Goal: Task Accomplishment & Management: Use online tool/utility

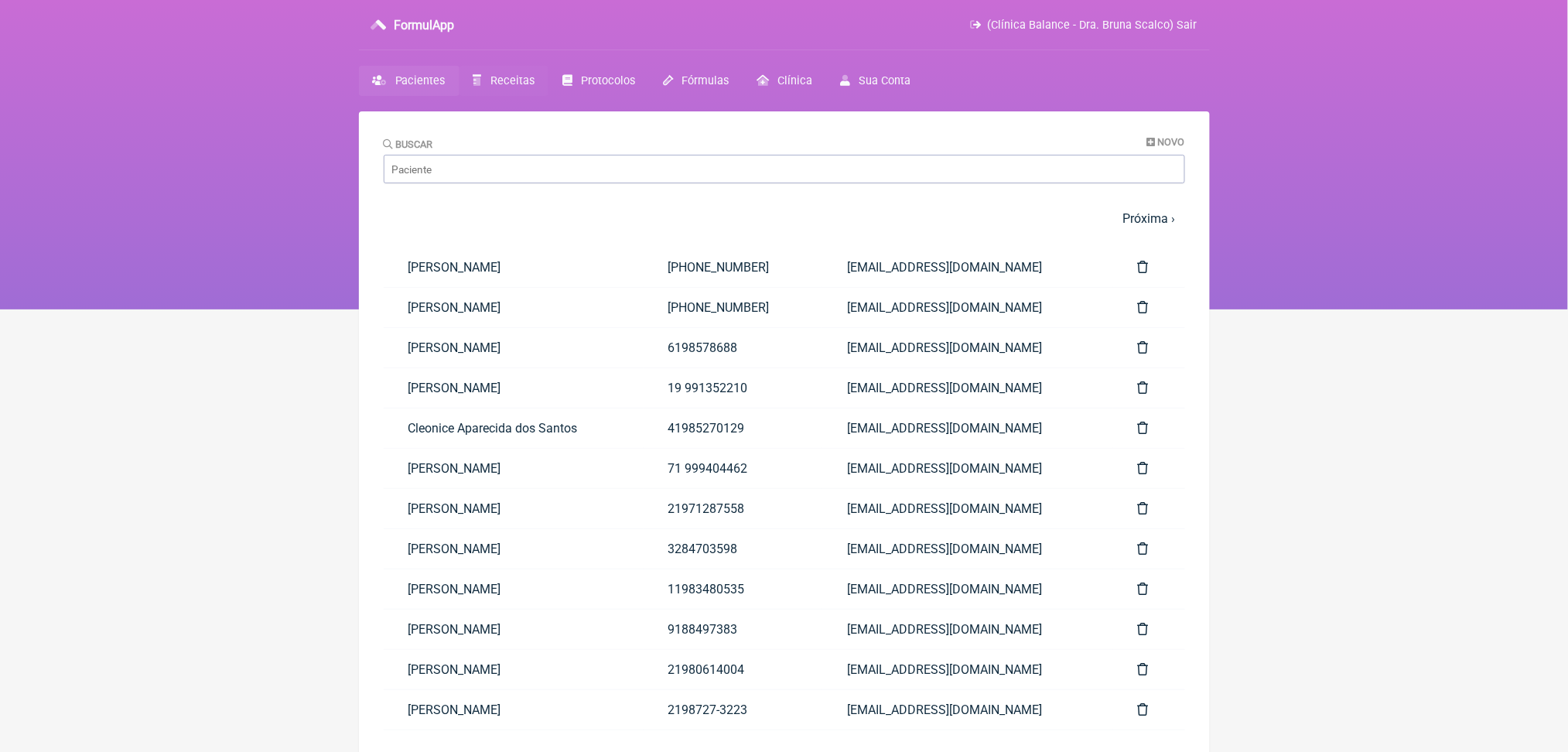
click at [535, 88] on span "Receitas" at bounding box center [512, 81] width 44 height 13
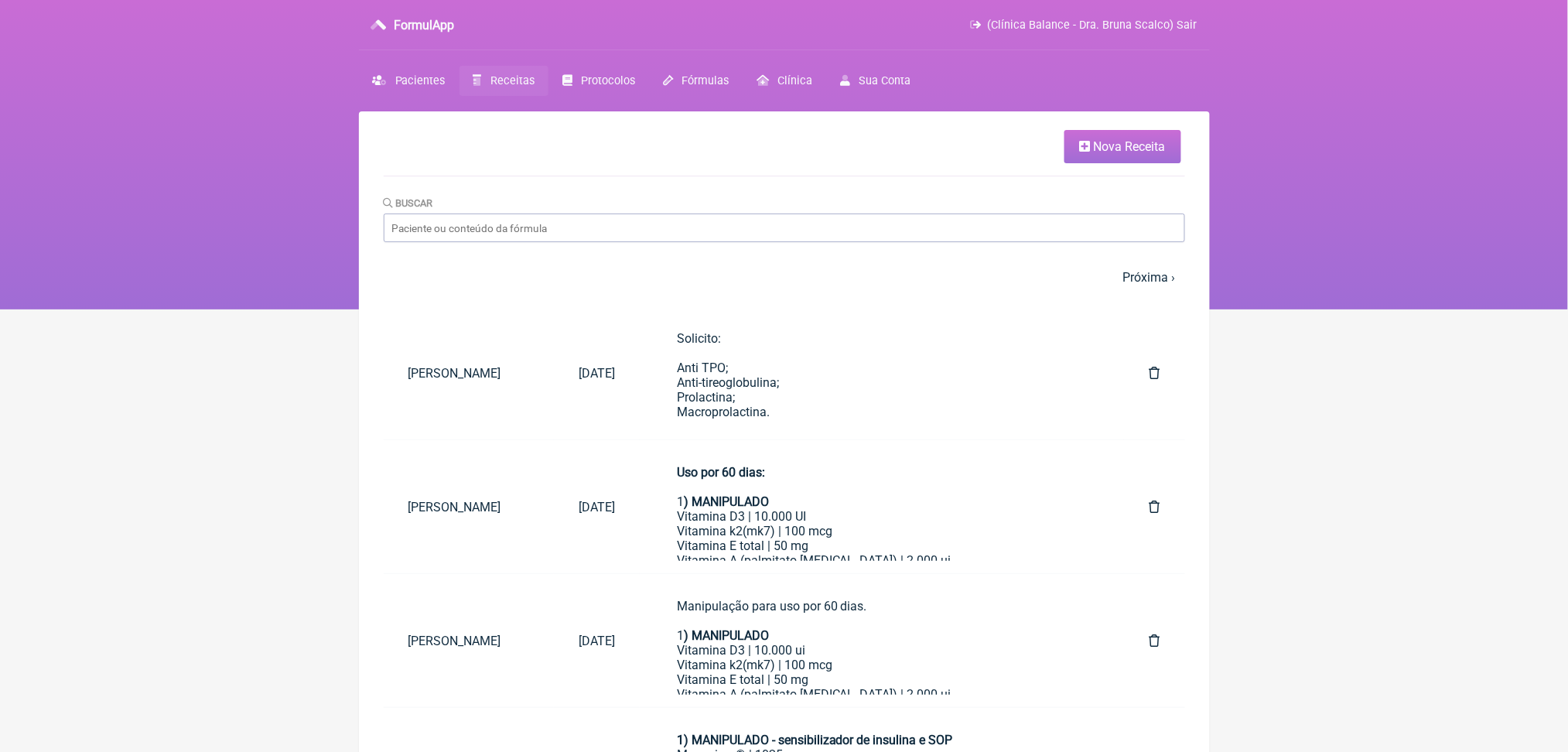
click at [1121, 154] on span "Nova Receita" at bounding box center [1130, 146] width 72 height 15
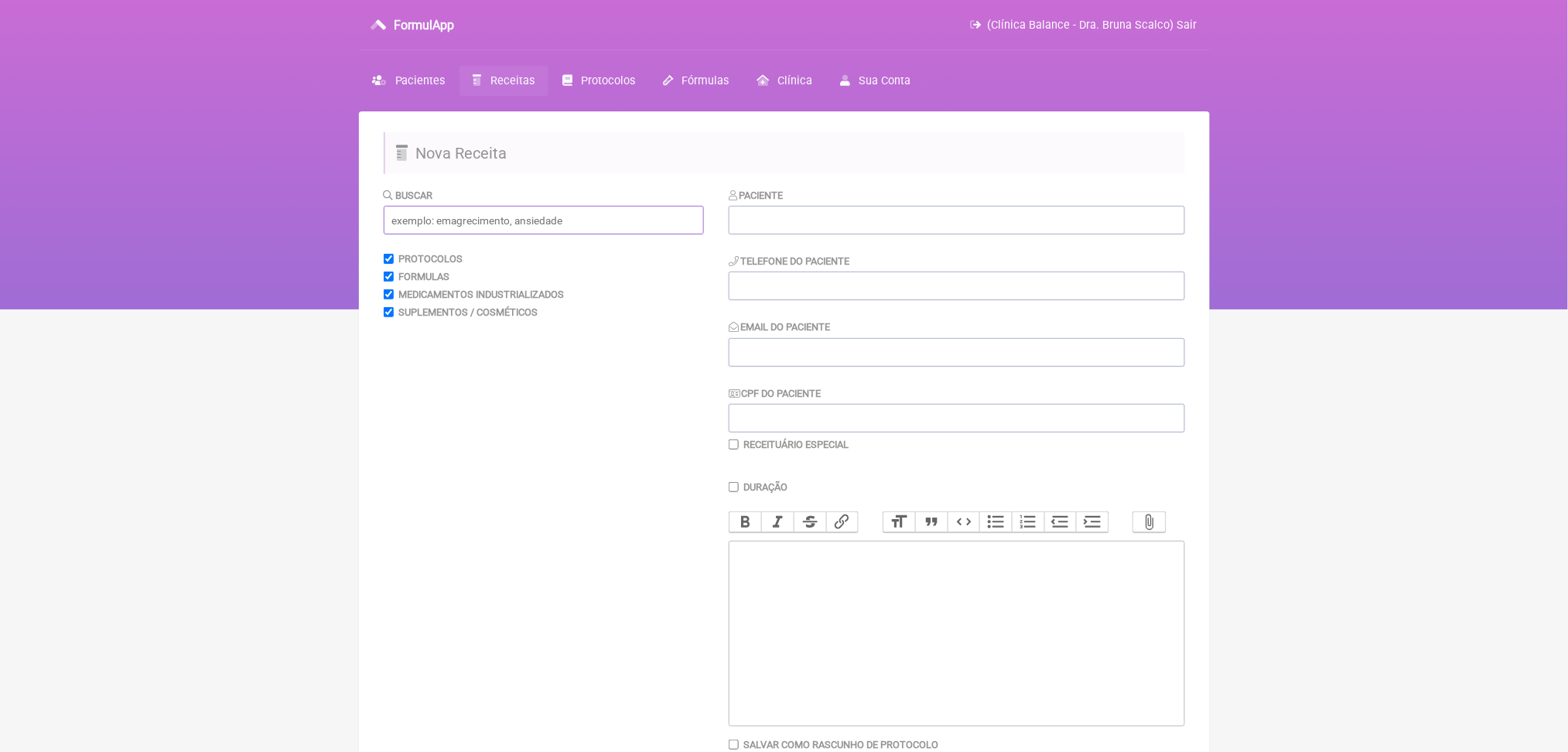
click at [468, 235] on input "text" at bounding box center [544, 220] width 321 height 29
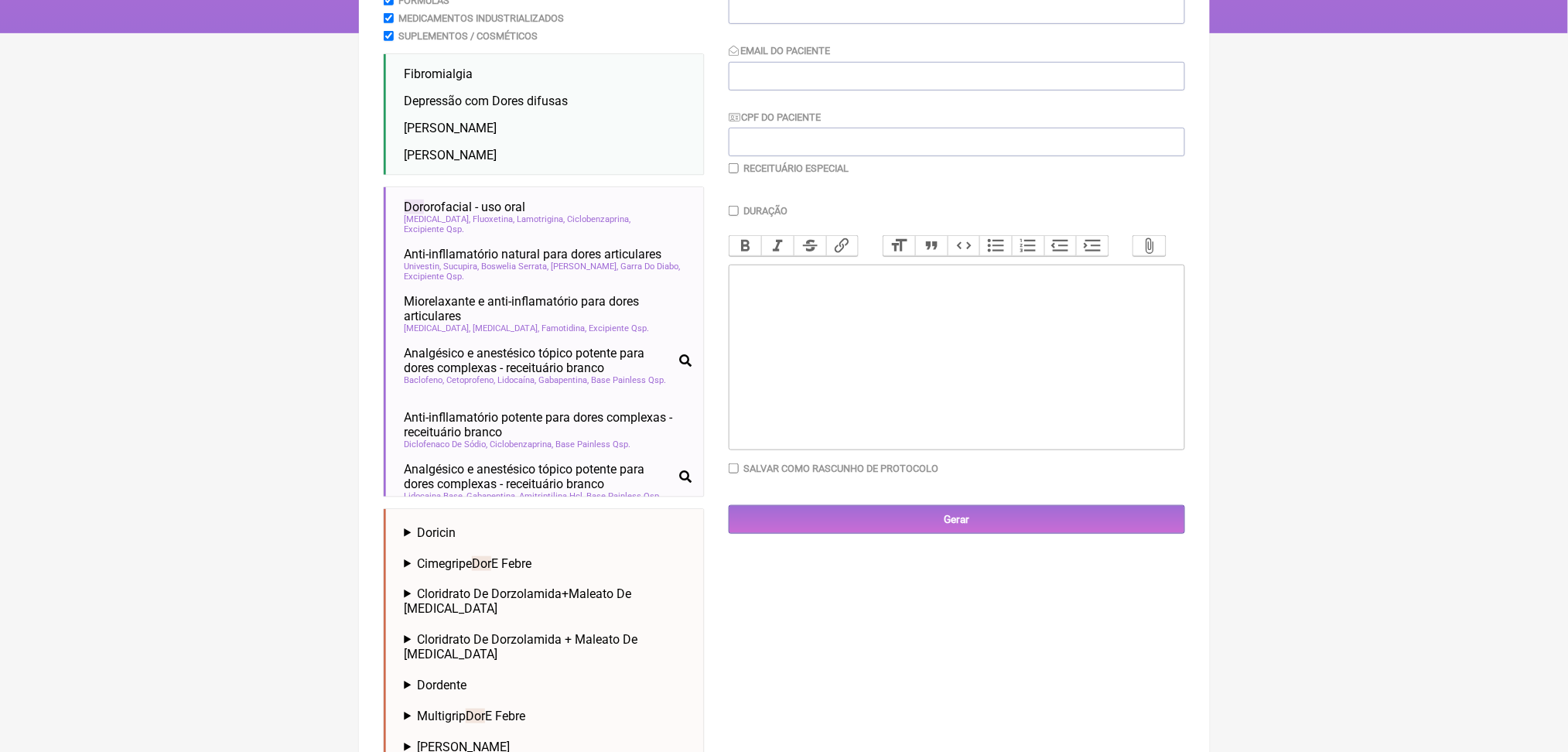
scroll to position [5, 0]
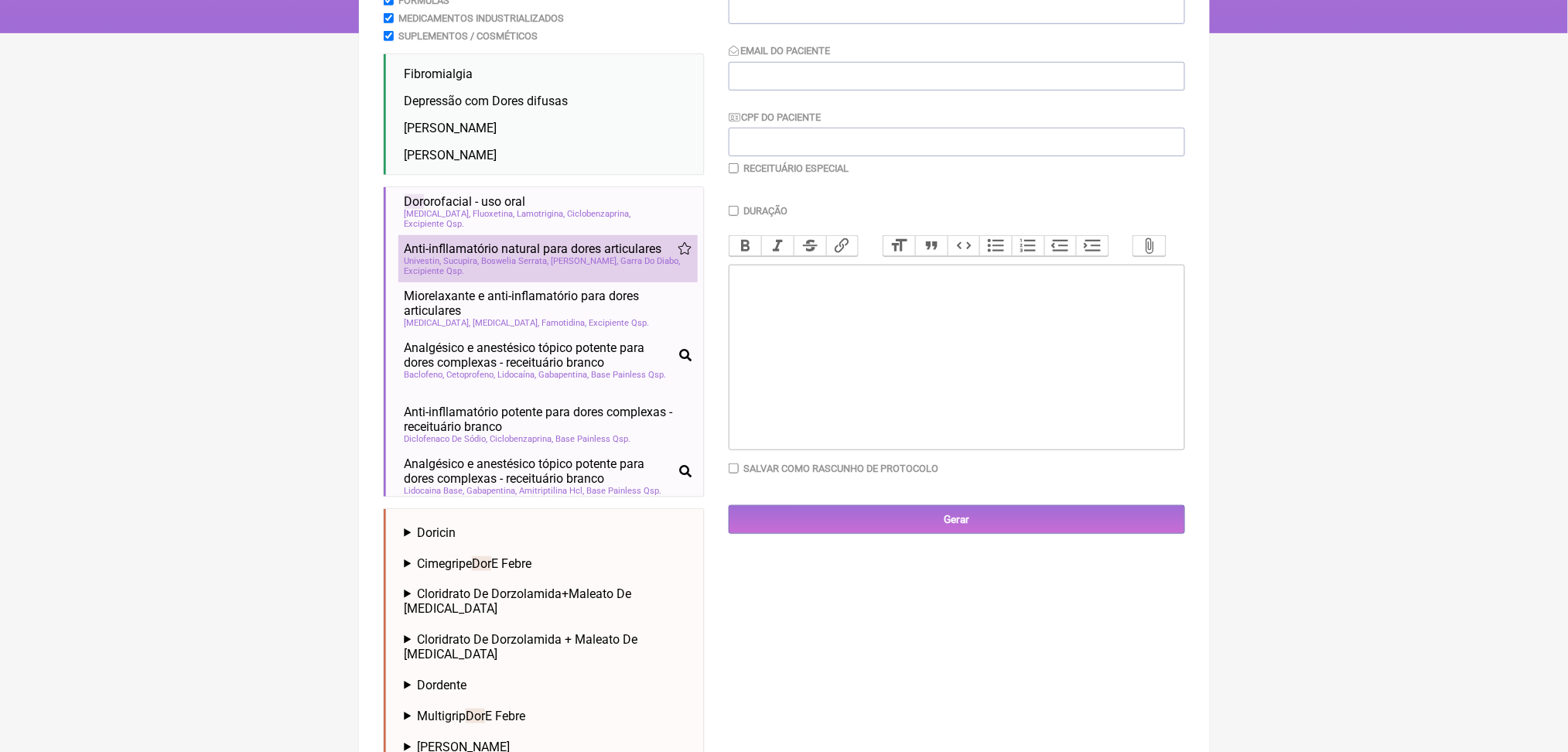
type input "dor"
click at [549, 266] on span "Boswelia Serrata" at bounding box center [515, 260] width 67 height 10
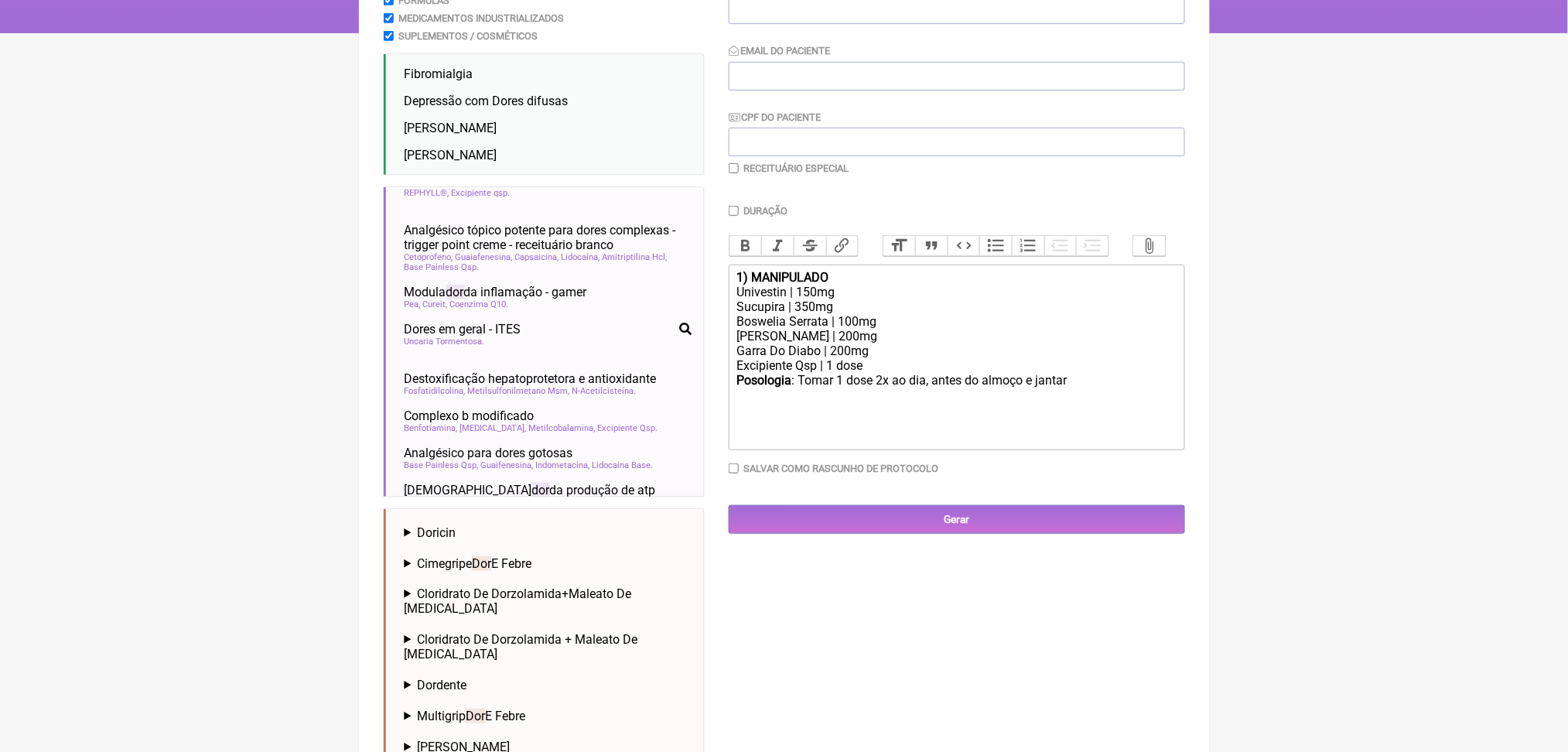
scroll to position [546, 0]
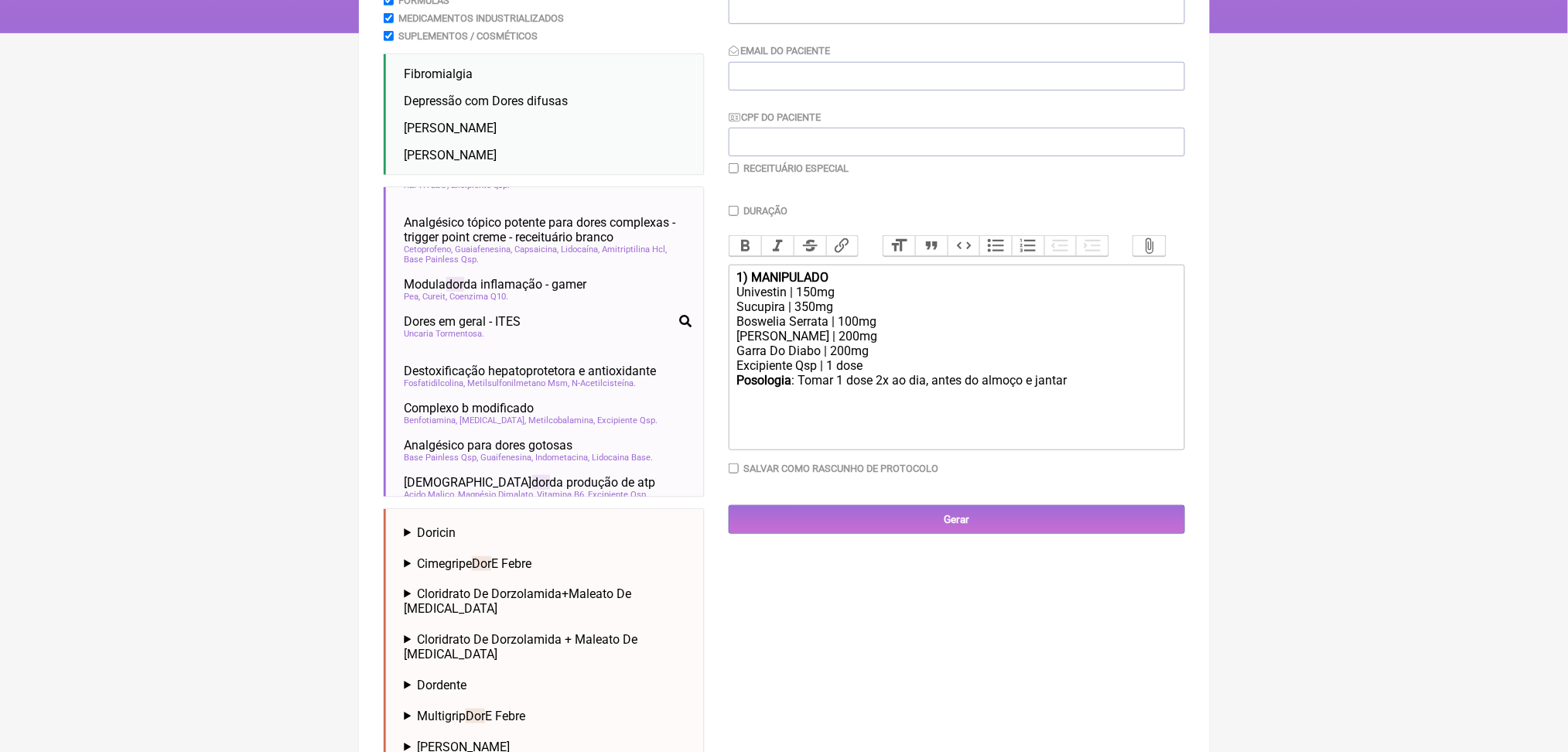
click at [571, 52] on span "Cramberry" at bounding box center [591, 46] width 41 height 10
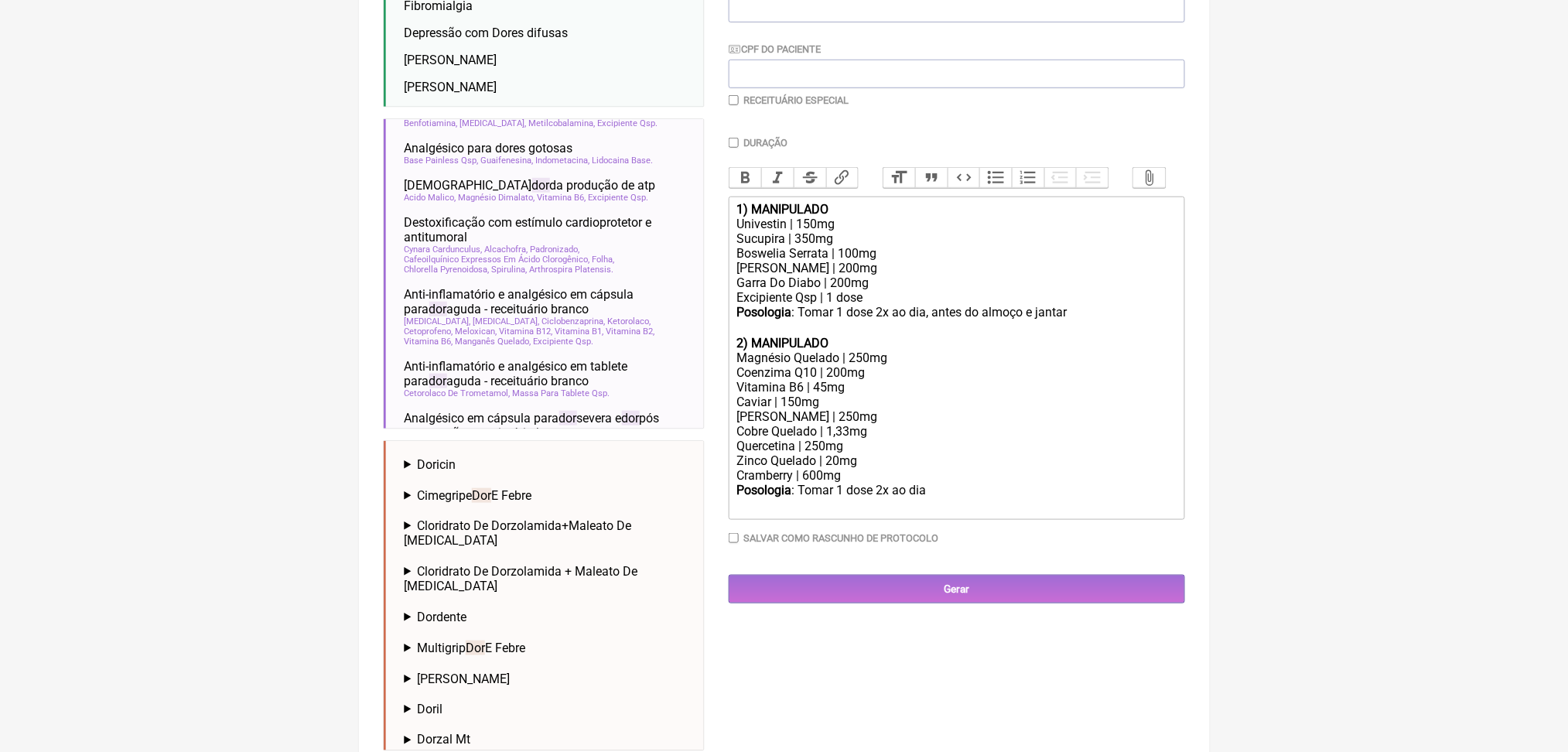
scroll to position [348, 0]
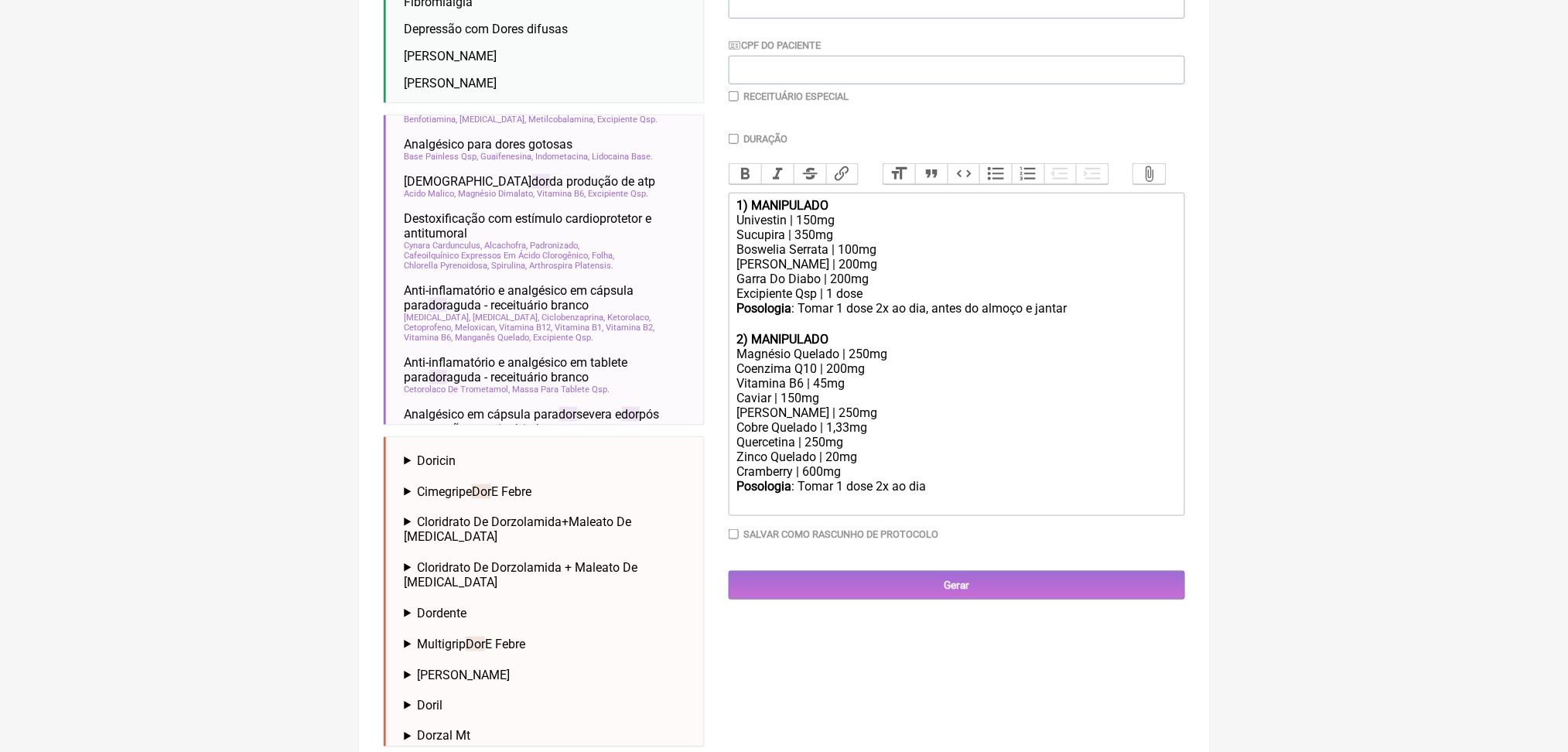
click at [798, 331] on div "Posologia : Tomar 1 dose 2x ao dia, antes do almoço e jantar ㅤ" at bounding box center [956, 317] width 440 height 31
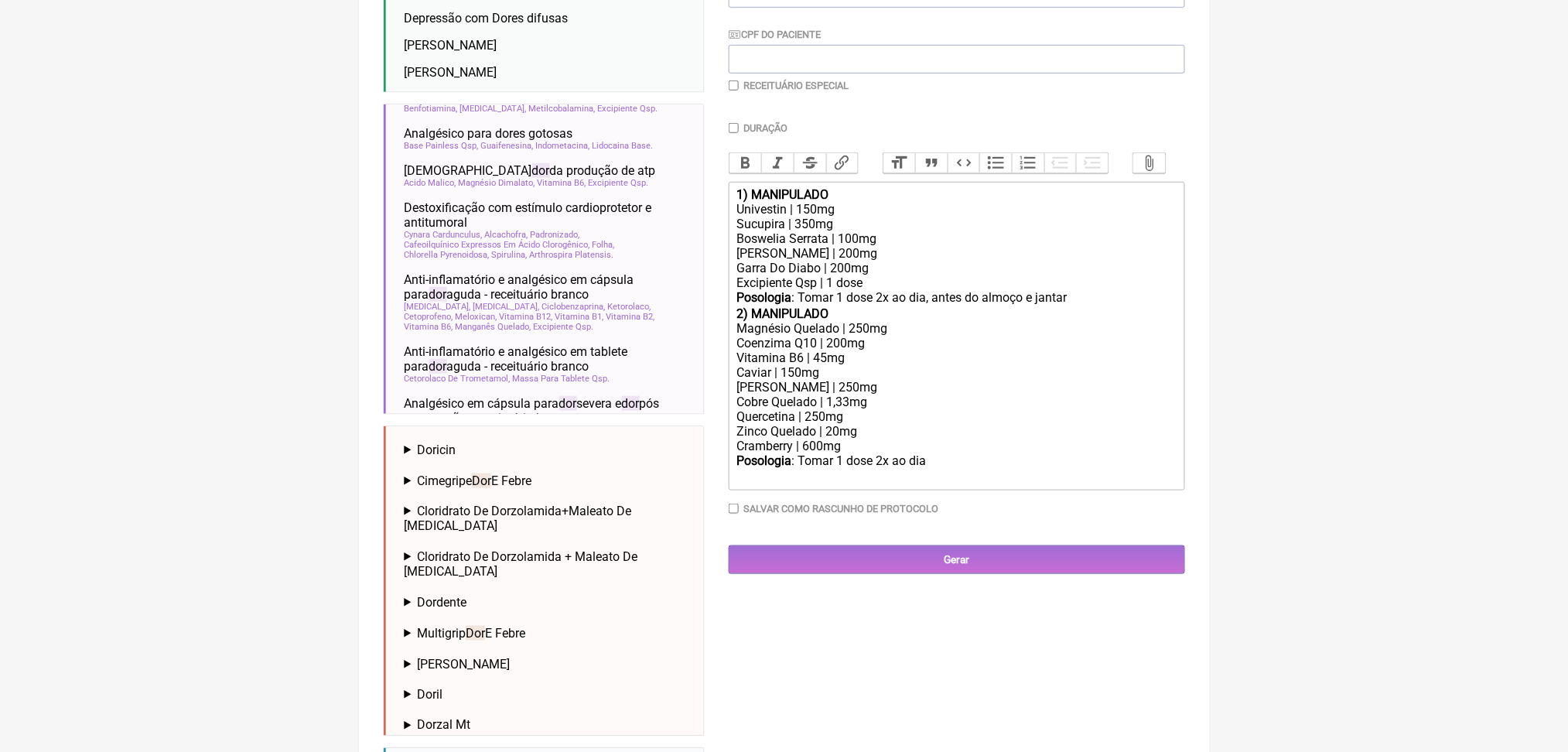
scroll to position [355, 0]
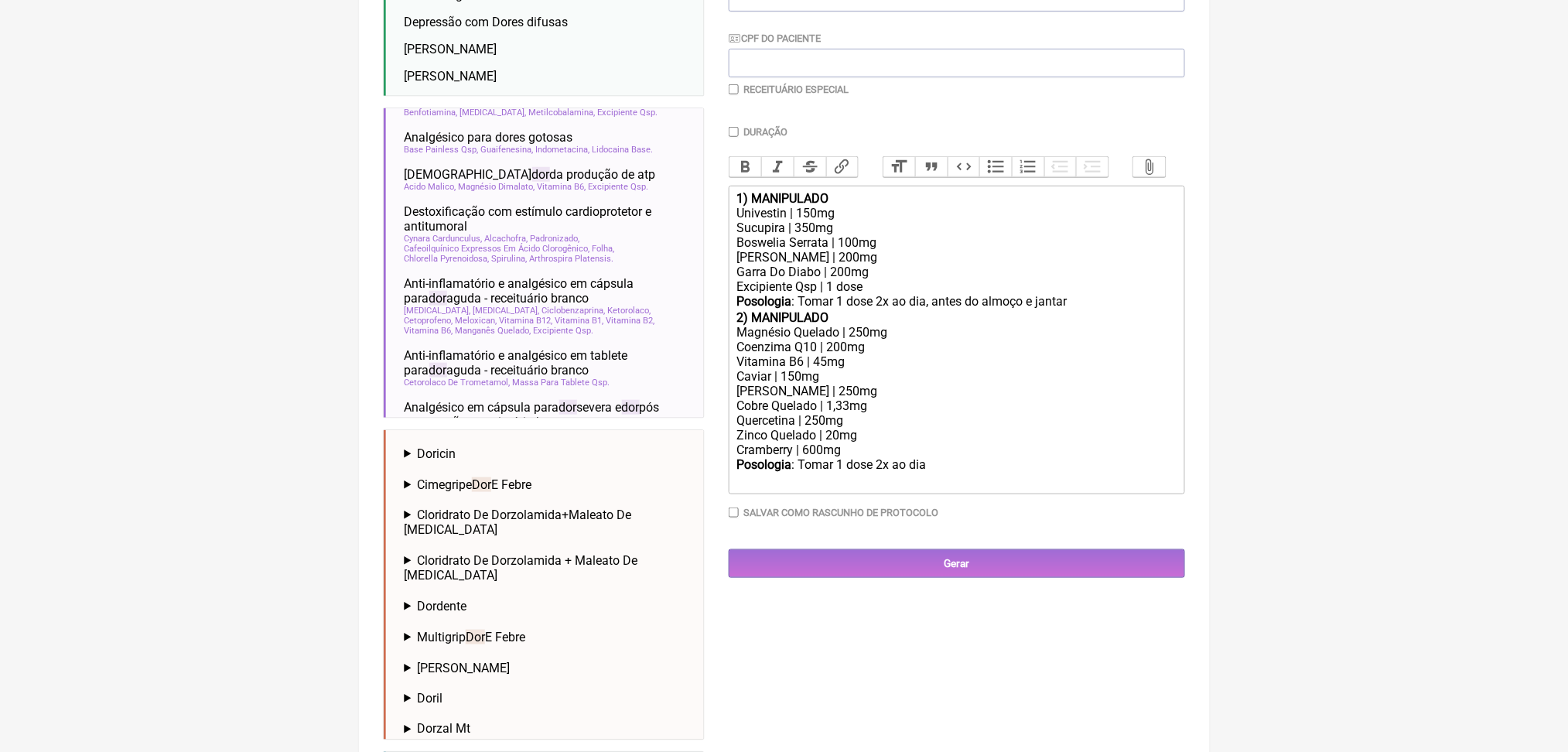
click at [998, 488] on div "Posologia : Tomar 1 dose 2x ao dia ㅤ" at bounding box center [956, 473] width 440 height 31
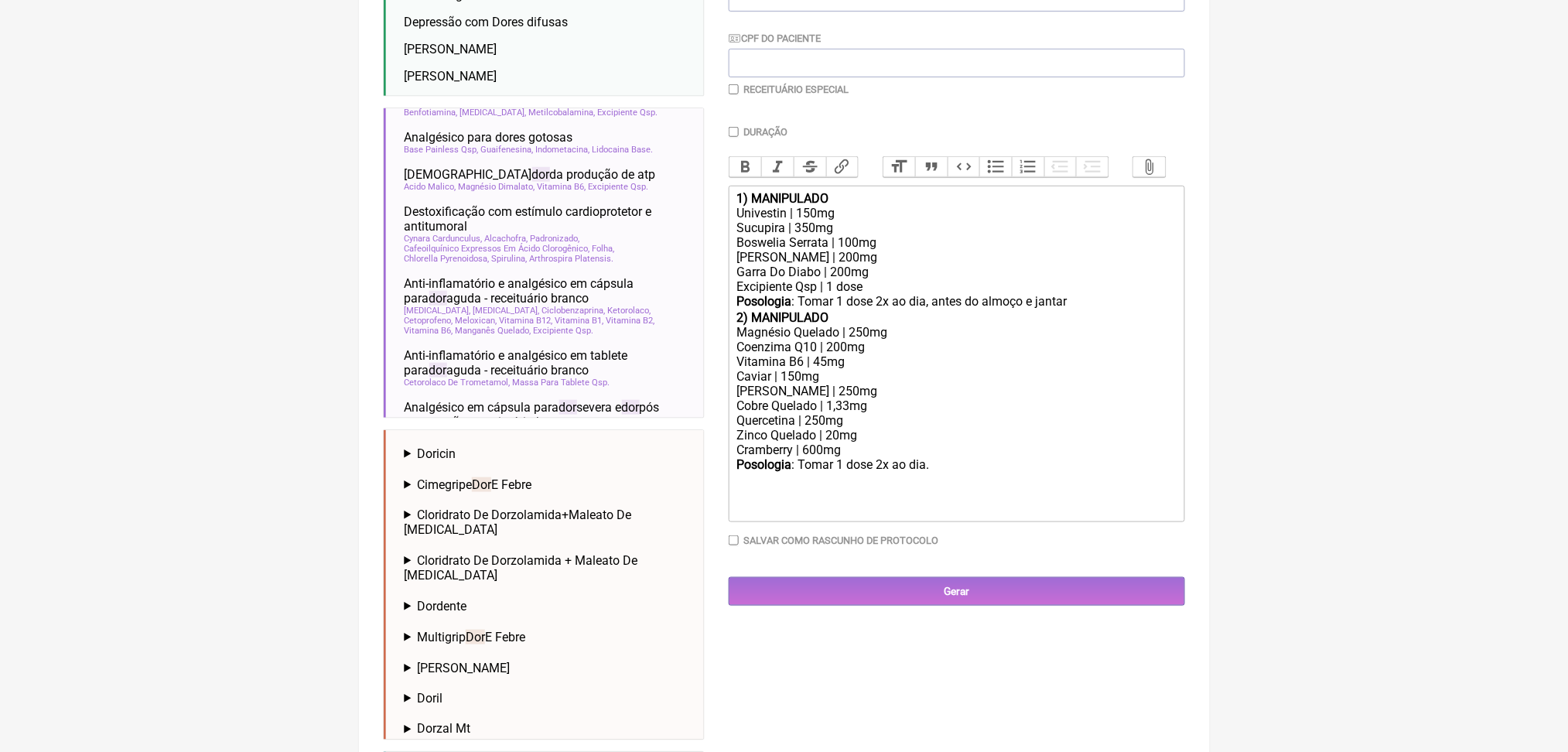
click at [1159, 325] on div "Posologia : Tomar 1 dose 2x ao dia, antes do almoço e jantar ㅤ 2) MANIPULADO" at bounding box center [956, 310] width 440 height 31
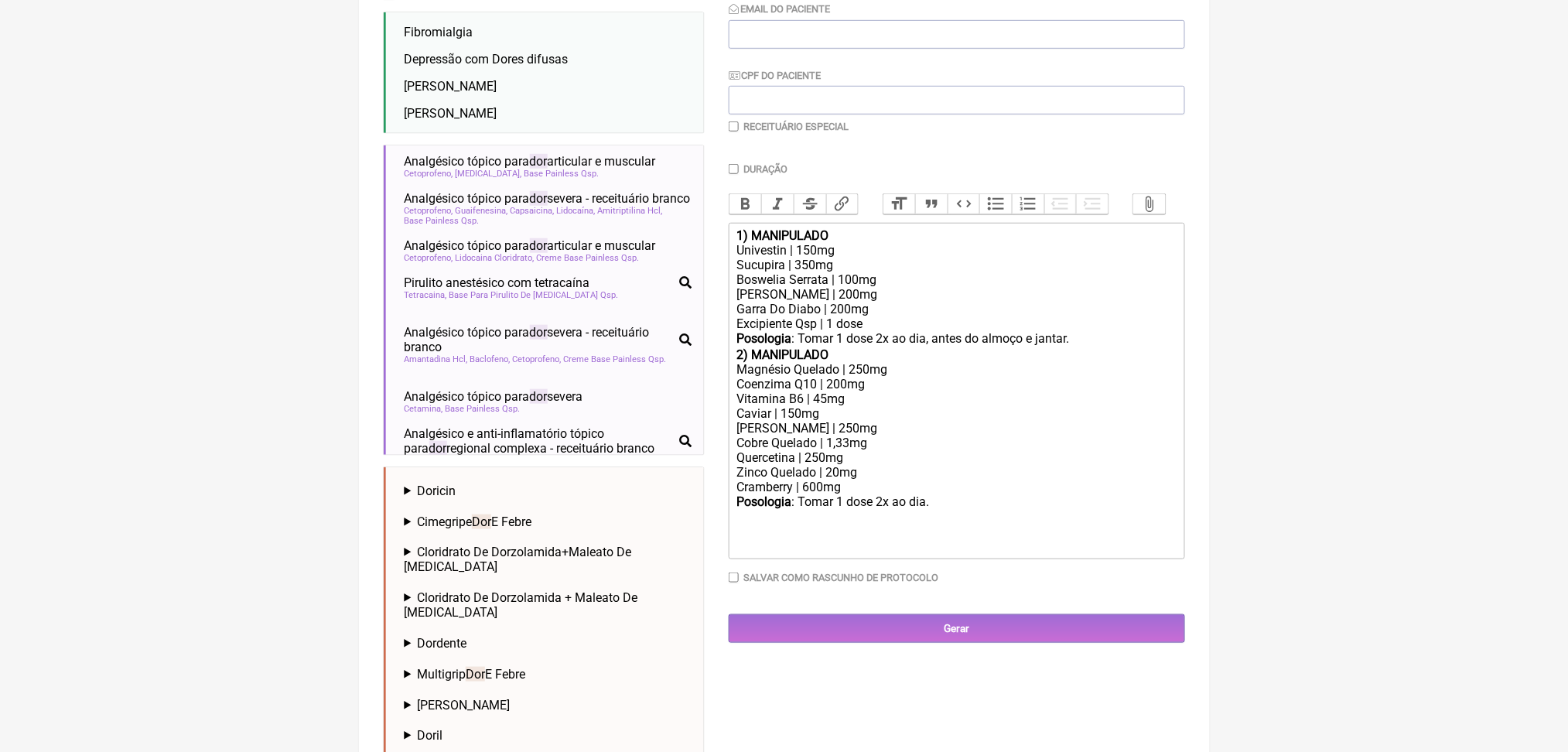
scroll to position [1132, 0]
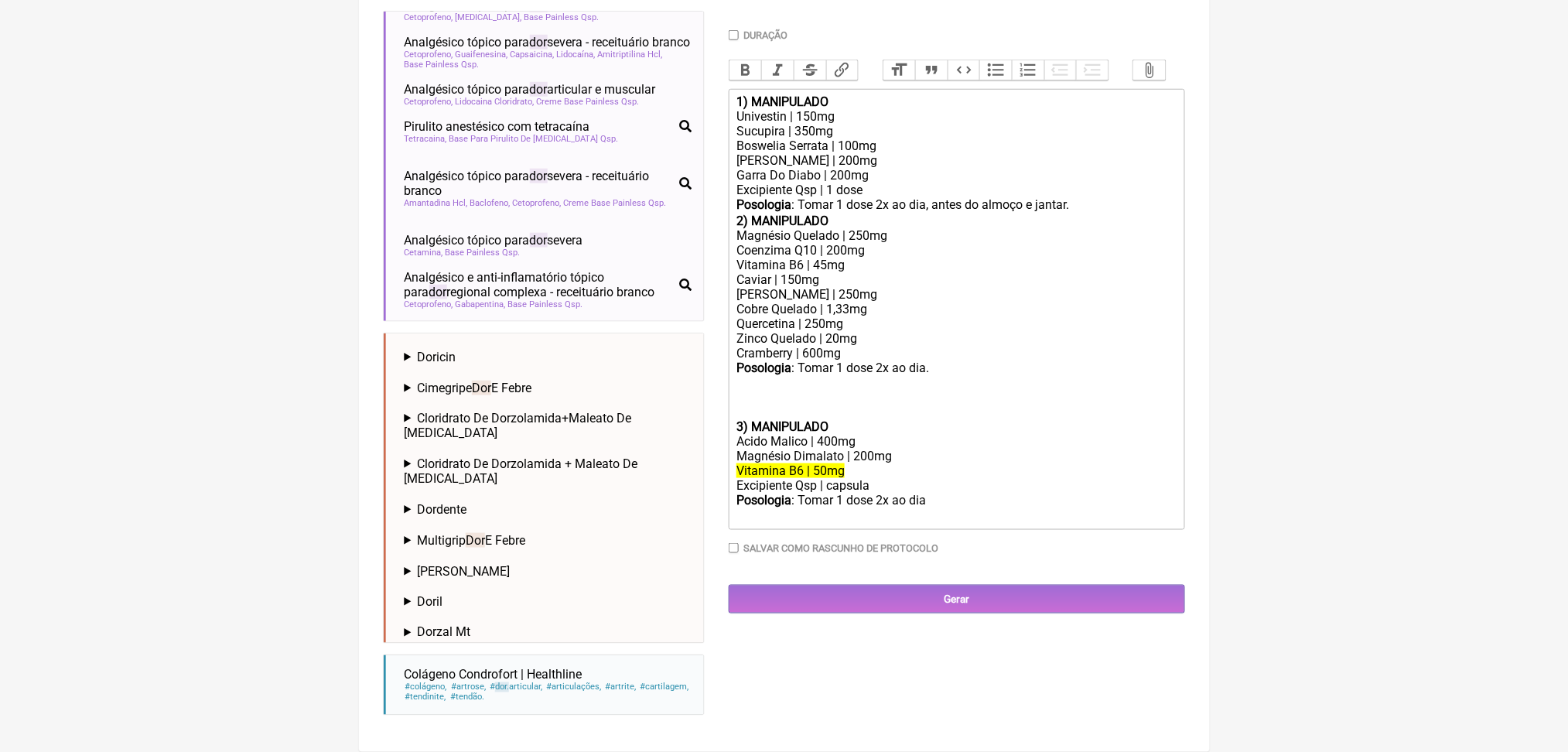
scroll to position [568, 0]
click at [751, 419] on div "Posologia : Tomar 1 dose 2x ao dia." at bounding box center [956, 389] width 440 height 59
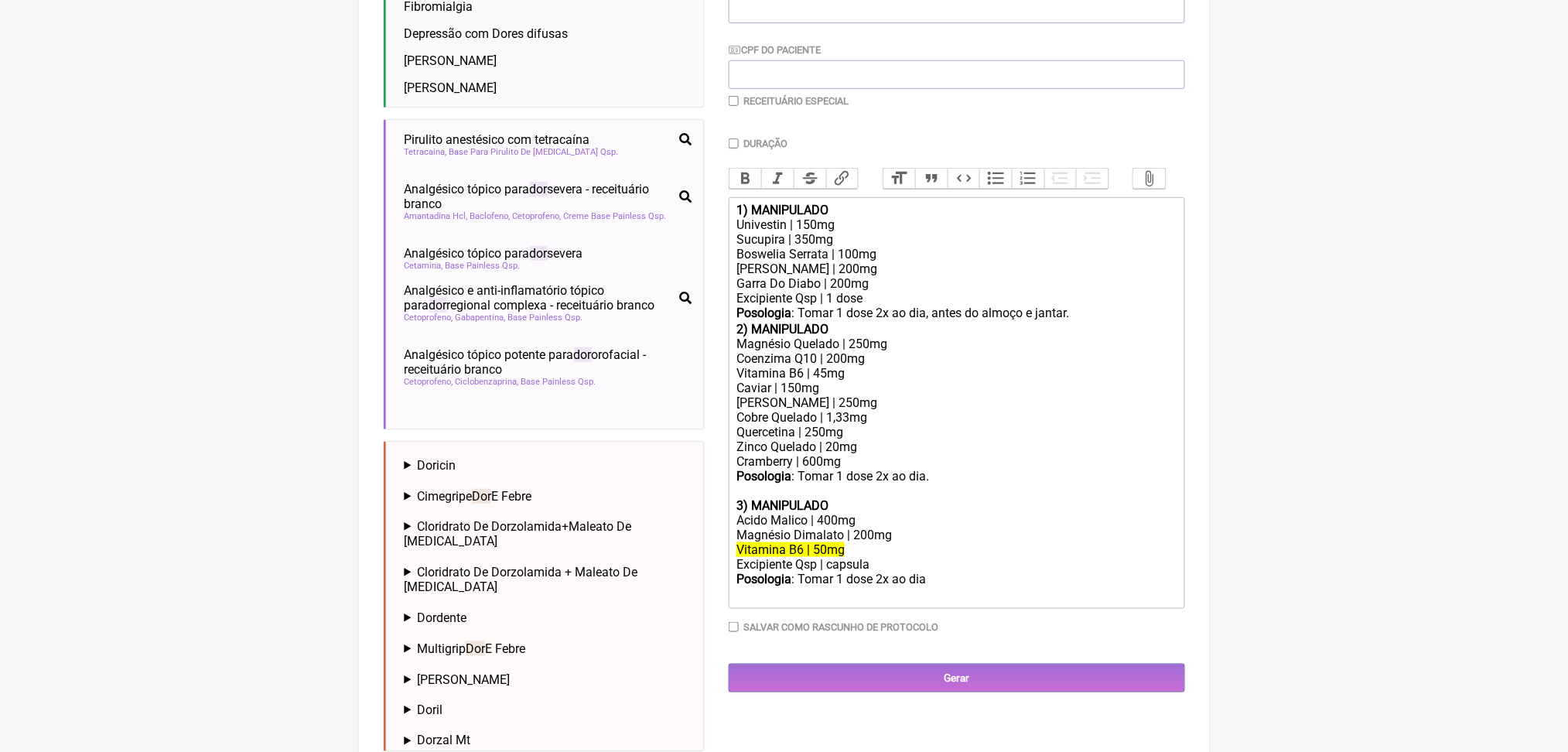
scroll to position [340, 0]
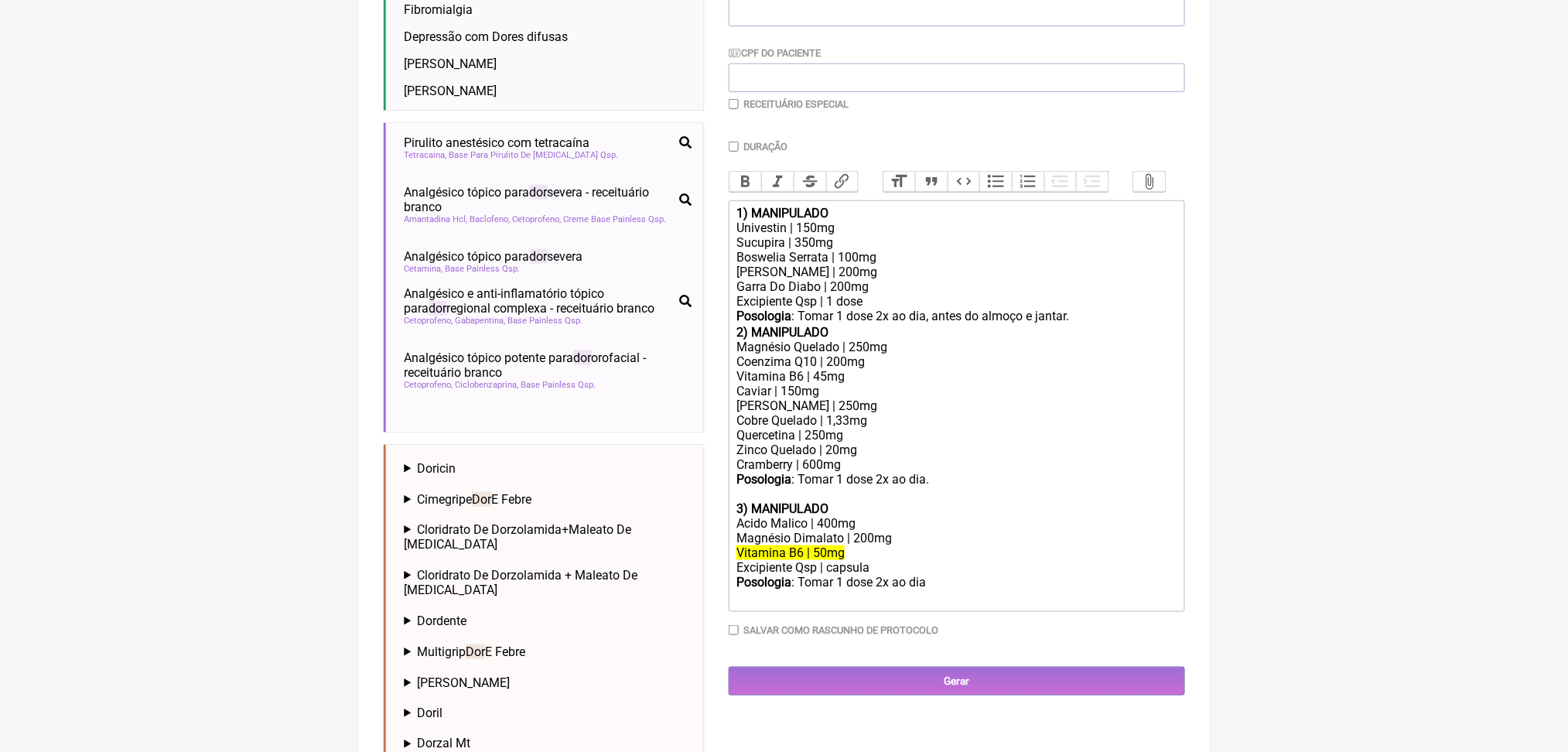
click at [792, 250] on div "Sucupira | 350mg" at bounding box center [956, 242] width 440 height 15
click at [803, 264] on div "Boswelia Serrata | 100mg" at bounding box center [956, 257] width 440 height 15
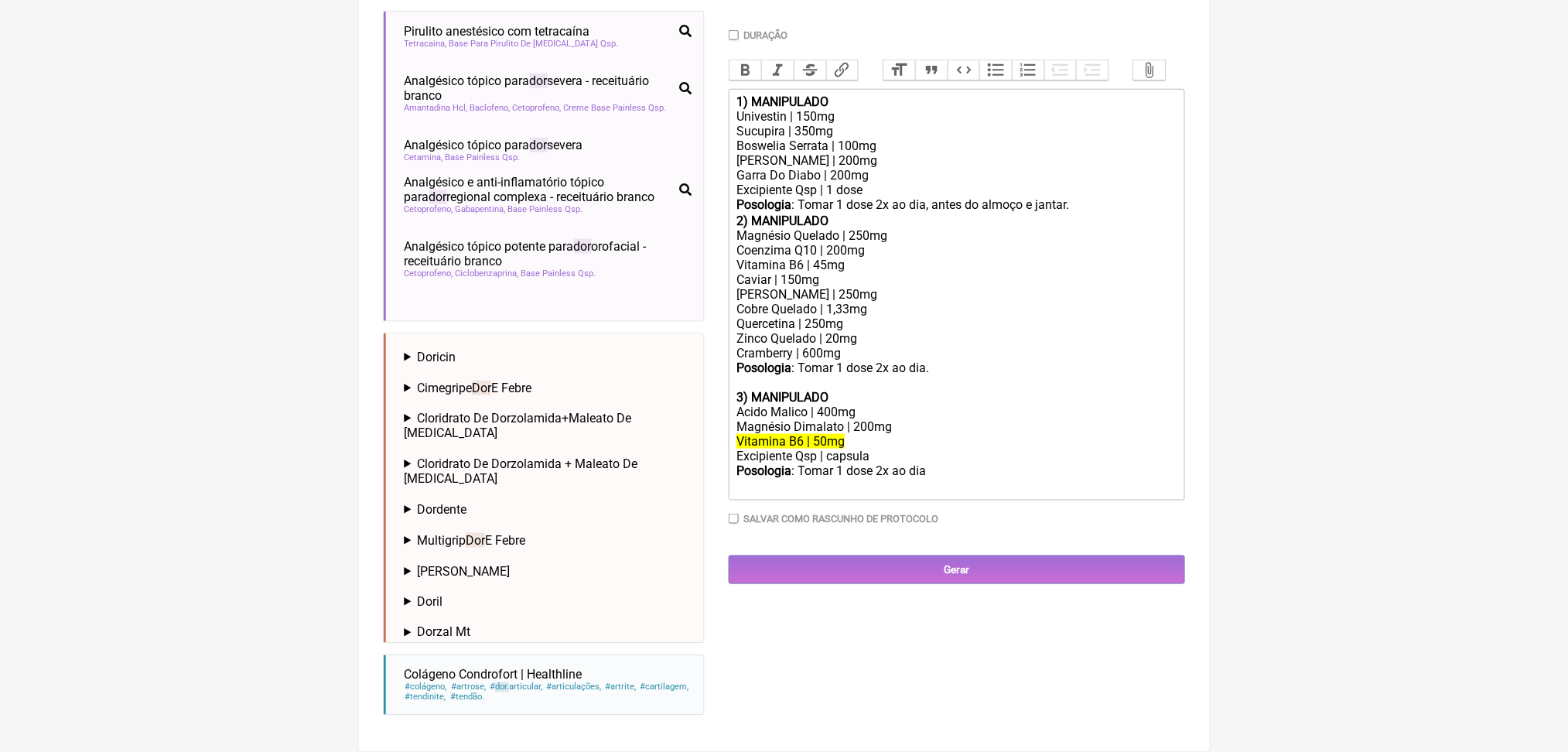
scroll to position [513, 0]
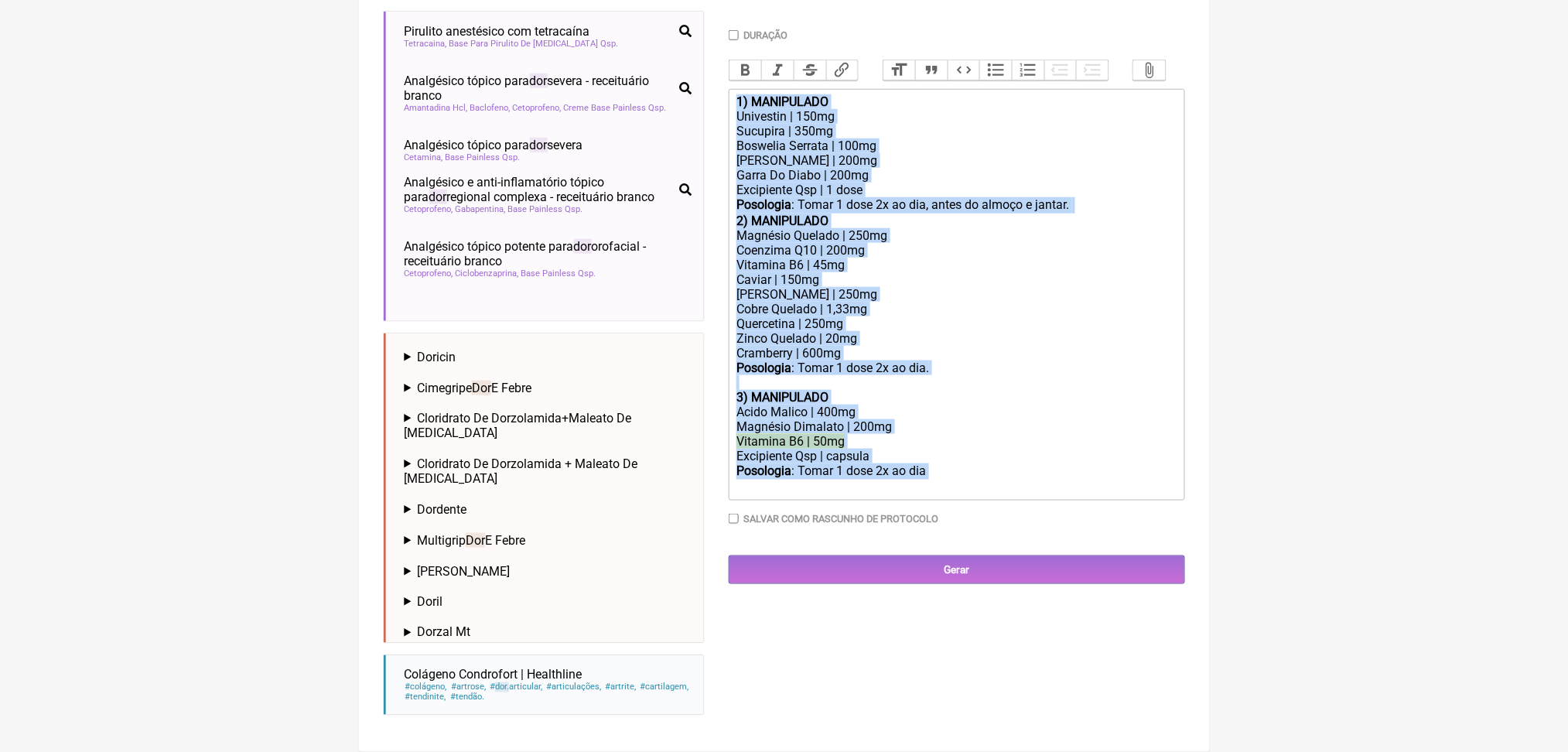
drag, startPoint x: 988, startPoint y: 670, endPoint x: 708, endPoint y: 146, distance: 594.1
click at [708, 146] on form "Buscar dor Protocolos Formulas Medicamentos Industrializados Suplementos / Cosm…" at bounding box center [784, 231] width 802 height 991
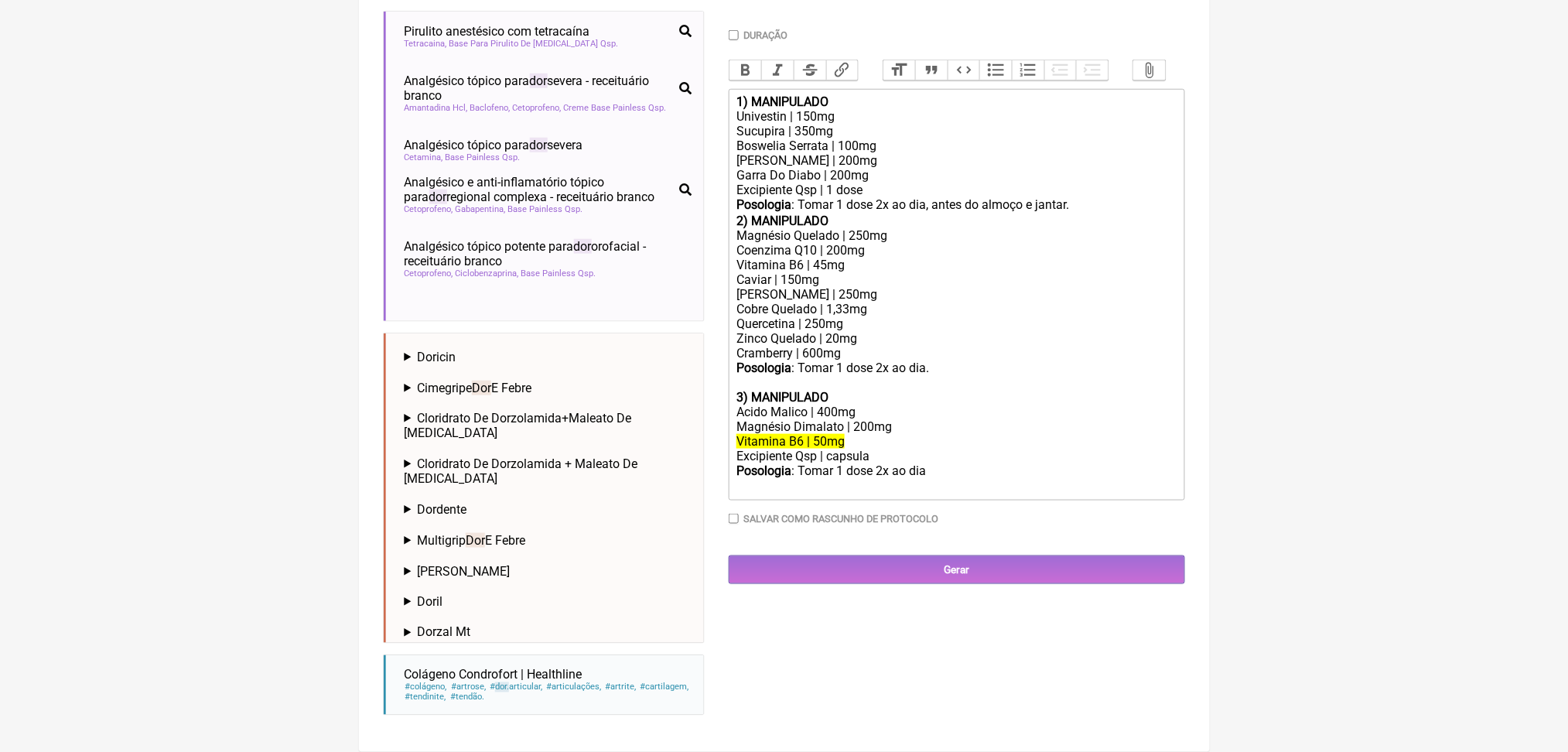
type trix-editor "<div>ㅤ<br><br></div>"
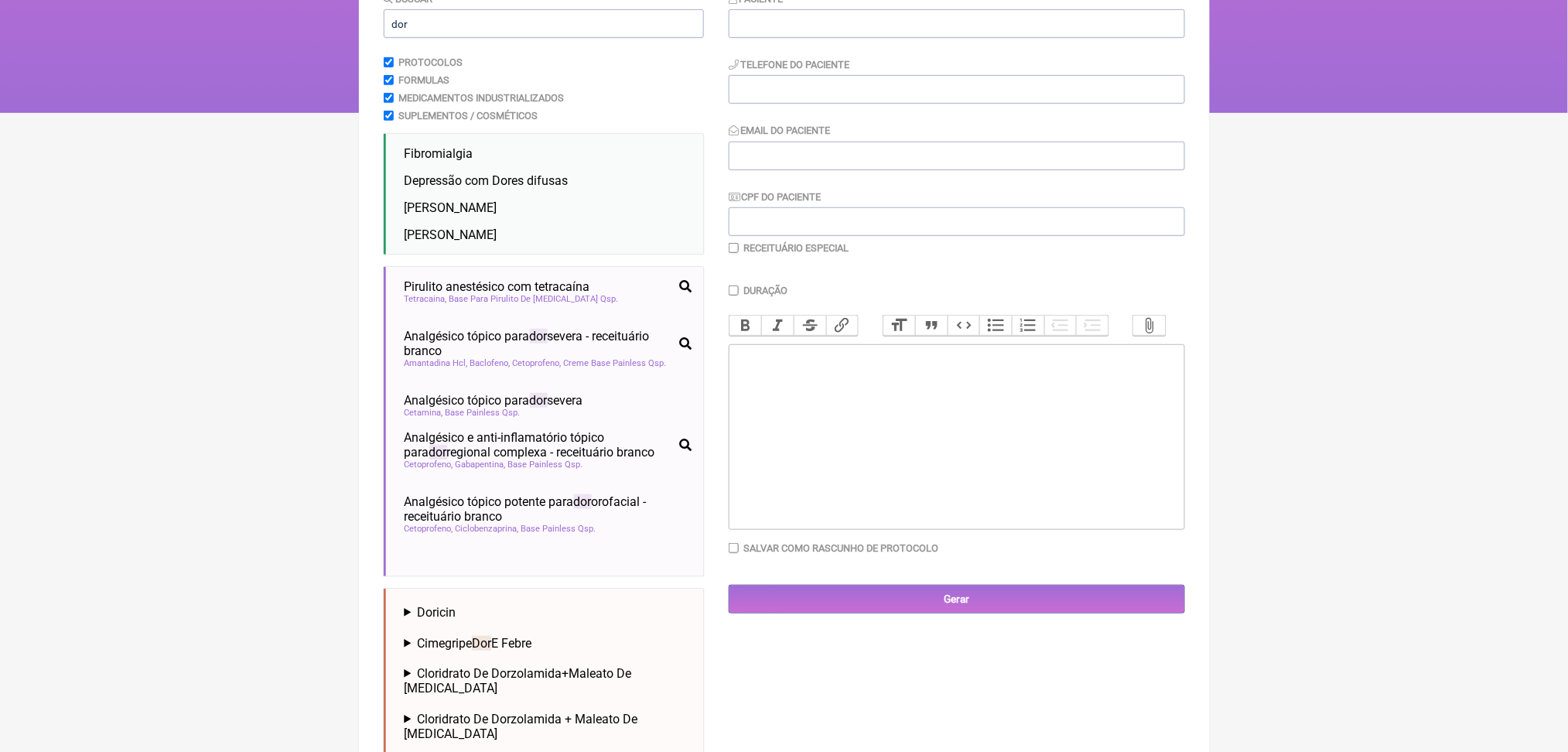
scroll to position [120, 0]
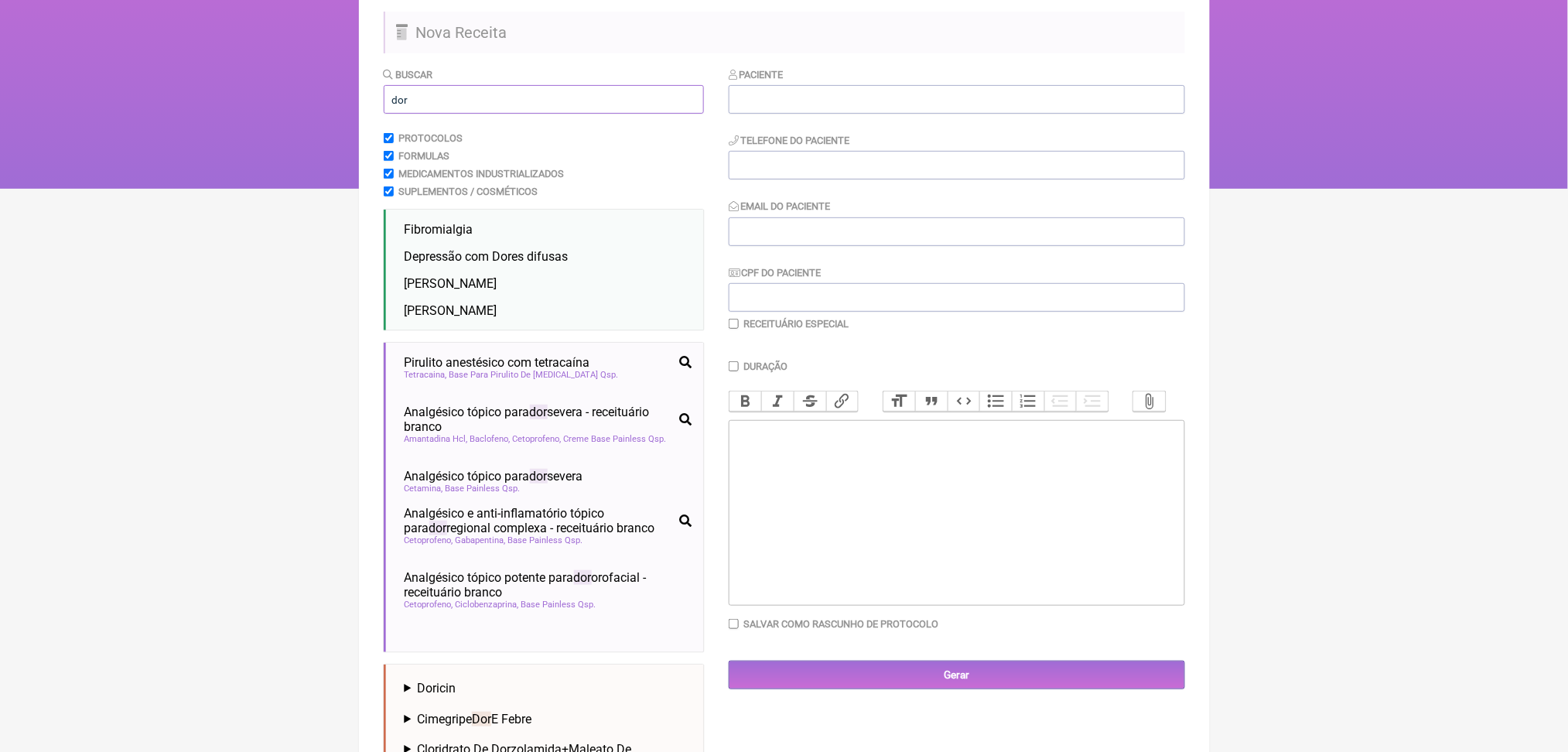
click at [462, 113] on input "dor" at bounding box center [544, 99] width 321 height 29
type input "d"
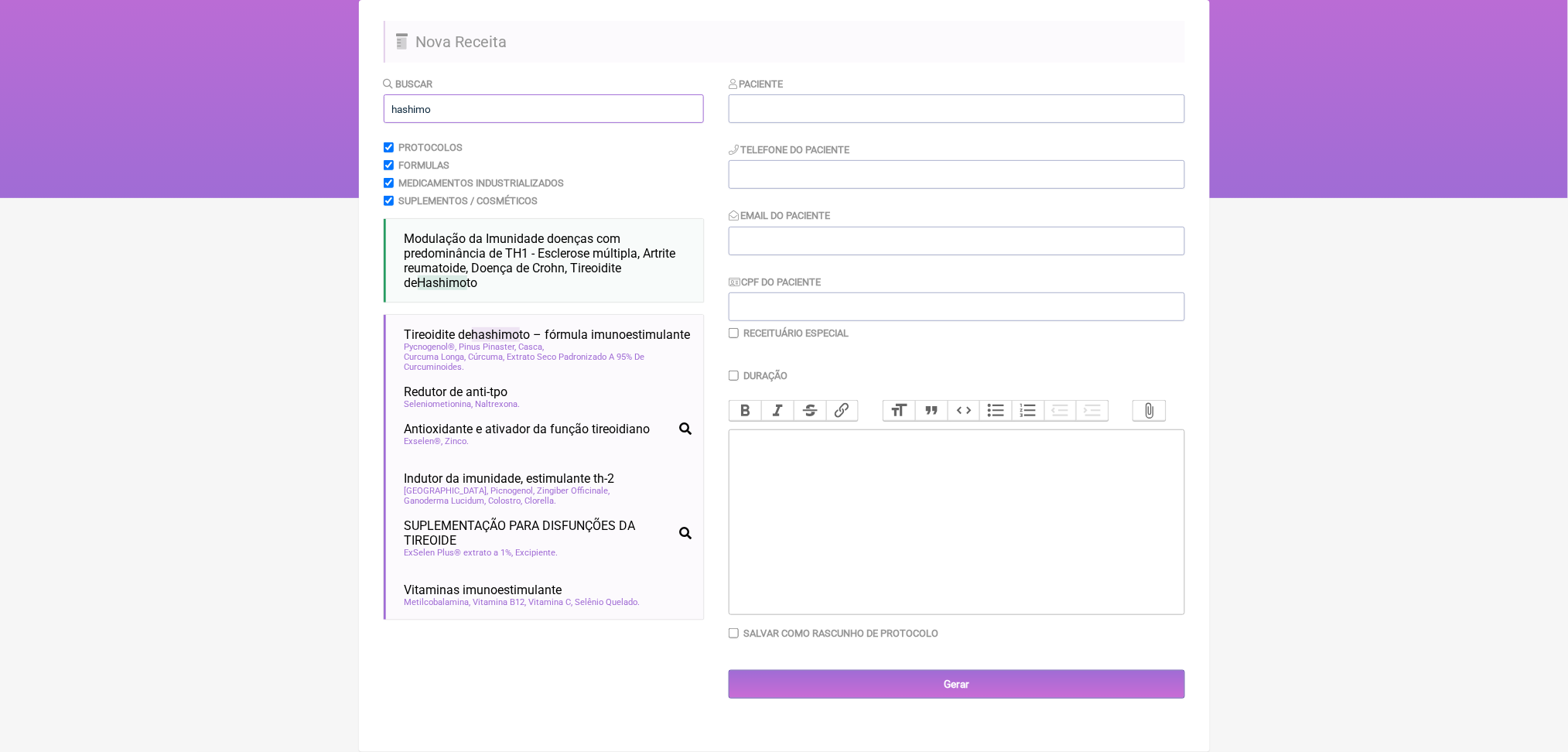
scroll to position [0, 0]
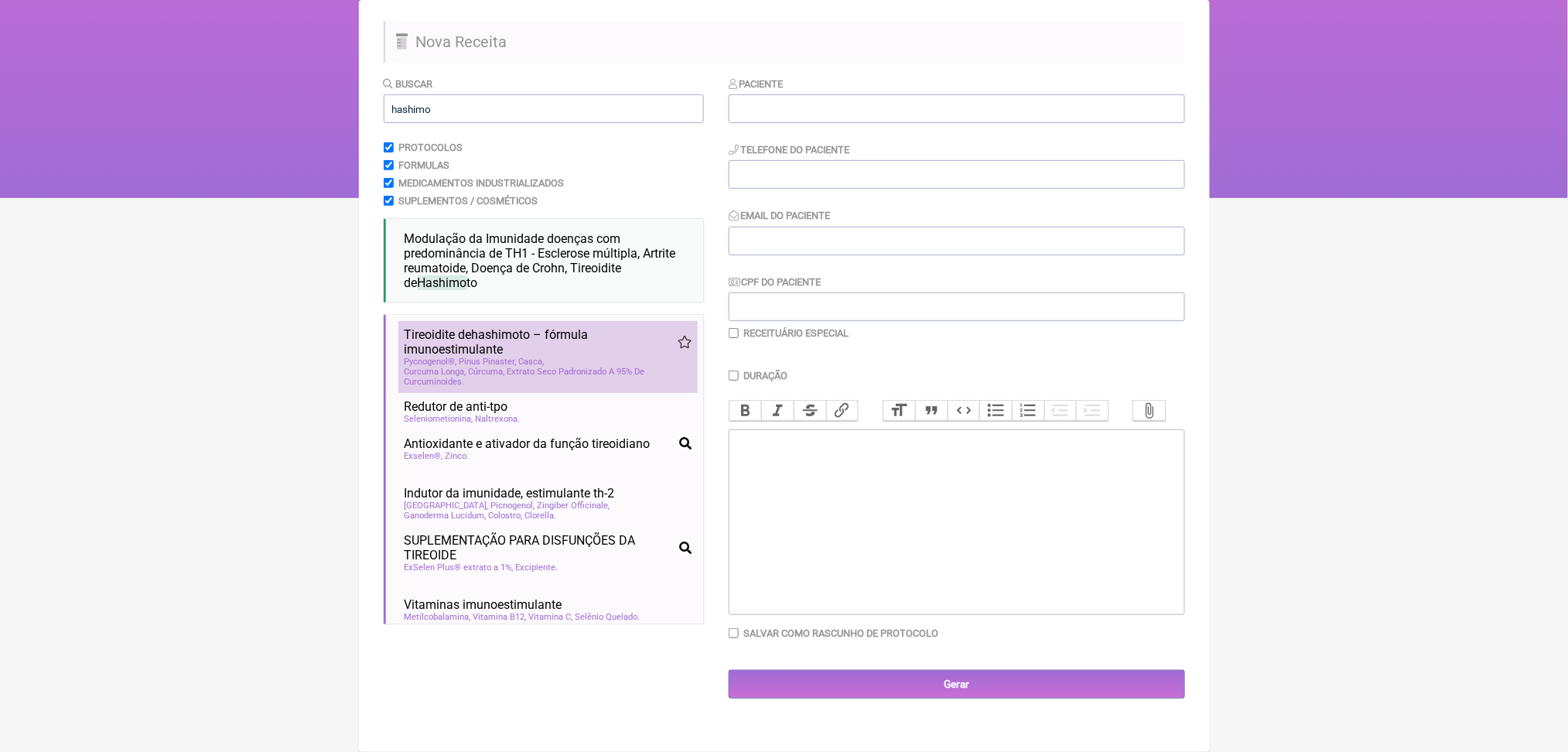
click at [570, 356] on span "Tireoidite de hashimo to – fórmula imunoestimulante" at bounding box center [540, 342] width 273 height 30
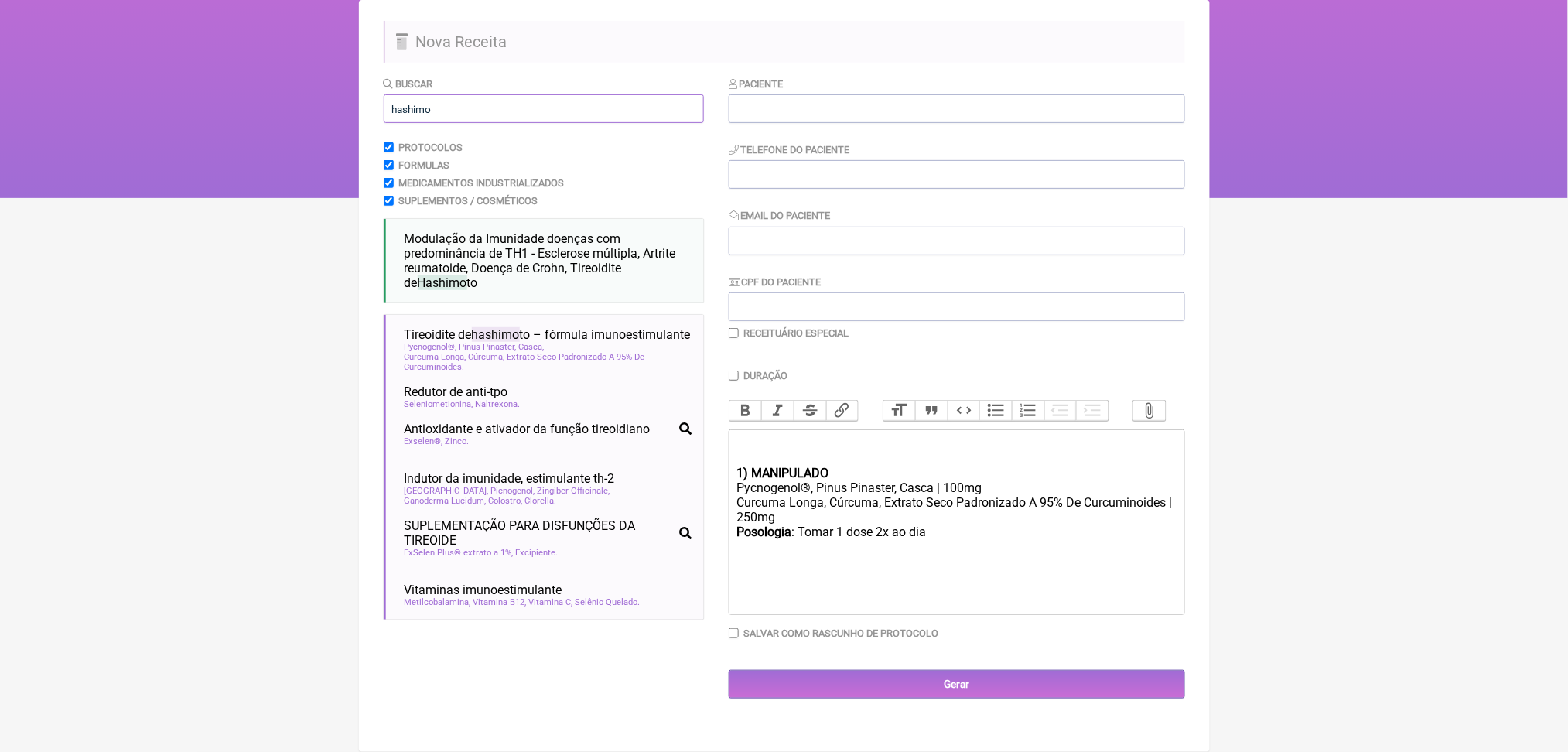
click at [597, 123] on input "hashimo" at bounding box center [544, 109] width 321 height 29
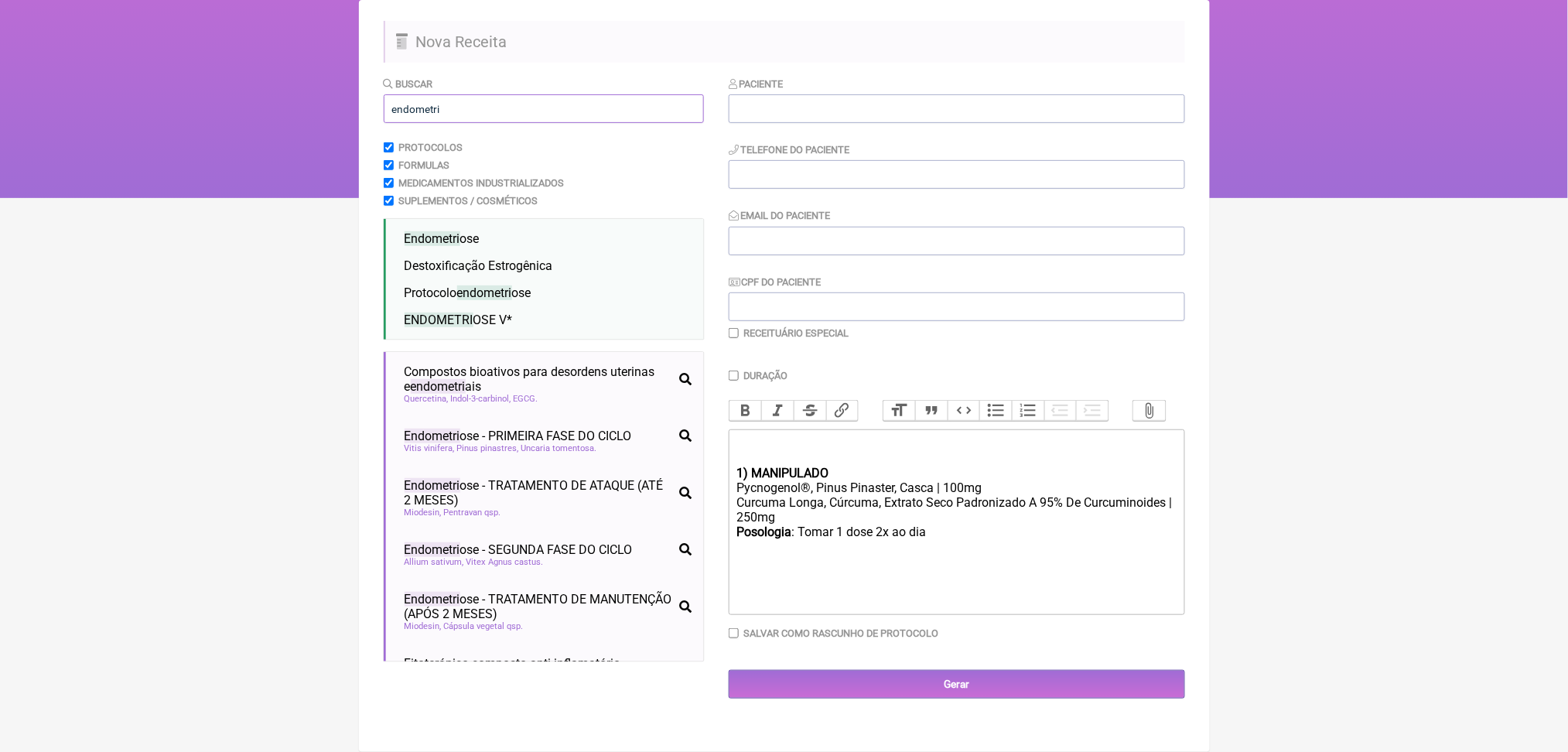
type input "endometri"
click at [471, 300] on span "Protocolo endometri ose" at bounding box center [468, 292] width 127 height 15
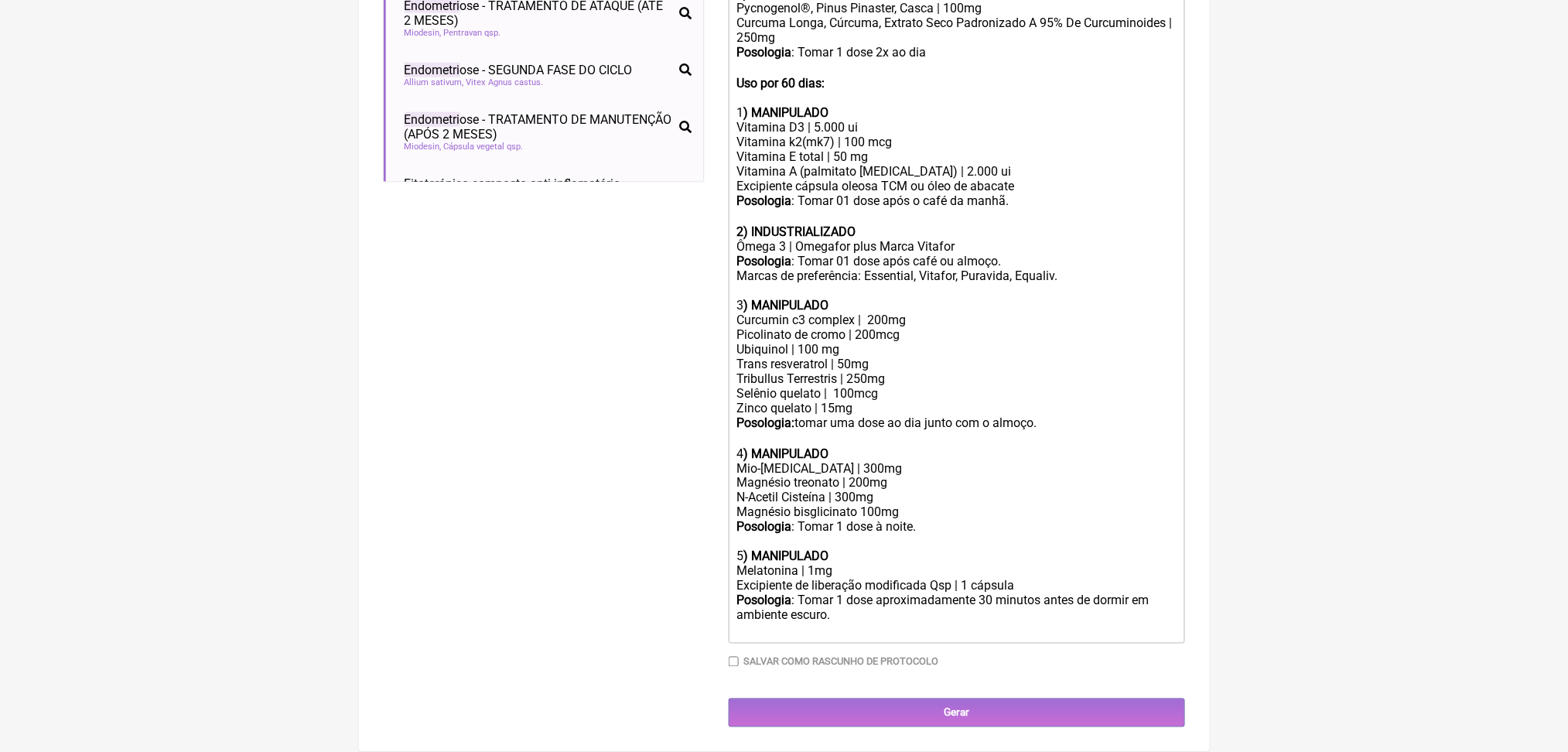
scroll to position [711, 0]
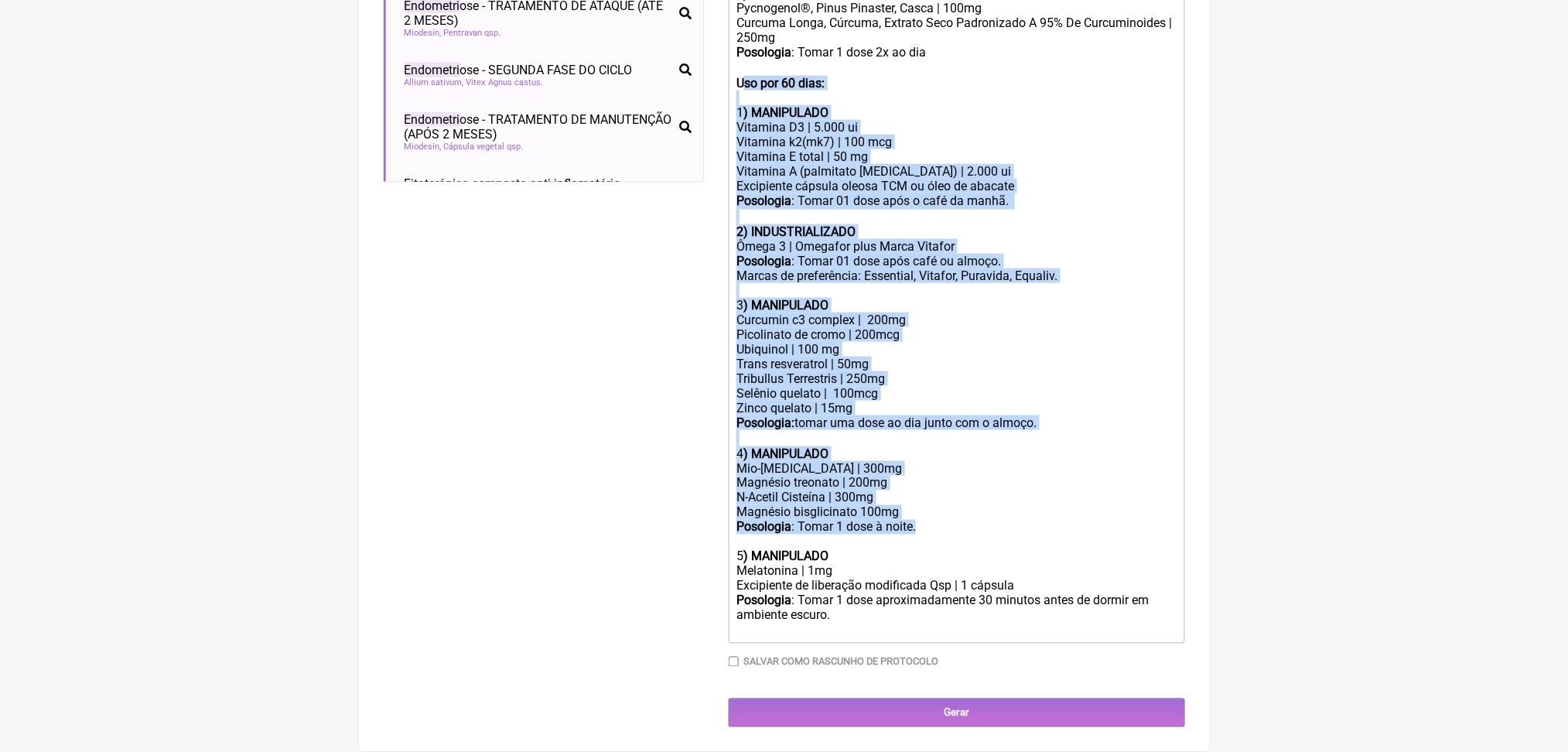
drag, startPoint x: 756, startPoint y: 120, endPoint x: 1006, endPoint y: 717, distance: 647.2
click at [1006, 643] on trix-editor "ㅤ 1) MANIPULADO Pycnogenol®, Pinus Pinaster, Casca | 100mg Curcuma Longa, Cúrcu…" at bounding box center [957, 296] width 457 height 693
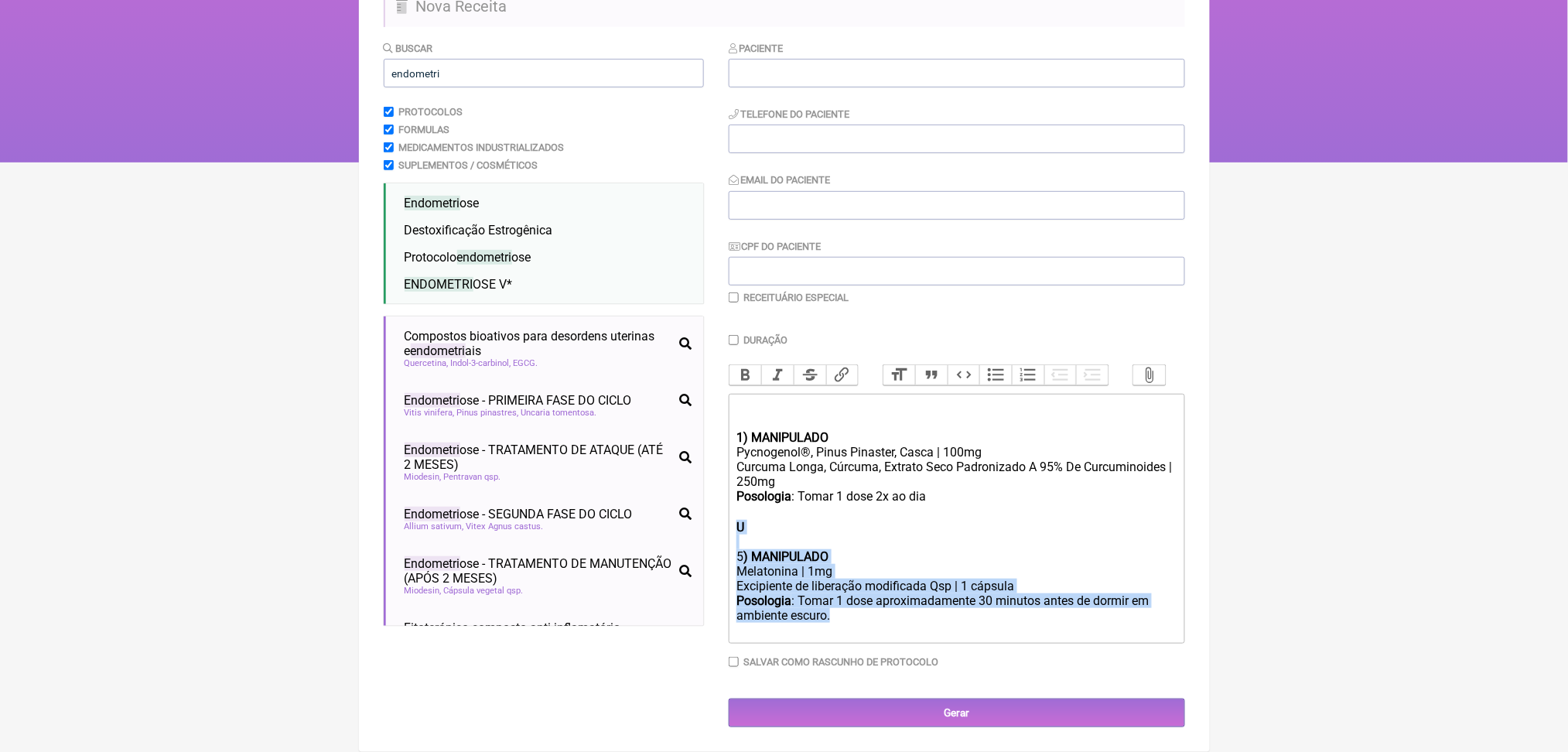
drag, startPoint x: 747, startPoint y: 460, endPoint x: 1097, endPoint y: 582, distance: 370.7
click at [1097, 582] on trix-editor "ㅤ 1) MANIPULADO Pycnogenol®, Pinus Pinaster, Casca | 100mg Curcuma Longa, Cúrcu…" at bounding box center [957, 519] width 457 height 250
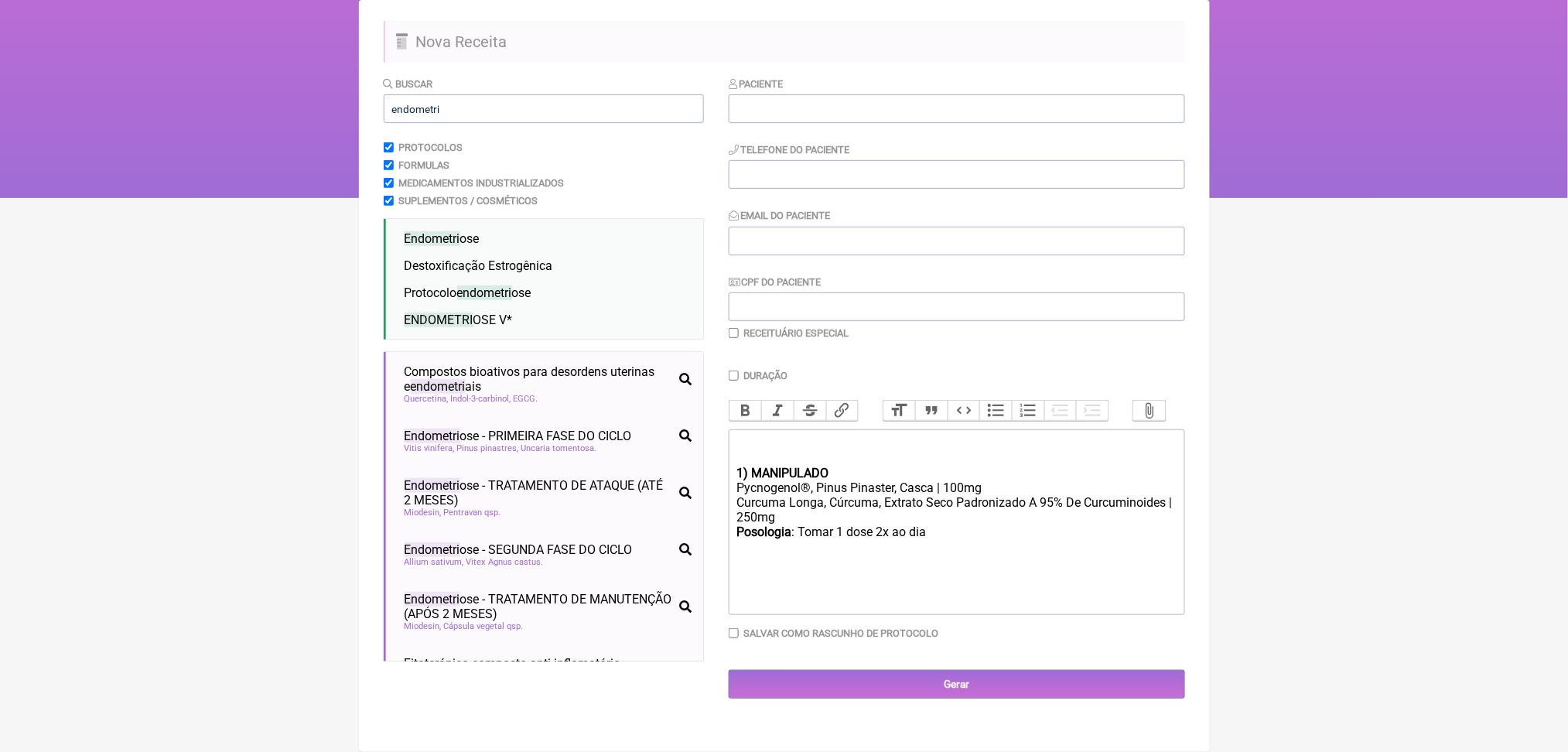
type trix-editor "<div>ㅤ<br><br></div><div><strong>1) MANIPULADO</strong></div><div>Pycnogenol®, …"
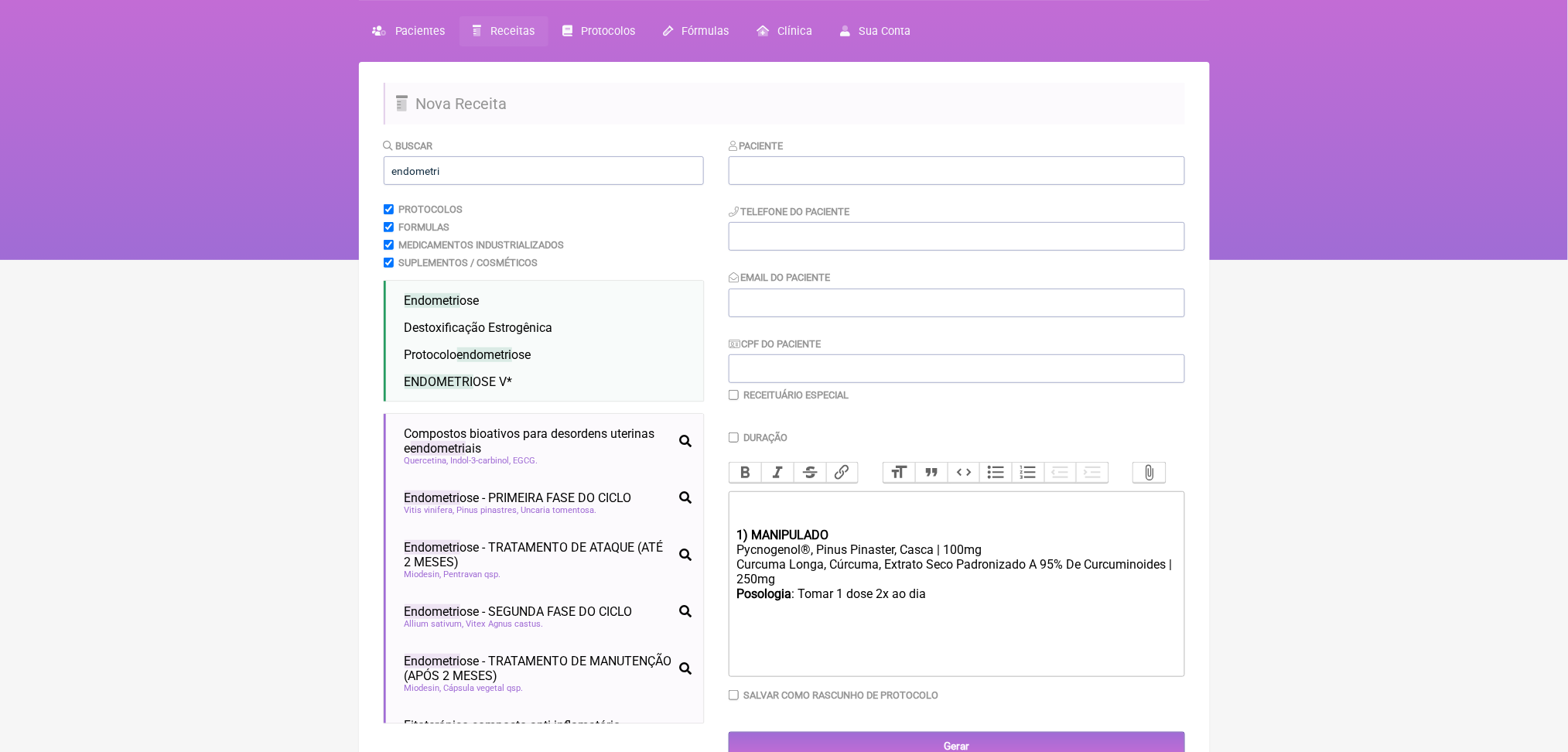
scroll to position [0, 0]
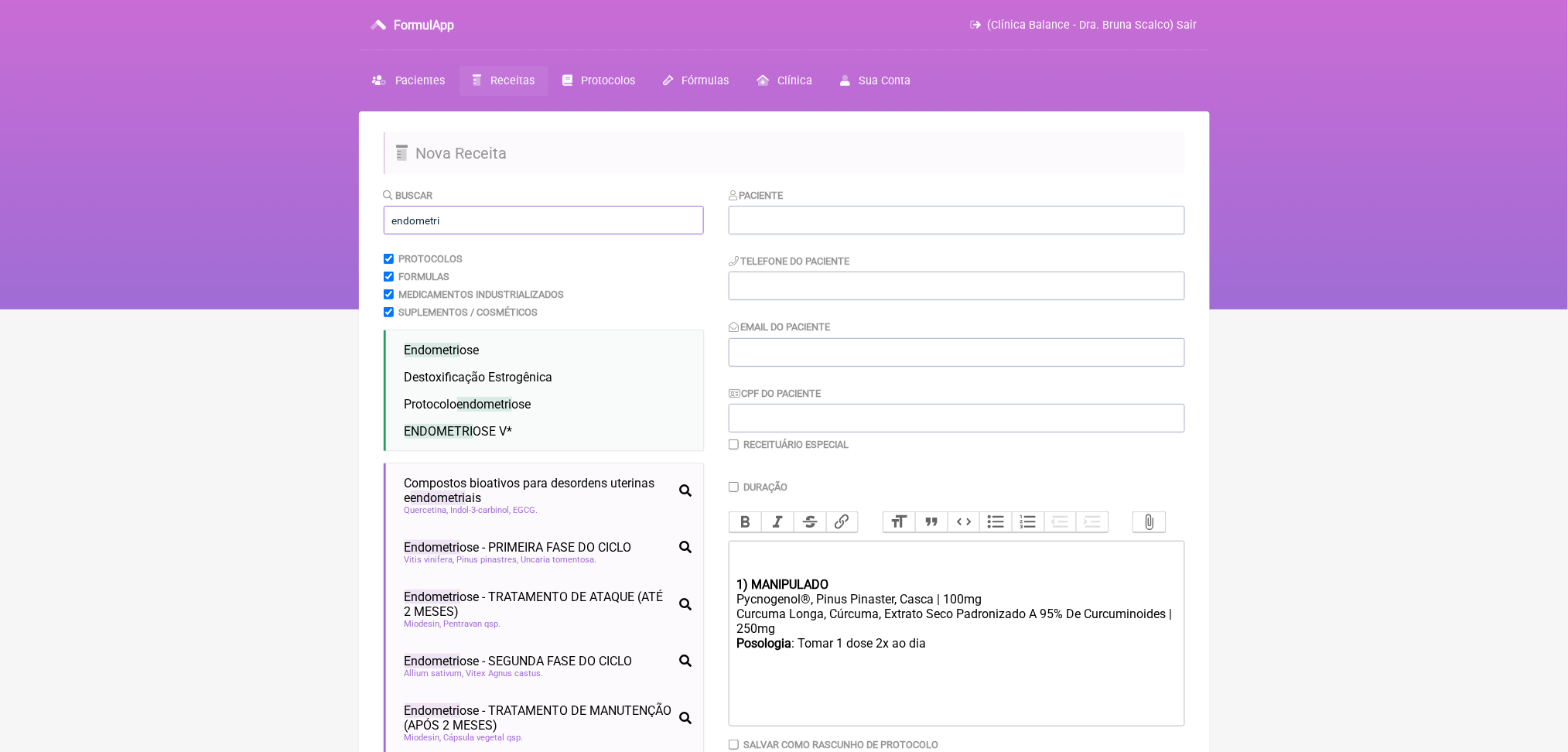
click at [460, 235] on input "endometri" at bounding box center [544, 220] width 321 height 29
type input "e"
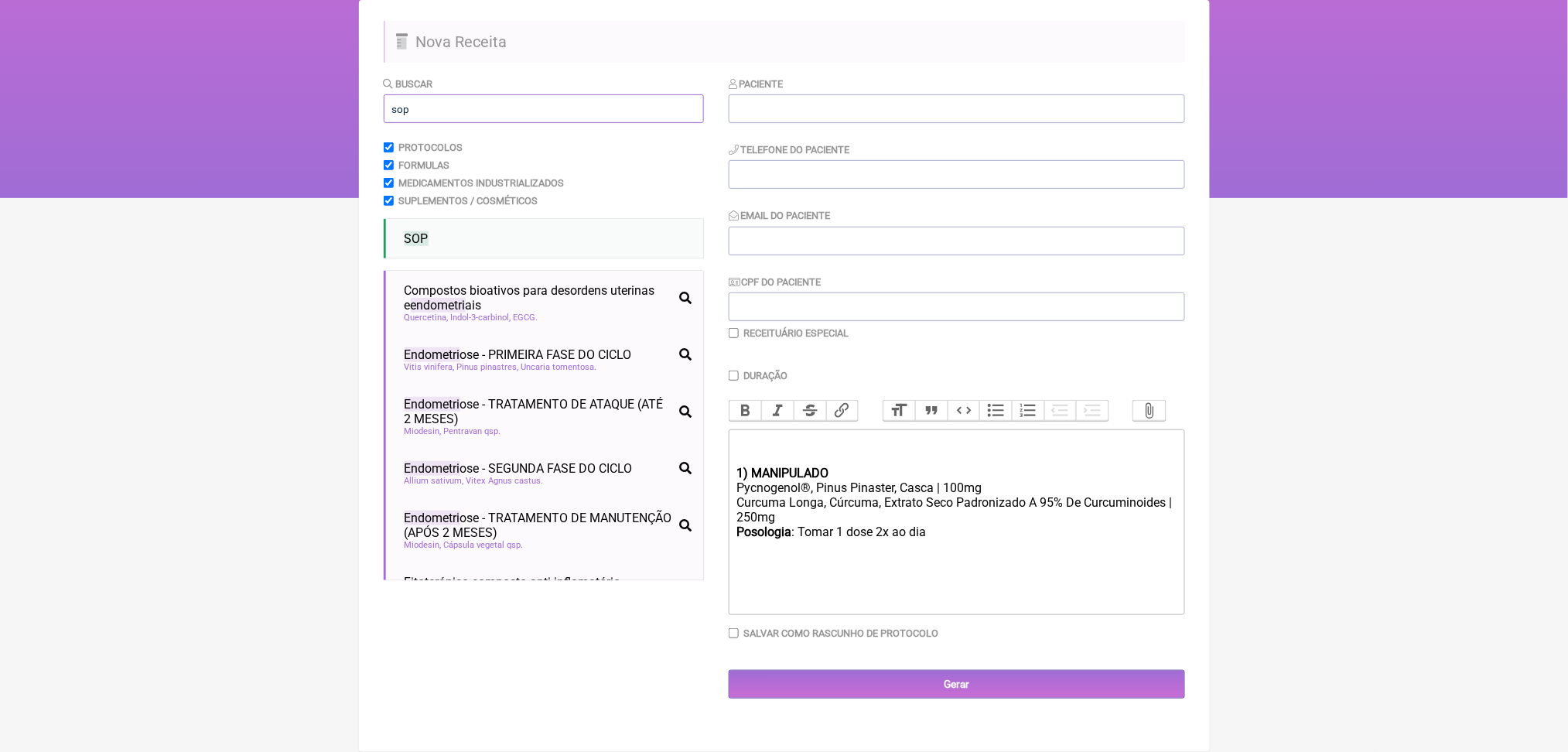
scroll to position [134, 0]
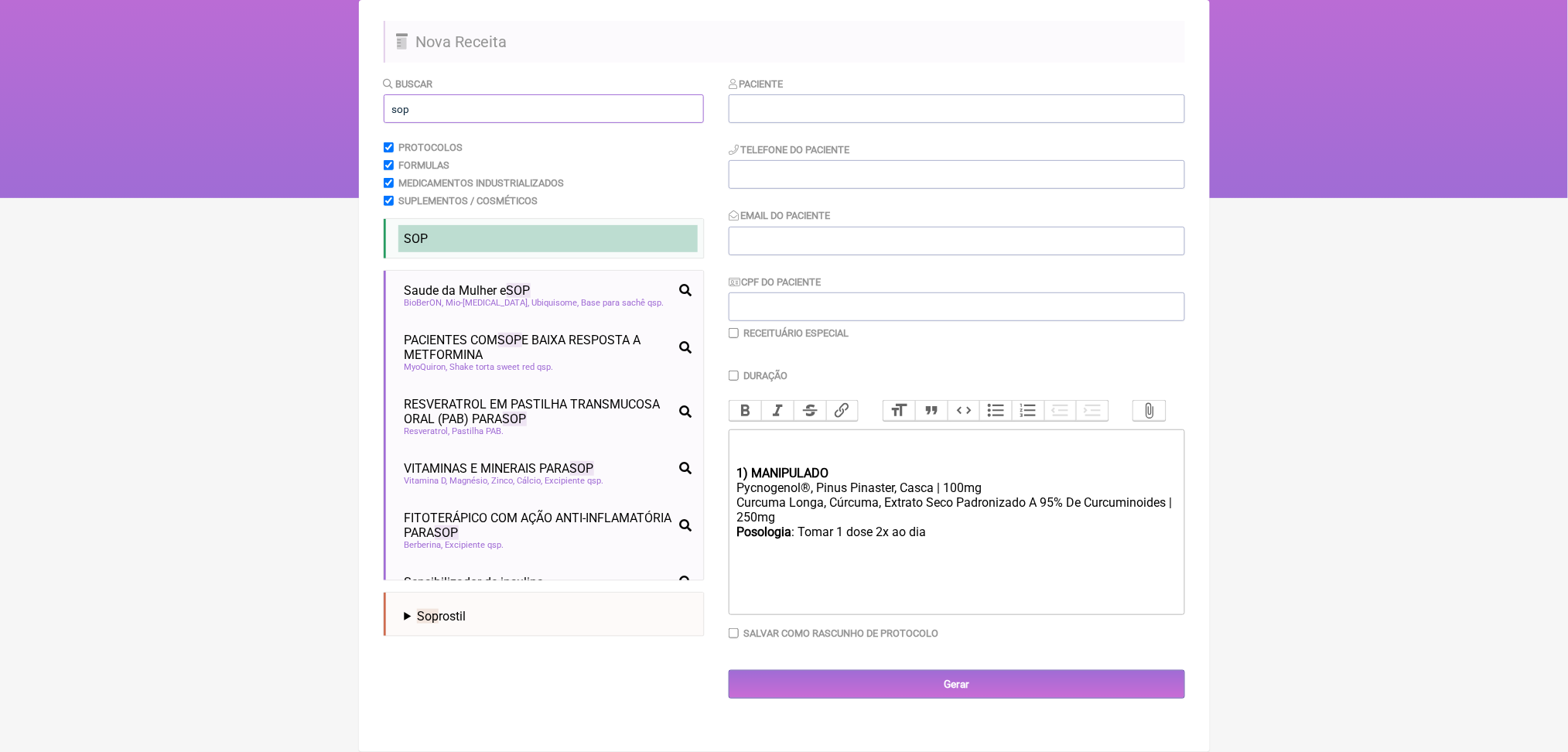
type input "sop"
click at [451, 252] on li "SOP" at bounding box center [548, 238] width 300 height 27
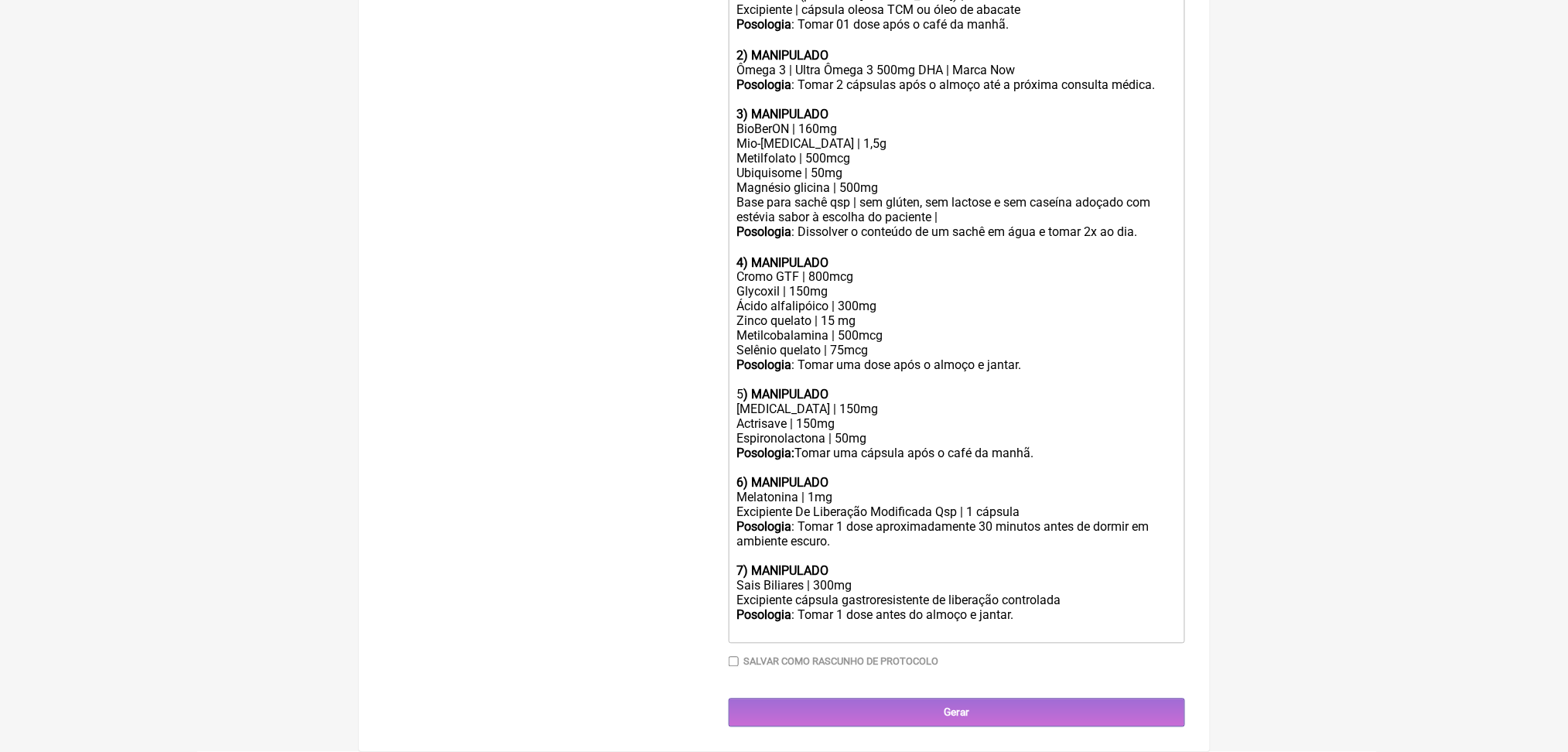
scroll to position [965, 0]
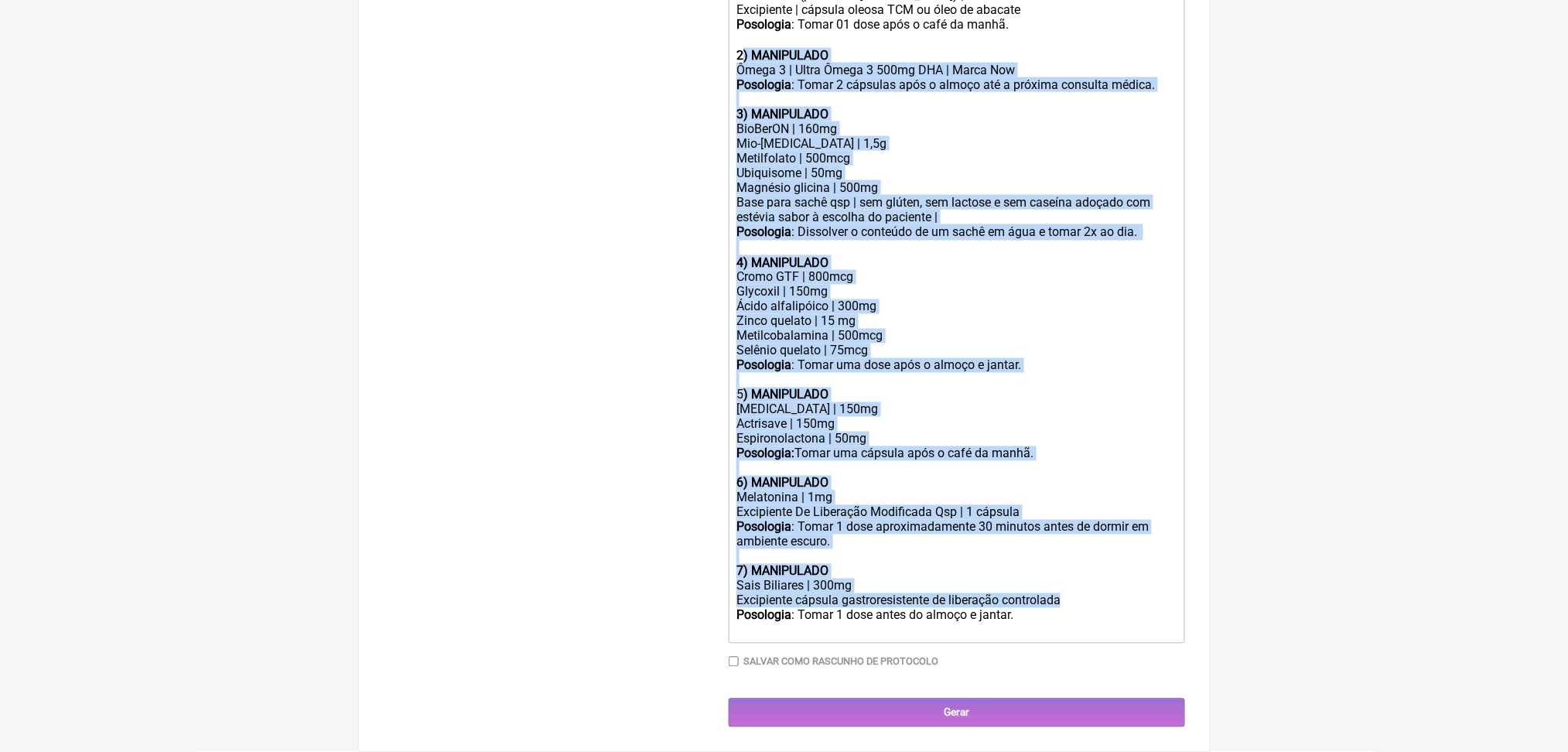
drag, startPoint x: 756, startPoint y: 96, endPoint x: 1109, endPoint y: 754, distance: 746.7
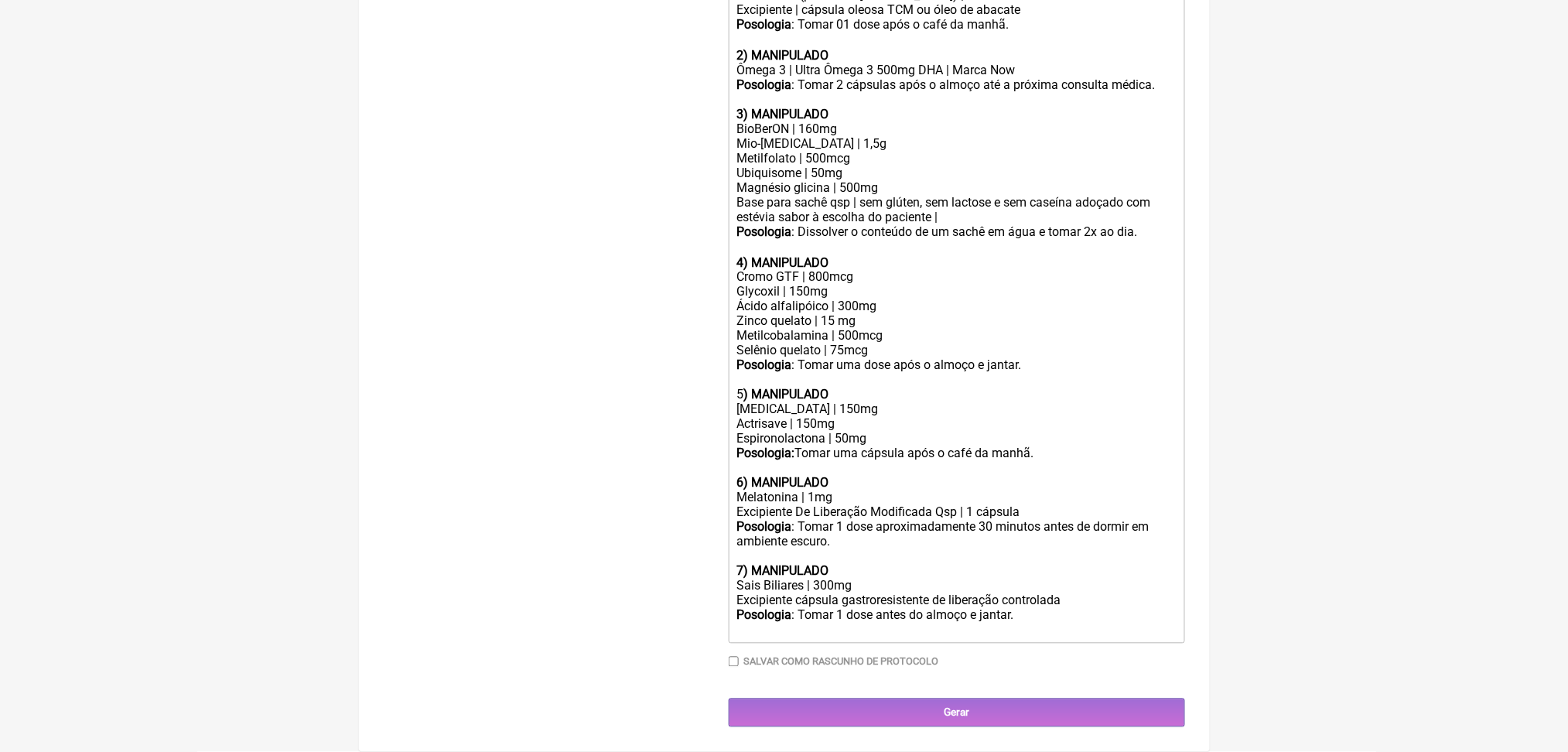
scroll to position [465, 0]
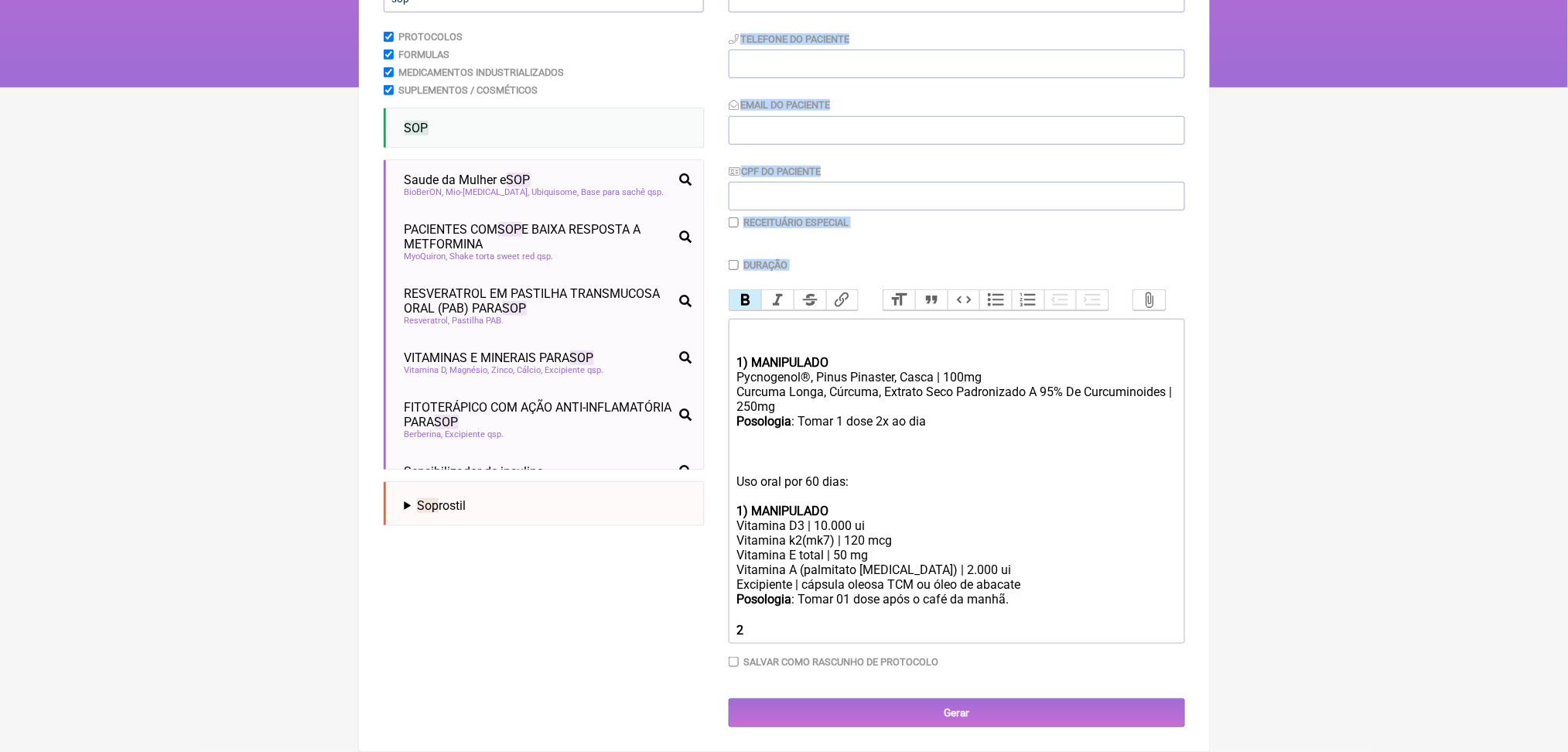
drag, startPoint x: 714, startPoint y: 378, endPoint x: 770, endPoint y: 386, distance: 56.6
click at [770, 386] on form "Buscar sop Protocolos Formulas Medicamentos Industrializados Suplementos / Cosm…" at bounding box center [784, 346] width 802 height 762
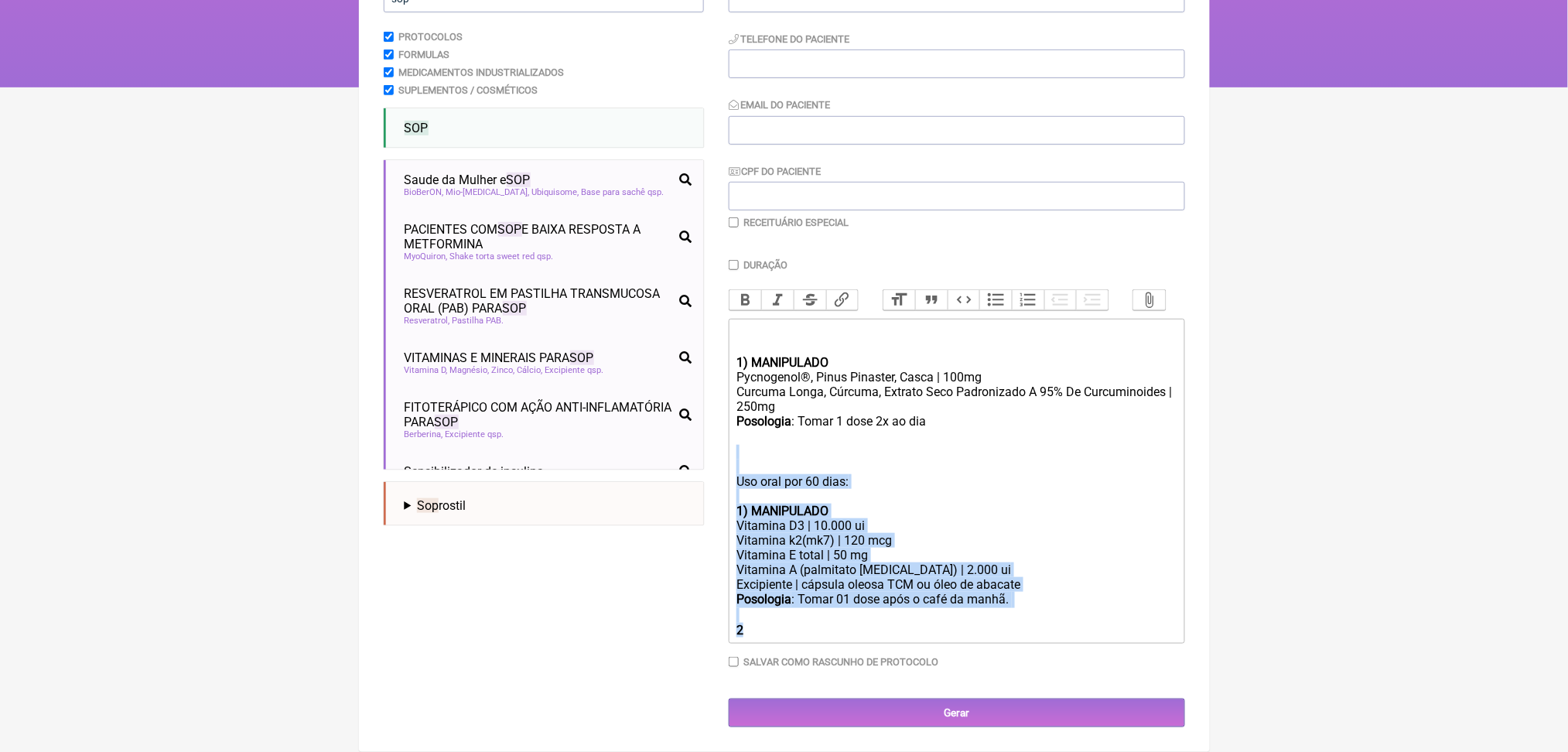
drag, startPoint x: 781, startPoint y: 413, endPoint x: 893, endPoint y: 657, distance: 268.5
click at [893, 657] on div "Duração Duração de 30 dias Bold Italic Strikethrough Link Heading Quote Code Bu…" at bounding box center [957, 468] width 457 height 420
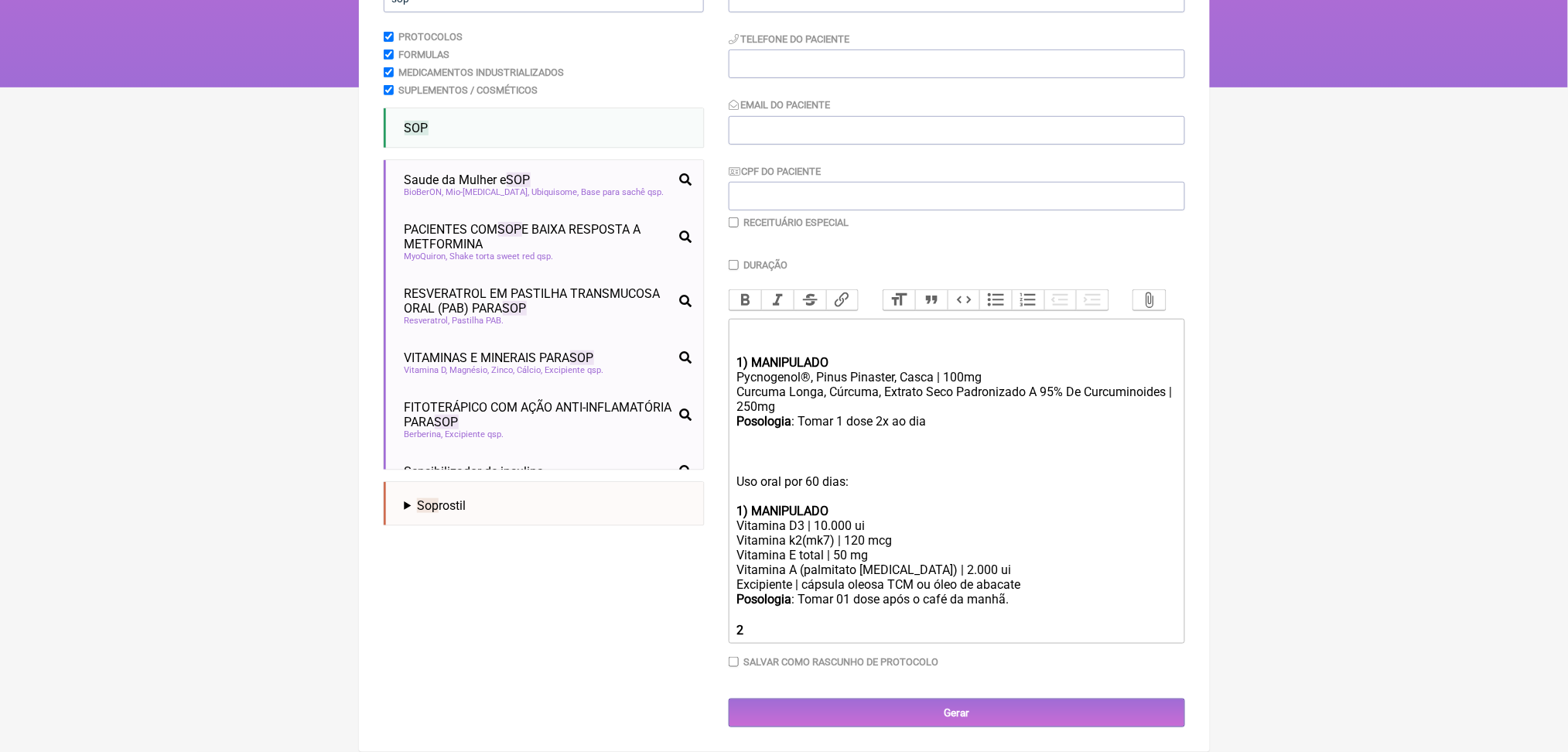
type trix-editor "<div>ㅤ<br><br></div><div><strong>1) MANIPULADO</strong></div><div>Pycnogenol®, …"
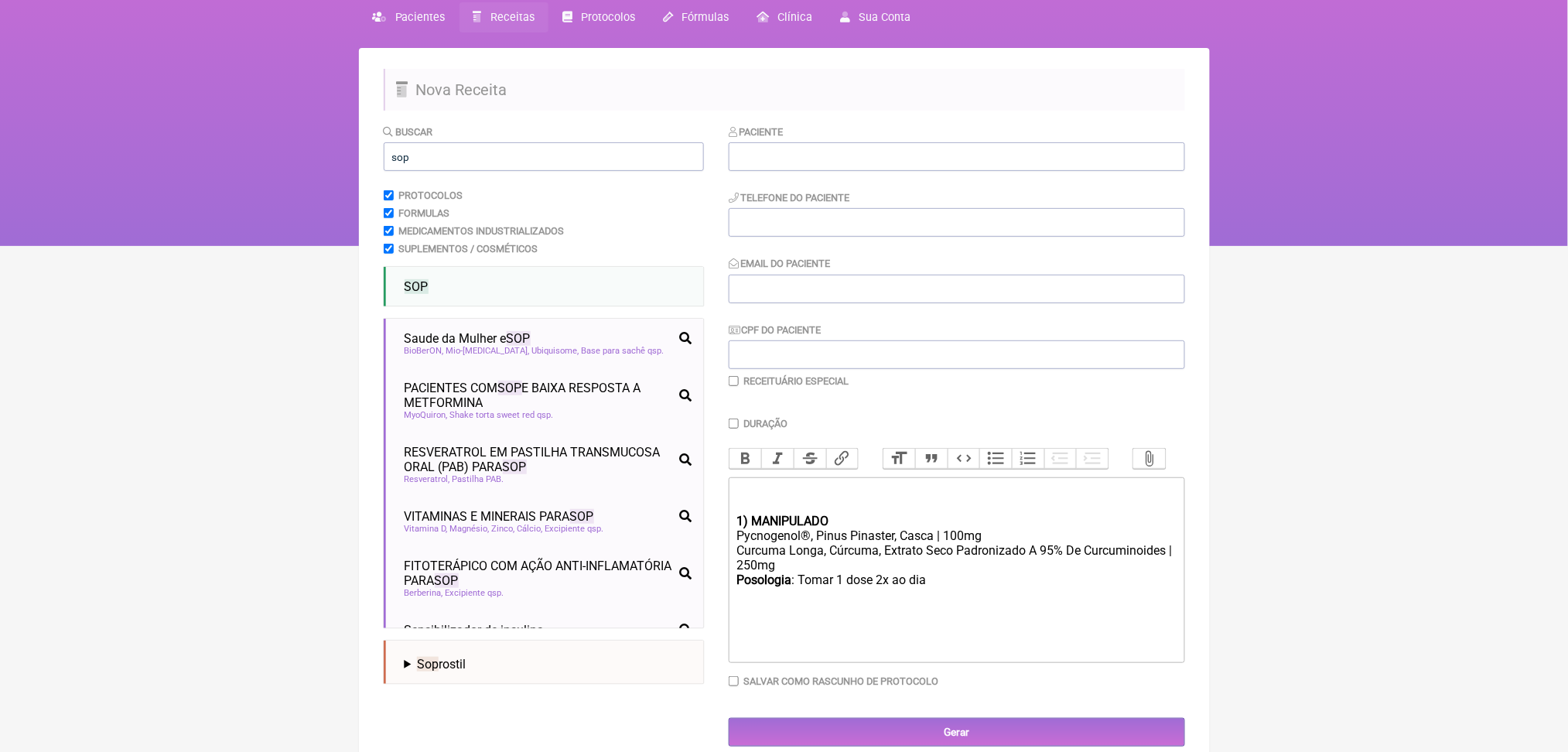
scroll to position [66, 0]
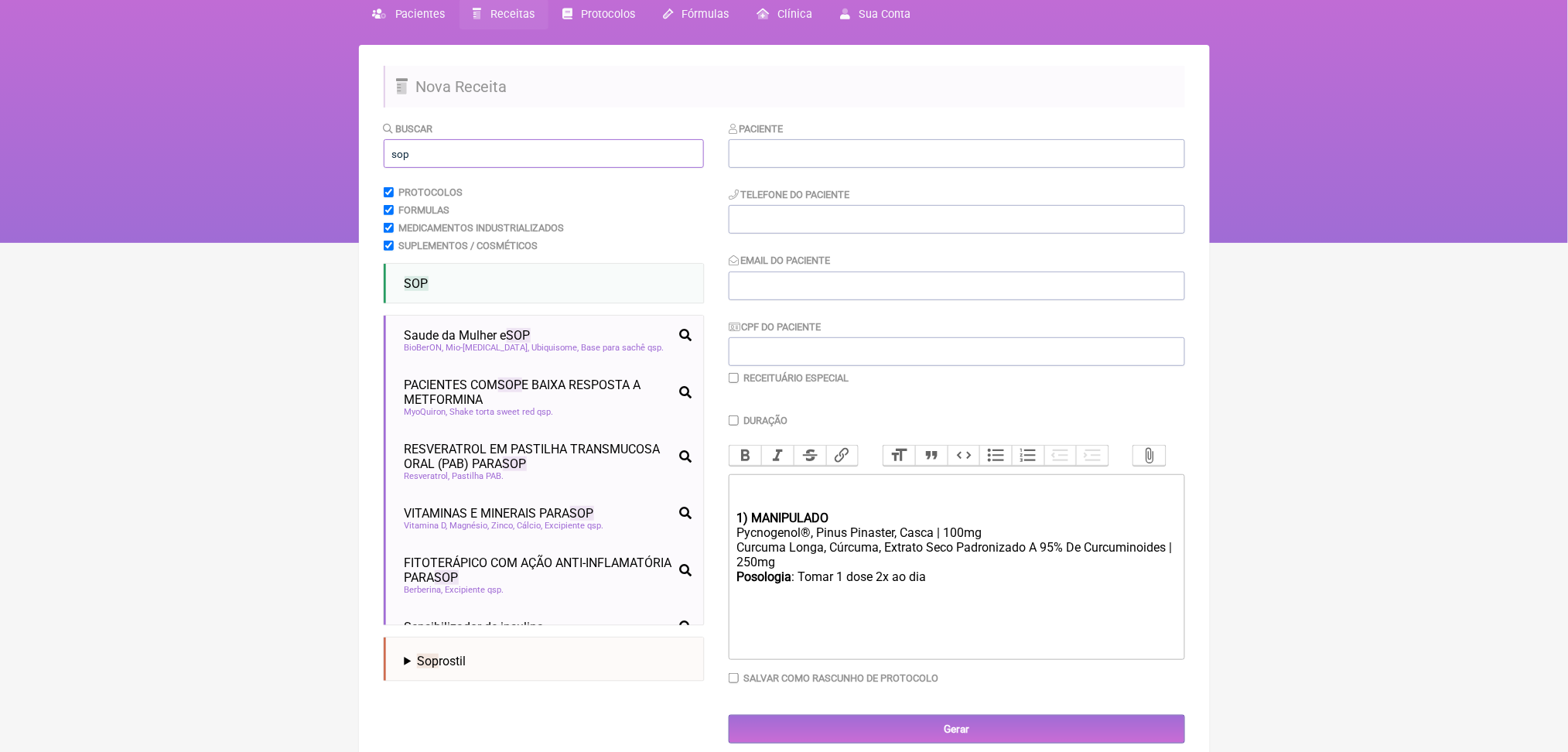
click at [461, 168] on input "sop" at bounding box center [544, 153] width 321 height 29
type input "s"
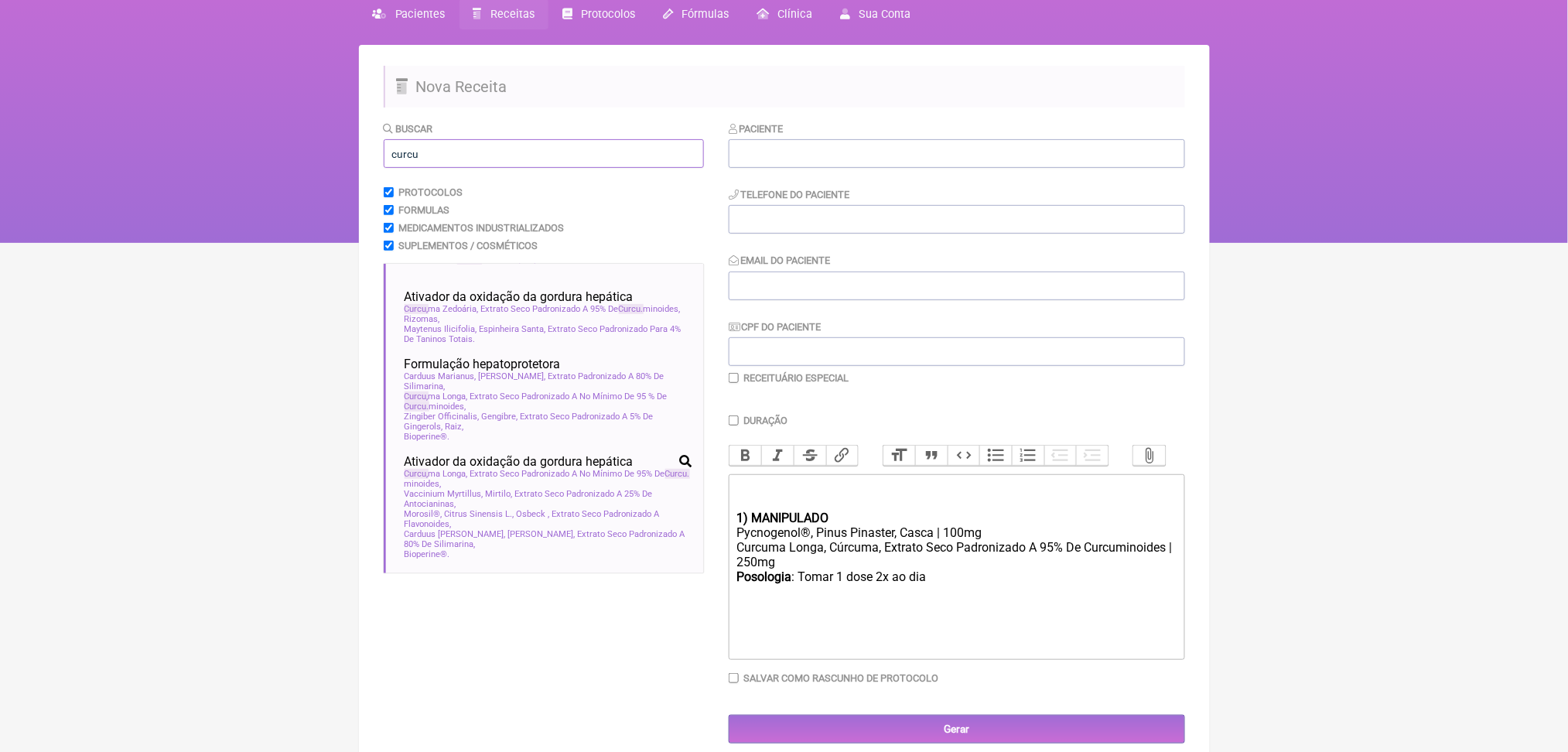
scroll to position [0, 0]
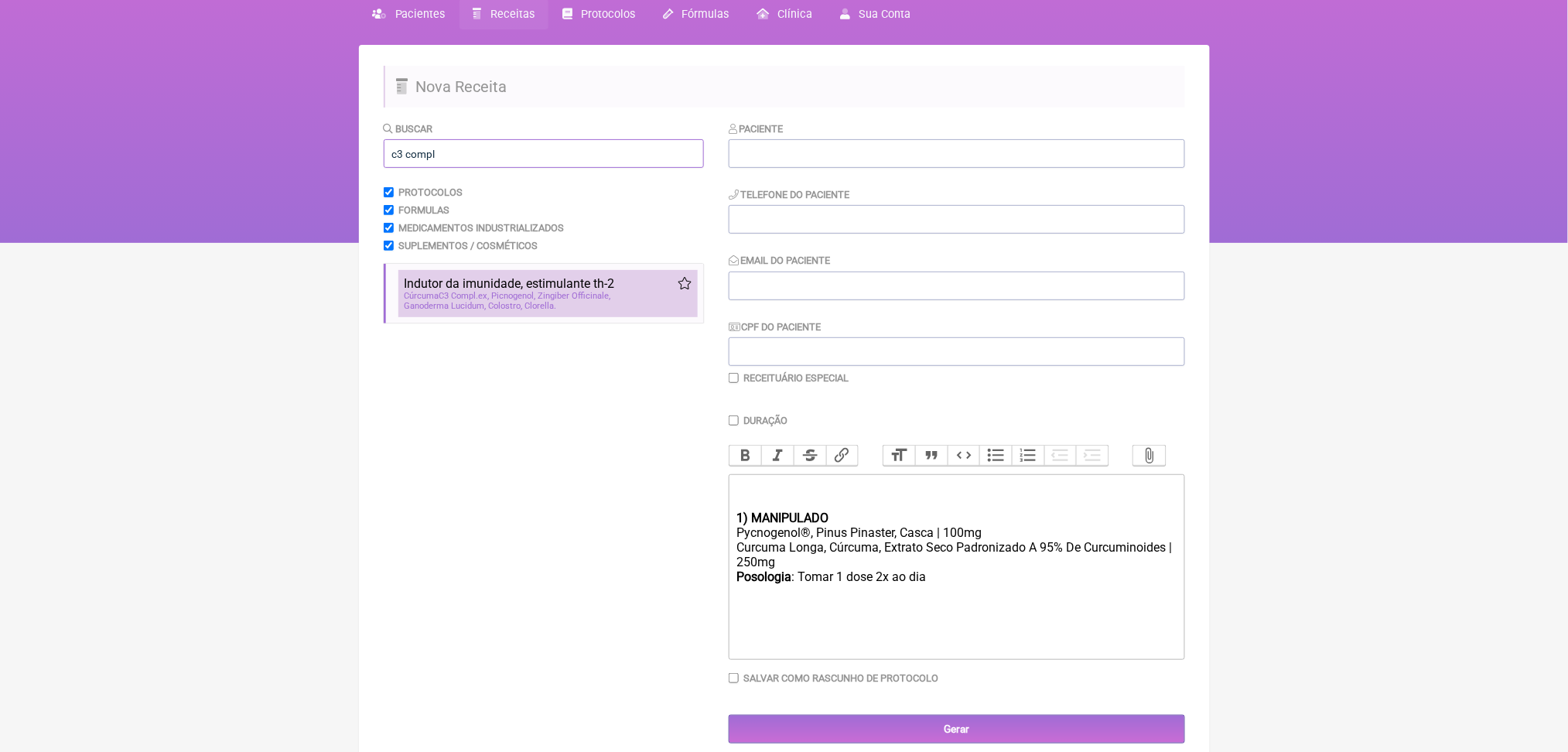
type input "c3 compl"
click at [529, 301] on span "Picnogenol" at bounding box center [514, 295] width 44 height 10
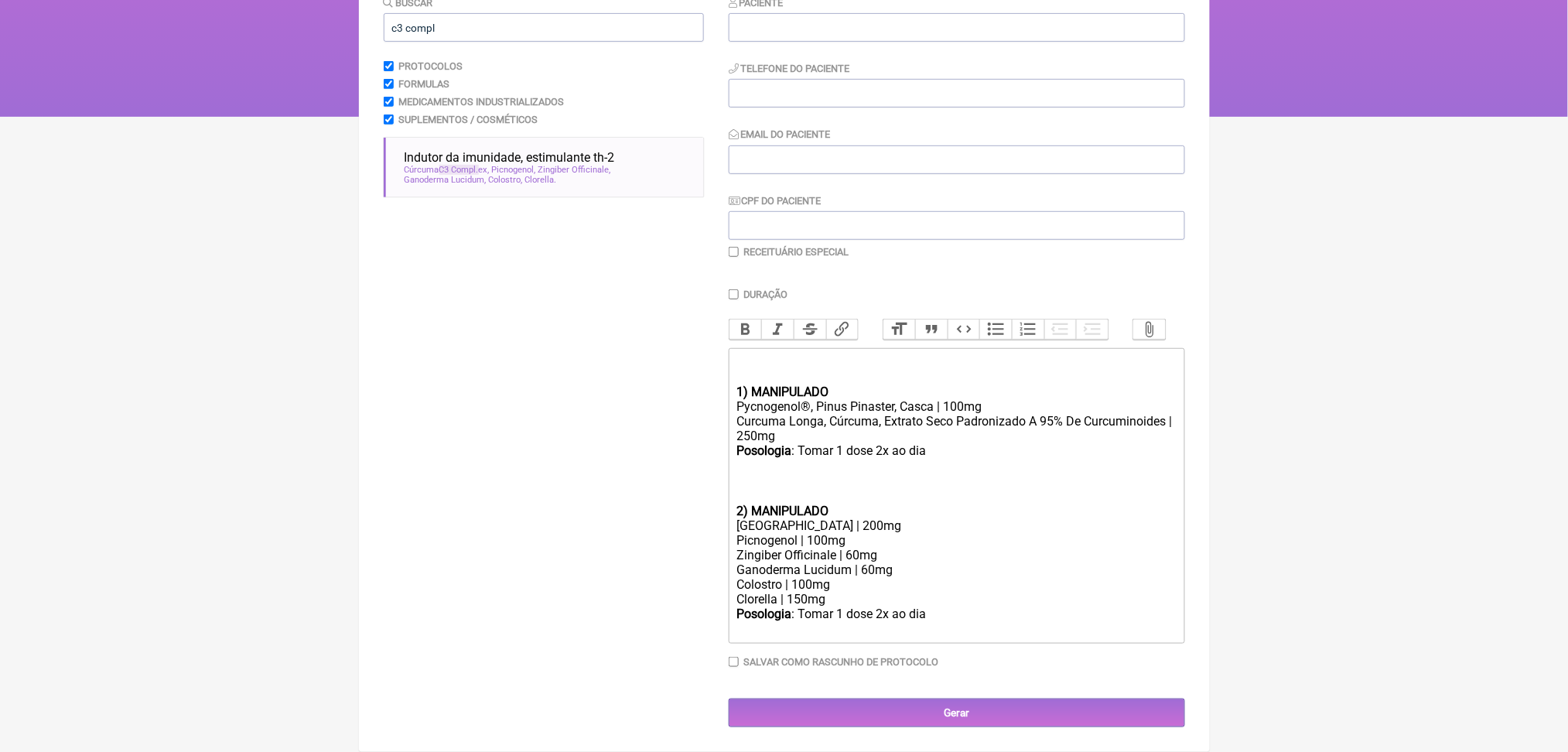
scroll to position [400, 0]
click at [787, 518] on div "[GEOGRAPHIC_DATA] | 200mg" at bounding box center [956, 525] width 440 height 15
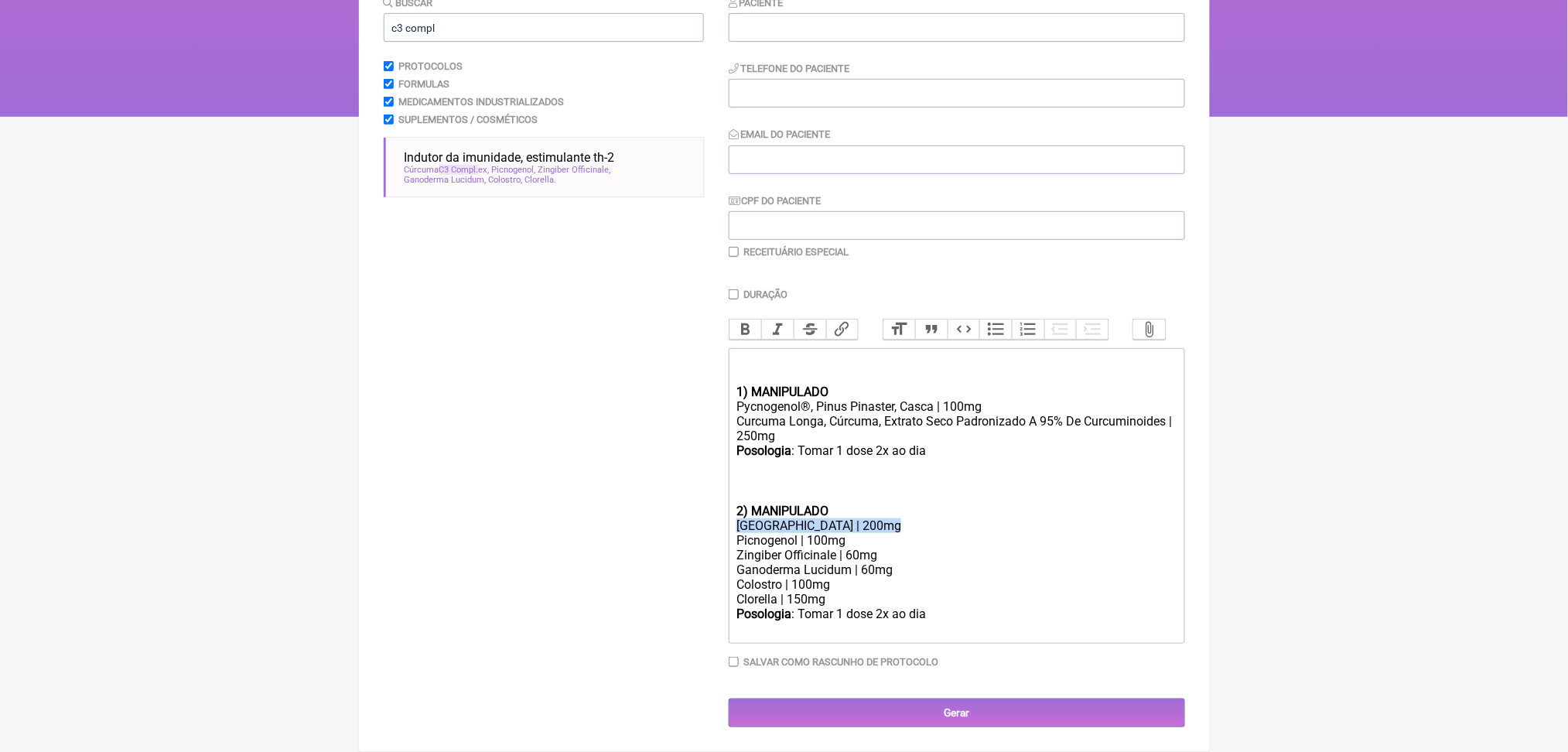
copy div "[GEOGRAPHIC_DATA] | 200mg"
click at [787, 414] on div "Curcuma Longa, Cúrcuma, Extrato Seco Padronizado A 95% De Curcuminoides | 250mg" at bounding box center [956, 428] width 440 height 30
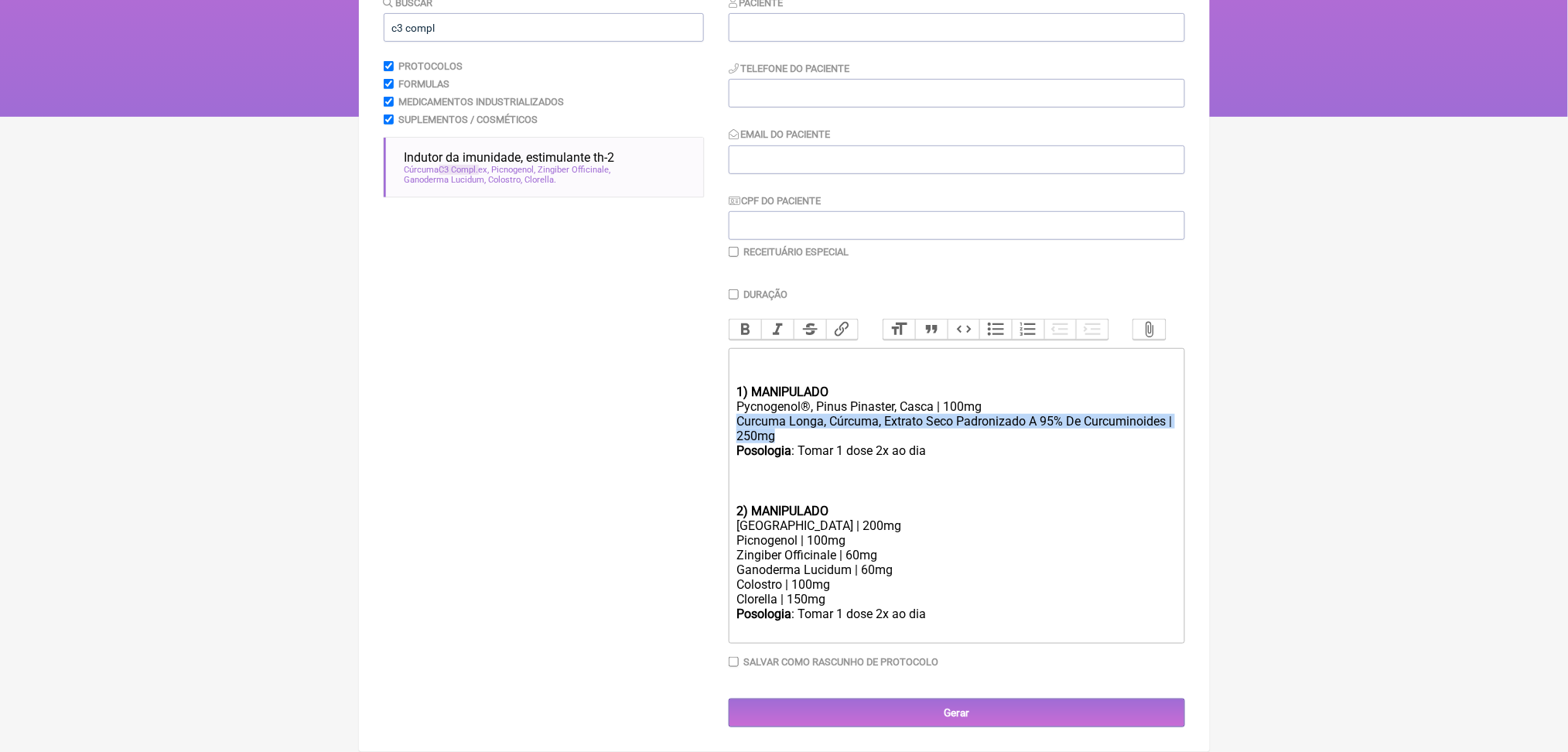
click at [787, 414] on div "Curcuma Longa, Cúrcuma, Extrato Seco Padronizado A 95% De Curcuminoides | 250mg" at bounding box center [956, 428] width 440 height 30
paste trix-editor "úrcuma C3 Complex | 200mg</div><div><br><br>"
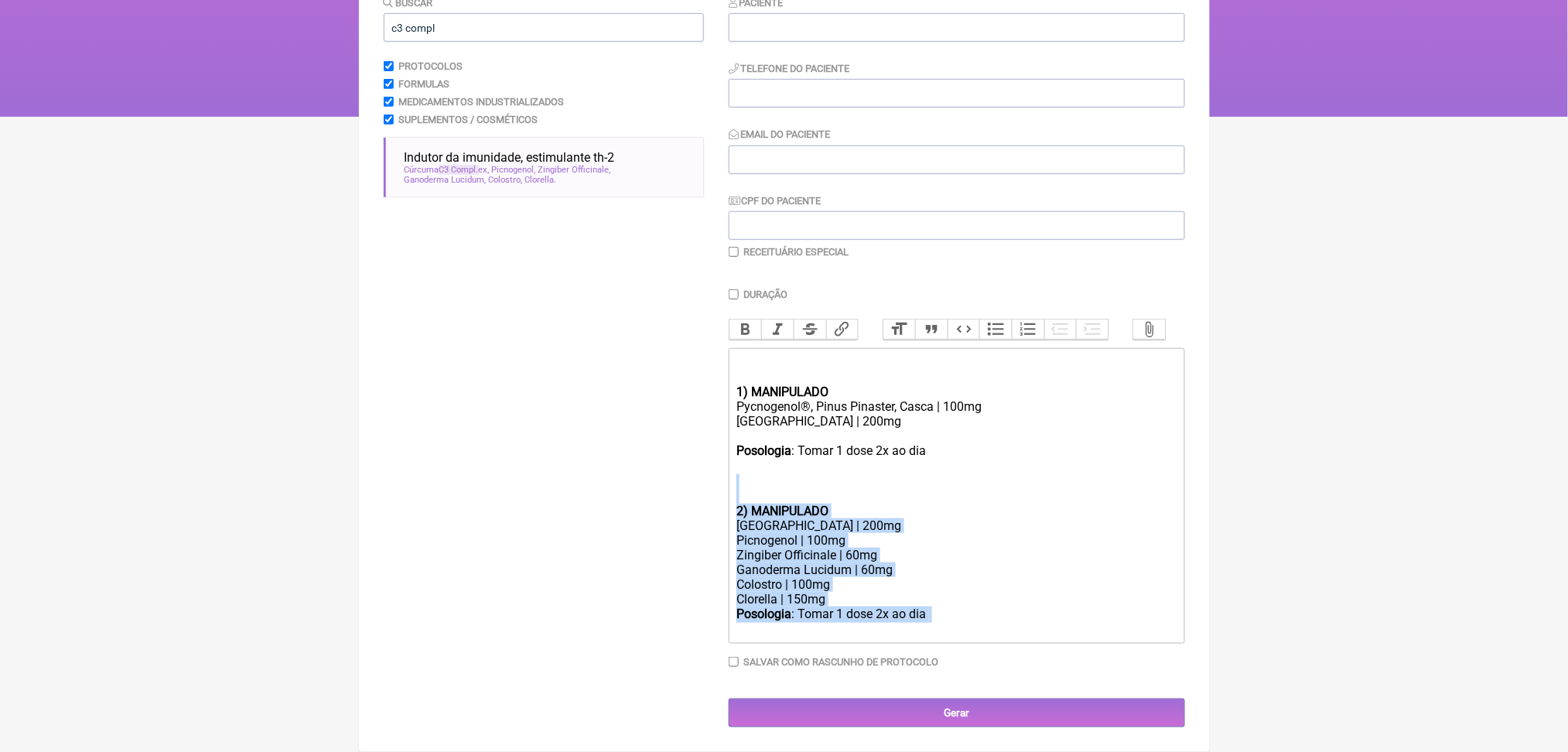
drag, startPoint x: 998, startPoint y: 593, endPoint x: 757, endPoint y: 432, distance: 289.8
click at [757, 432] on trix-editor "ㅤ 1) MANIPULADO Pycnogenol®, Pinus Pinaster, Casca | 100mg Cúrcuma C3 Complex |…" at bounding box center [957, 496] width 457 height 295
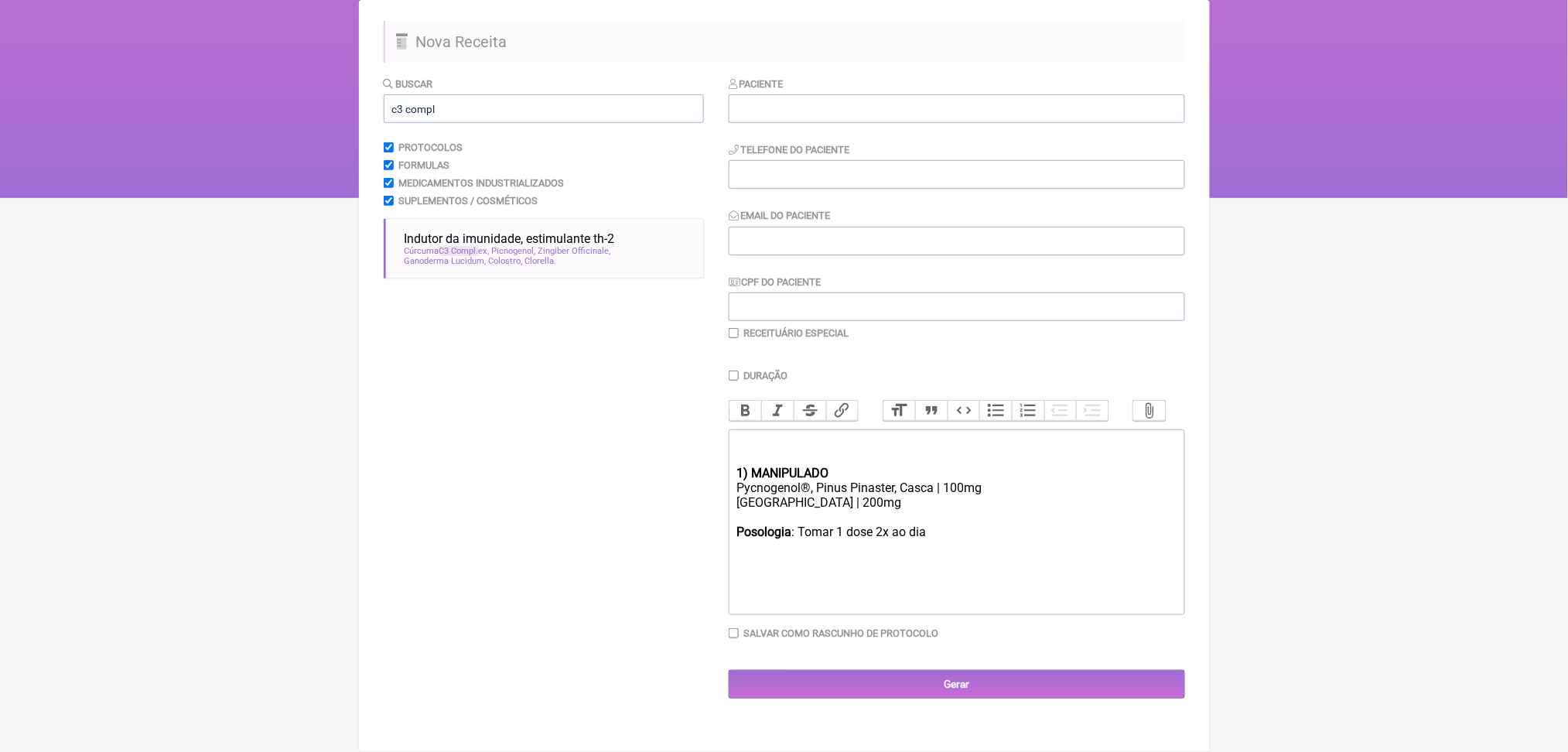
click at [918, 495] on div "[GEOGRAPHIC_DATA] | 200mg" at bounding box center [956, 502] width 440 height 15
click at [859, 510] on div at bounding box center [956, 517] width 440 height 15
click at [984, 480] on div "Pycnogenol®, Pinus Pinaster, Casca | 100mg" at bounding box center [956, 487] width 440 height 15
click at [964, 510] on div "Posologia : Tomar 1 dose 2x ao dia ㅤ" at bounding box center [956, 525] width 440 height 31
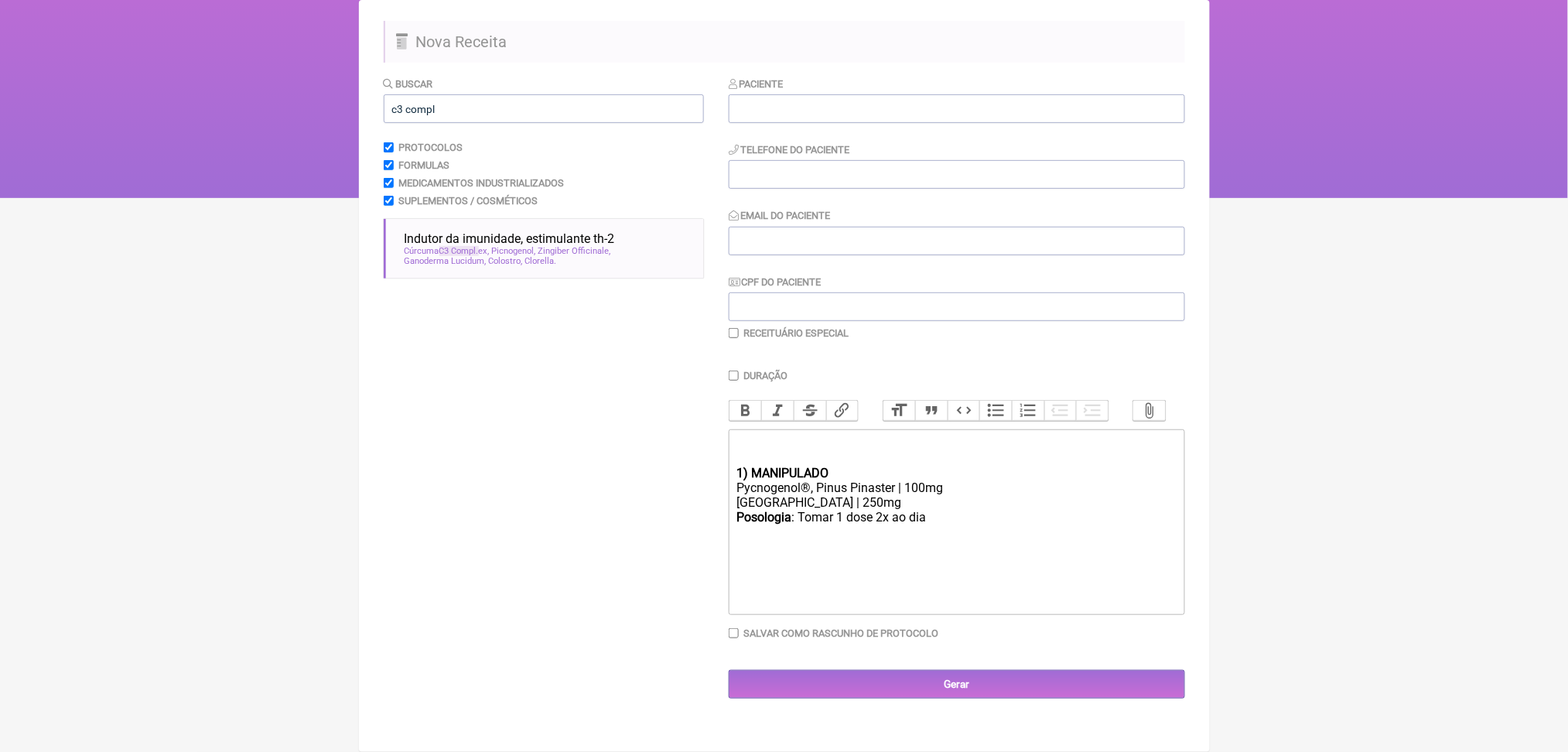
click at [996, 510] on div "Posologia : Tomar 1 dose 2x ao dia ㅤ" at bounding box center [956, 525] width 440 height 31
type trix-editor "<div>ㅤ<br><br></div><div><strong>1) MANIPULADO</strong></div><div>Pycnogenol®, …"
click at [264, 198] on html "FormulApp (Clínica Balance - Dra. Bruna Scalco) Sair [GEOGRAPHIC_DATA] Receitas…" at bounding box center [784, 44] width 1568 height 310
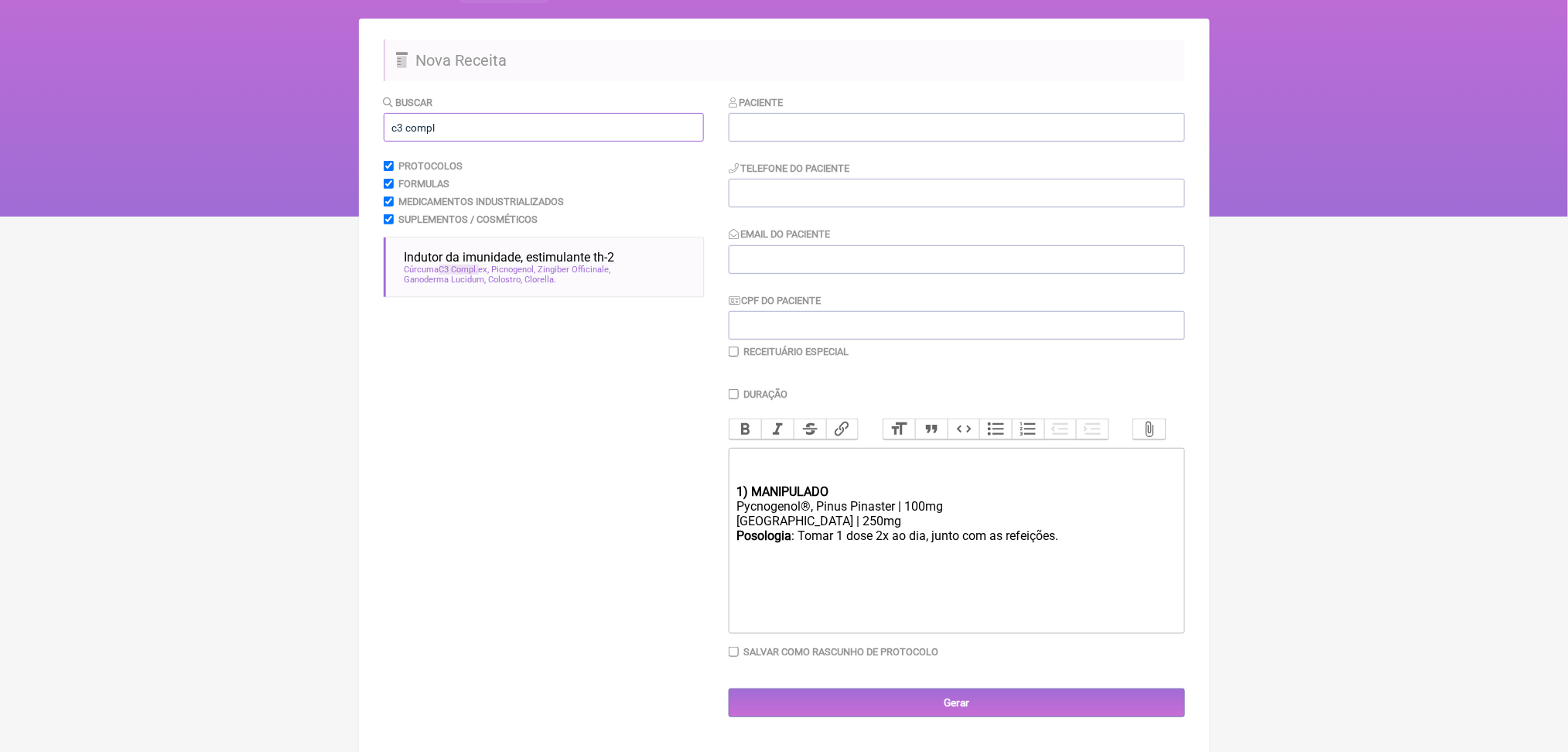
click at [448, 141] on input "c3 compl" at bounding box center [544, 127] width 321 height 29
click at [421, 141] on input "c3 base" at bounding box center [544, 127] width 321 height 29
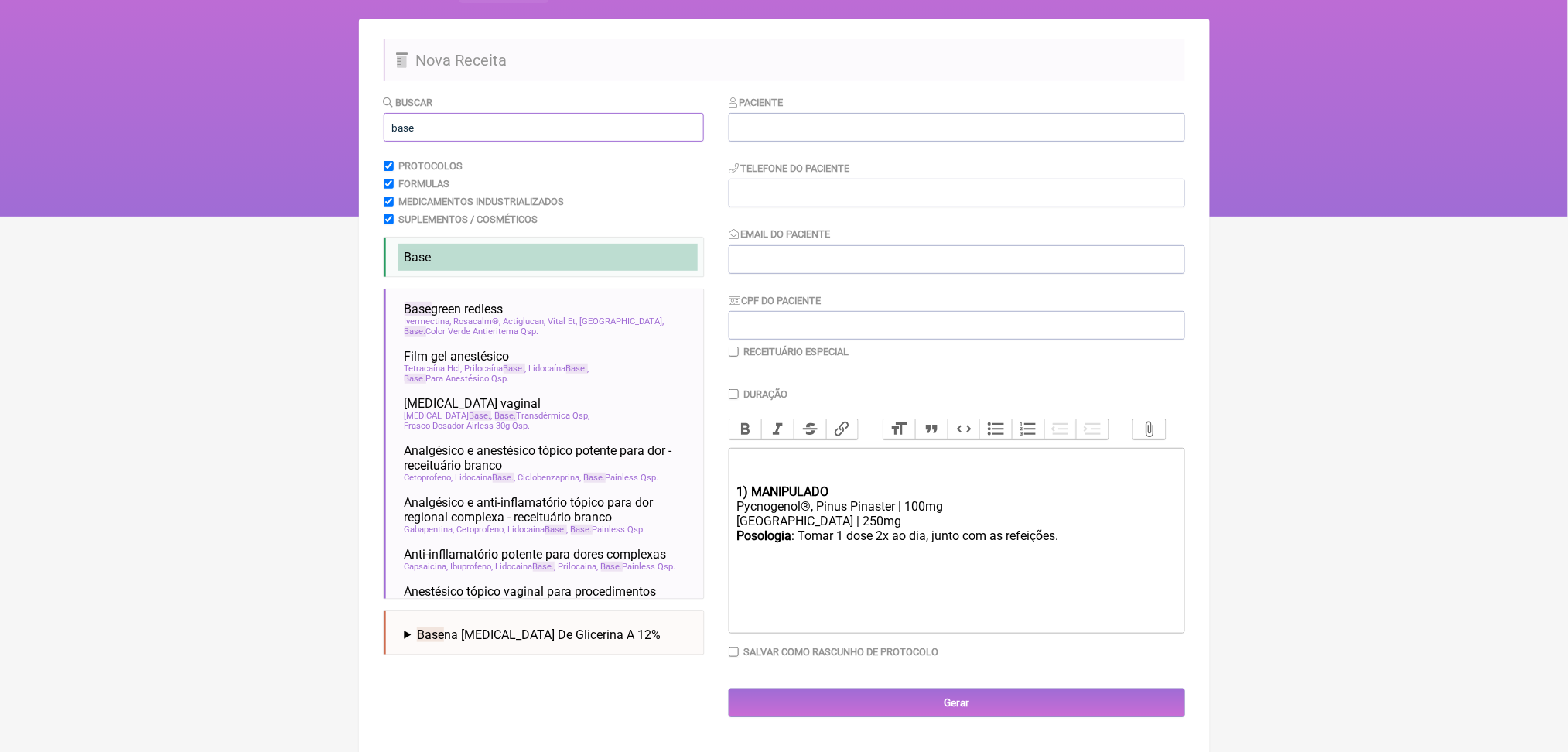
type input "base"
click at [502, 270] on li "Base" at bounding box center [548, 257] width 300 height 27
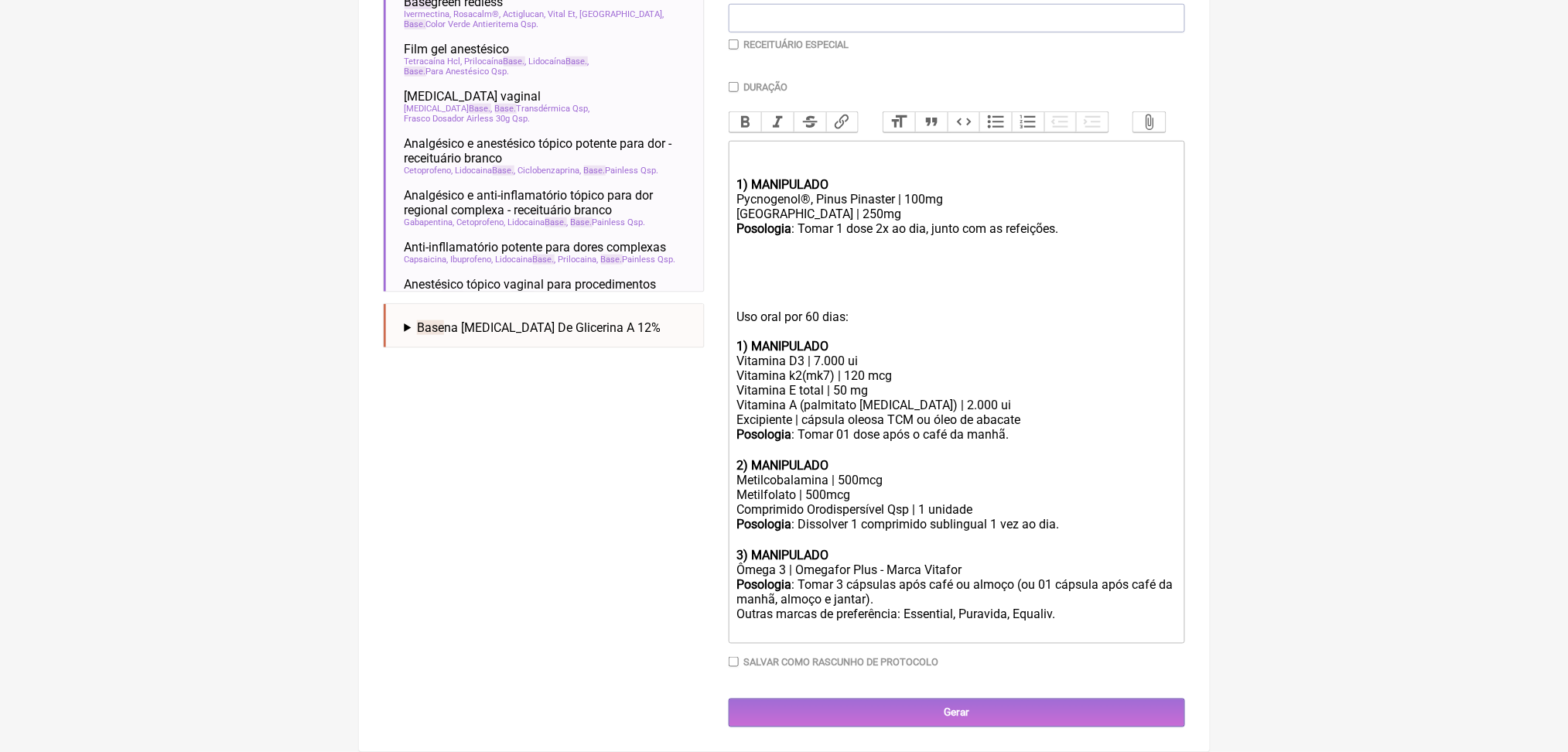
scroll to position [585, 0]
drag, startPoint x: 901, startPoint y: 320, endPoint x: 759, endPoint y: 235, distance: 165.5
click at [759, 235] on trix-editor "ㅤ 1) MANIPULADO Pycnogenol®, Pinus Pinaster | 100mg Cúrcuma C3 Complex | 250mg …" at bounding box center [957, 392] width 457 height 503
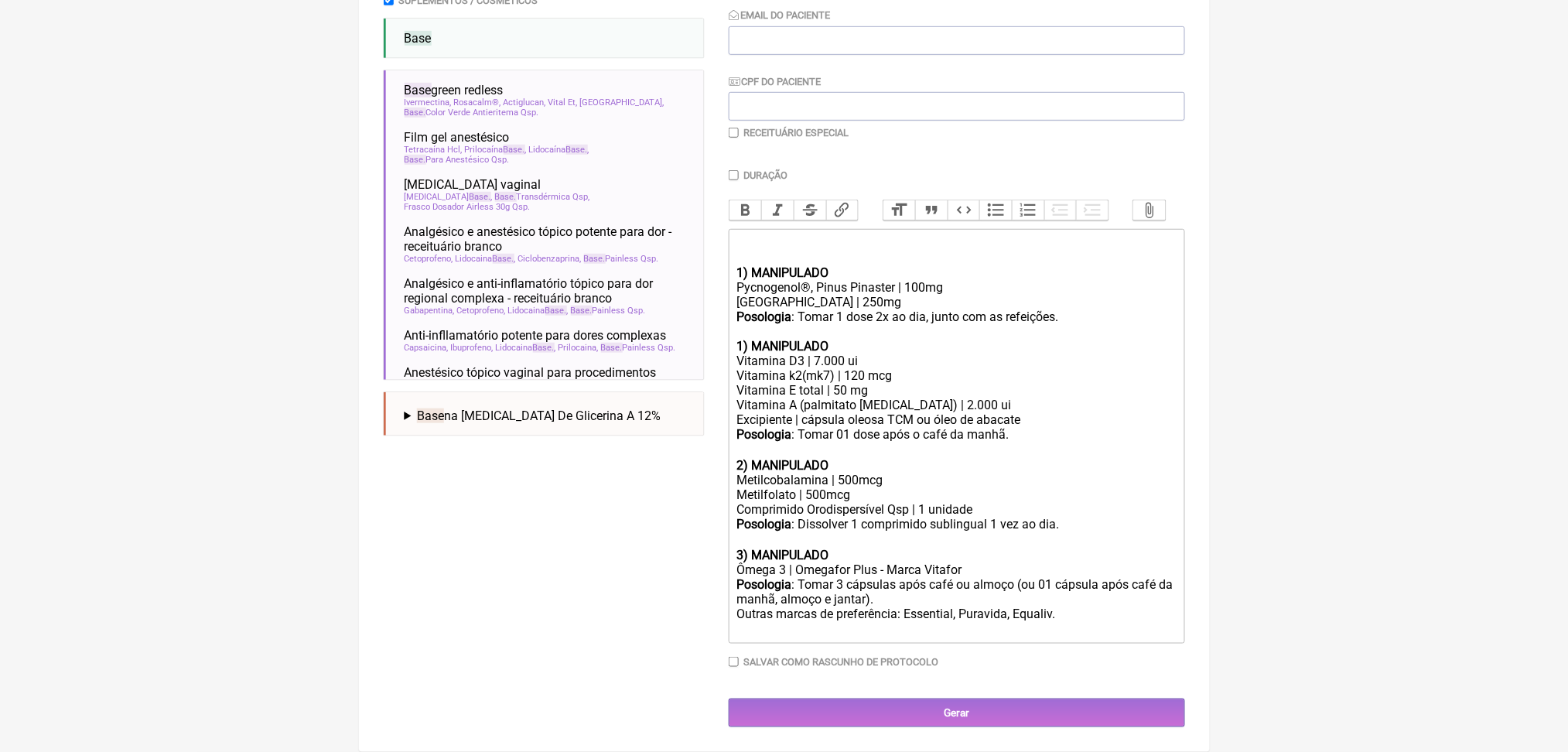
click at [763, 517] on div "Posologia : Dissolver 1 comprimido sublingual 1 vez ao dia. ㅤ" at bounding box center [956, 532] width 440 height 31
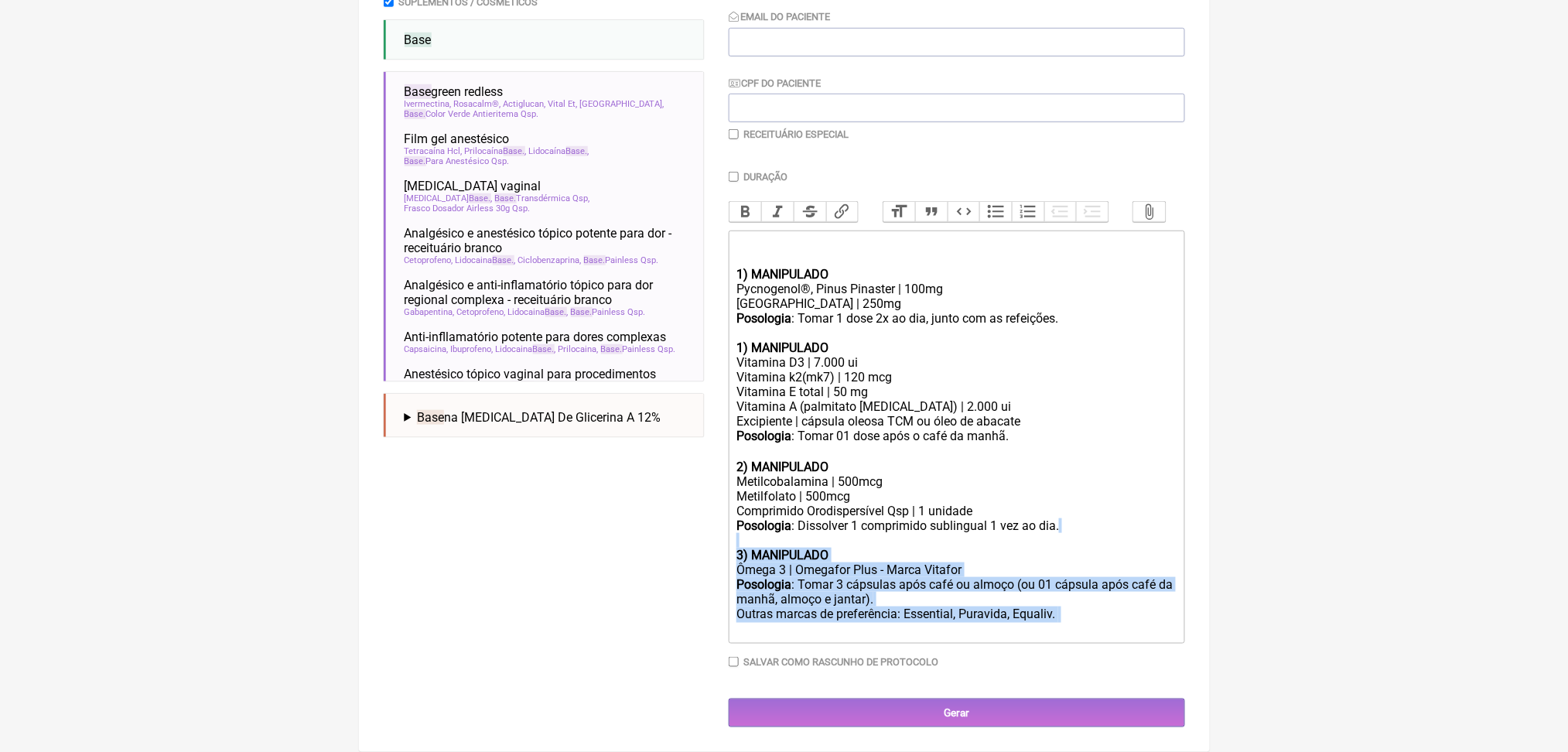
drag, startPoint x: 1156, startPoint y: 596, endPoint x: 676, endPoint y: 492, distance: 491.1
click at [676, 492] on form "Buscar base Protocolos Formulas Medicamentos Industrializados Suplementos / Cos…" at bounding box center [784, 302] width 802 height 850
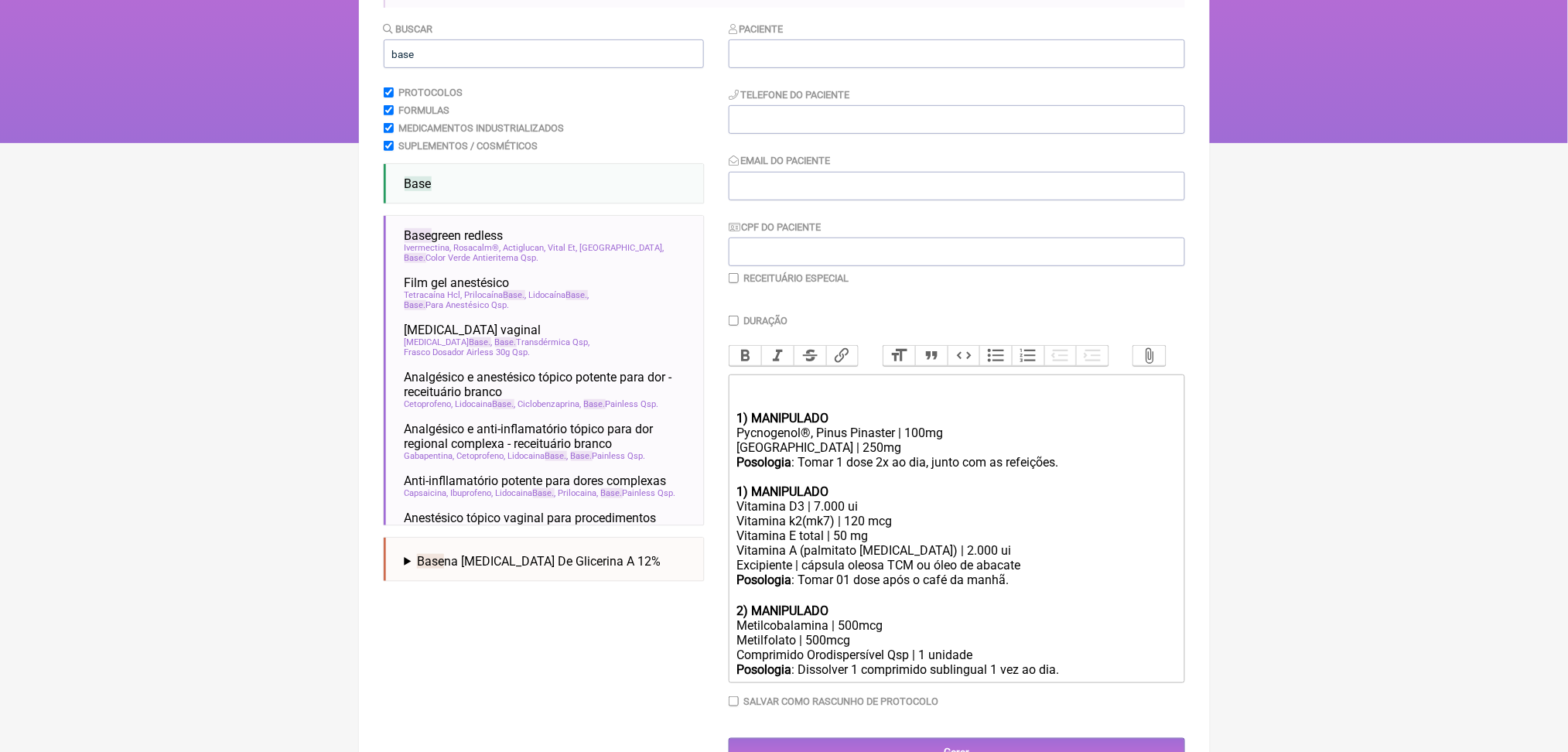
scroll to position [274, 0]
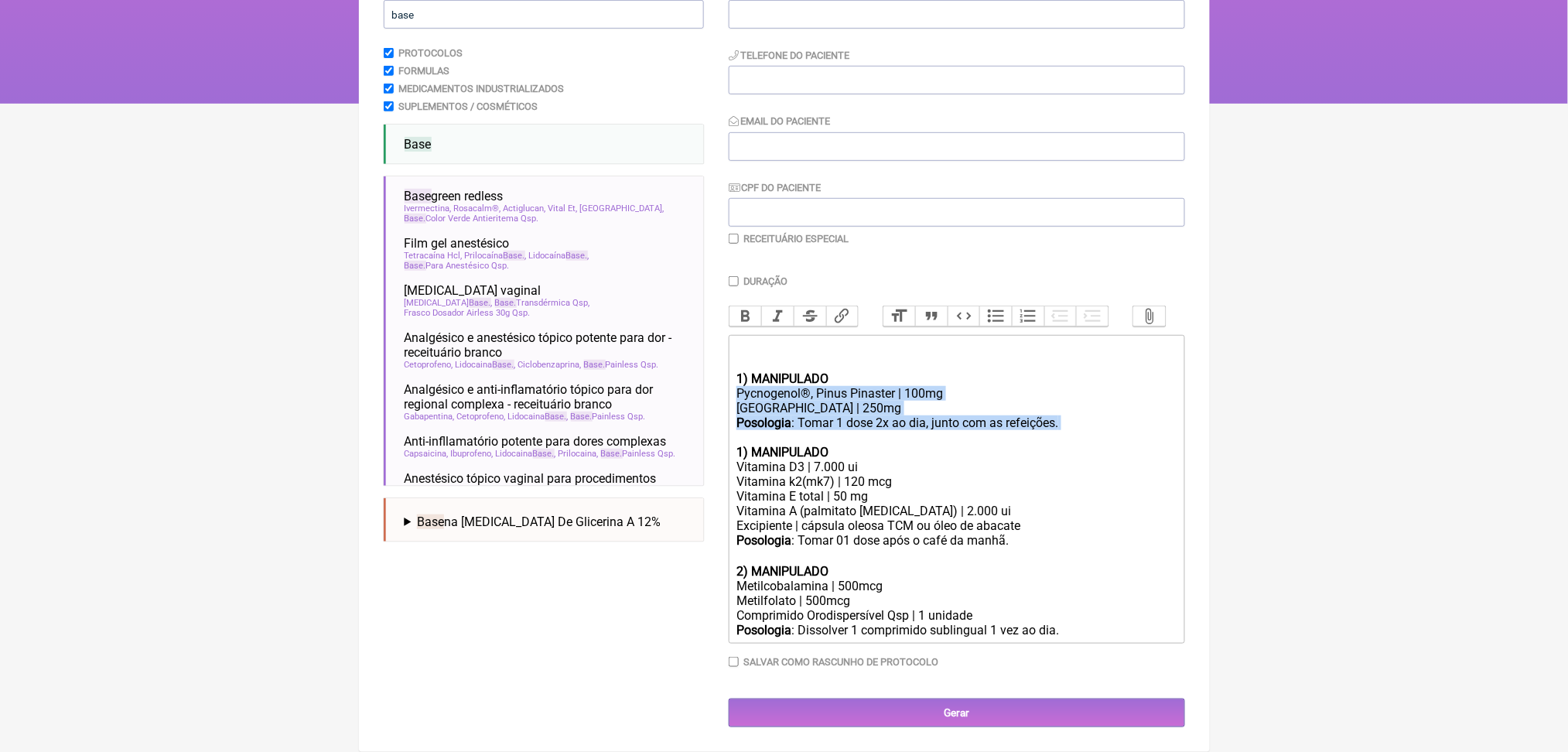
drag, startPoint x: 744, startPoint y: 465, endPoint x: 1137, endPoint y: 519, distance: 396.7
click at [1137, 519] on trix-editor "ㅤ 1) MANIPULADO Pycnogenol®, Pinus Pinaster | 100mg Cúrcuma C3 Complex | 250mg …" at bounding box center [957, 489] width 457 height 309
copy trix-editor "Pycnogenol®, Pinus Pinaster | 100mg Cúrcuma C3 Complex | 250mg Posologia : Toma…"
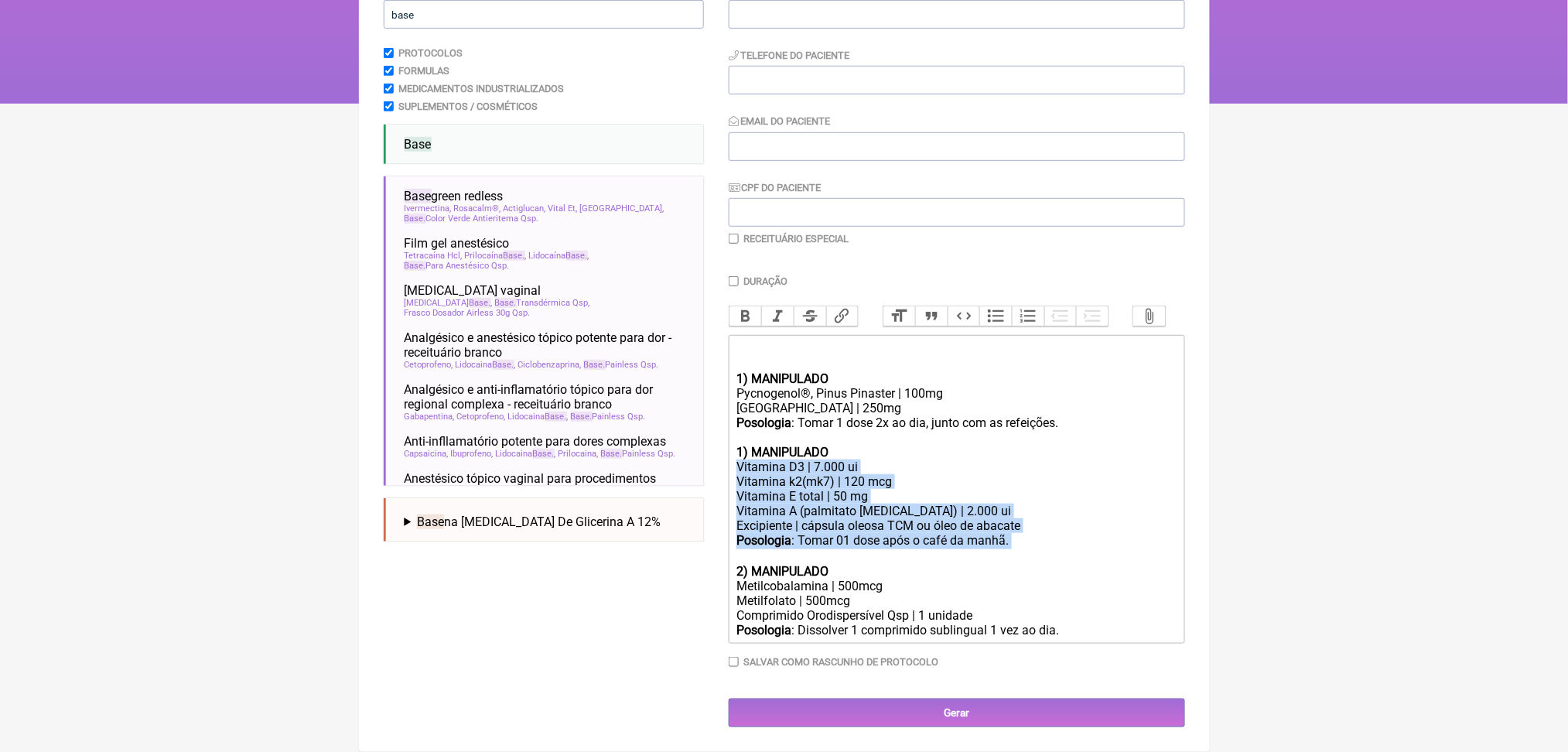
drag, startPoint x: 746, startPoint y: 559, endPoint x: 1091, endPoint y: 659, distance: 359.2
click at [1091, 643] on trix-editor "ㅤ 1) MANIPULADO Pycnogenol®, Pinus Pinaster | 100mg Cúrcuma C3 Complex | 250mg …" at bounding box center [957, 489] width 457 height 309
click at [946, 503] on div "Vitamina E total | 50 mg" at bounding box center [956, 496] width 440 height 15
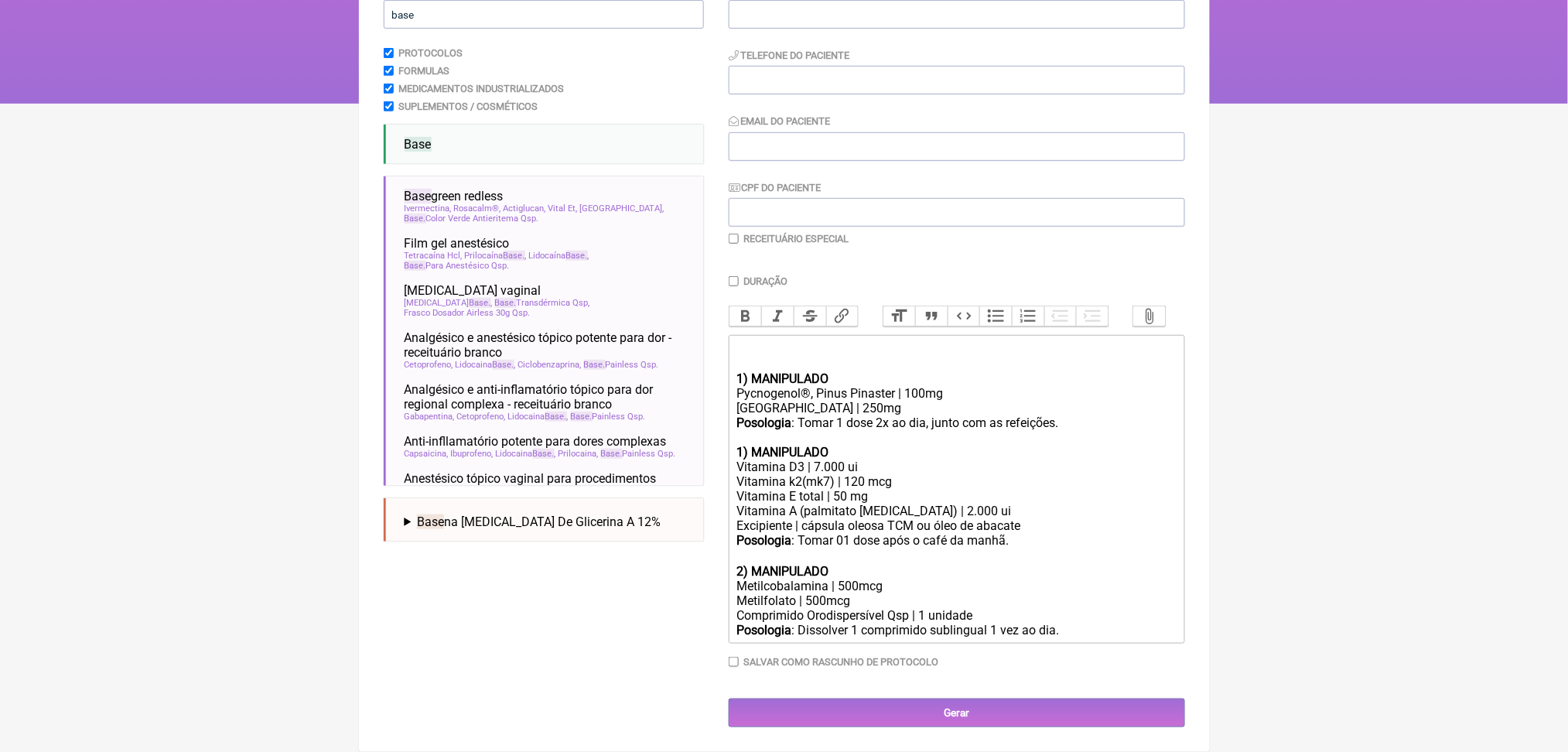
click at [846, 474] on div "Vitamina D3 | 7.000 ui" at bounding box center [956, 467] width 440 height 15
type trix-editor "<div>ㅤ<br><br></div><div><strong>1) MANIPULADO</strong></div><div>Pycnogenol®, …"
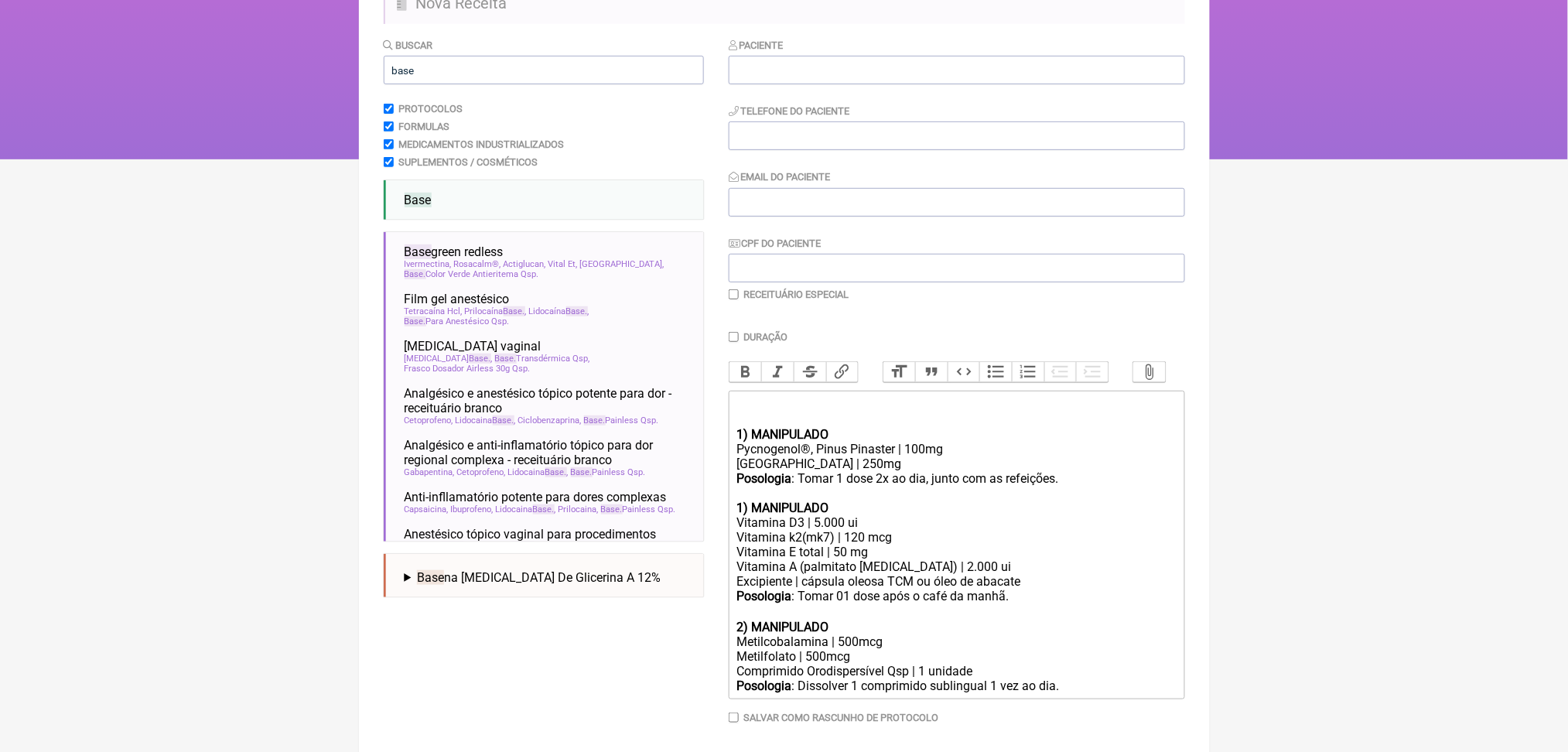
scroll to position [109, 0]
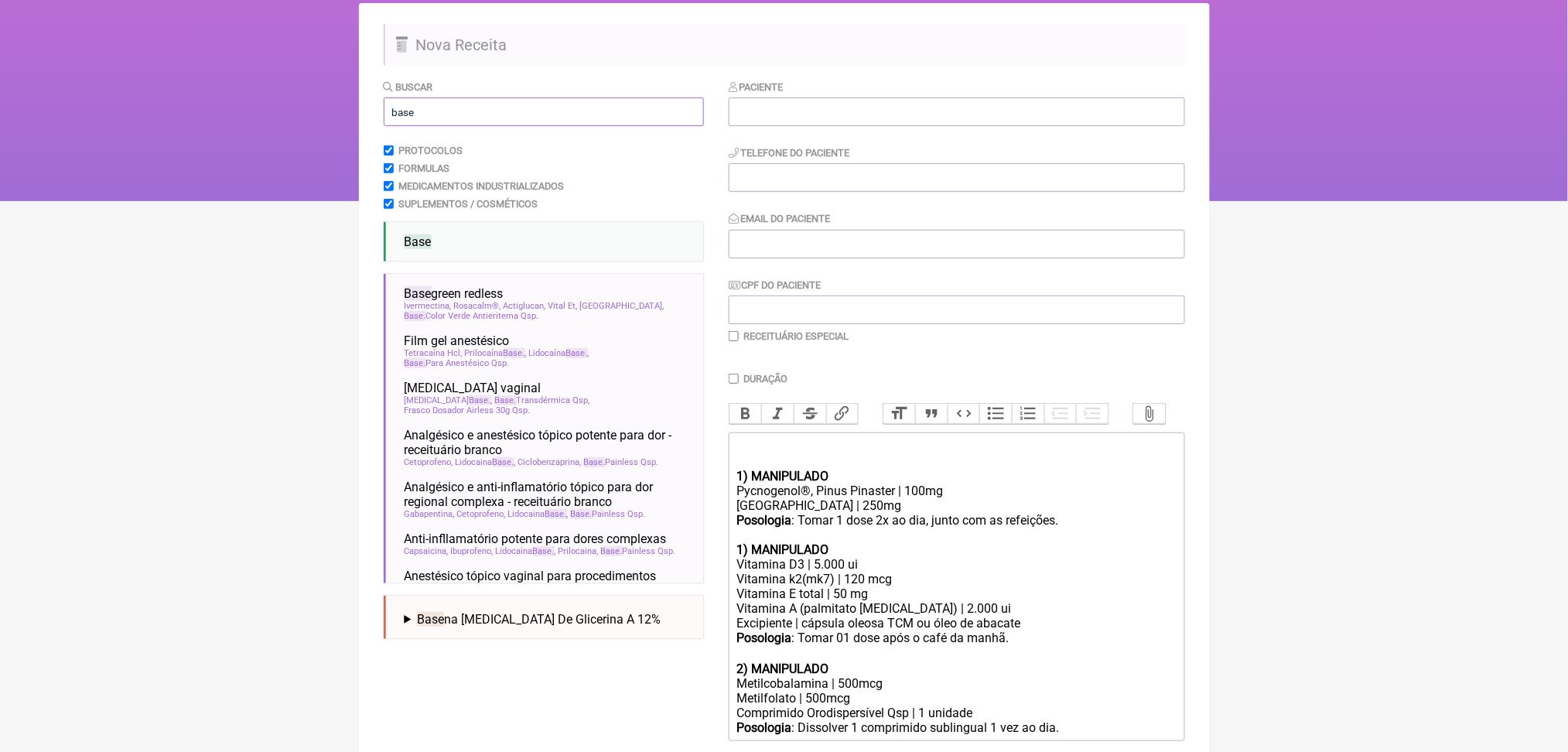
click at [427, 126] on input "base" at bounding box center [544, 112] width 321 height 29
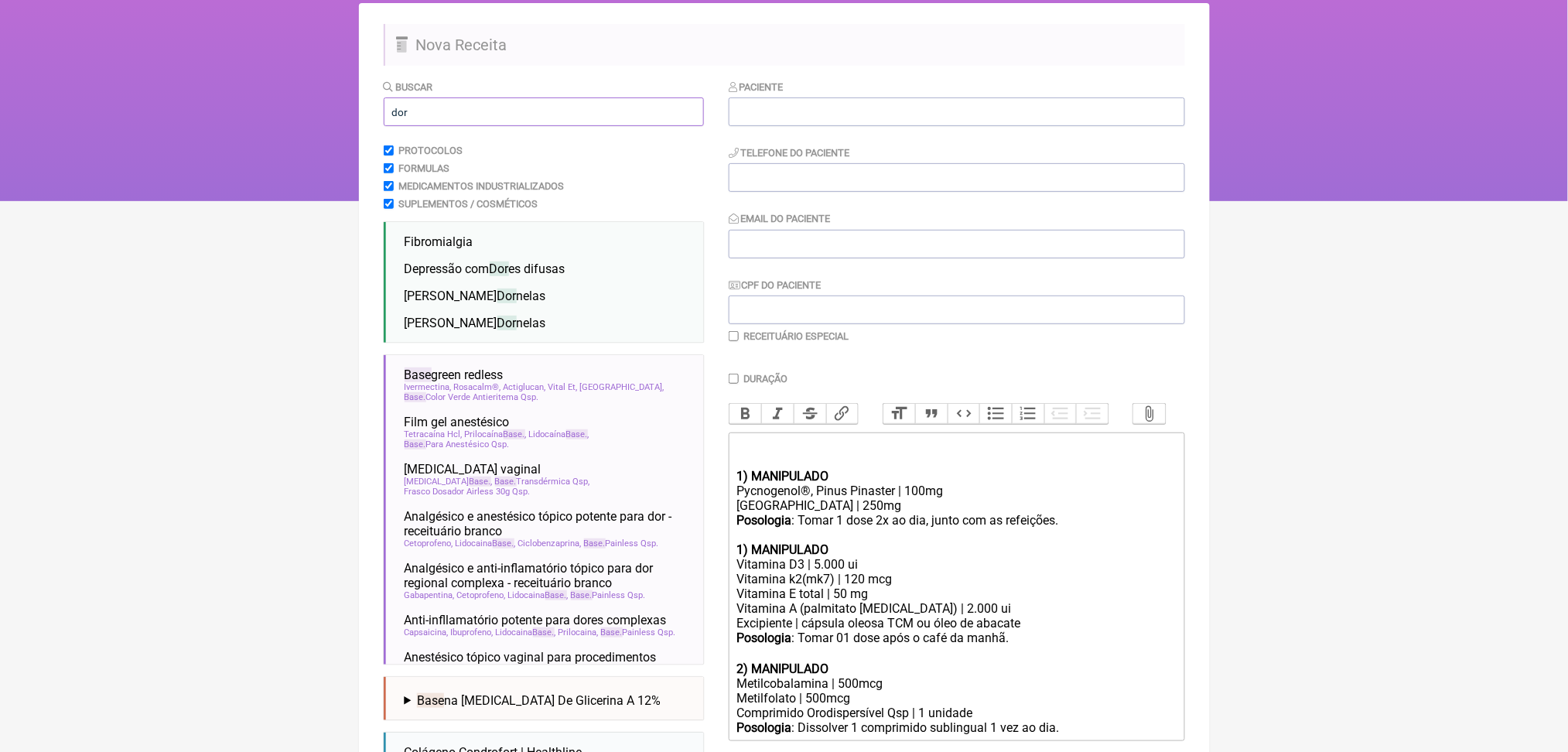
type input "dor"
click at [231, 201] on html "FormulApp (Clínica Balance - Dra. Bruna Scalco) Sair [GEOGRAPHIC_DATA] Receitas…" at bounding box center [784, 46] width 1568 height 310
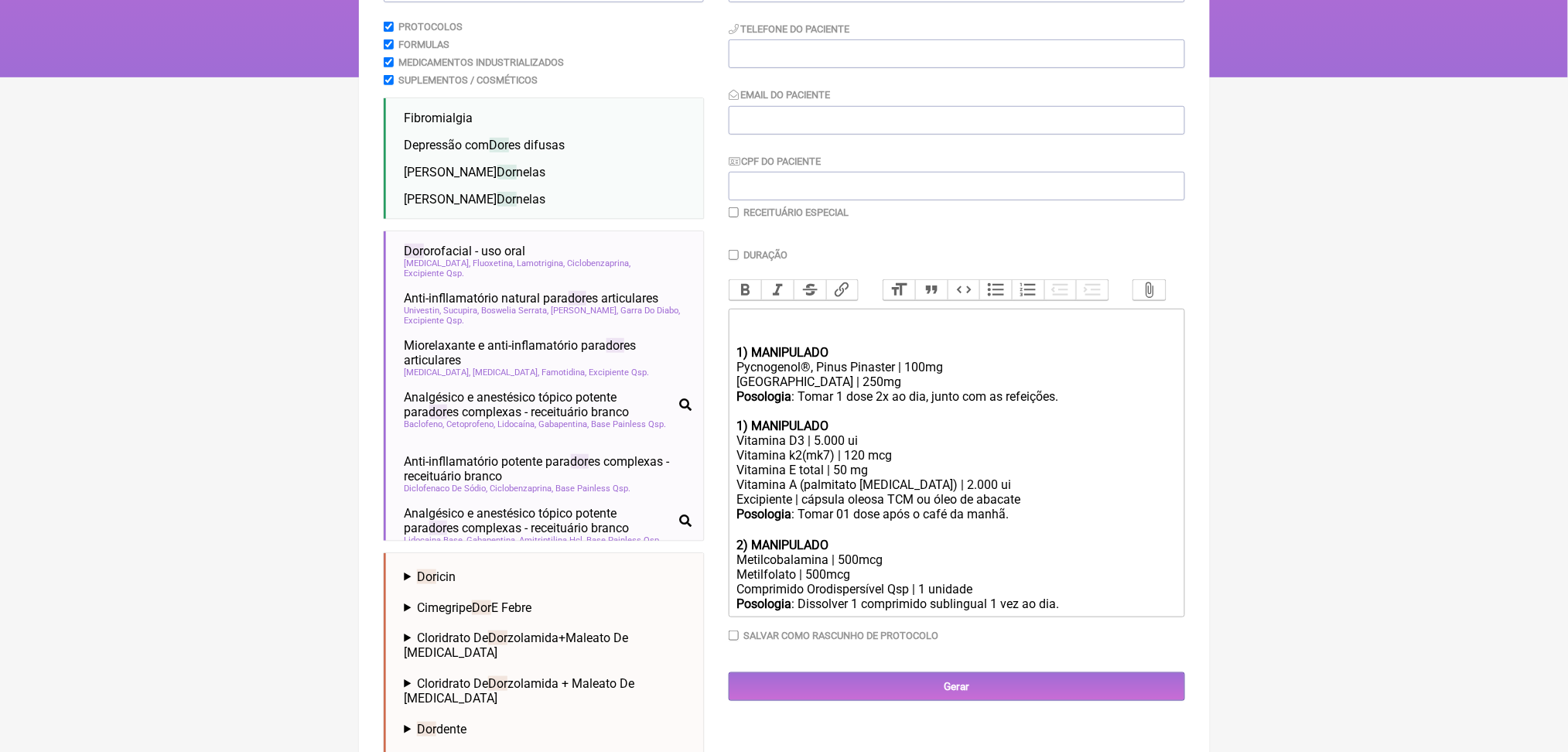
scroll to position [274, 0]
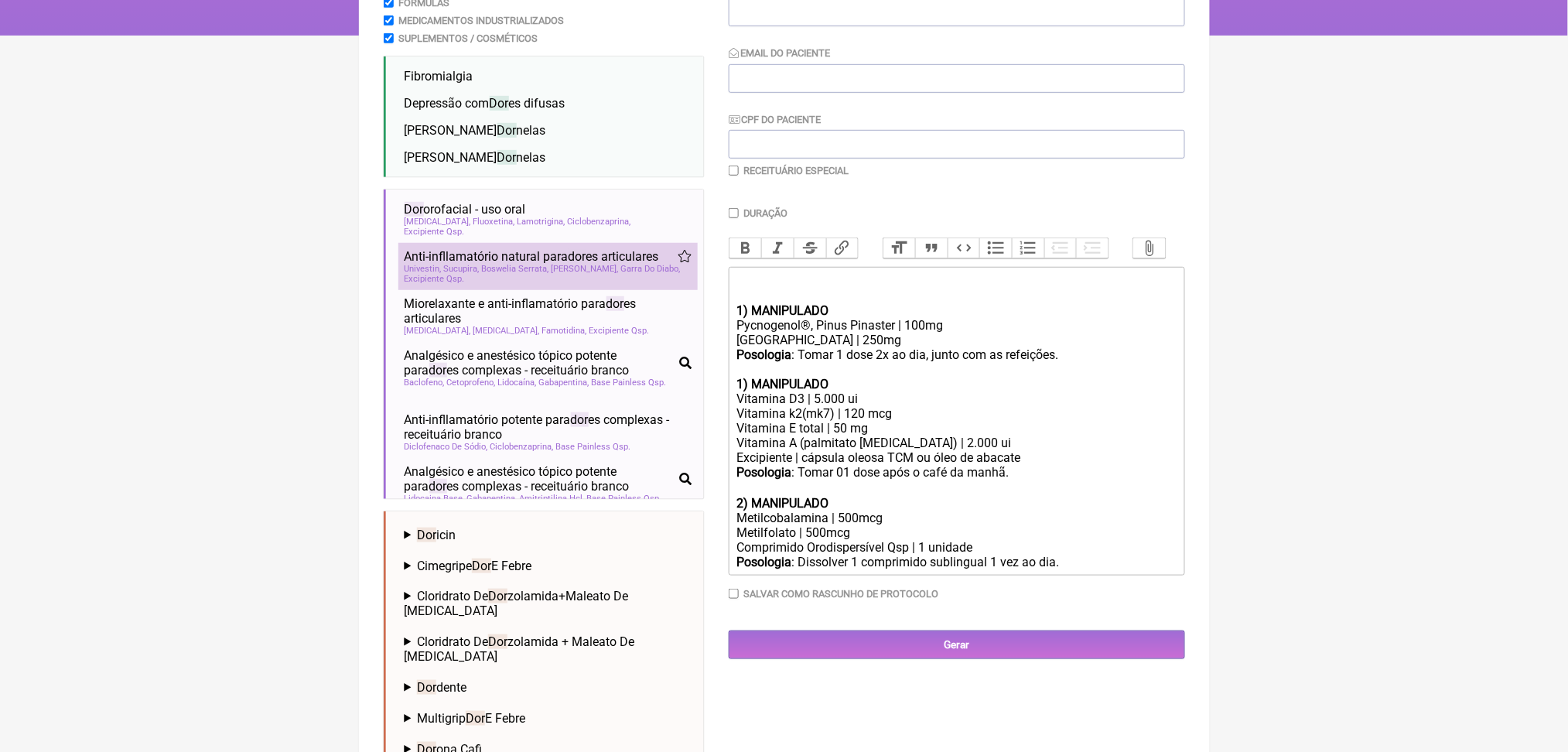
click at [589, 263] on span "Anti-infllamatório natural para dor es articulares" at bounding box center [531, 256] width 254 height 15
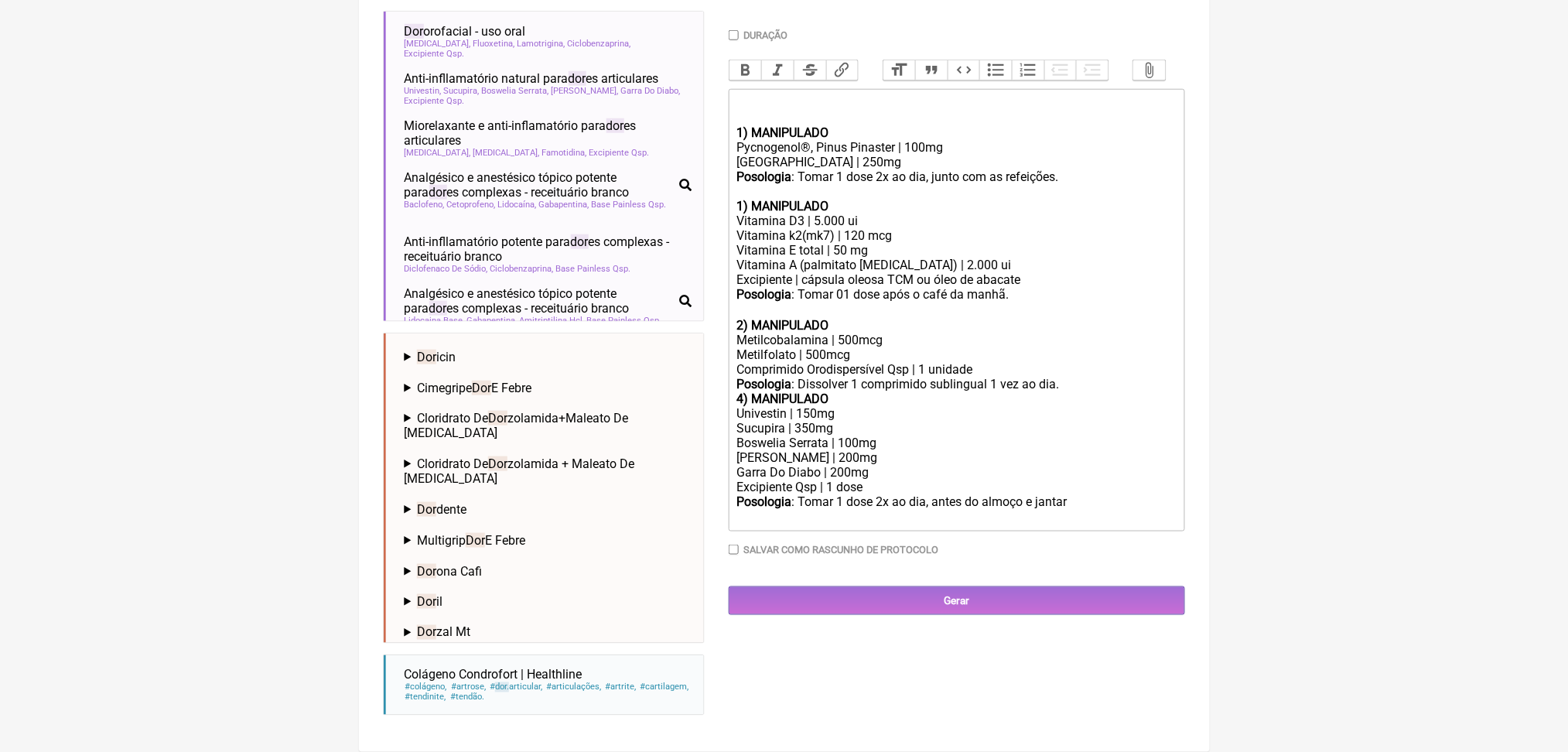
scroll to position [564, 0]
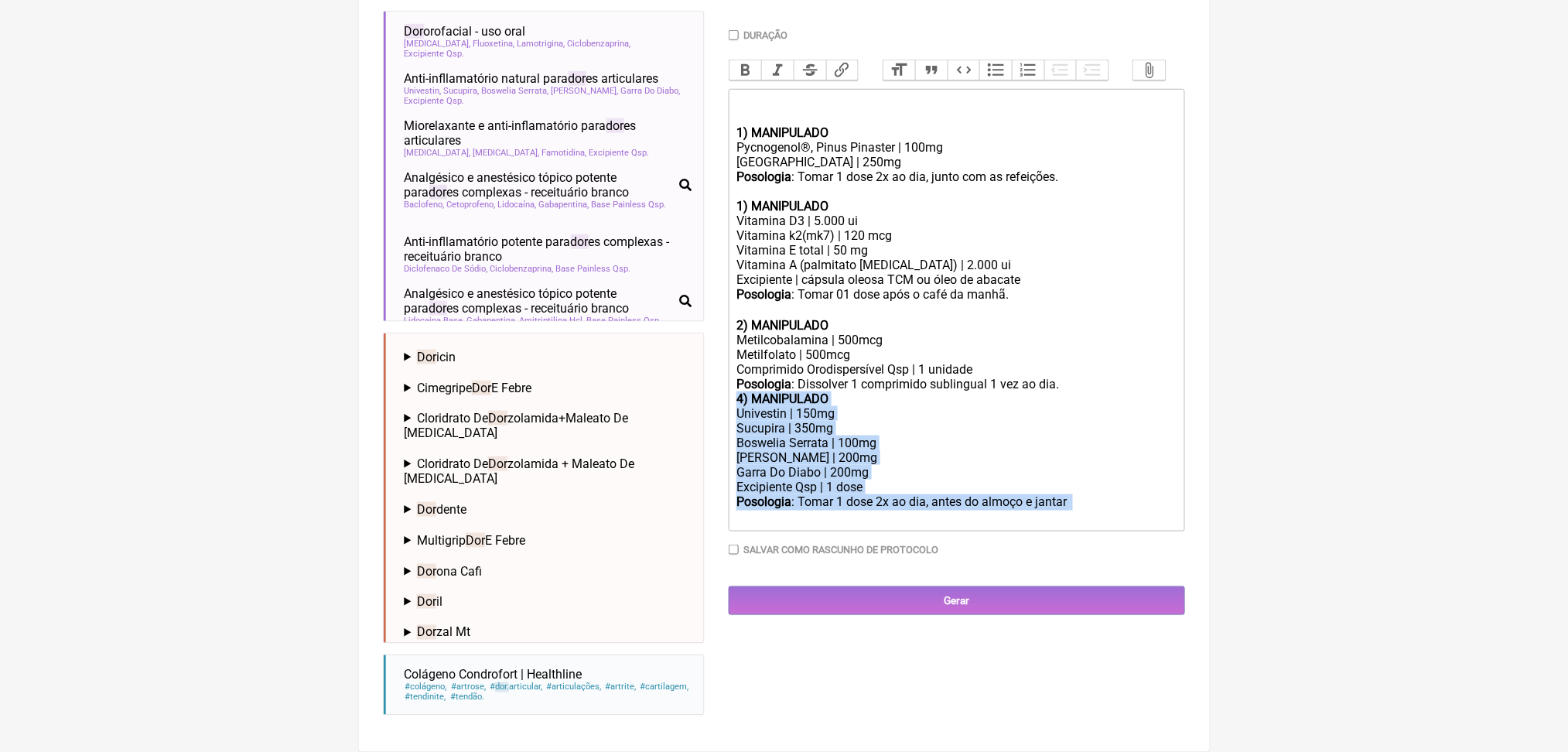
drag, startPoint x: 743, startPoint y: 497, endPoint x: 1104, endPoint y: 674, distance: 402.1
click at [1104, 532] on trix-editor "ㅤ 1) MANIPULADO Pycnogenol®, Pinus Pinaster | 100mg Cúrcuma C3 Complex | 250mg …" at bounding box center [957, 310] width 457 height 442
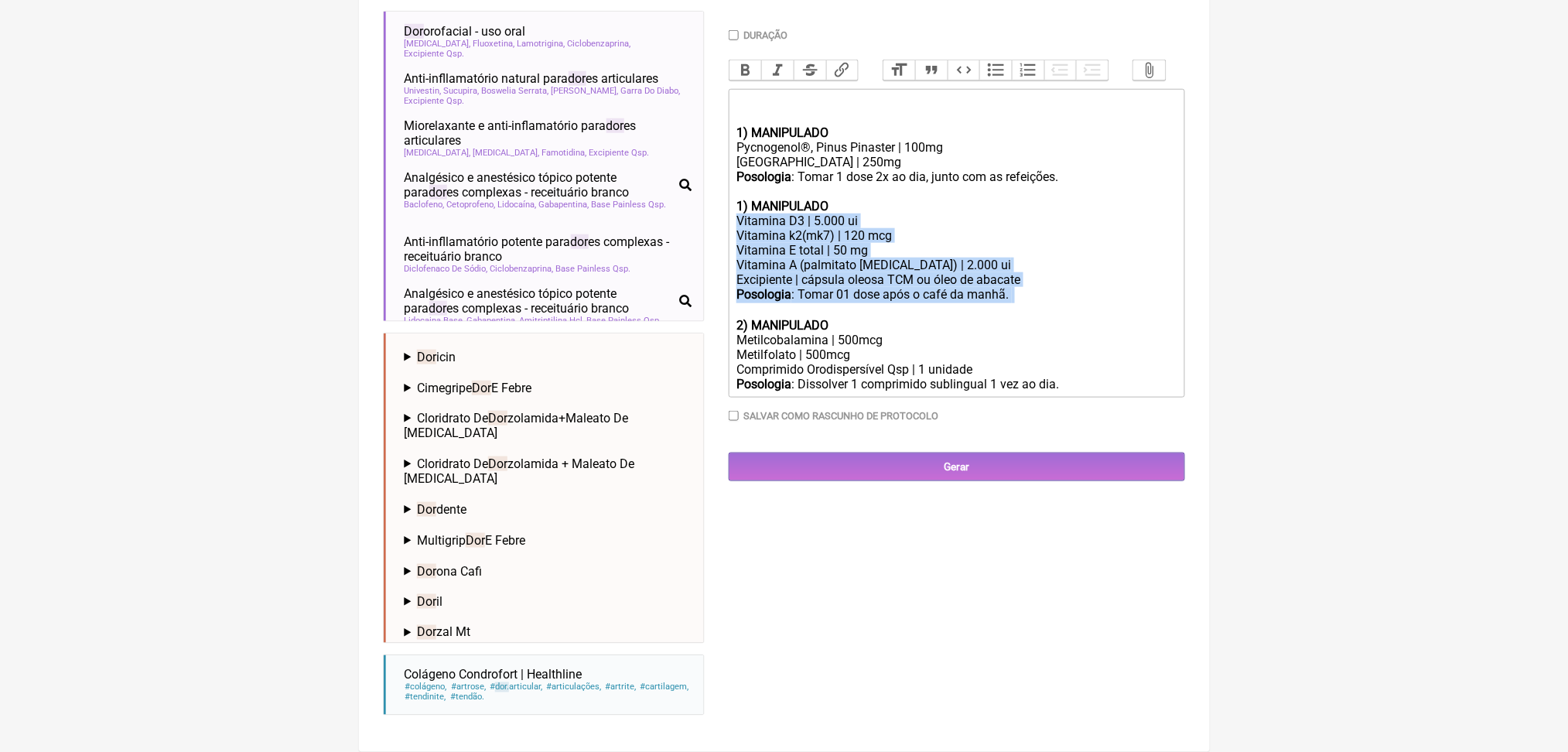
drag, startPoint x: 746, startPoint y: 273, endPoint x: 1096, endPoint y: 377, distance: 365.1
click at [1096, 377] on trix-editor "ㅤ 1) MANIPULADO Pycnogenol®, Pinus Pinaster | 100mg Cúrcuma C3 Complex | 250mg …" at bounding box center [957, 243] width 457 height 309
copy trix-editor "Vitamina D3 | 5.000 ui Vitamina k2(mk7) | 120 mcg Vitamina E total | 50 mg Vita…"
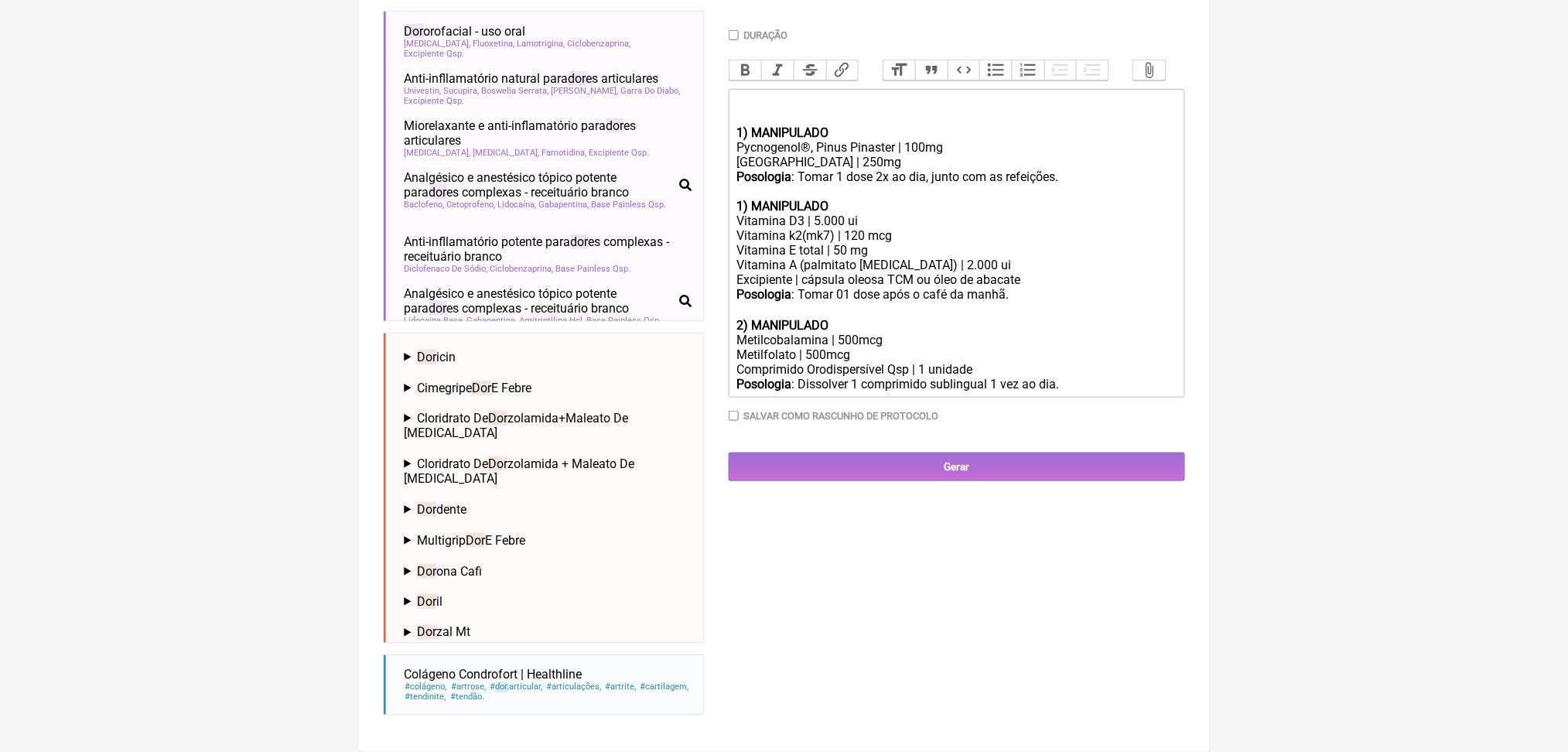
click at [817, 362] on div "Metilcobalamina | 500mcg Metilfolato | 500mcg" at bounding box center [956, 347] width 440 height 30
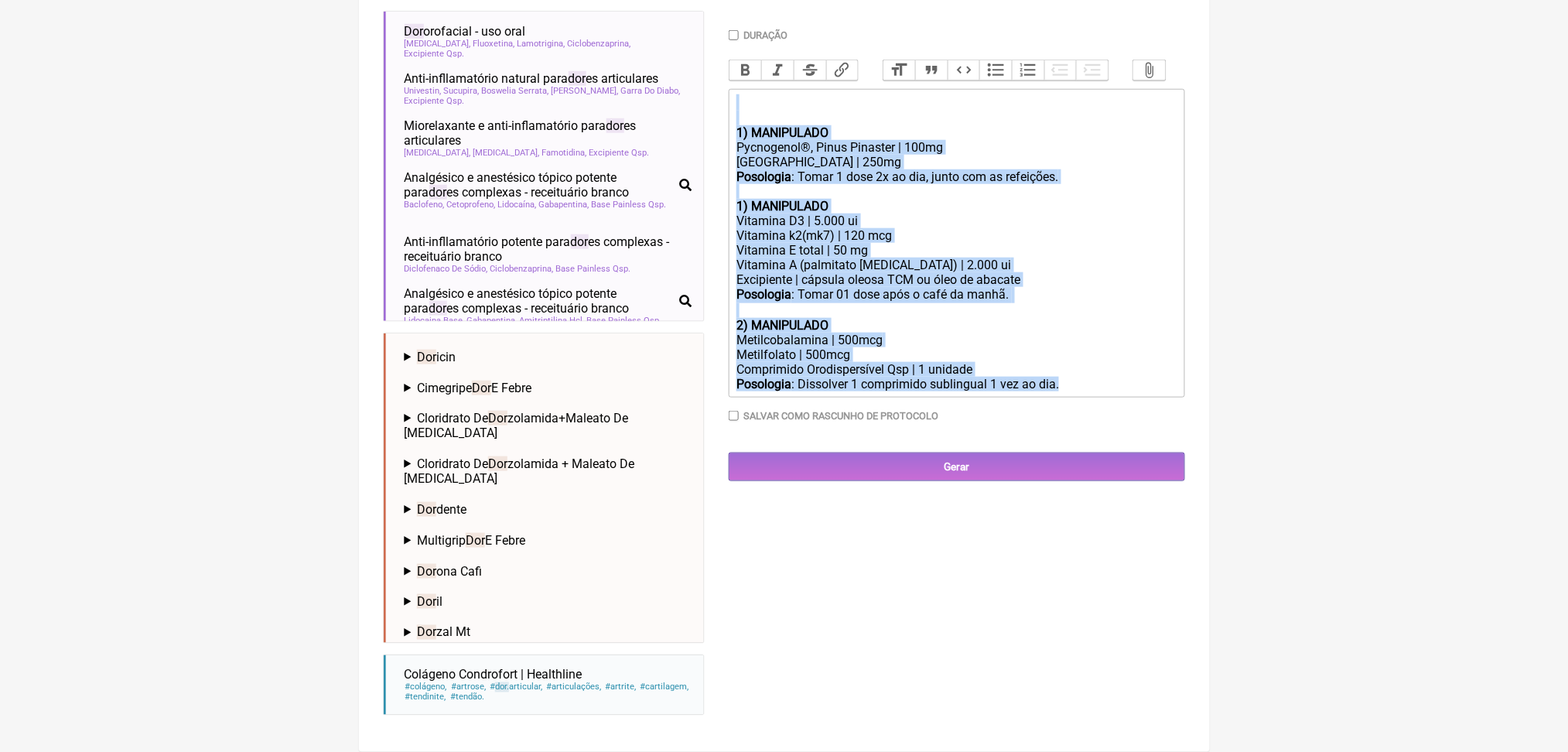
drag, startPoint x: 1146, startPoint y: 487, endPoint x: 748, endPoint y: 78, distance: 570.7
click at [748, 78] on div "Duração Duração de 30 dias Bold Italic Strikethrough Link Heading Quote Code Bu…" at bounding box center [957, 231] width 457 height 403
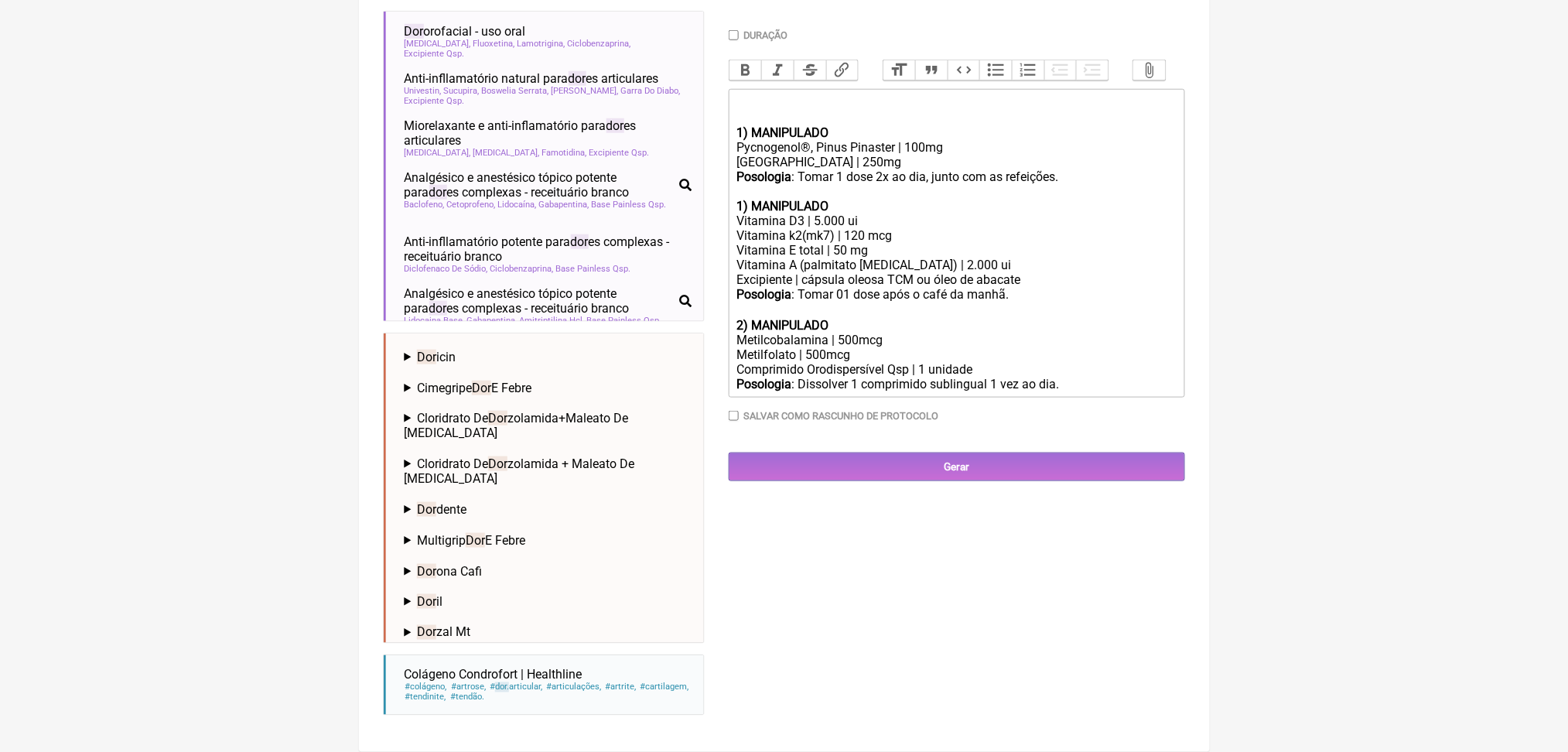
type trix-editor "<div>&nbsp;</div>"
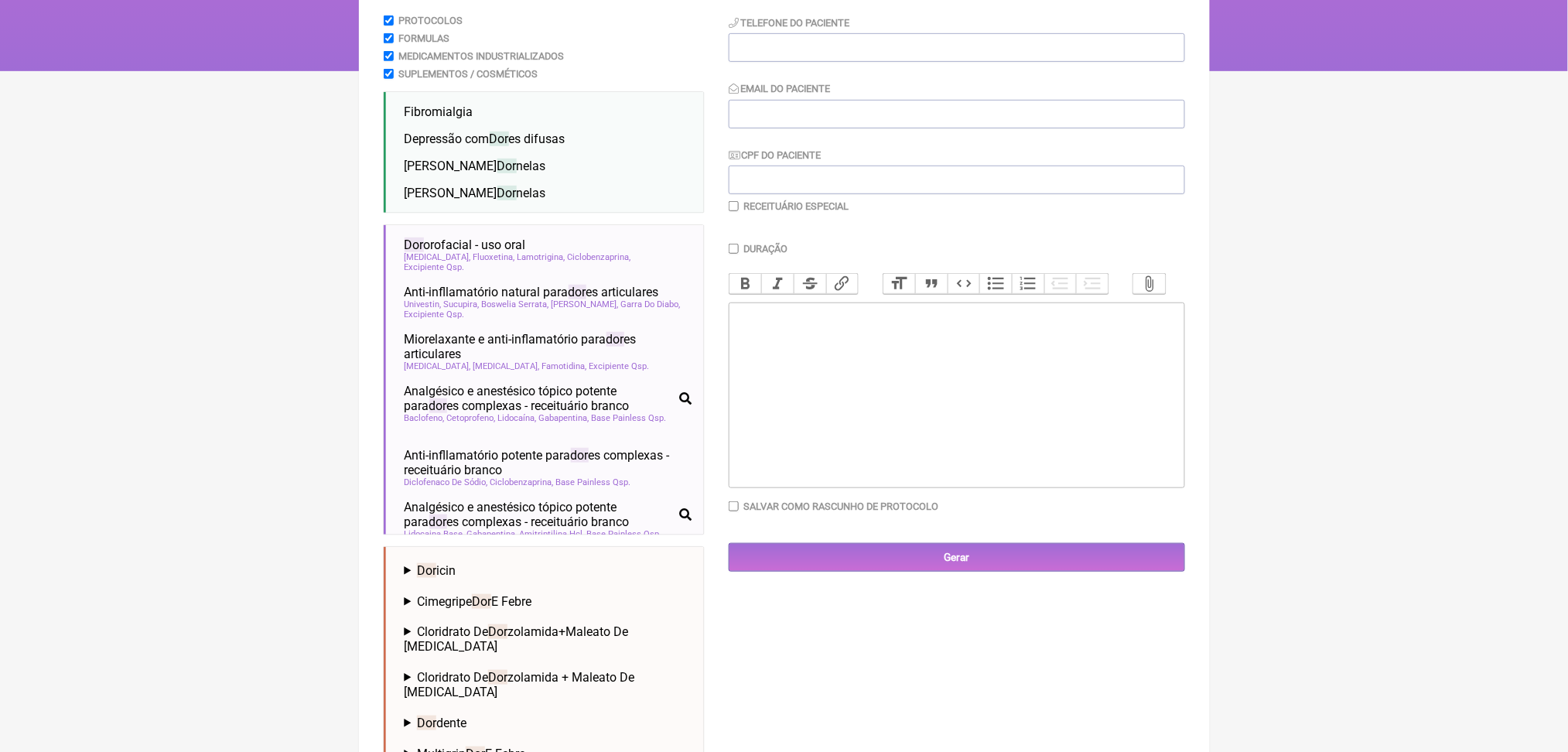
scroll to position [181, 0]
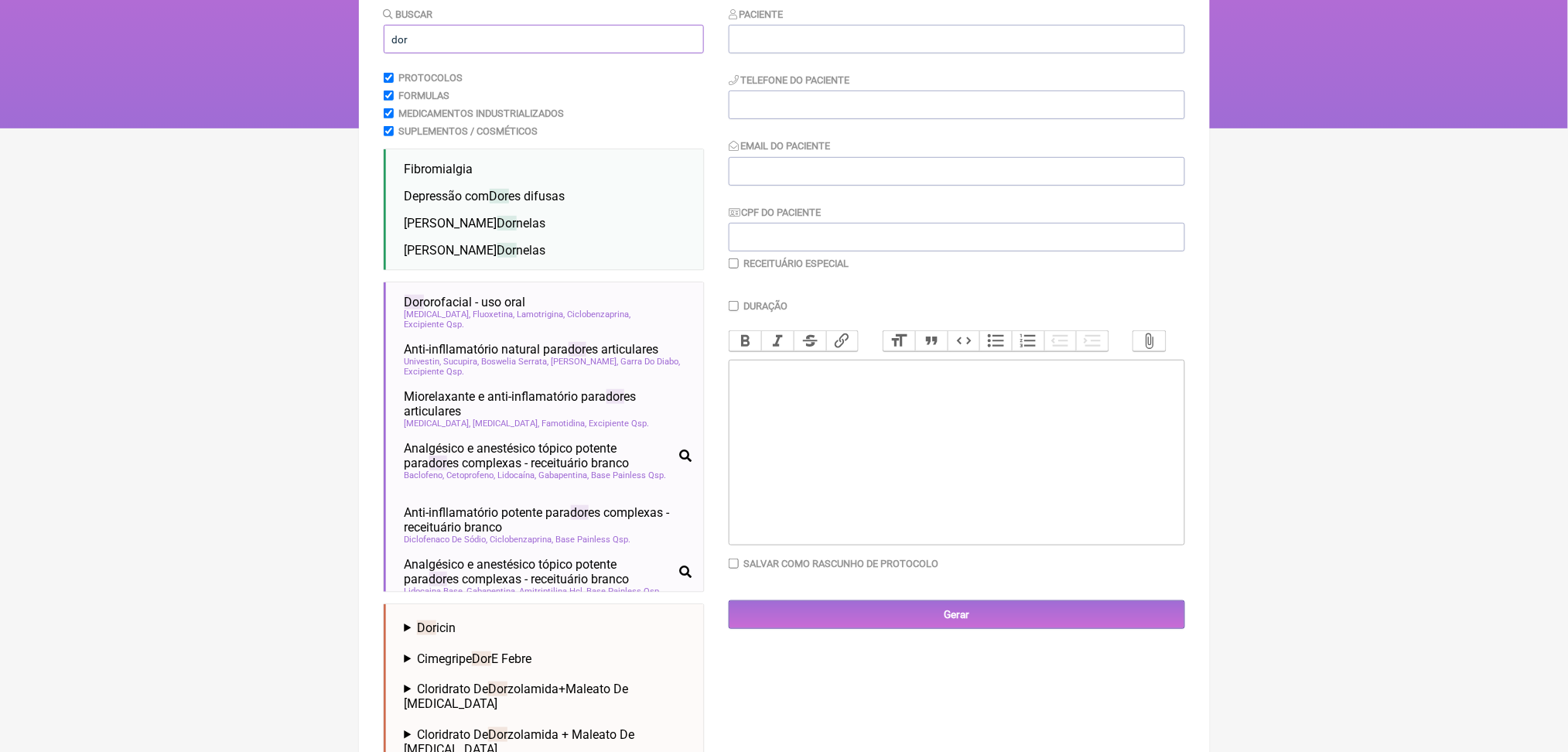
click at [451, 53] on input "dor" at bounding box center [544, 39] width 321 height 29
type input "d"
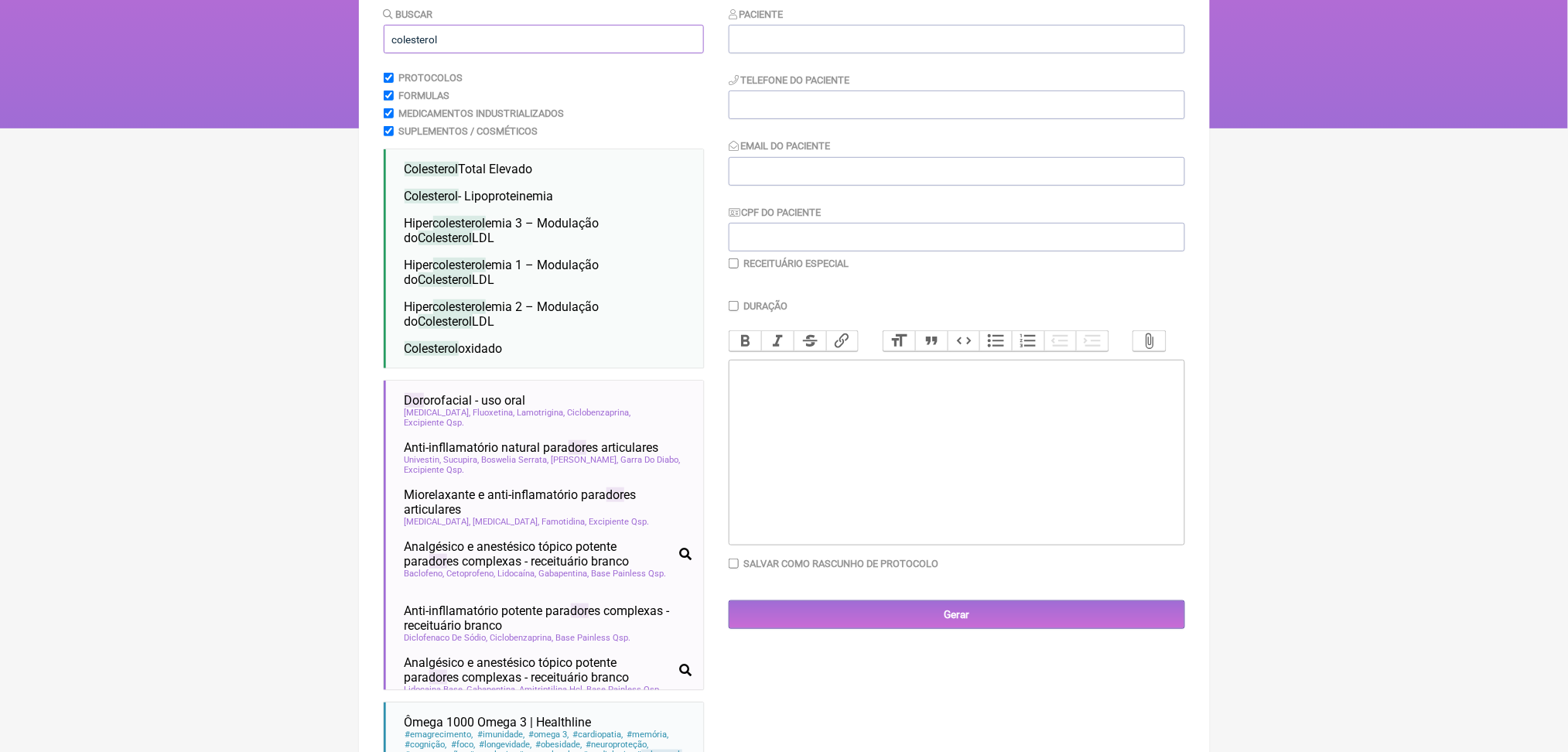
type input "colesterol"
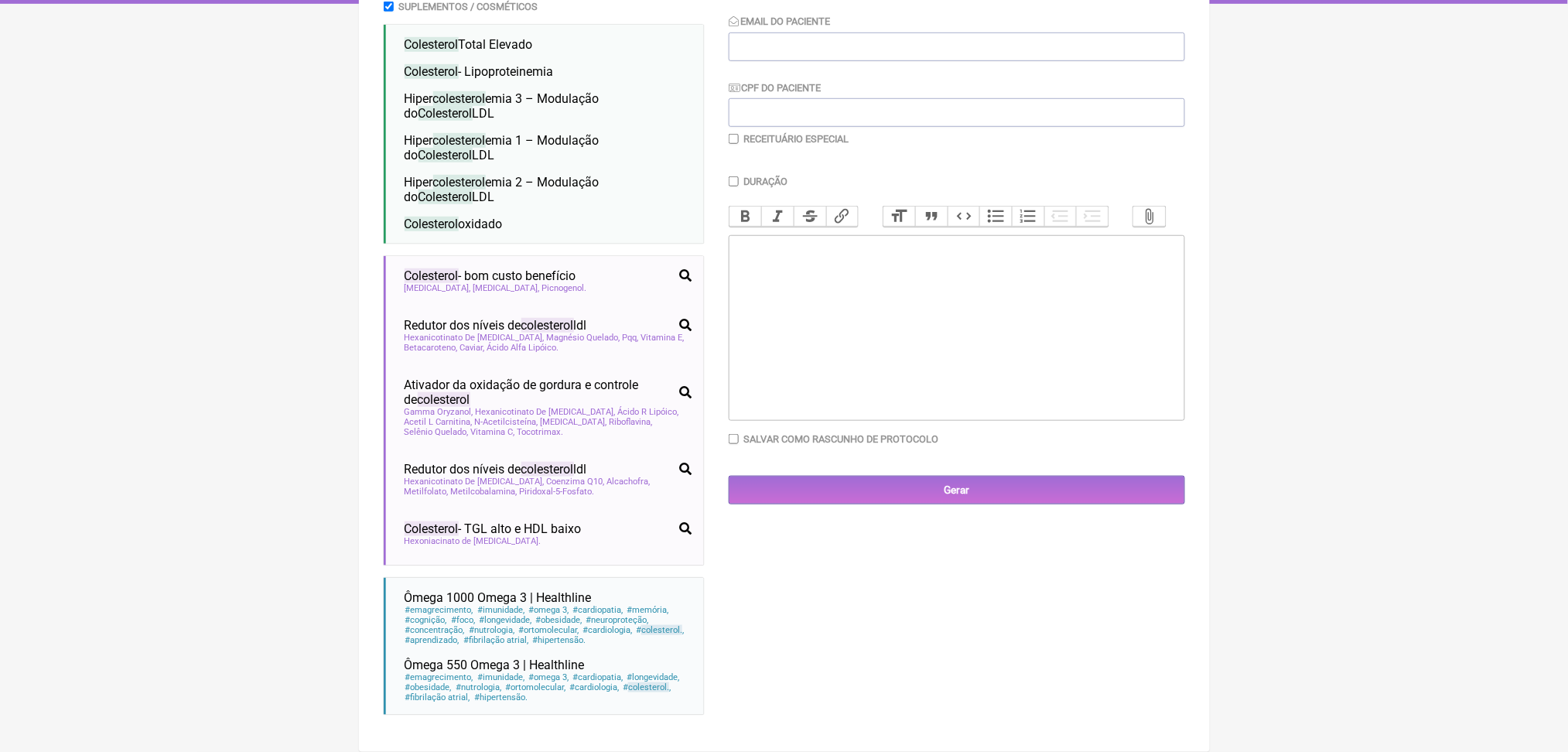
scroll to position [428, 0]
click at [490, 332] on span "Redutor dos níveis de colesterol ldl" at bounding box center [495, 325] width 182 height 15
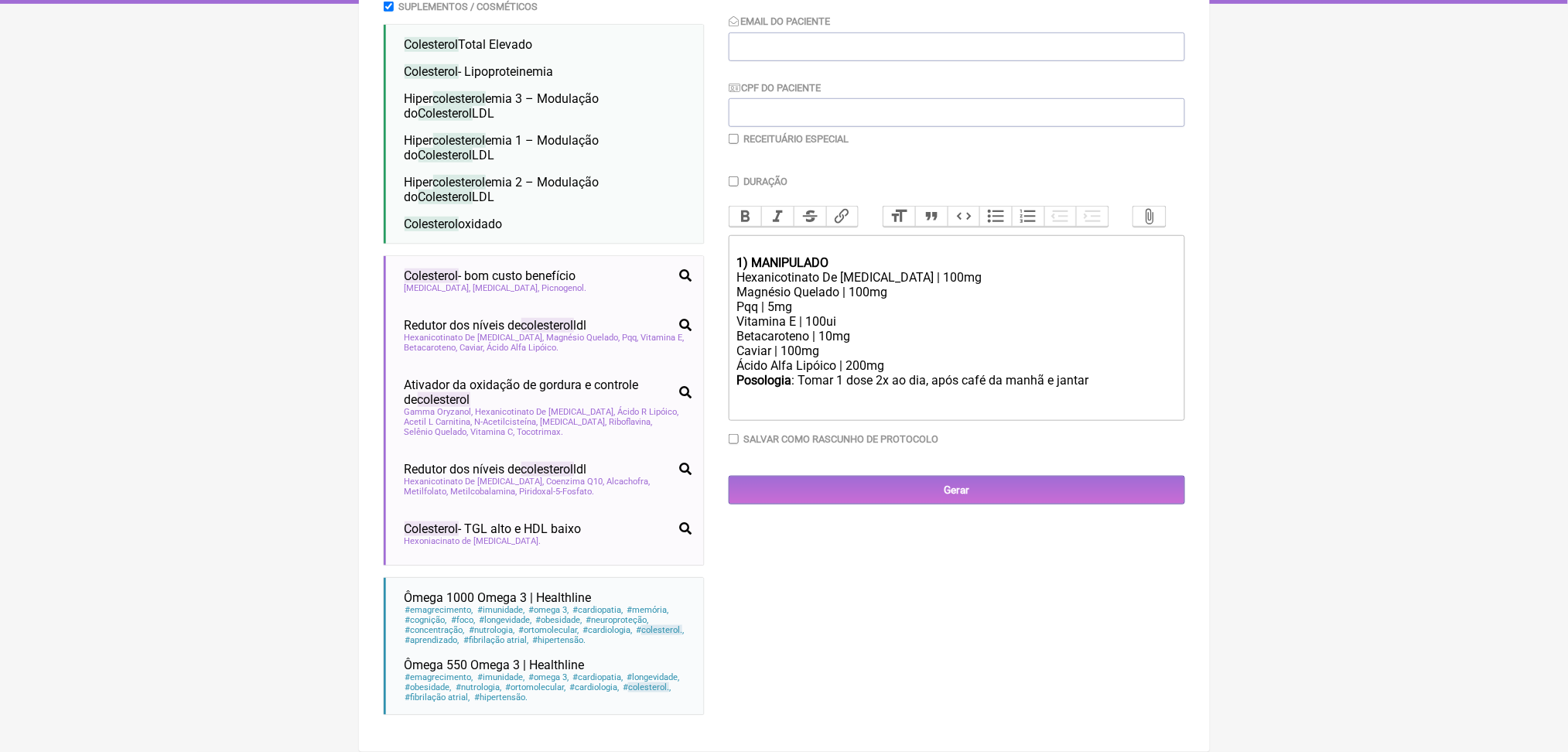
click at [787, 358] on div "Caviar | 100mg" at bounding box center [956, 350] width 440 height 15
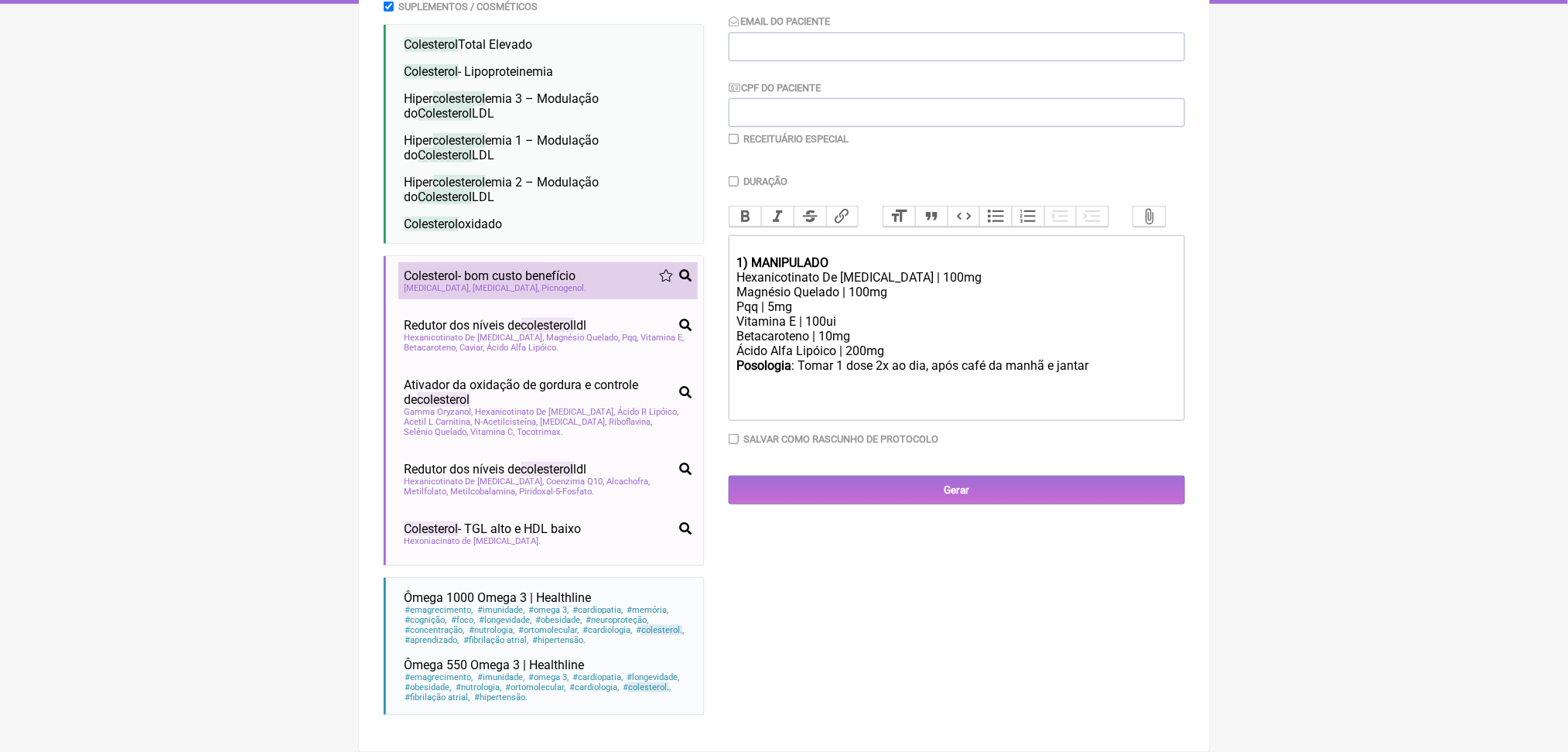
click at [574, 283] on span "Colesterol - bom custo benefício" at bounding box center [490, 275] width 172 height 15
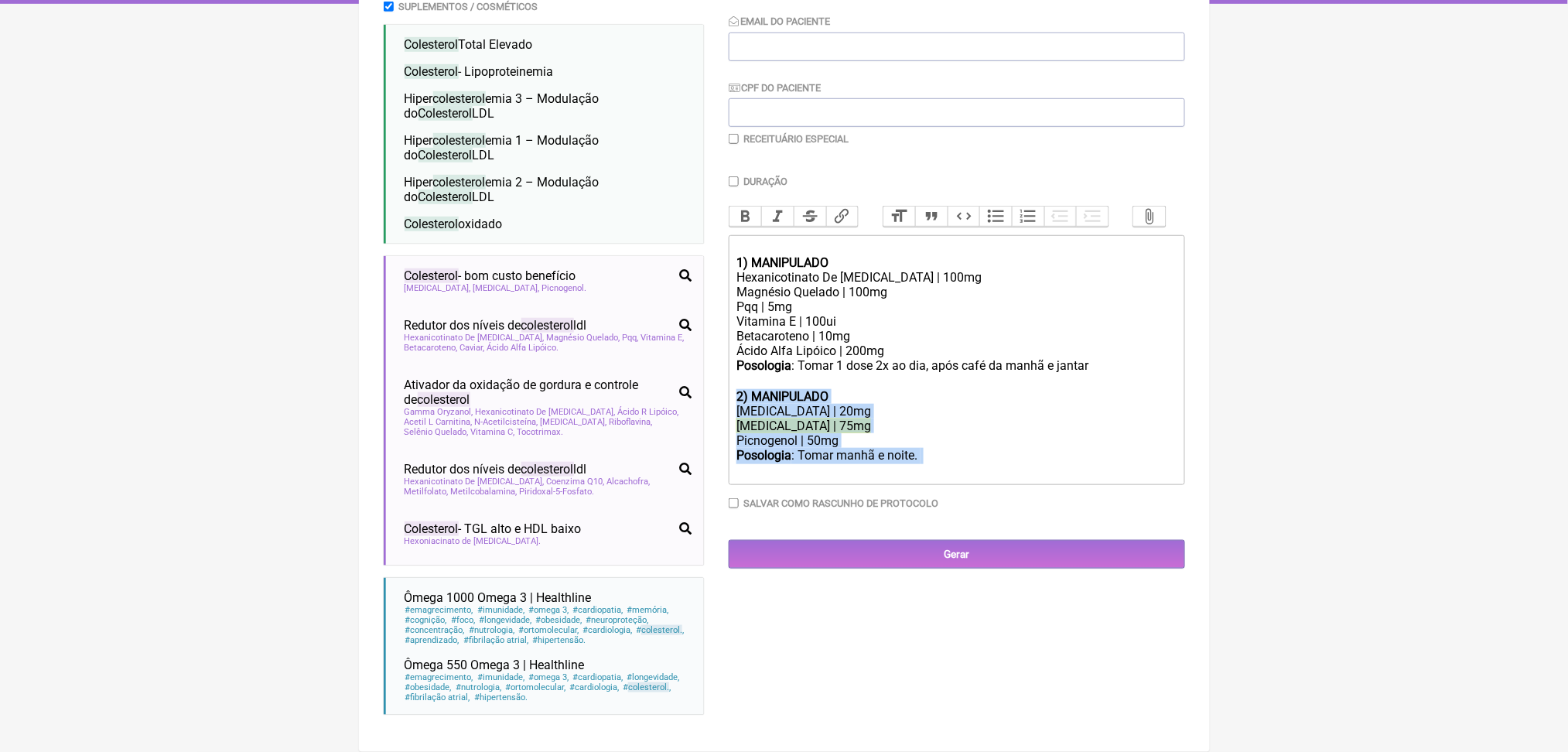
drag, startPoint x: 739, startPoint y: 455, endPoint x: 1029, endPoint y: 550, distance: 305.2
click at [1029, 485] on trix-editor "1) MANIPULADO Hexanicotinato De [MEDICAL_DATA] | 100mg Magnésio Quelado | 100mg…" at bounding box center [957, 360] width 457 height 250
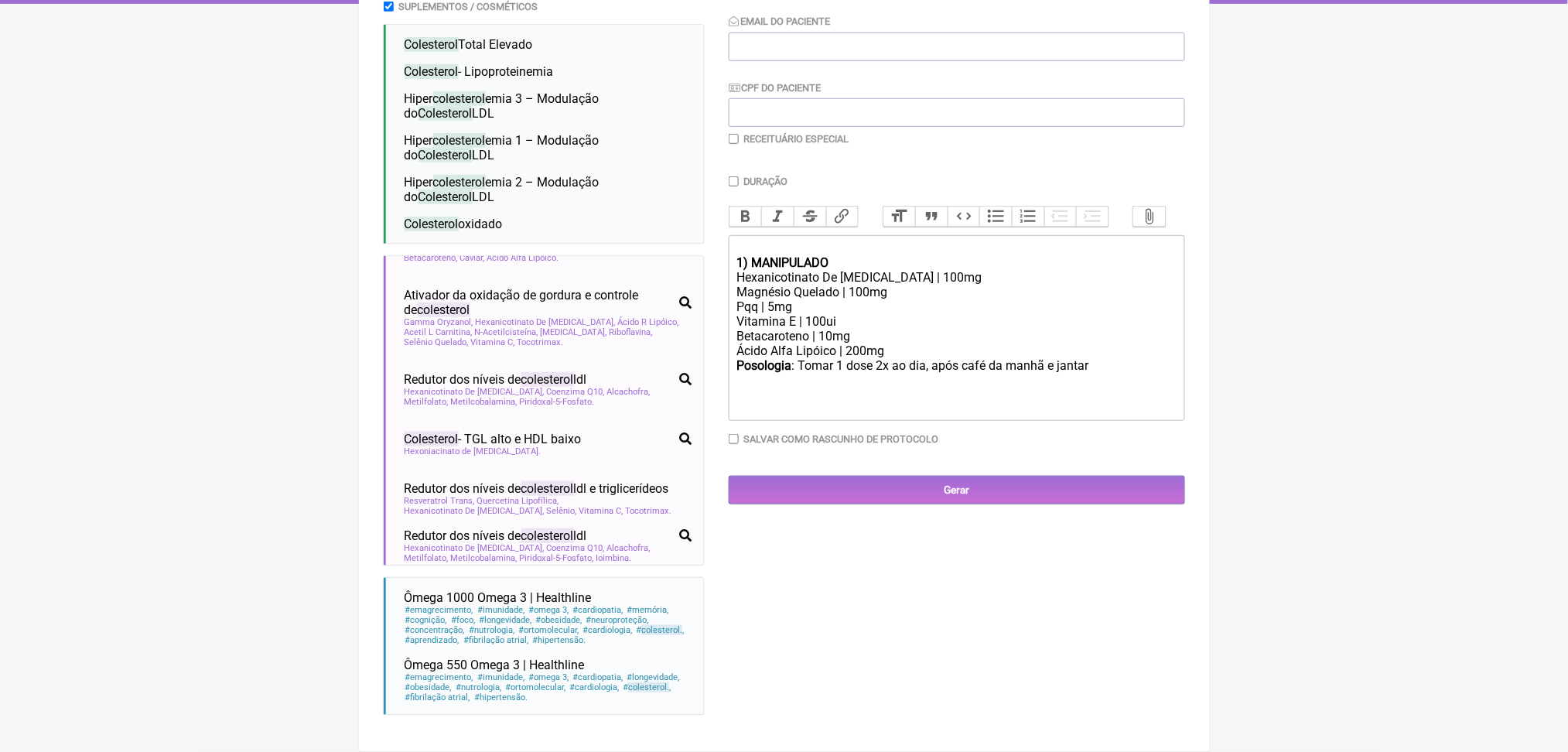
scroll to position [100, 0]
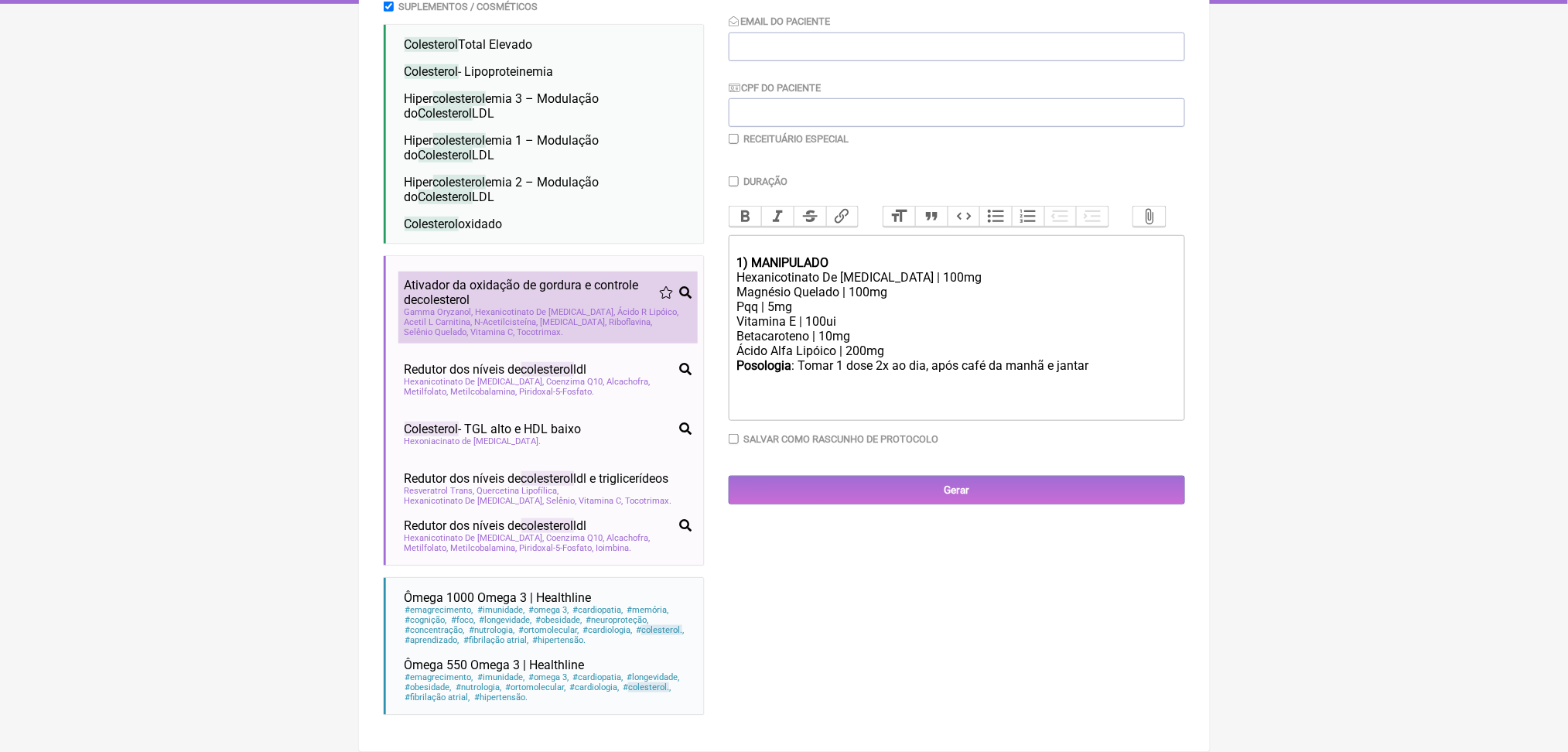
click at [522, 307] on span "Ativador da oxidação de gordura e controle de colesterol" at bounding box center [531, 292] width 254 height 30
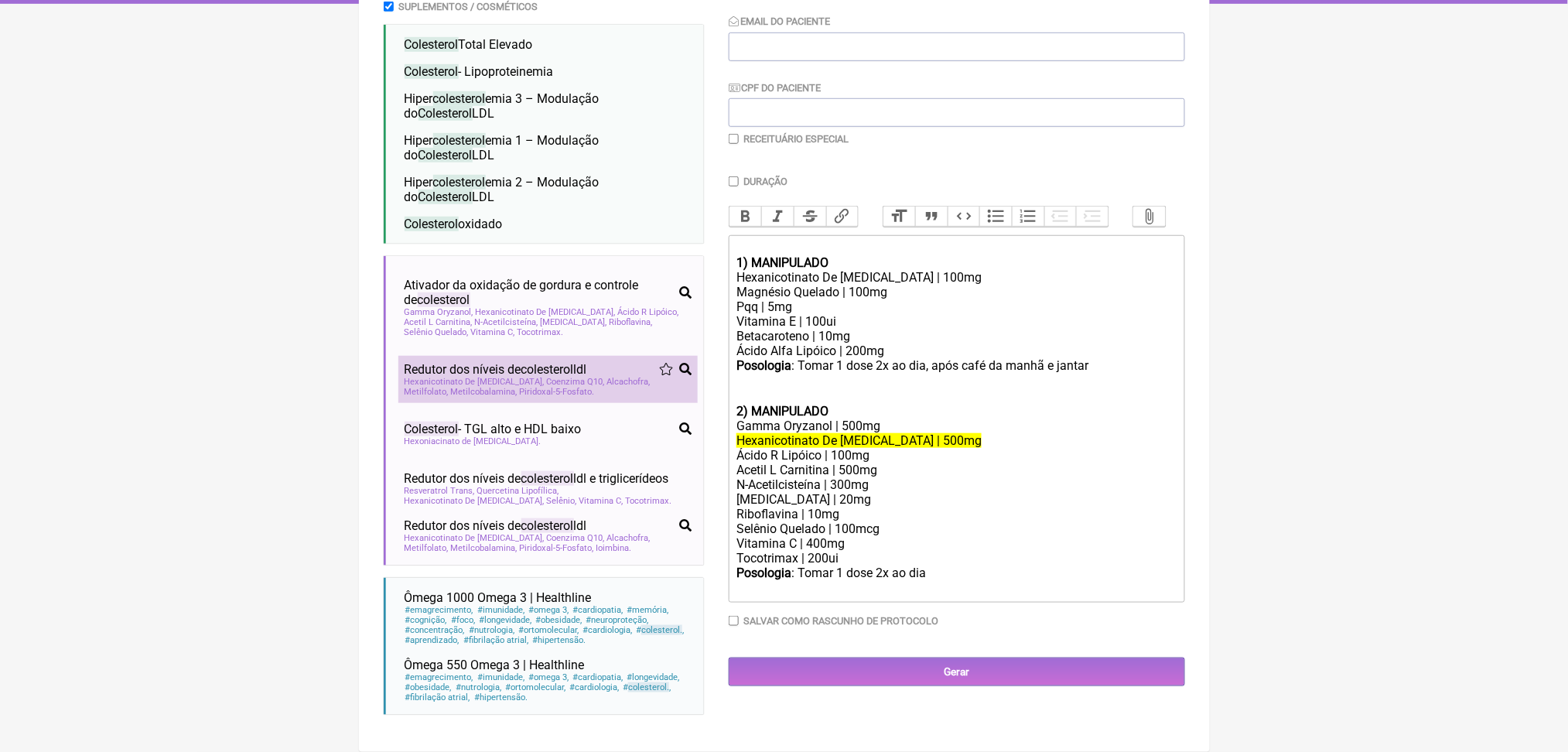
click at [569, 377] on span "Redutor dos níveis de colesterol ldl" at bounding box center [495, 369] width 182 height 15
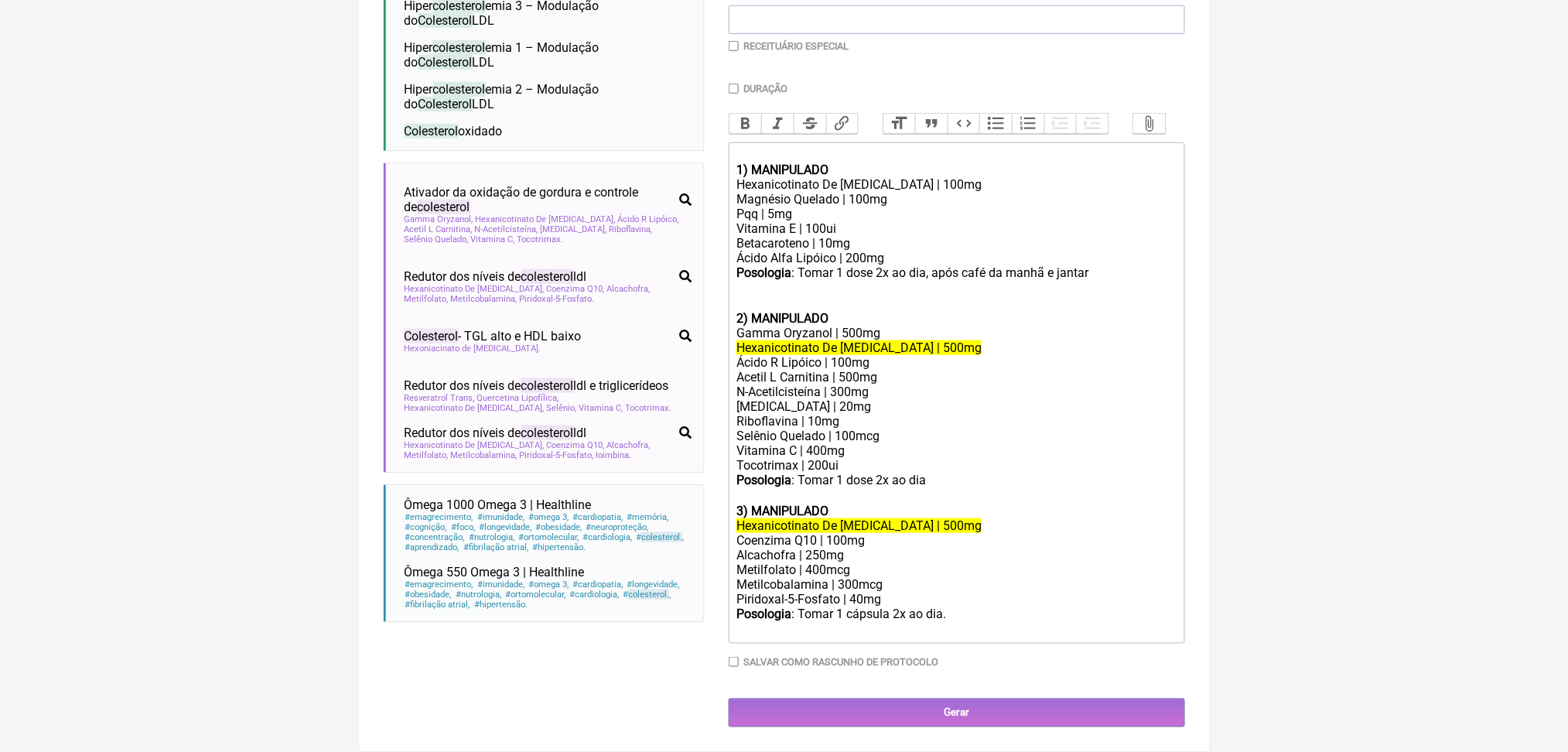
scroll to position [628, 0]
click at [810, 562] on div "Alcachofra | 250mg" at bounding box center [956, 554] width 440 height 15
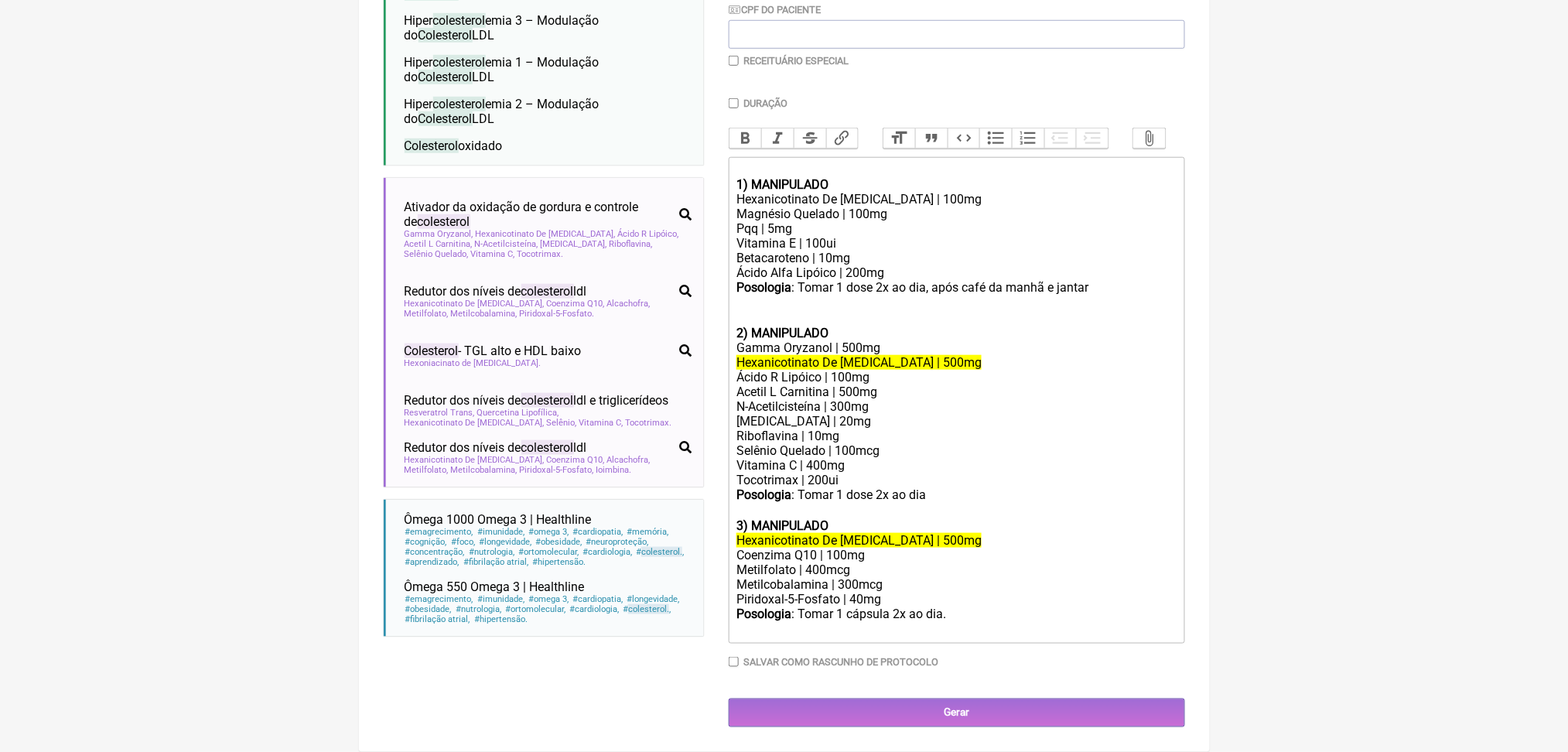
click at [810, 577] on div "Metilfolato | 400mcg" at bounding box center [956, 569] width 440 height 15
click at [867, 385] on div "Acetil L Carnitina | 500mg" at bounding box center [956, 392] width 440 height 15
click at [895, 251] on div "Betacaroteno | 10mg" at bounding box center [956, 258] width 440 height 15
click at [836, 557] on div "Coenzima Q10 | 100mg" at bounding box center [956, 554] width 440 height 15
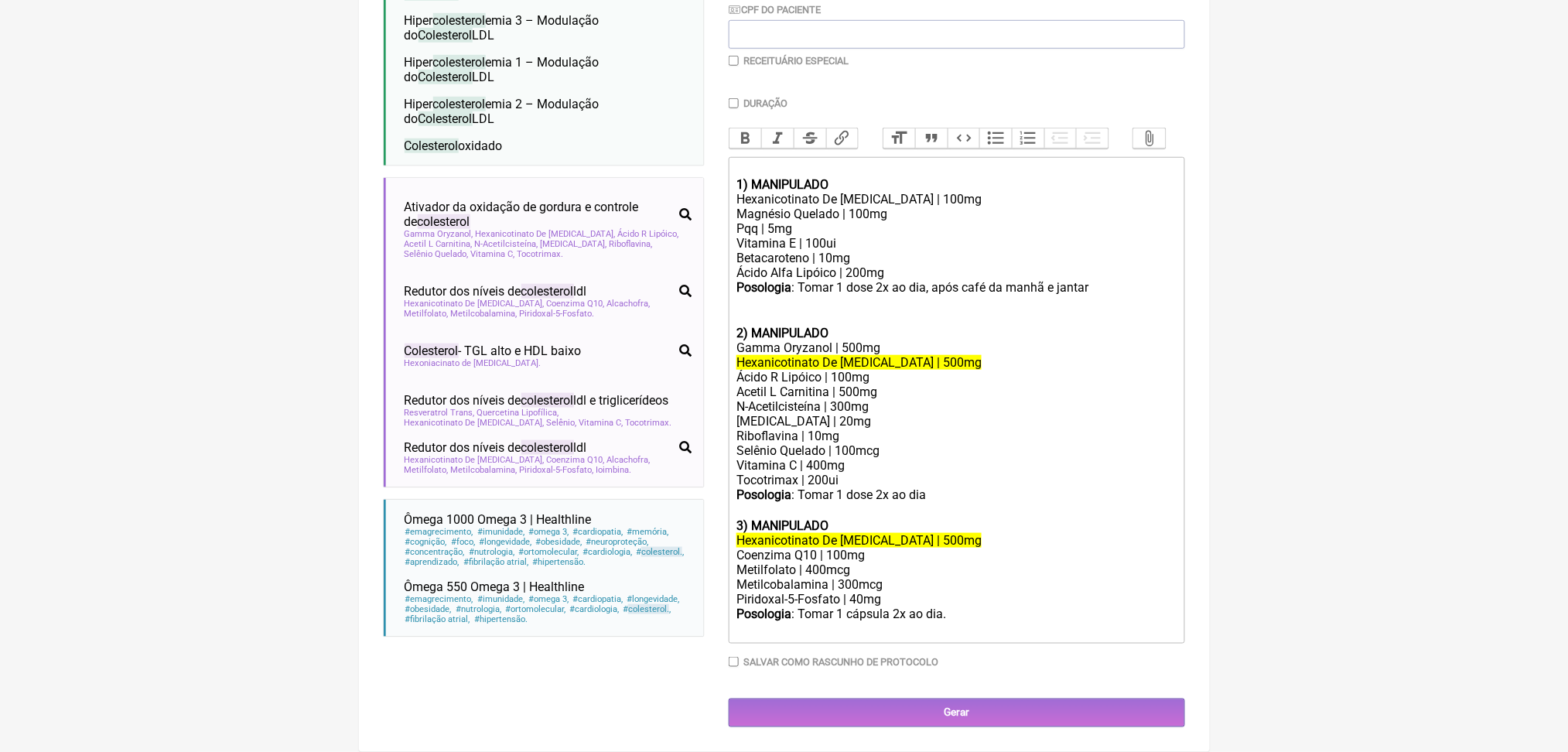
click at [859, 577] on div "Metilfolato | 400mcg" at bounding box center [956, 569] width 440 height 15
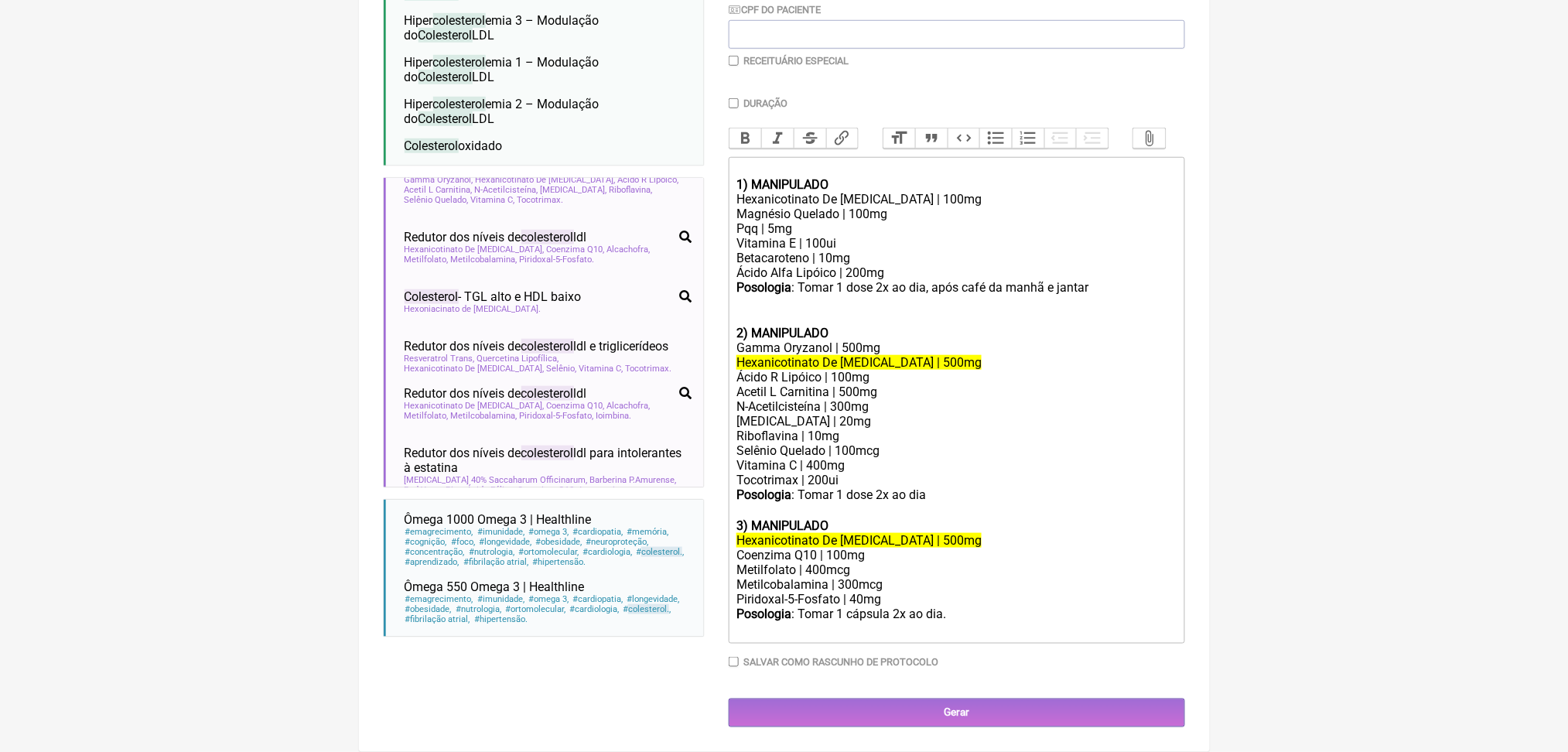
scroll to position [153, 0]
click at [582, 303] on span "Colesterol - TGL alto e HDL baixo" at bounding box center [493, 297] width 178 height 15
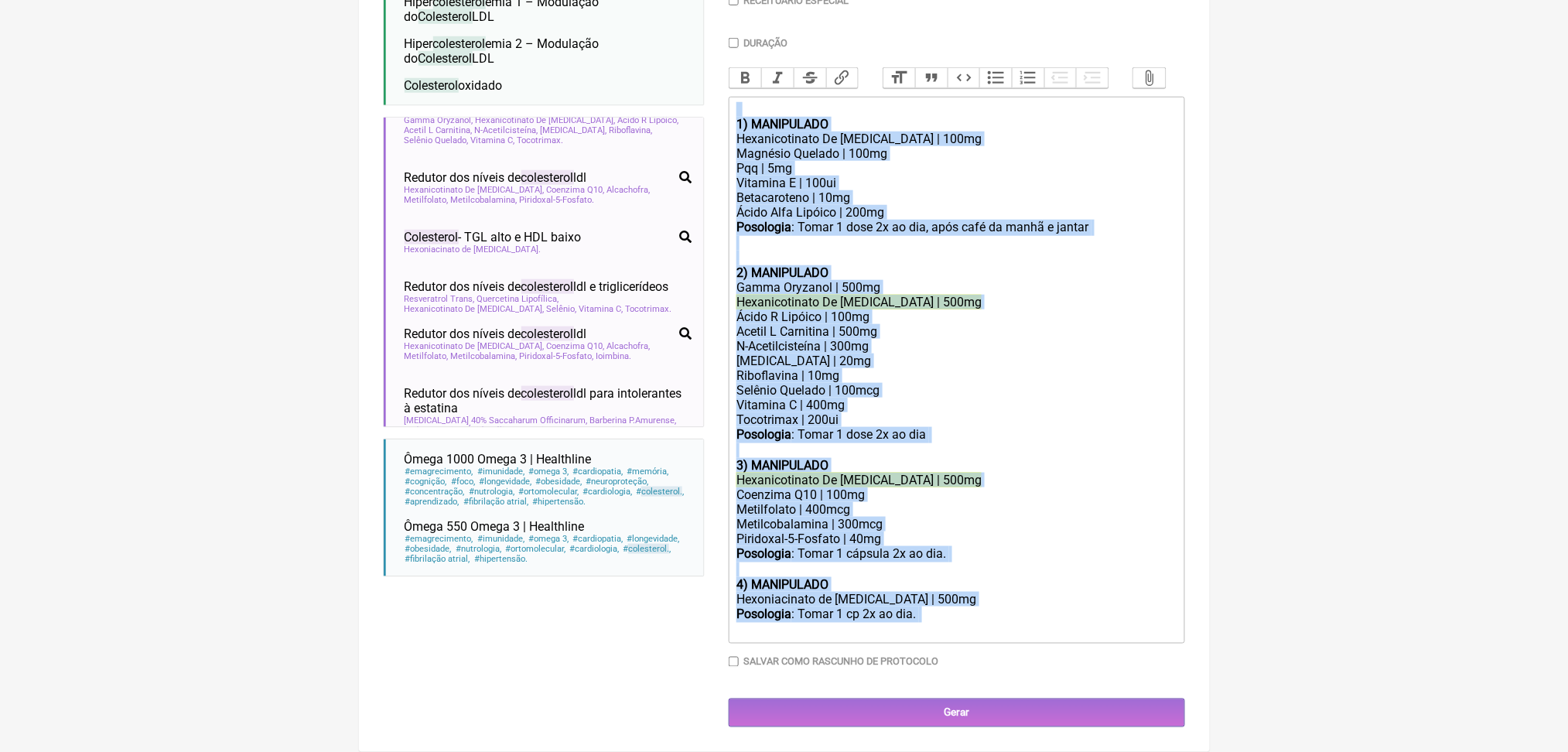
drag, startPoint x: 990, startPoint y: 740, endPoint x: 736, endPoint y: 52, distance: 733.4
click at [736, 97] on trix-editor "1) MANIPULADO Hexanicotinato De [MEDICAL_DATA] | 100mg Magnésio Quelado | 100mg…" at bounding box center [957, 370] width 457 height 546
type trix-editor "<lor>&ipsu;</dol><sit><ametco>7) ADIPISCING</elitse></doe><tem>Incididuntutla E…"
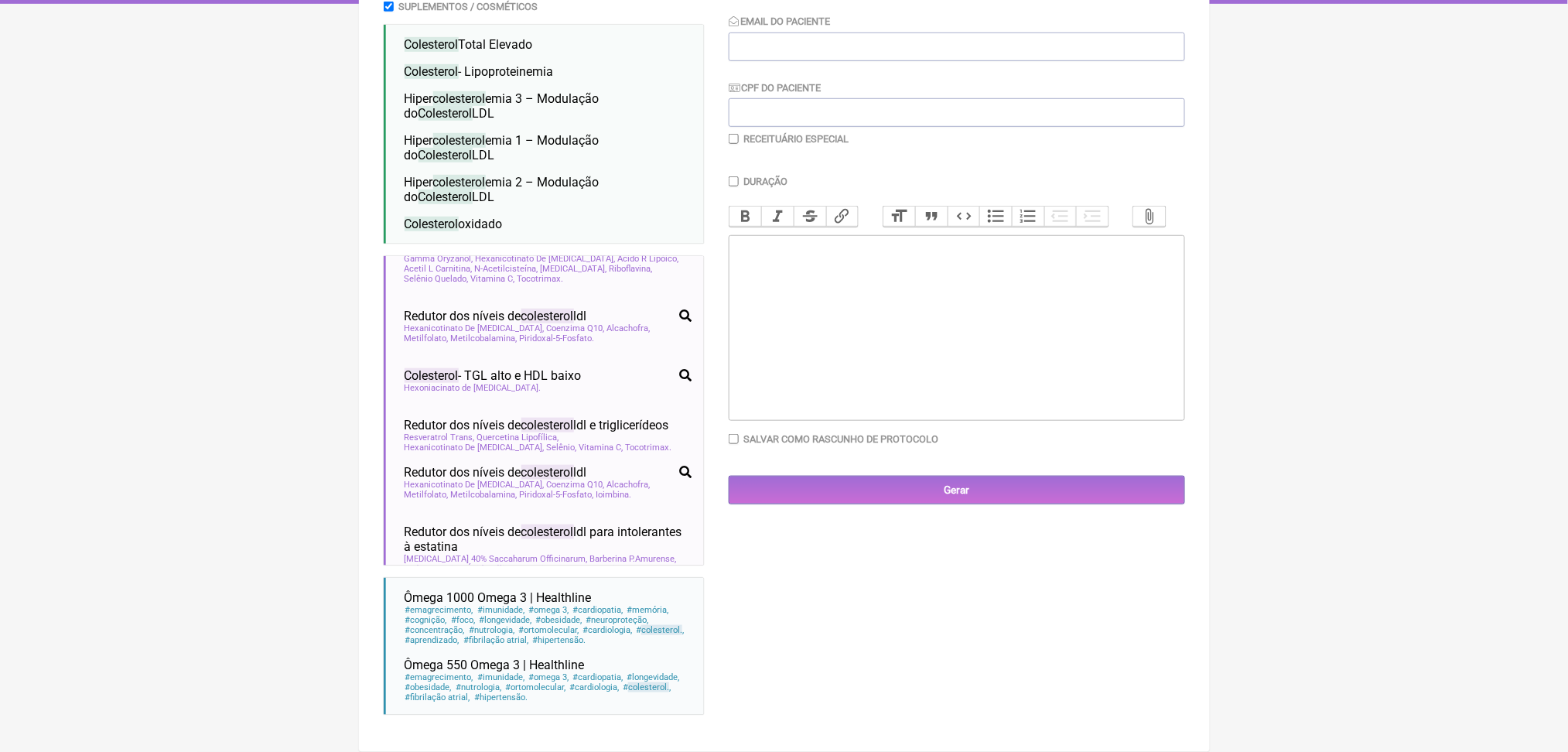
scroll to position [496, 0]
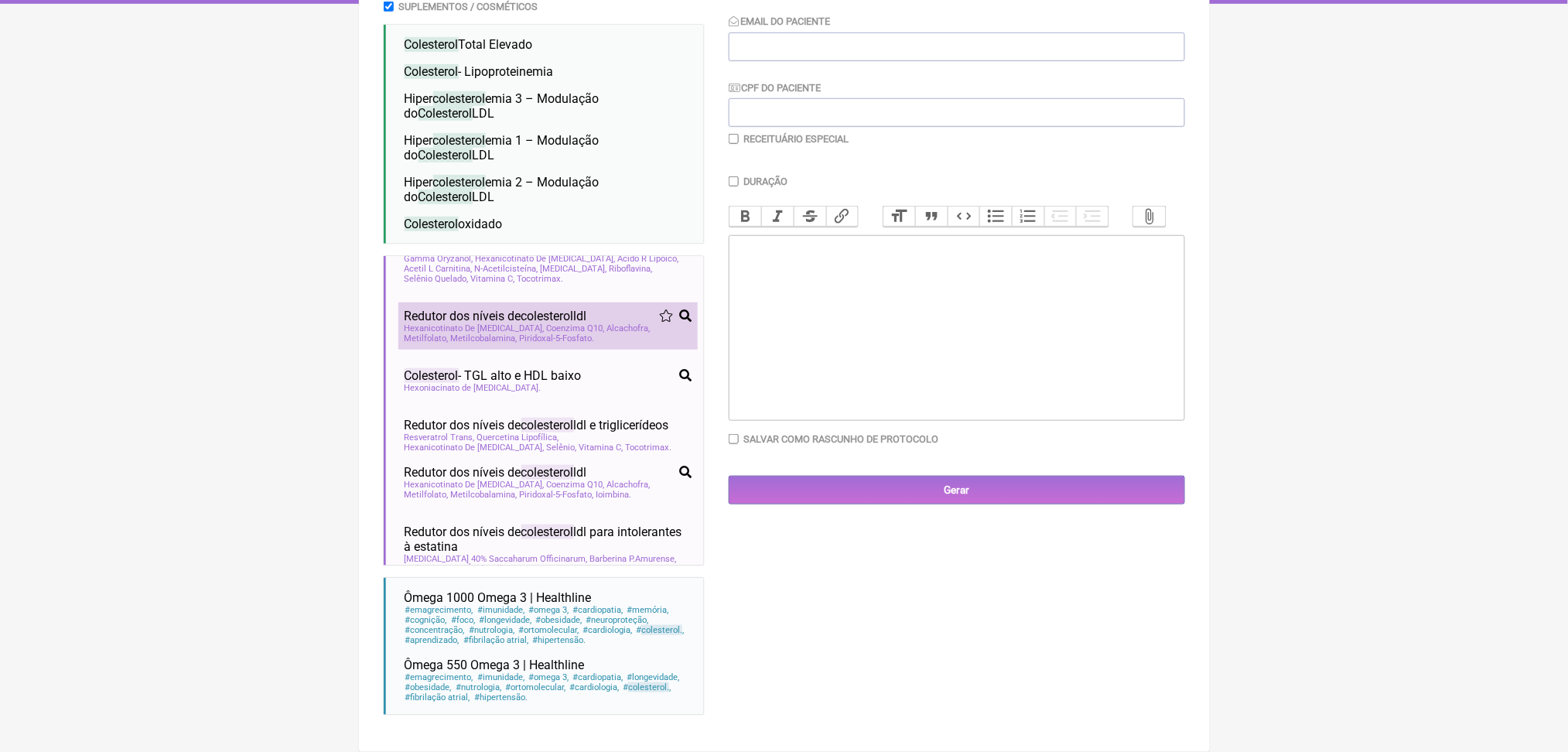
click at [487, 333] on span "Hexanicotinato De [MEDICAL_DATA]" at bounding box center [474, 328] width 140 height 10
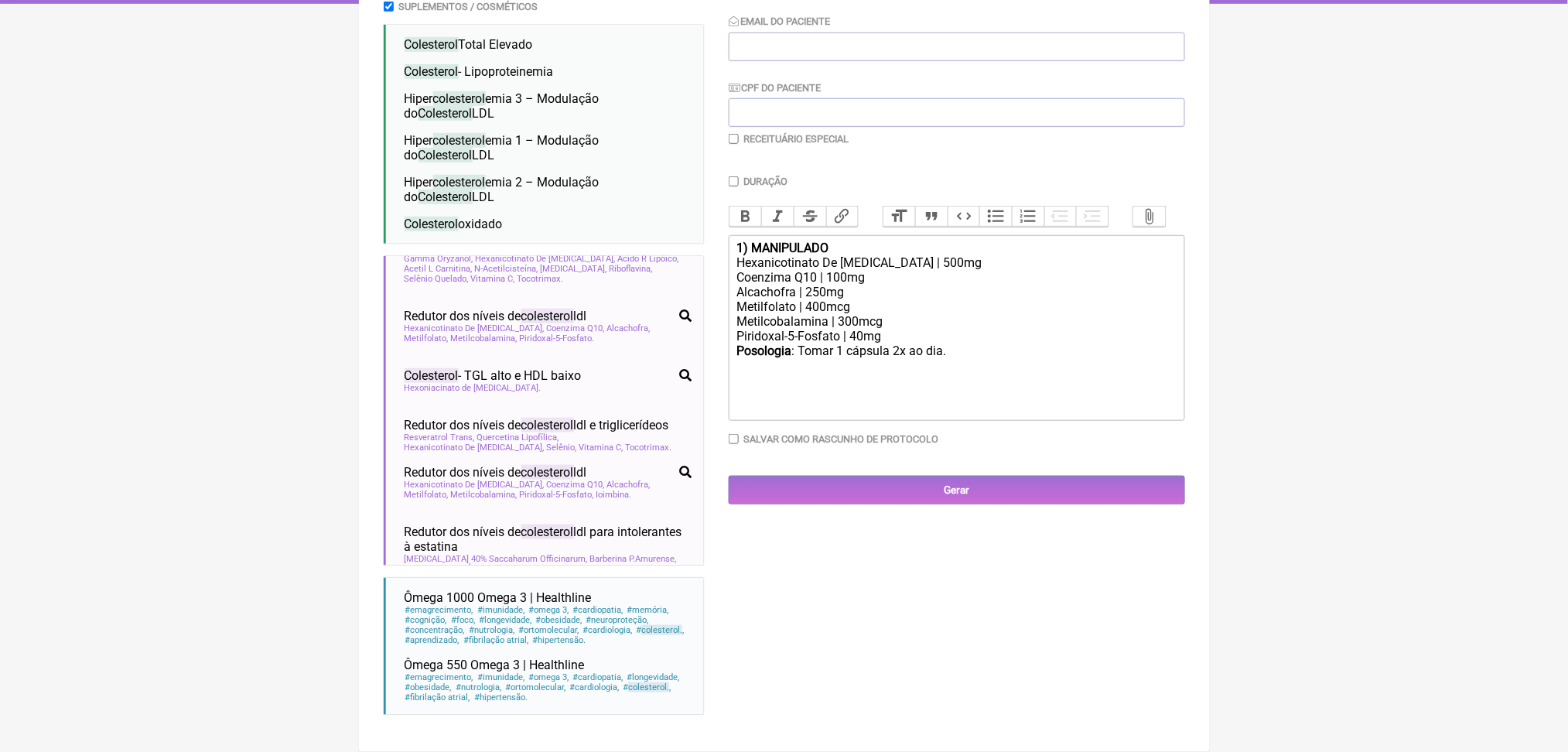
click at [798, 285] on div "Alcachofra | 250mg" at bounding box center [956, 292] width 440 height 15
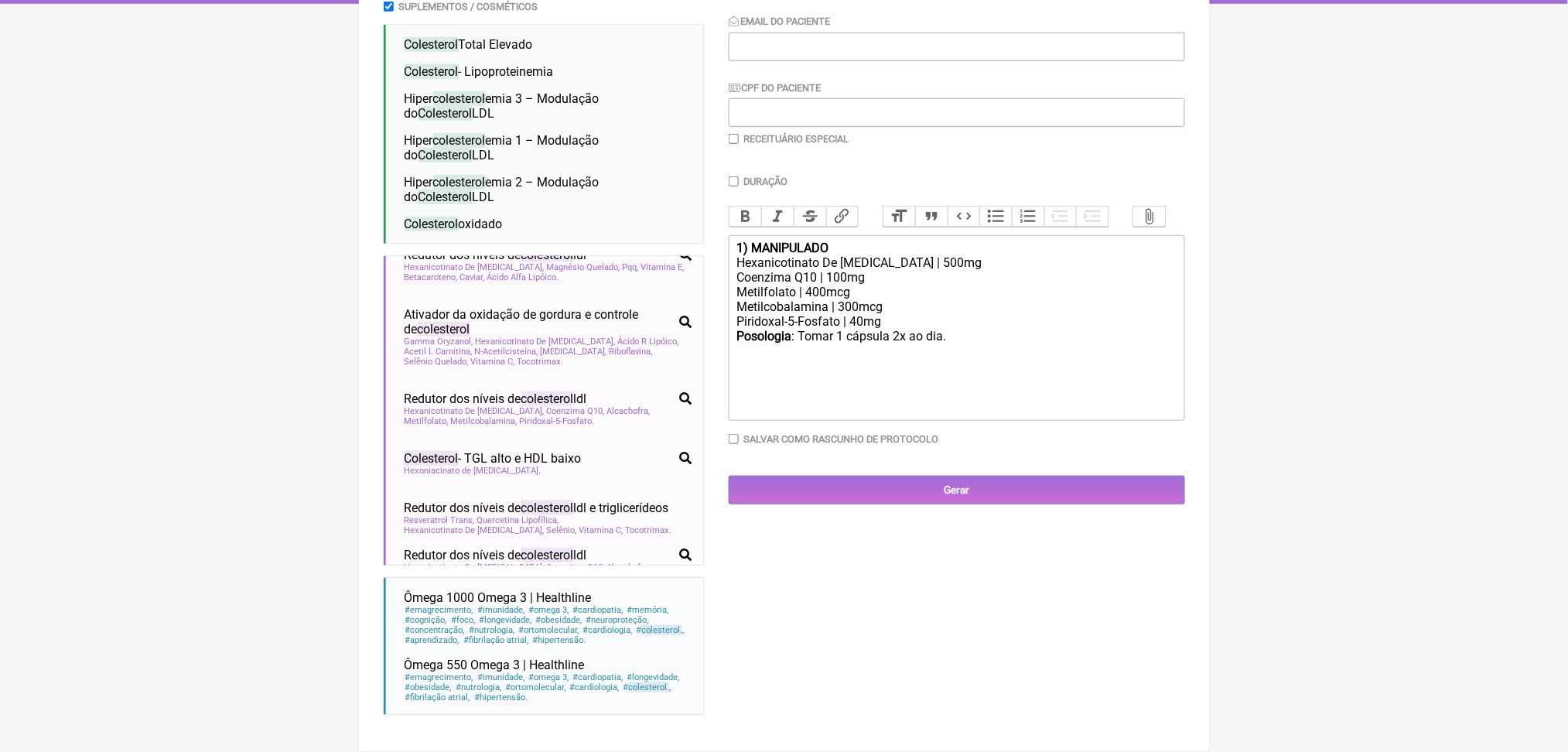
scroll to position [30, 0]
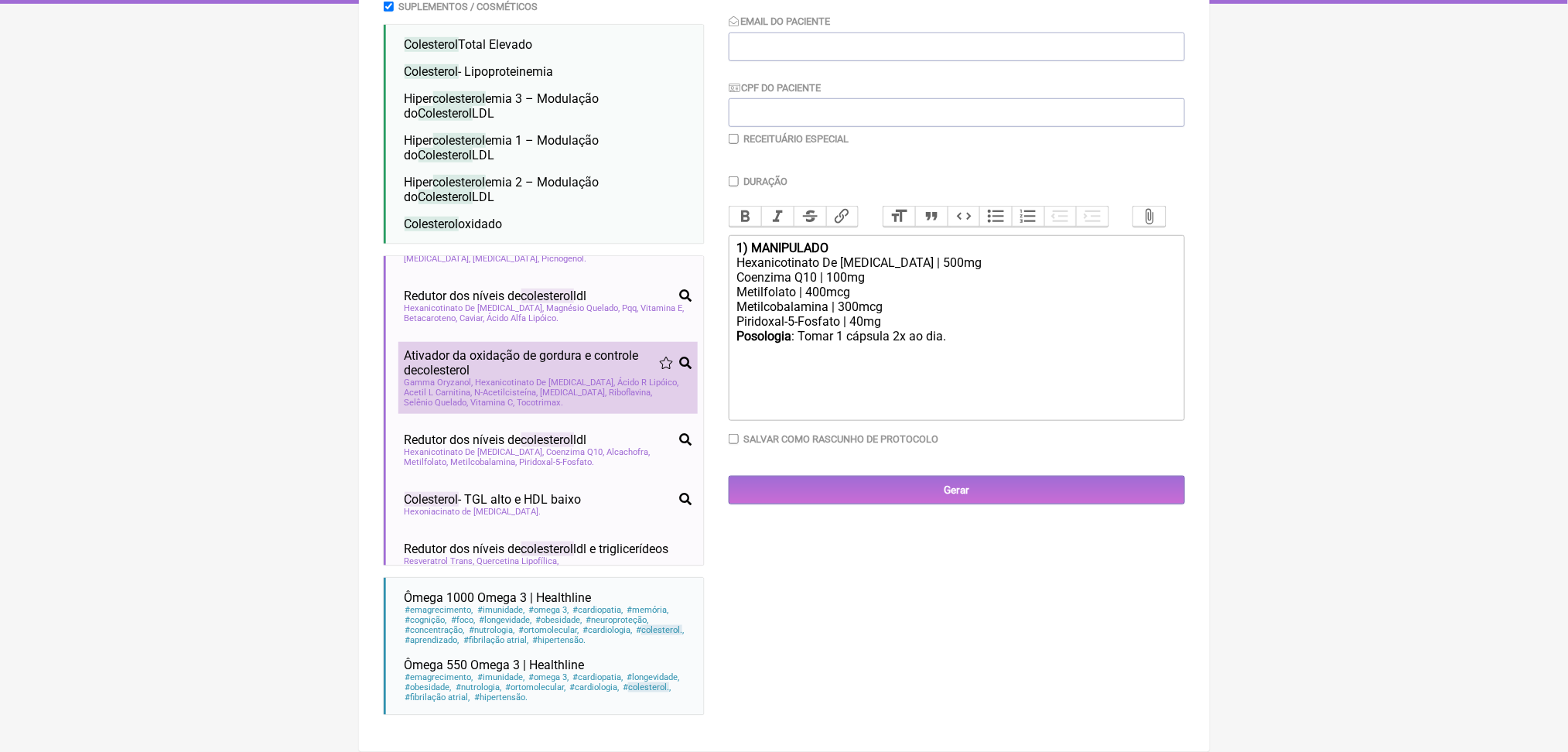
click at [565, 378] on span "Hexanicotinato De [MEDICAL_DATA]" at bounding box center [545, 382] width 140 height 10
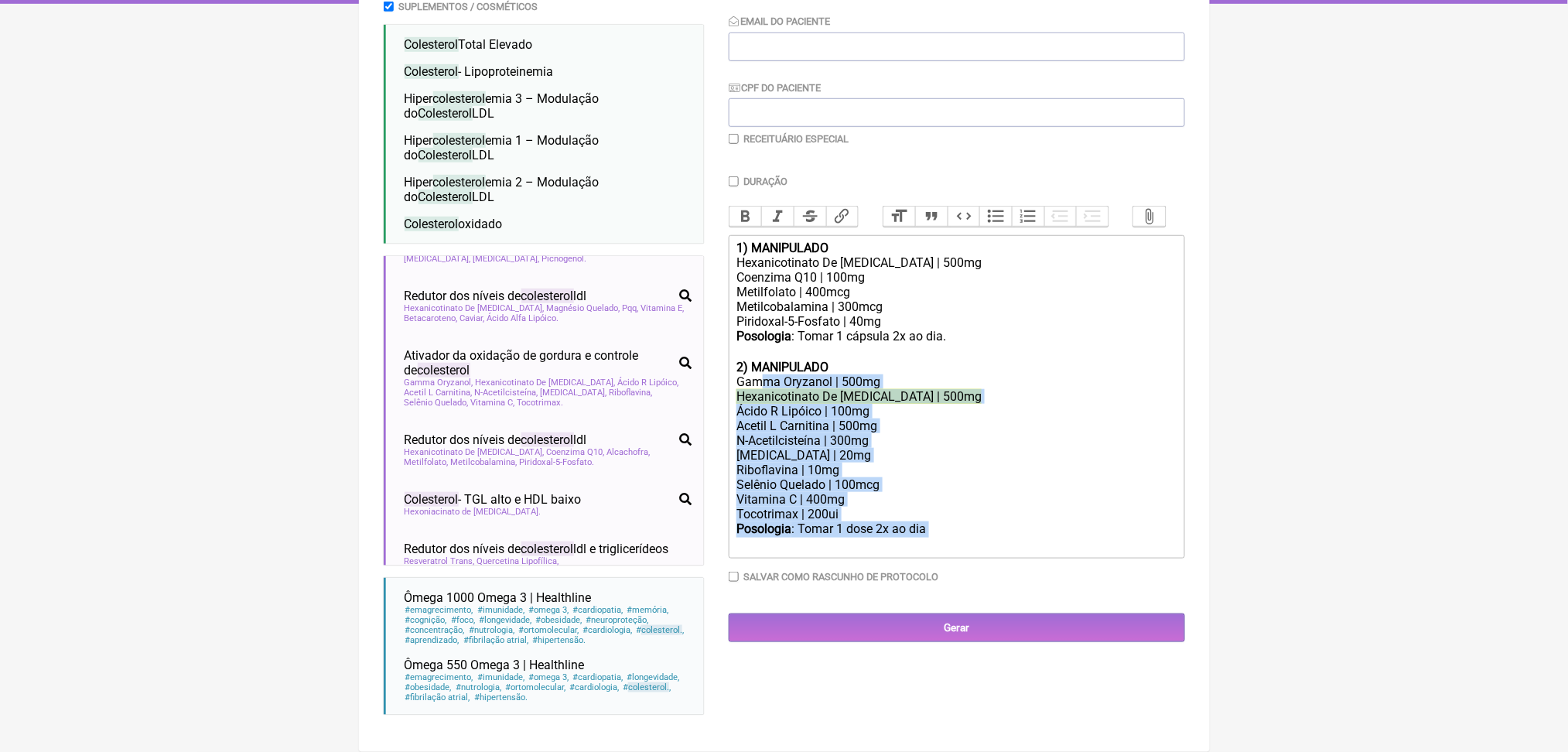
drag, startPoint x: 993, startPoint y: 553, endPoint x: 785, endPoint y: 366, distance: 279.7
click at [785, 366] on trix-editor "1) MANIPULADO Hexanicotinato De [MEDICAL_DATA] | 500mg Coenzima Q10 | 100mg Met…" at bounding box center [957, 397] width 457 height 324
click at [872, 488] on div "Selênio Quelado | 100mcg" at bounding box center [956, 484] width 440 height 15
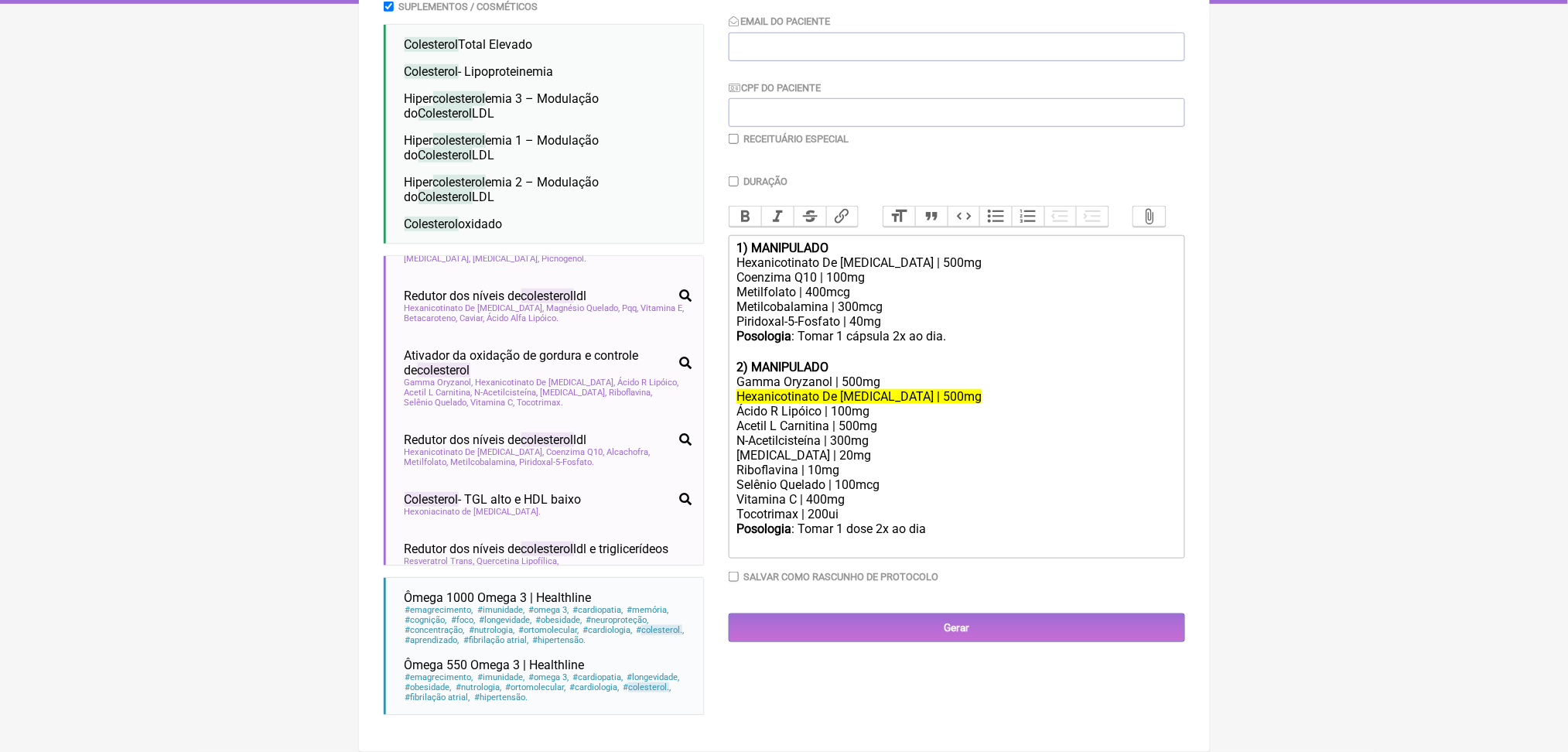
click at [808, 488] on div "Selênio Quelado | 100mcg" at bounding box center [956, 484] width 440 height 15
copy div "Selênio Quelado | 100mcg"
click at [947, 314] on div "Piridoxal-5-Fosfato | 40mg" at bounding box center [956, 321] width 440 height 15
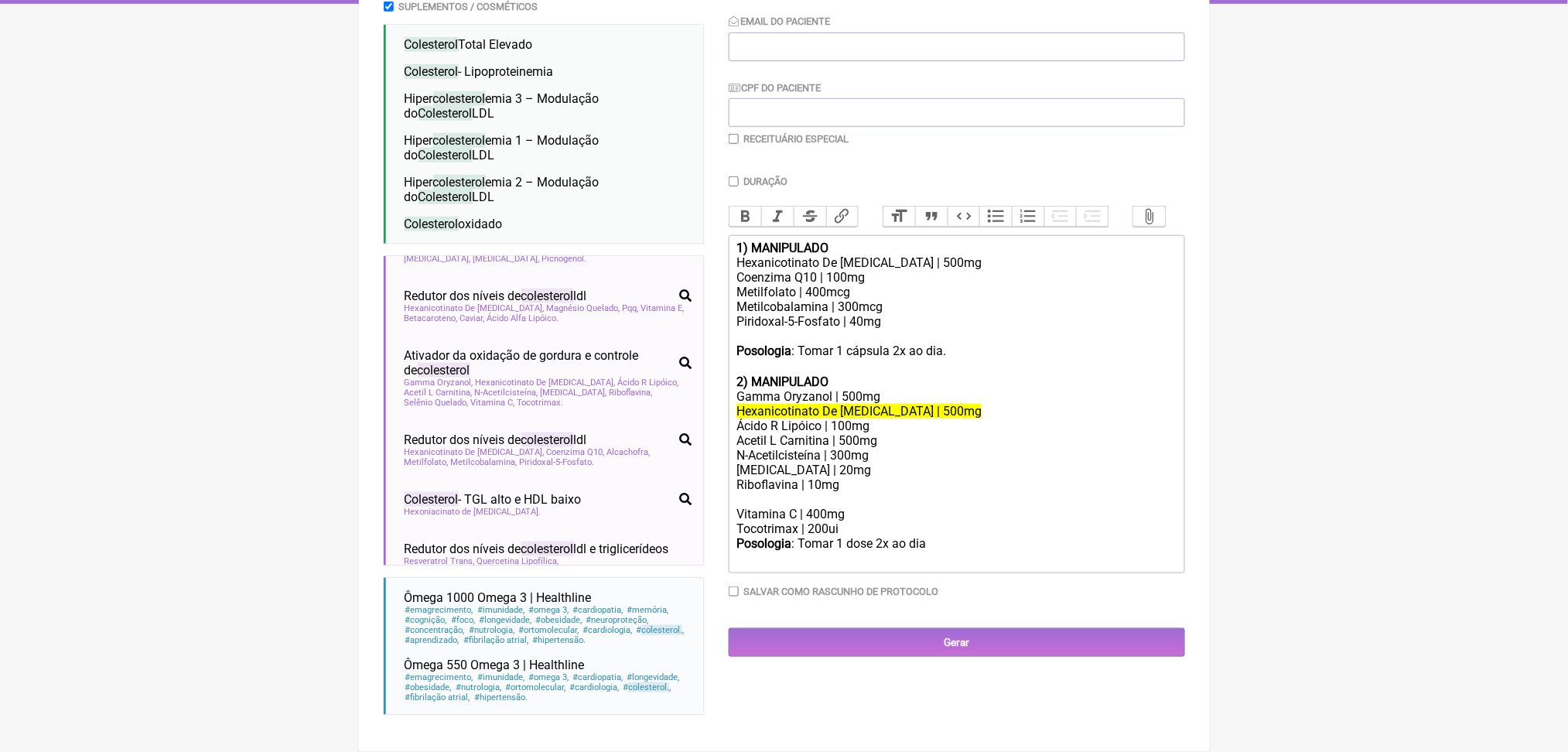
paste trix-editor "Selênio Quelado | 100mcg</div><div><br>"
click at [809, 314] on div "Piridoxal-5-Fosfato | 40mg Selênio Quelado | 100mcg" at bounding box center [956, 329] width 440 height 30
click at [888, 314] on div "Piridoxal-5-Fosfato | 40mg Selênio quelado | 100mcg" at bounding box center [956, 329] width 440 height 30
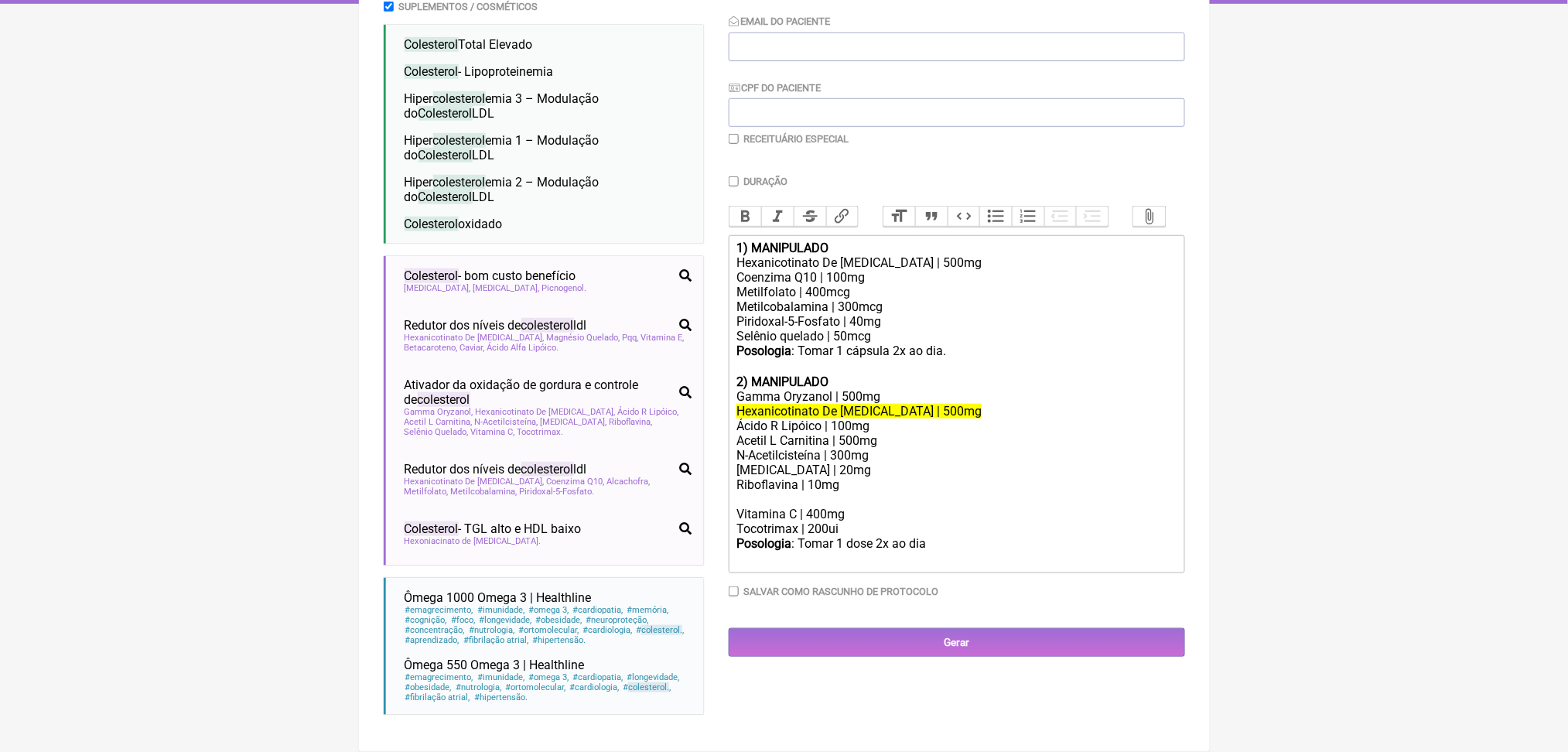
click at [930, 343] on div "Posologia : Tomar 1 cápsula 2x ao dia. ㅤ" at bounding box center [956, 359] width 440 height 31
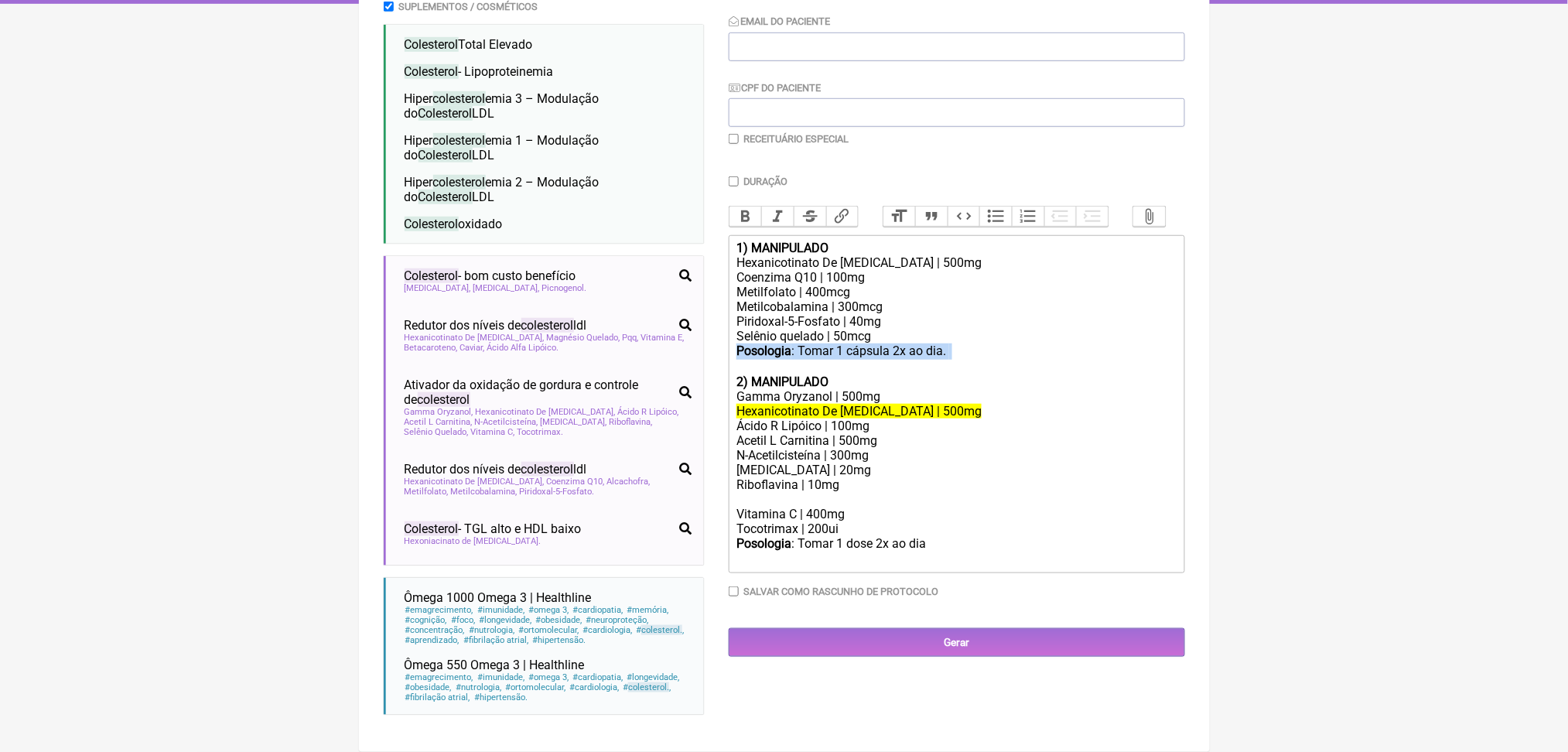
click at [884, 343] on div "Posologia : Tomar 1 cápsula 2x ao dia. ㅤ" at bounding box center [956, 359] width 440 height 31
click at [874, 343] on div "Posologia : Tomar 1 cápsula 2x ao dia. ㅤ" at bounding box center [956, 359] width 440 height 31
click at [912, 343] on div "Posologia : Tomar 01 cápsula 2x ao dia. ㅤ" at bounding box center [956, 359] width 440 height 31
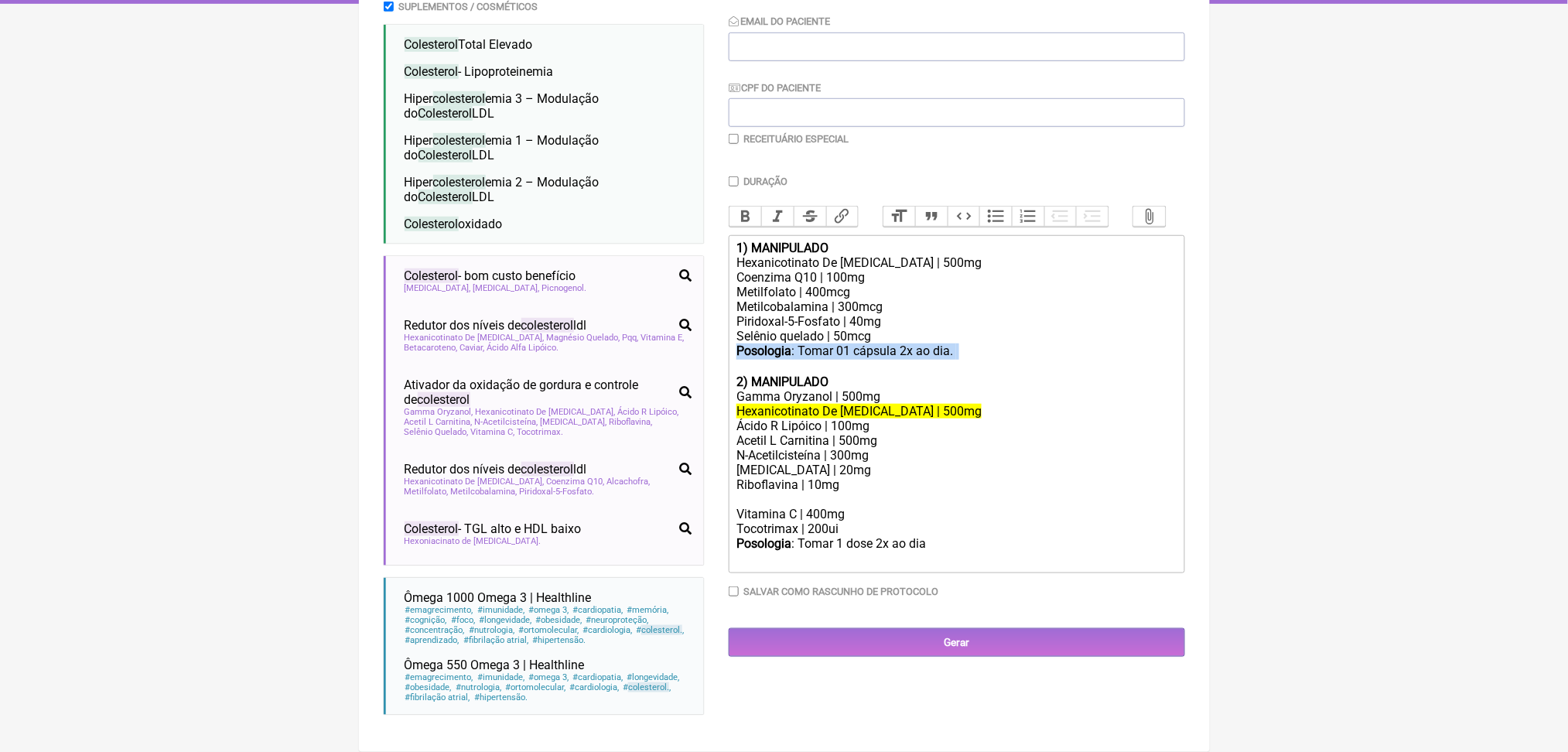
click at [912, 343] on div "Posologia : Tomar 01 cápsula 2x ao dia. ㅤ" at bounding box center [956, 359] width 440 height 31
click at [884, 285] on div "Metilfolato | 400mcg" at bounding box center [956, 292] width 440 height 15
click at [873, 285] on div "Metilfolato | 400mcg" at bounding box center [956, 292] width 440 height 15
click at [831, 314] on div "Piridoxal-5-Fosfato | 40mg Selênio quelado | 50mcg" at bounding box center [956, 329] width 440 height 30
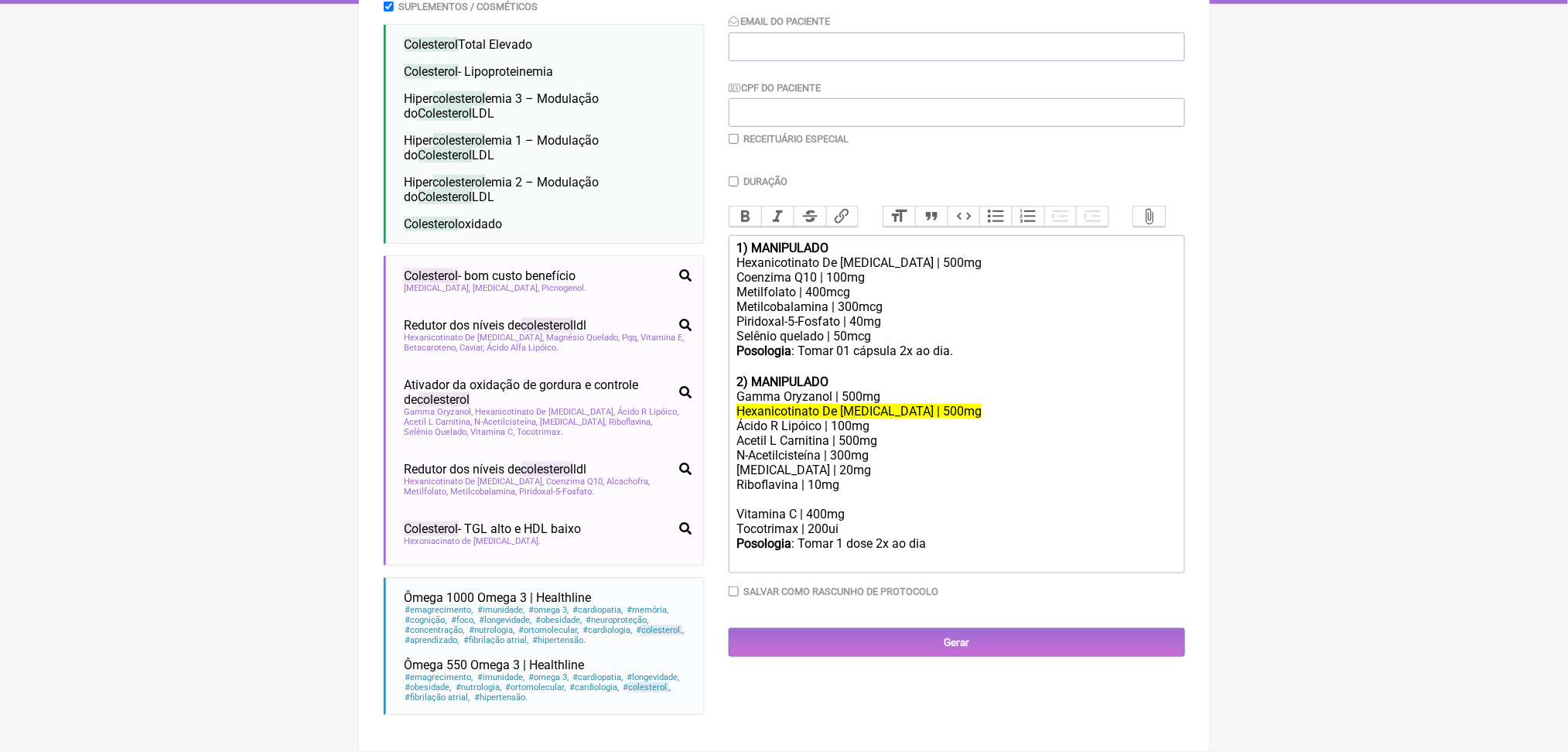
click at [860, 314] on div "Piridoxal-5-Fosfato | 40mg Selênio quelado | 50mcg" at bounding box center [956, 329] width 440 height 30
click at [849, 403] on del "Hexanicotinato De [MEDICAL_DATA] | 500mg" at bounding box center [859, 410] width 246 height 15
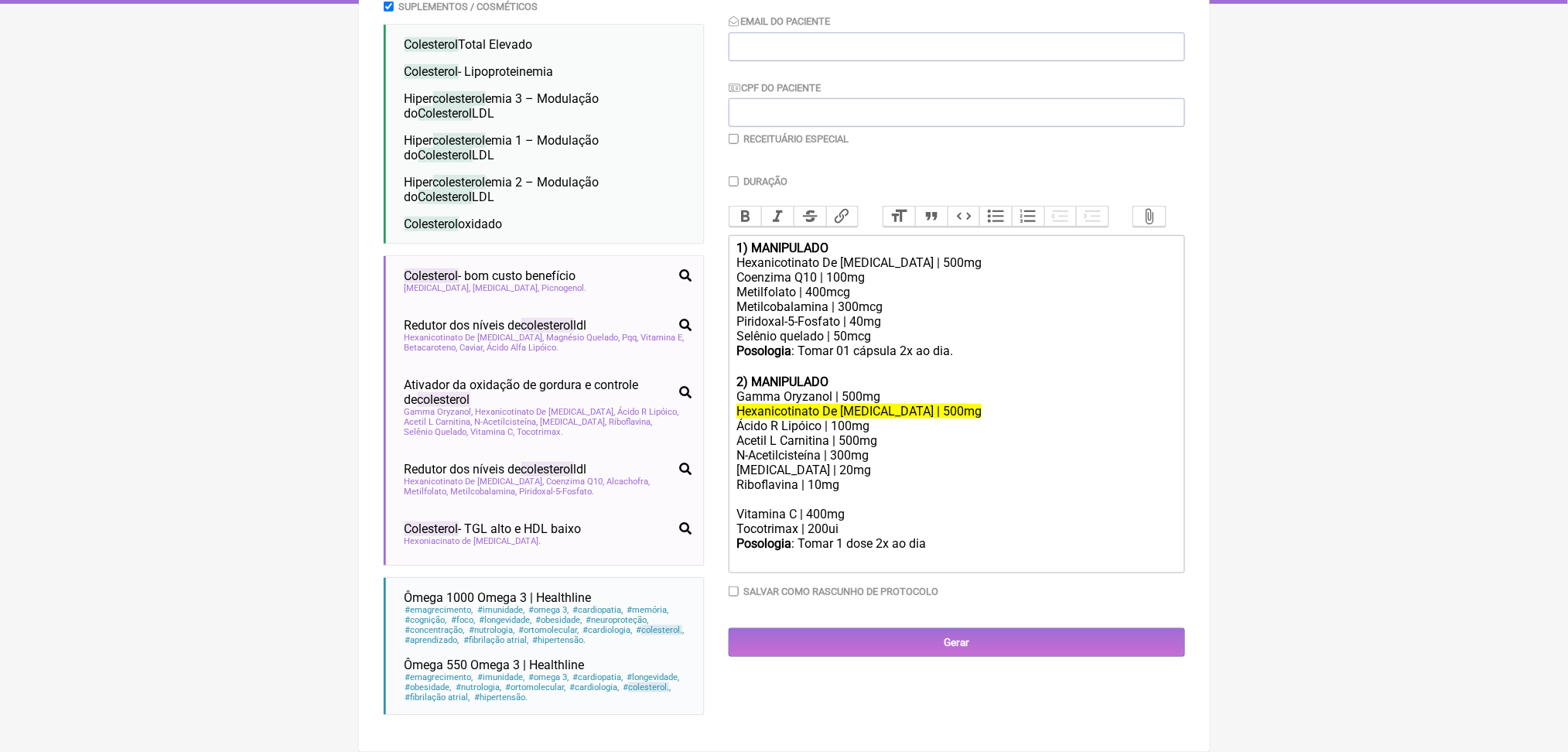
drag, startPoint x: 877, startPoint y: 499, endPoint x: 745, endPoint y: 352, distance: 197.6
click at [745, 352] on trix-editor "1) MANIPULADO Hexanicotinato De [MEDICAL_DATA] | 500mg Coenzima Q10 | 100mg Met…" at bounding box center [957, 404] width 457 height 338
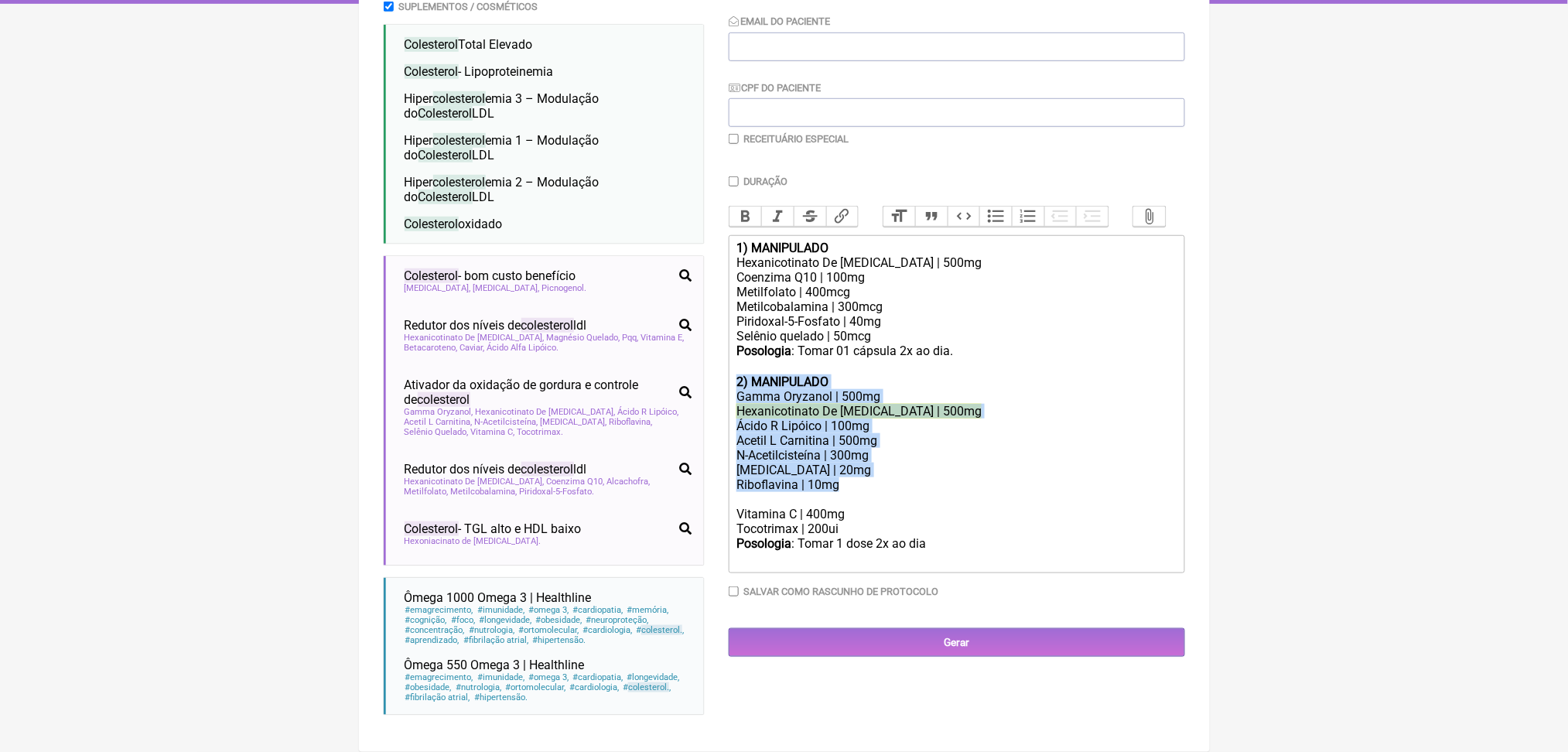
drag, startPoint x: 745, startPoint y: 352, endPoint x: 920, endPoint y: 489, distance: 222.2
click at [920, 489] on trix-editor "1) MANIPULADO Hexanicotinato De [MEDICAL_DATA] | 500mg Coenzima Q10 | 100mg Met…" at bounding box center [957, 404] width 457 height 338
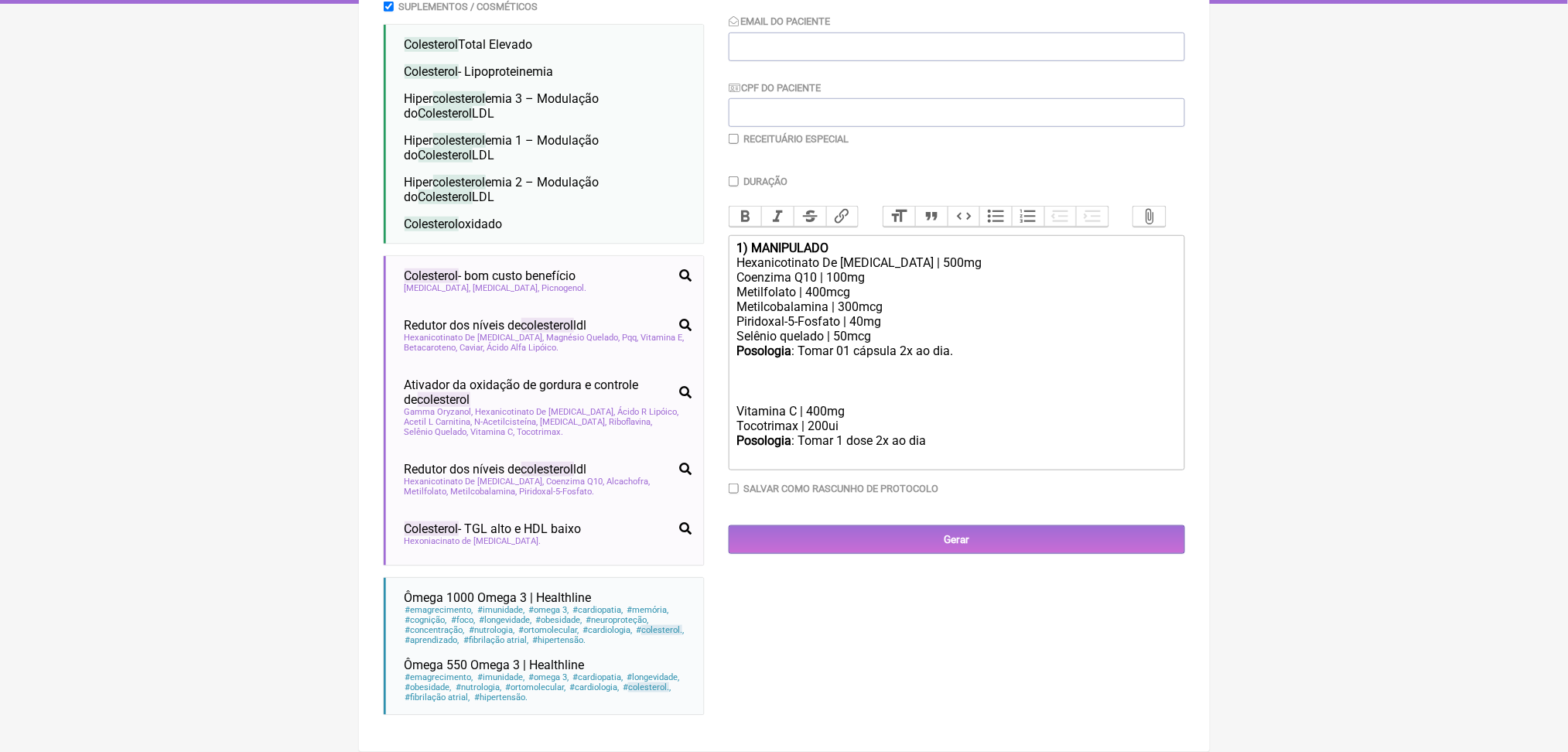
click at [967, 314] on div "Piridoxal-5-Fosfato | 40mg Selênio quelado | 50mcg" at bounding box center [956, 329] width 440 height 30
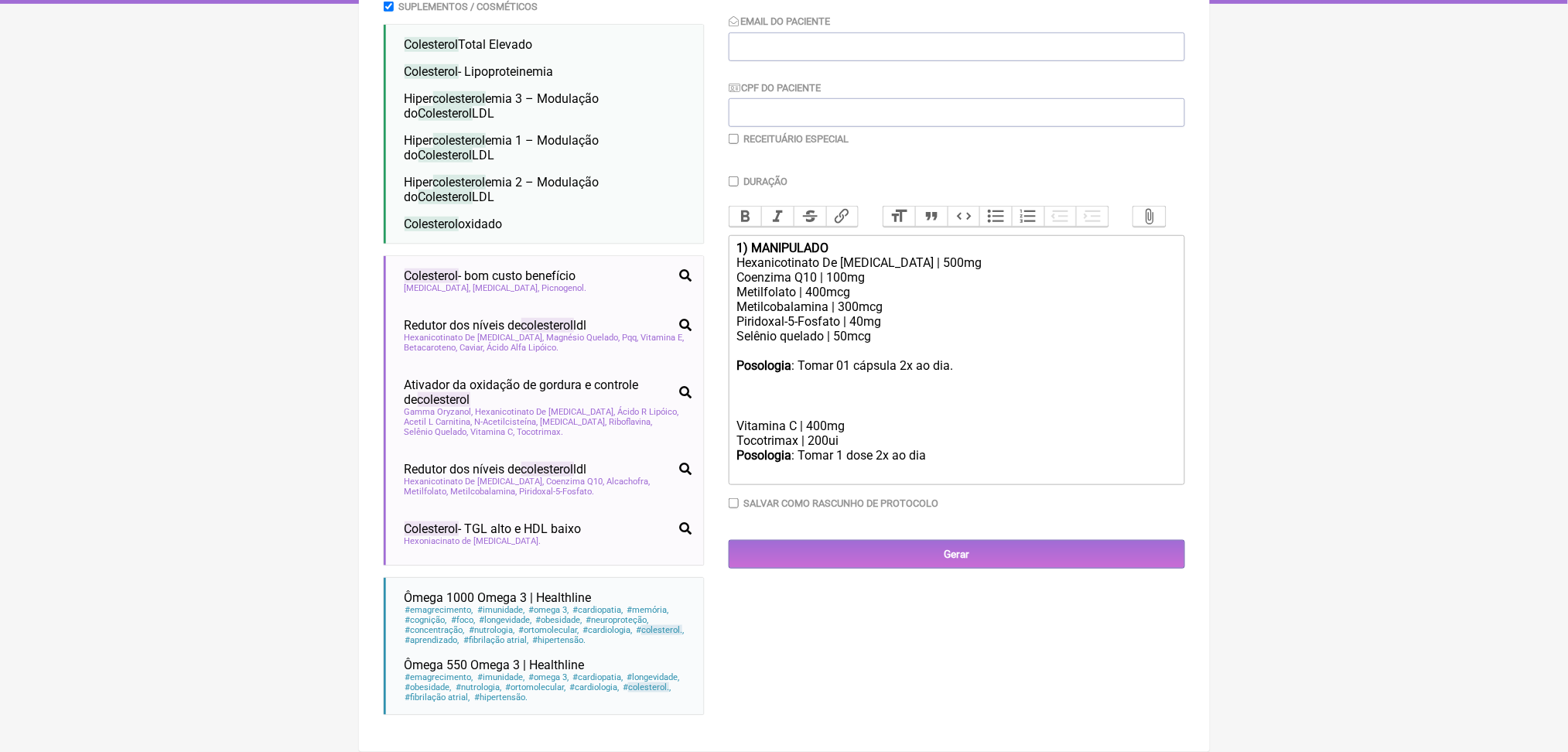
click at [895, 314] on div "Piridoxal-5-Fosfato | 40mg Selênio quelado | 50mcg" at bounding box center [956, 336] width 440 height 44
click at [799, 418] on div "Vitamina C | 400mg" at bounding box center [956, 425] width 440 height 15
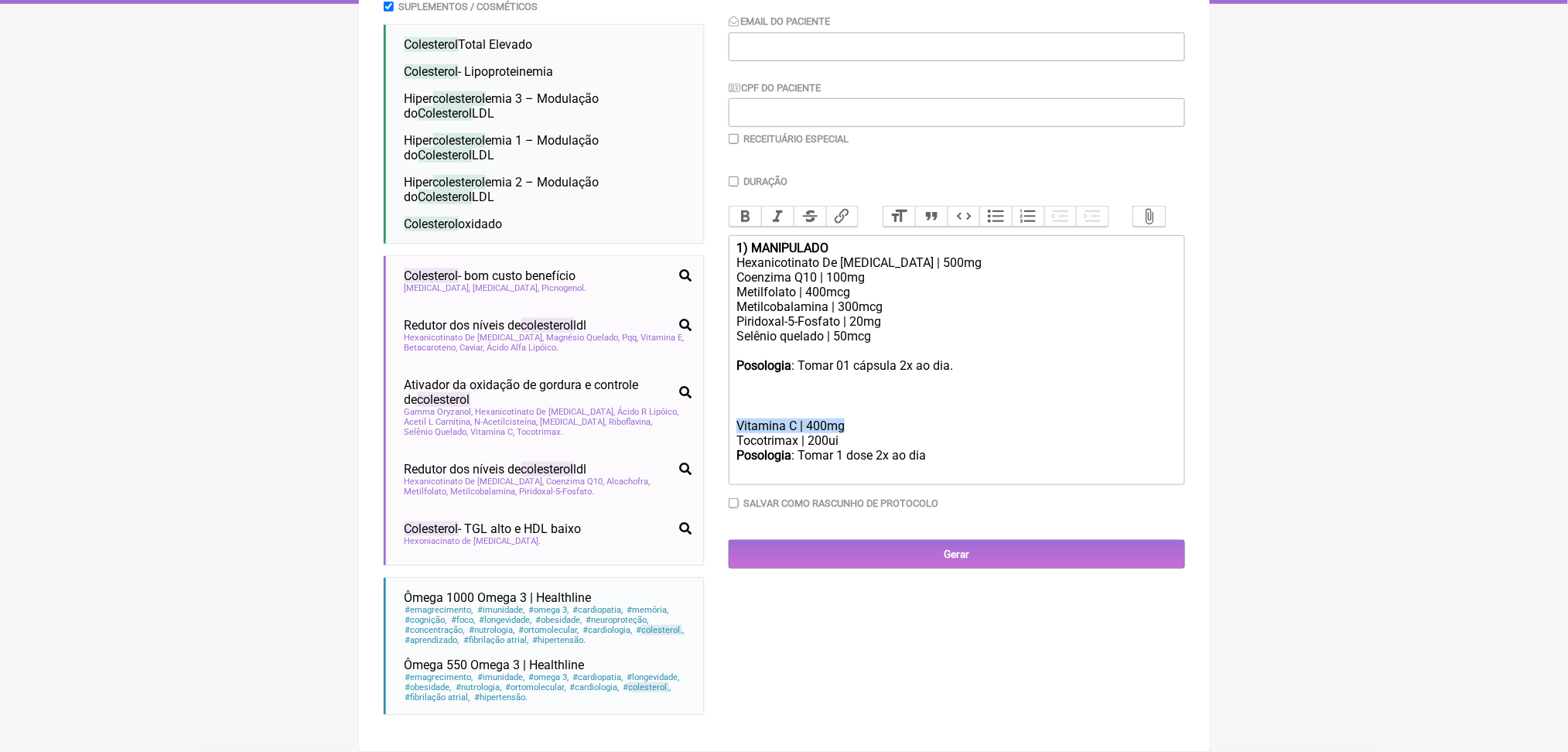
copy div "Vitamina C | 400mg"
click at [752, 314] on div "Piridoxal-5-Fosfato | 20mg Selênio quelado | 50mcg" at bounding box center [956, 336] width 440 height 44
paste trix-editor "Vitamina C | 400mg</div><div><br>"
click at [838, 316] on div "Piridoxal-5-Fosfato | 20mg Selênio quelado | 50mcg Vitamina C | 400mg" at bounding box center [956, 336] width 440 height 44
drag, startPoint x: 1017, startPoint y: 472, endPoint x: 780, endPoint y: 364, distance: 260.4
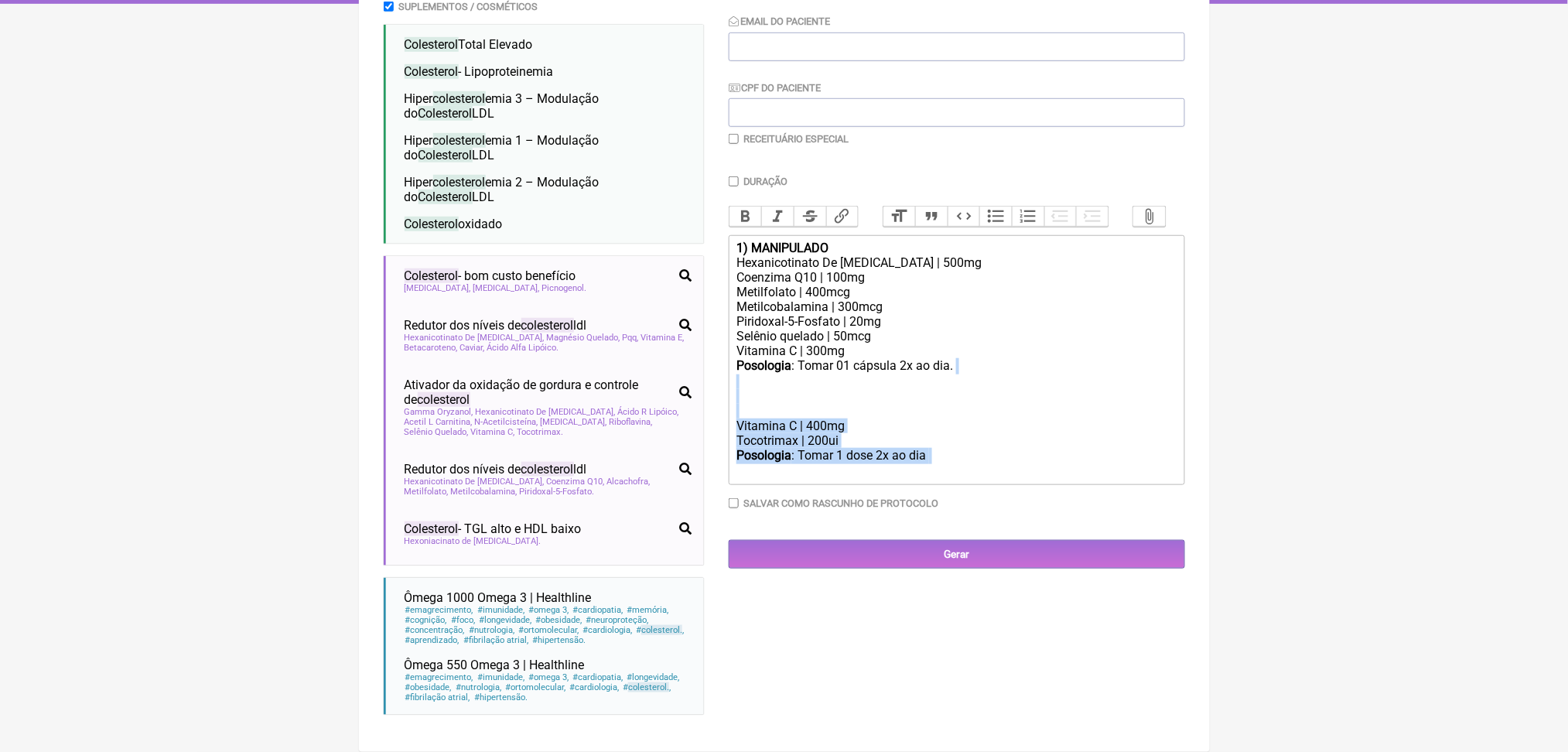
click at [780, 364] on trix-editor "1) MANIPULADO Hexanicotinato De [MEDICAL_DATA] | 500mg Coenzima Q10 | 100mg Met…" at bounding box center [957, 360] width 457 height 250
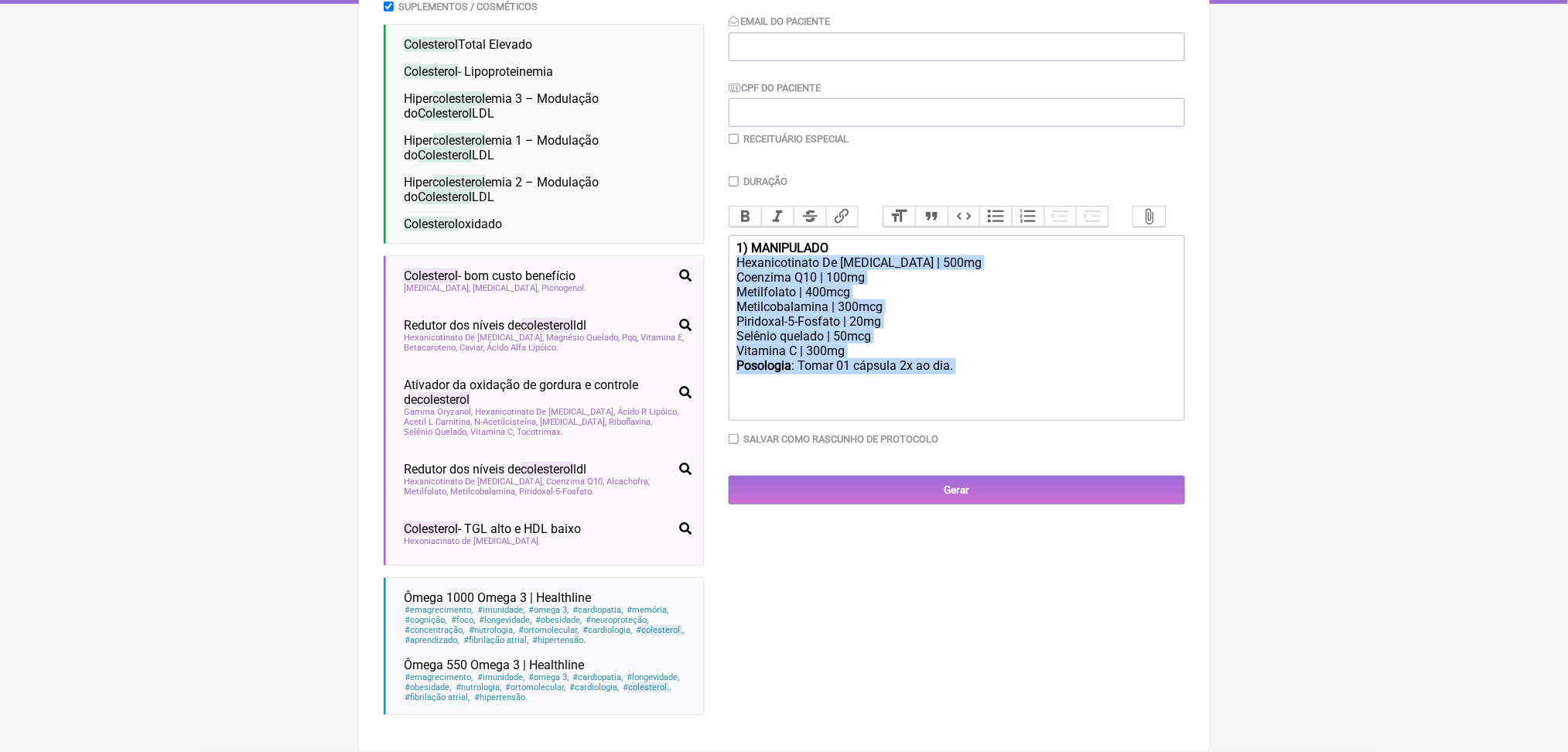
drag, startPoint x: 1033, startPoint y: 339, endPoint x: 727, endPoint y: 204, distance: 334.5
click at [727, 204] on form "Buscar colesterol Protocolos Formulas Medicamentos Industrializados Suplementos…" at bounding box center [784, 304] width 802 height 845
copy trix-editor "Hexanicotinato De [MEDICAL_DATA] | 500mg Coenzima Q10 | 100mg Metilfolato | 400…"
click at [896, 314] on div "Piridoxal-5-Fosfato | 20mg Selênio quelado | 50mcg Vitamina C | 300mg" at bounding box center [956, 336] width 440 height 44
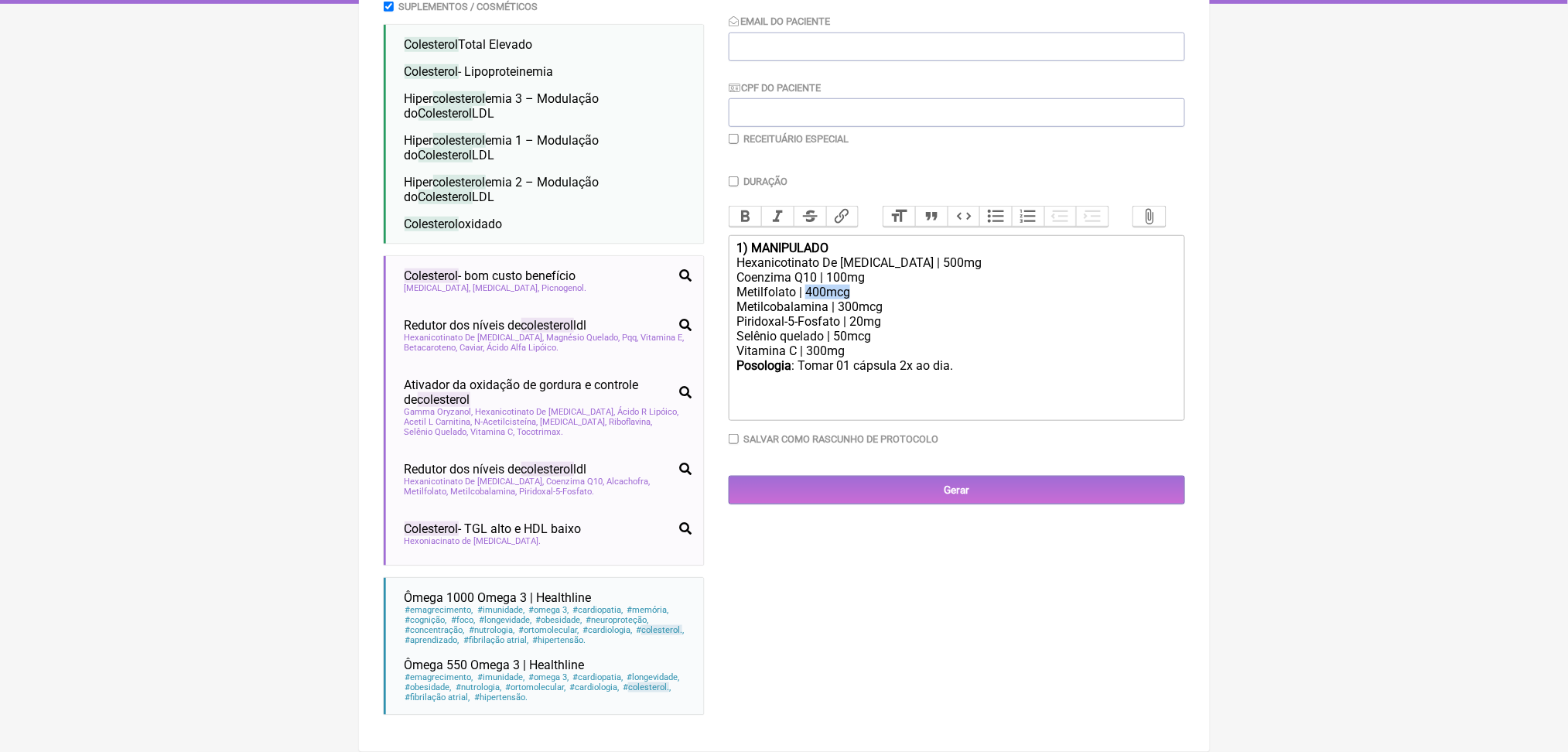
drag, startPoint x: 887, startPoint y: 242, endPoint x: 834, endPoint y: 237, distance: 53.2
click at [834, 285] on div "Metilfolato | 400mcg" at bounding box center [956, 292] width 440 height 15
click at [885, 299] on div "Metilcobalamina | 300mcg" at bounding box center [956, 306] width 440 height 15
click at [838, 285] on div "Metilfolato | 1mg" at bounding box center [956, 292] width 440 height 15
click at [892, 299] on div "Metilcobalamina | 500mcg" at bounding box center [956, 306] width 440 height 15
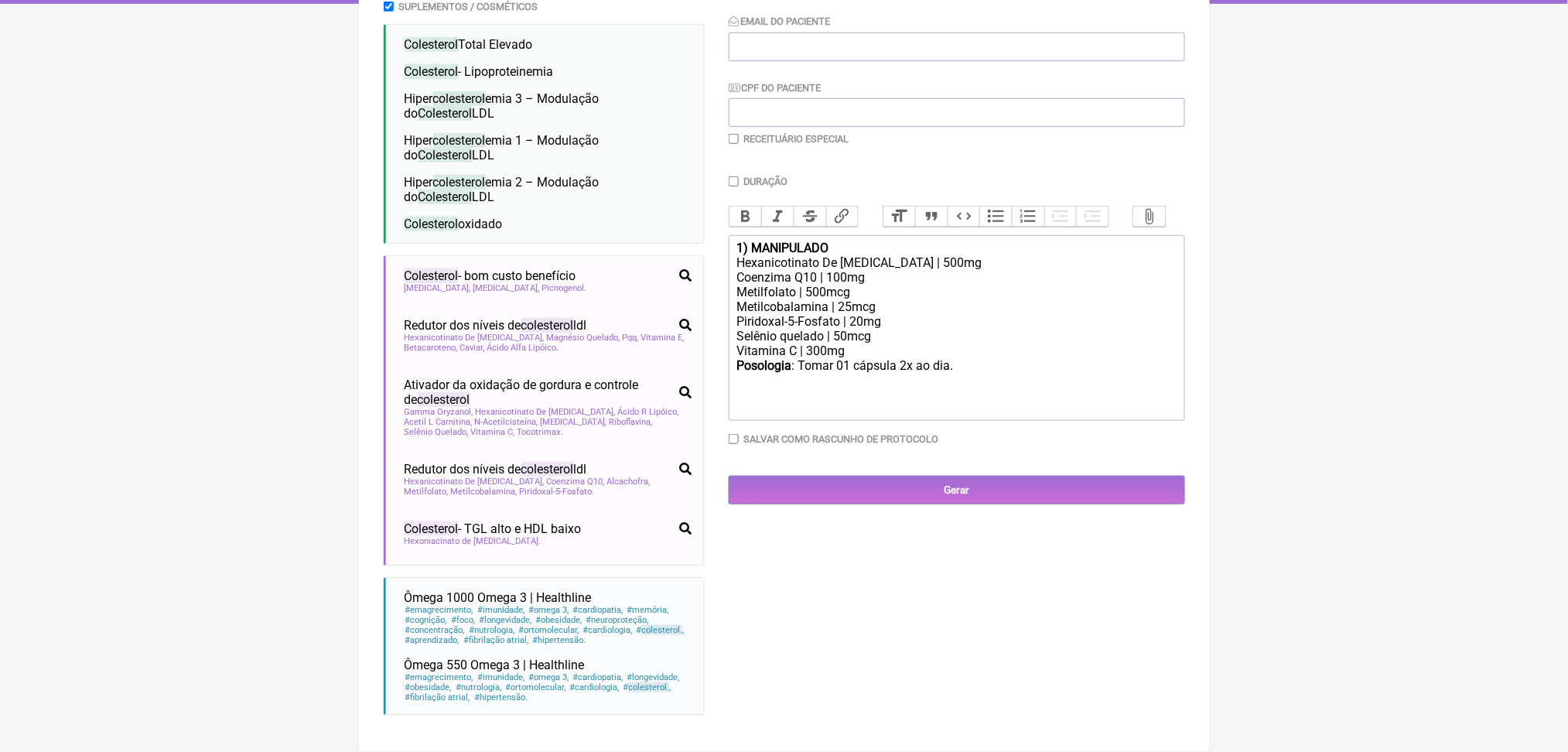
click at [919, 314] on div "Piridoxal-5-Fosfato | 20mg Selênio quelado | 50mcg Vitamina C | 300mg" at bounding box center [956, 336] width 440 height 44
click at [888, 314] on div "Piridoxal-5-Fosfato | 20mg Selênio quelado | 50mcg Vitamina C | 300mg" at bounding box center [956, 336] width 440 height 44
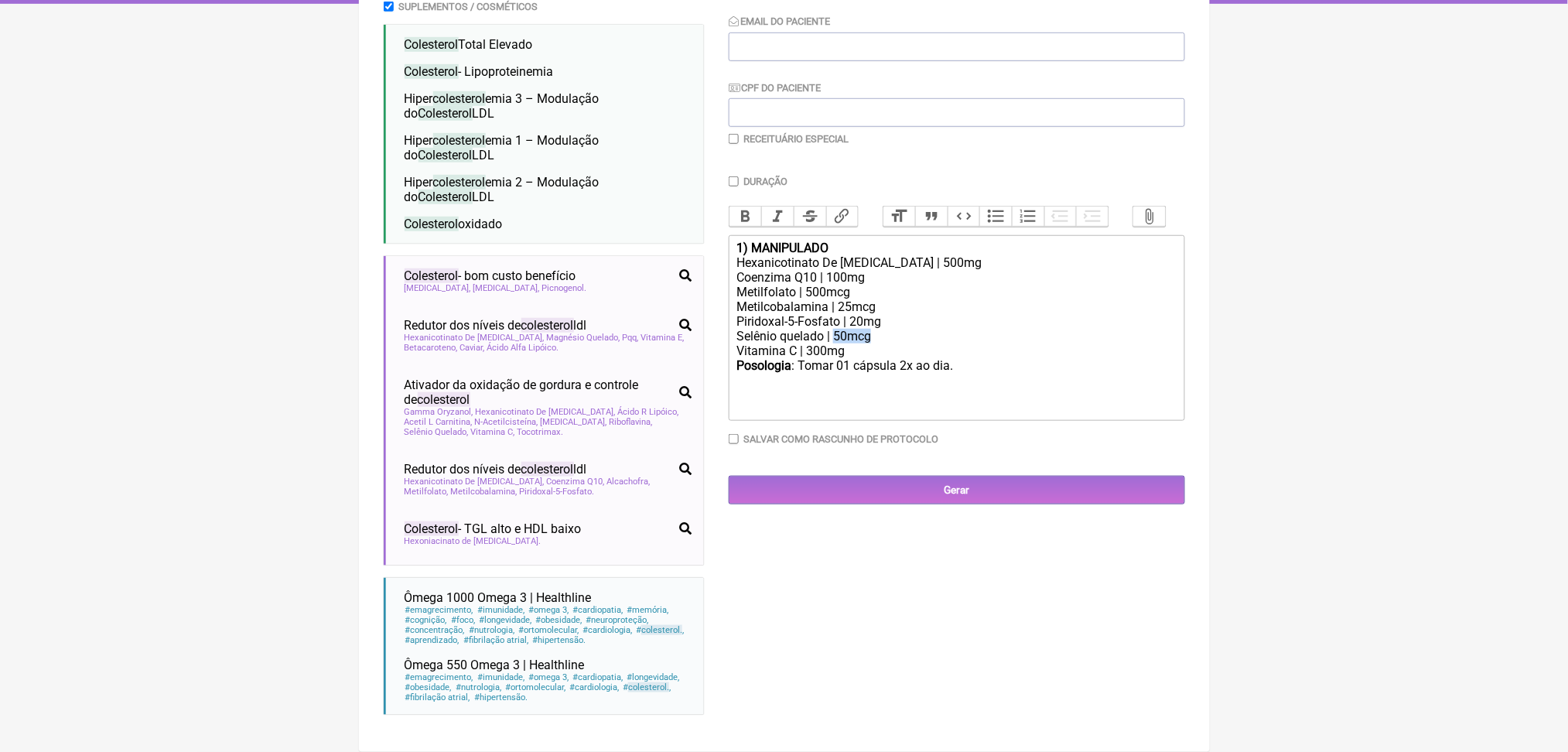
click at [888, 314] on div "Piridoxal-5-Fosfato | 20mg Selênio quelado | 50mcg Vitamina C | 300mg" at bounding box center [956, 336] width 440 height 44
click at [855, 317] on div "Piridoxal-5-Fosfato | 20mg Selênio quelado | 50mcg Vitamina C | 300mg" at bounding box center [956, 336] width 440 height 44
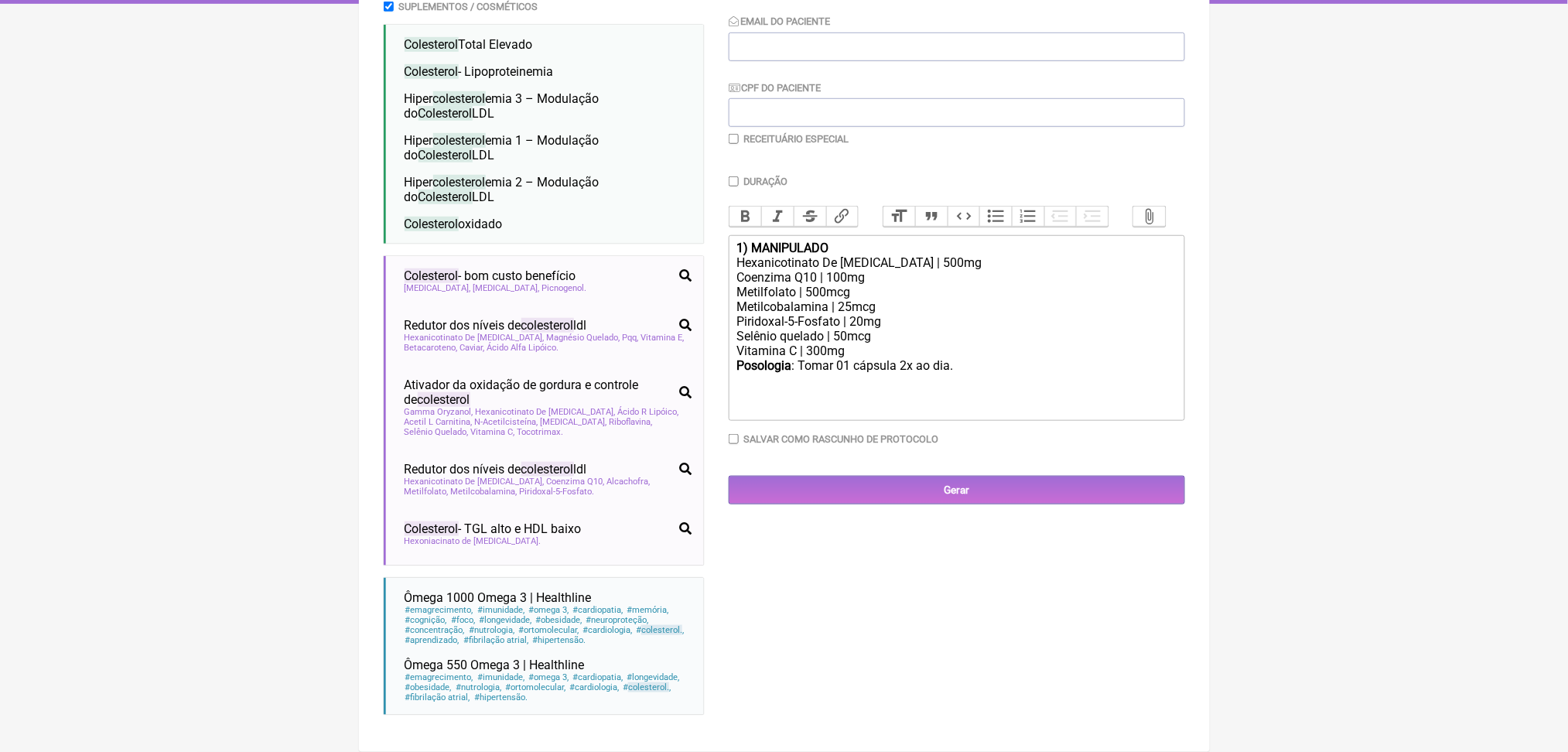
click at [876, 270] on div "Coenzima Q10 | 100mg" at bounding box center [956, 277] width 440 height 15
click at [953, 314] on div "Piridoxal-5-Fosfato | 20mg Selênio quelado | 50mcg Vitamina C | 300mg" at bounding box center [956, 336] width 440 height 44
type trix-editor "<div><strong>1) MANIPULADO</strong></div><div>Hexanicotinato De [MEDICAL_DATA] …"
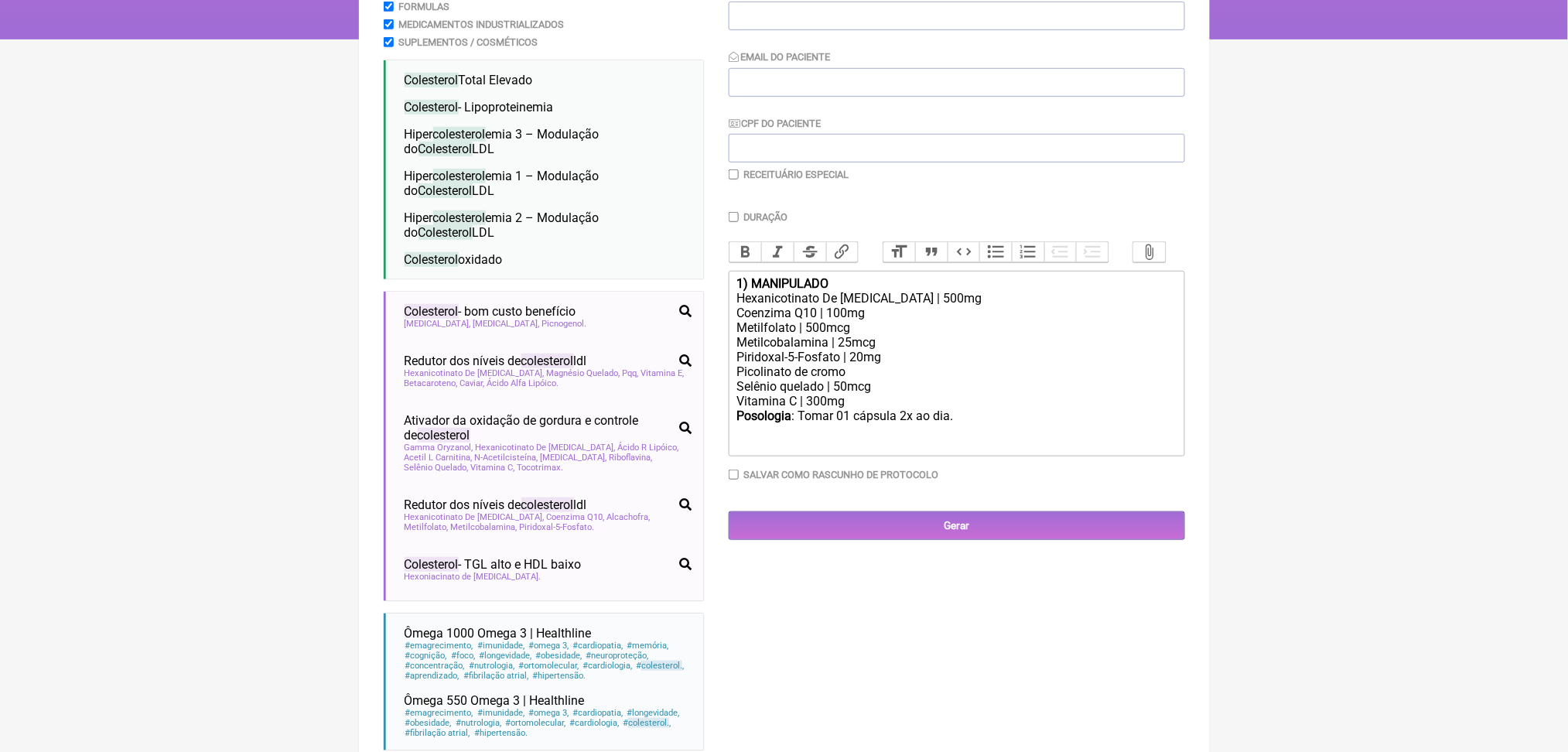
scroll to position [163, 0]
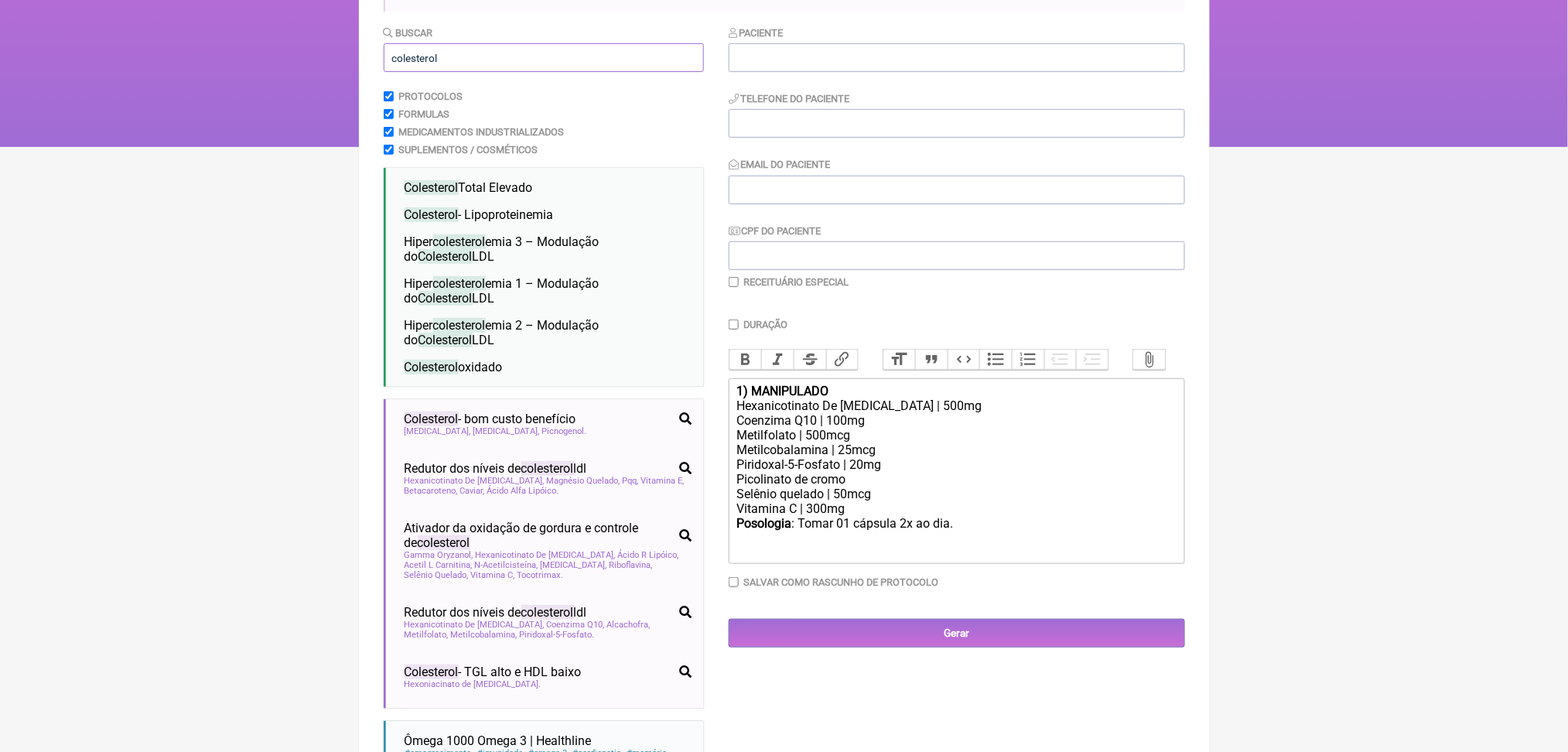
click at [461, 72] on input "colesterol" at bounding box center [544, 57] width 321 height 29
type input "c"
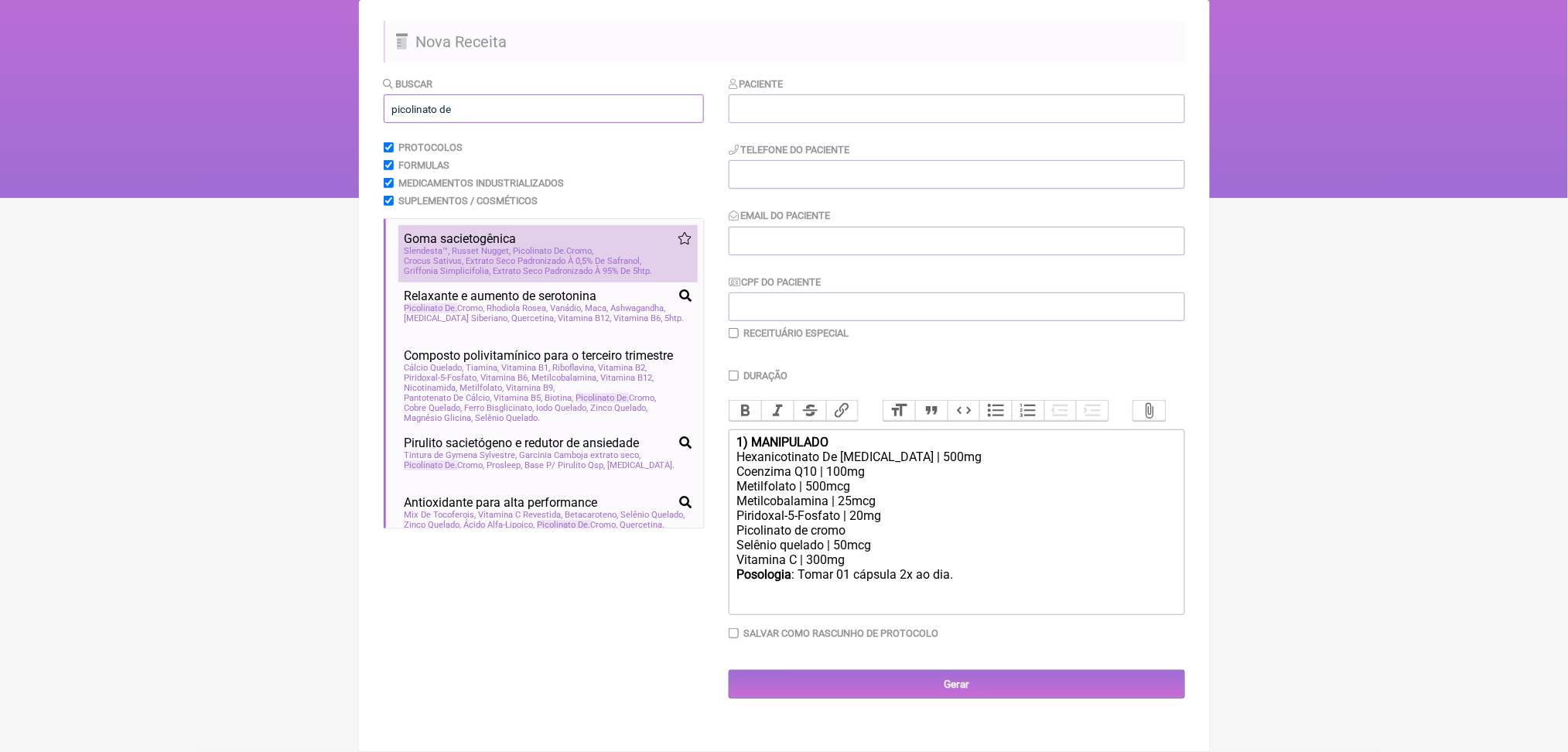
type input "picolinato de"
click at [522, 266] on span "Crocus Sativus, Extrato Seco Padronizado À 0,5% De Safranol" at bounding box center [523, 260] width 238 height 10
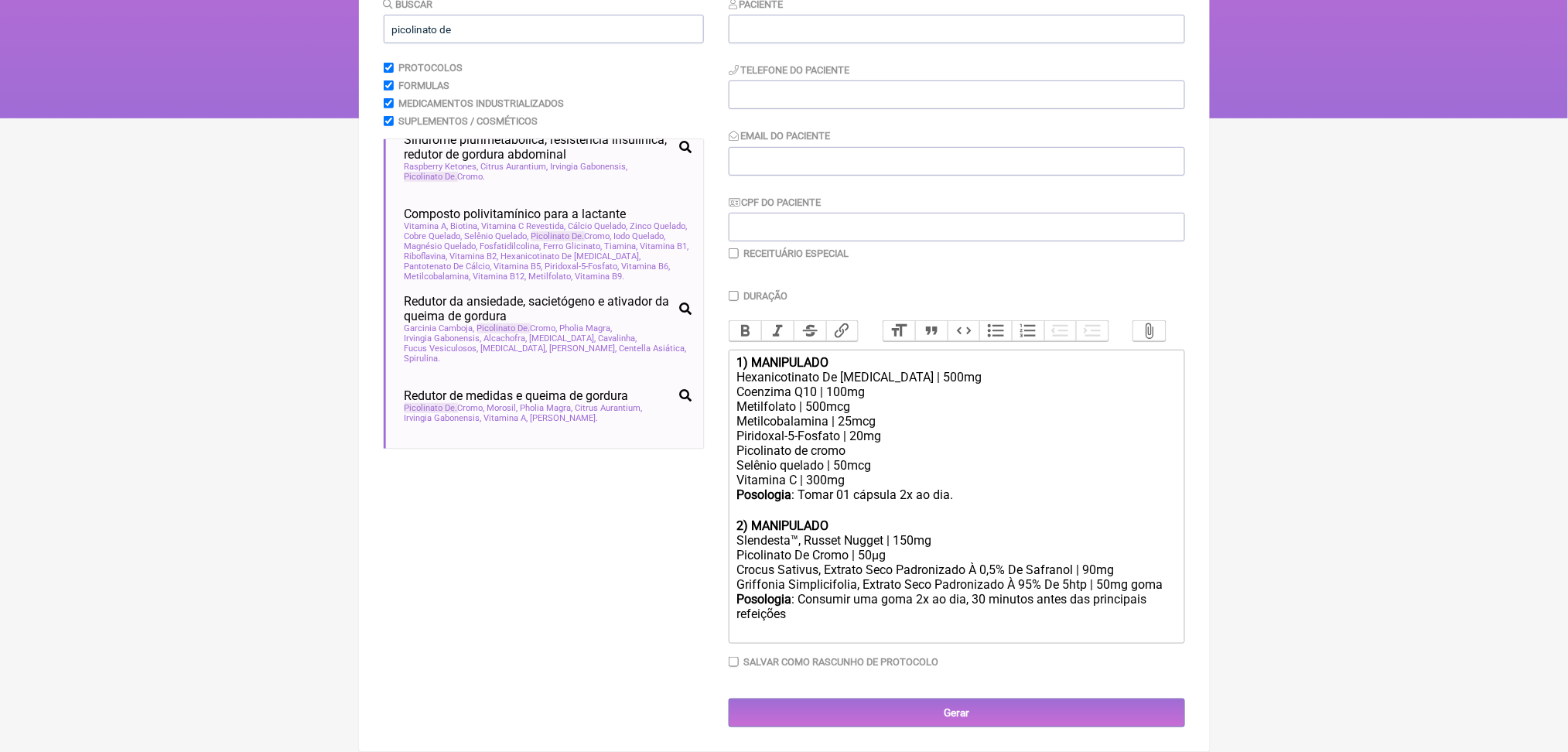
scroll to position [440, 0]
click at [1062, 414] on div "Metilcobalamina | 25mcg" at bounding box center [956, 421] width 440 height 15
click at [850, 547] on div "Picolinato De Cromo | 50µg" at bounding box center [956, 554] width 440 height 15
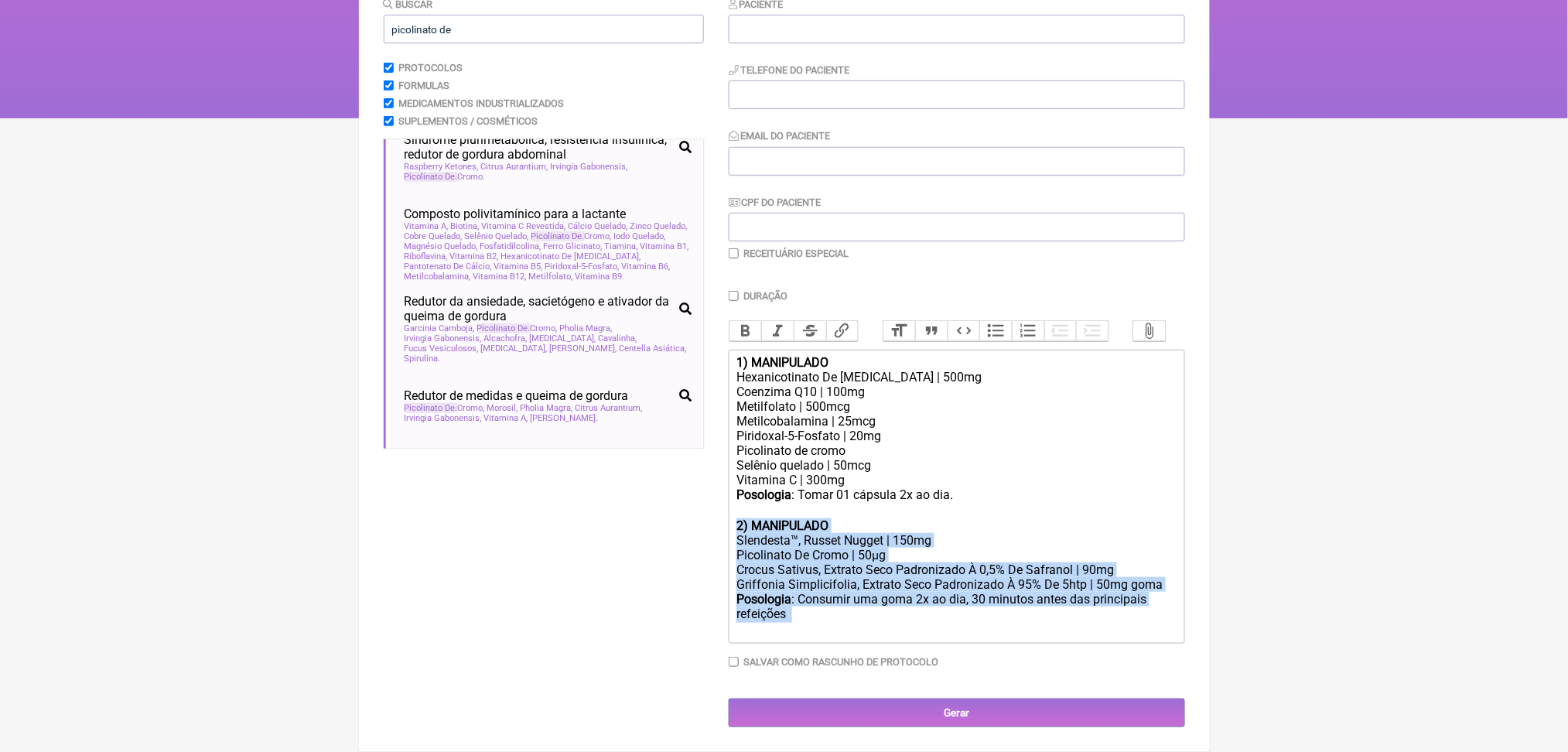
drag, startPoint x: 927, startPoint y: 620, endPoint x: 745, endPoint y: 451, distance: 248.4
click at [745, 451] on trix-editor "1) MANIPULADO Hexanicotinato De [MEDICAL_DATA] | 500mg Coenzima Q10 | 100mg Met…" at bounding box center [957, 496] width 457 height 294
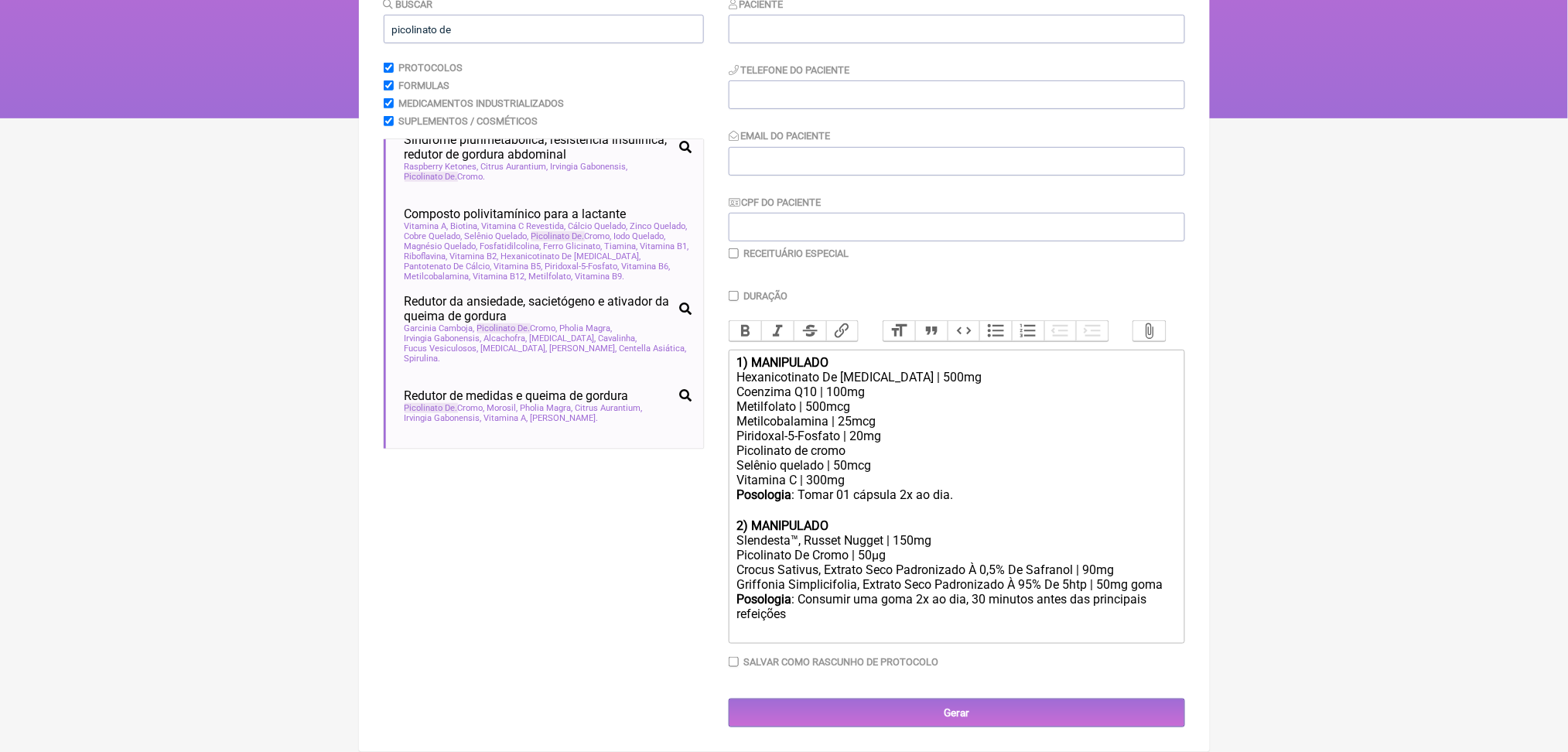
type trix-editor "<div><strong>1) MANIPULADO</strong></div><div>Hexanicotinato De [MEDICAL_DATA] …"
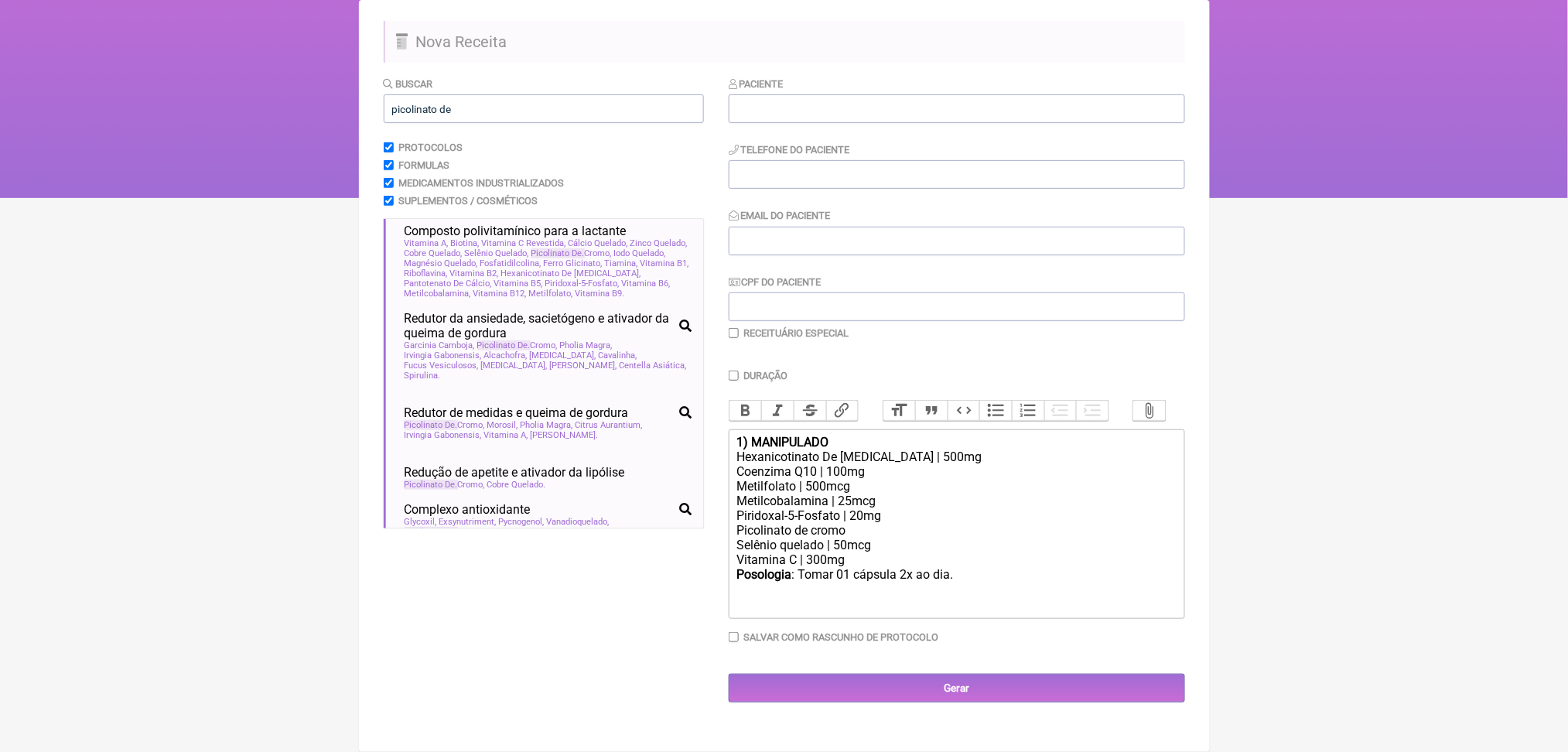
scroll to position [503, 0]
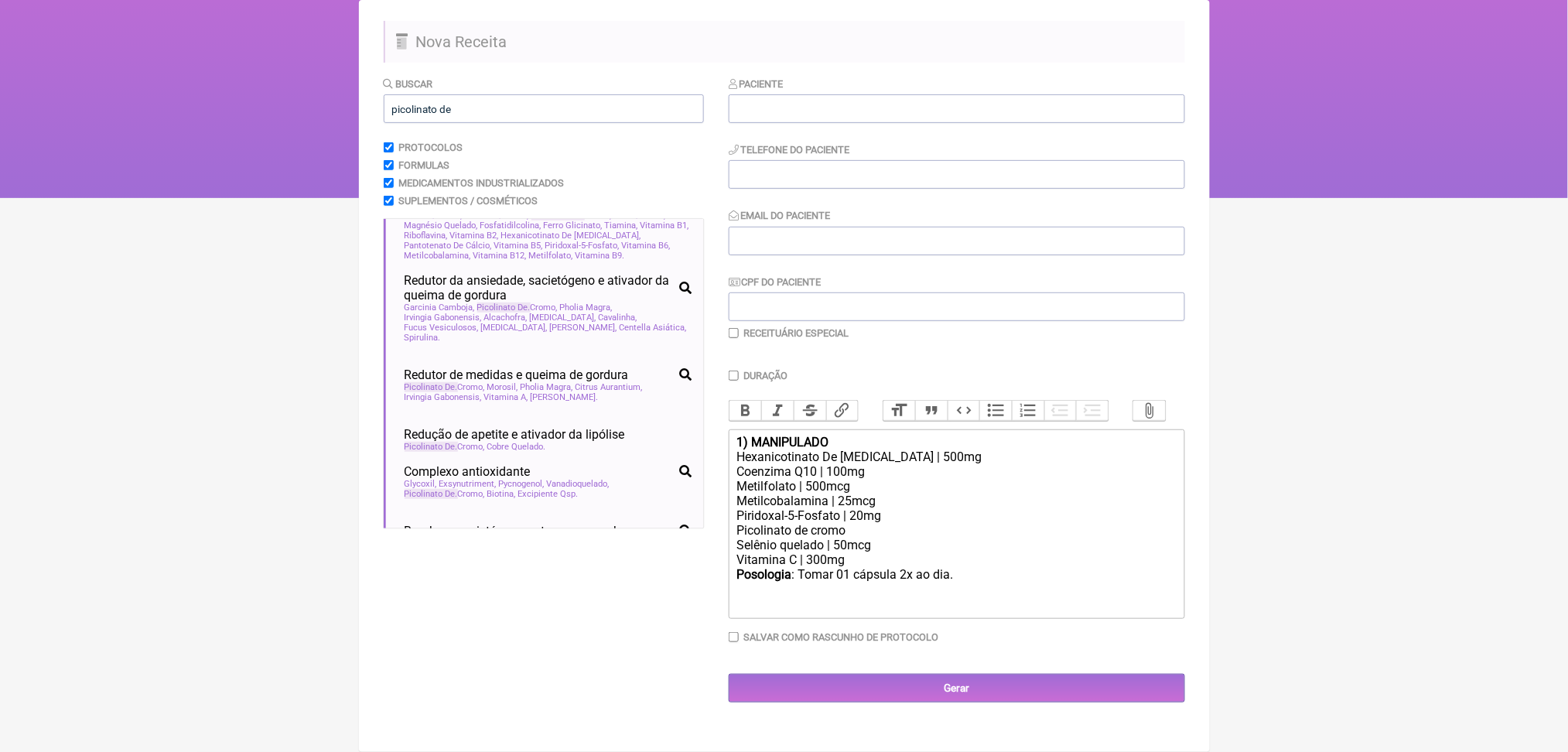
click at [475, 87] on span "Picolinato De" at bounding box center [501, 81] width 53 height 10
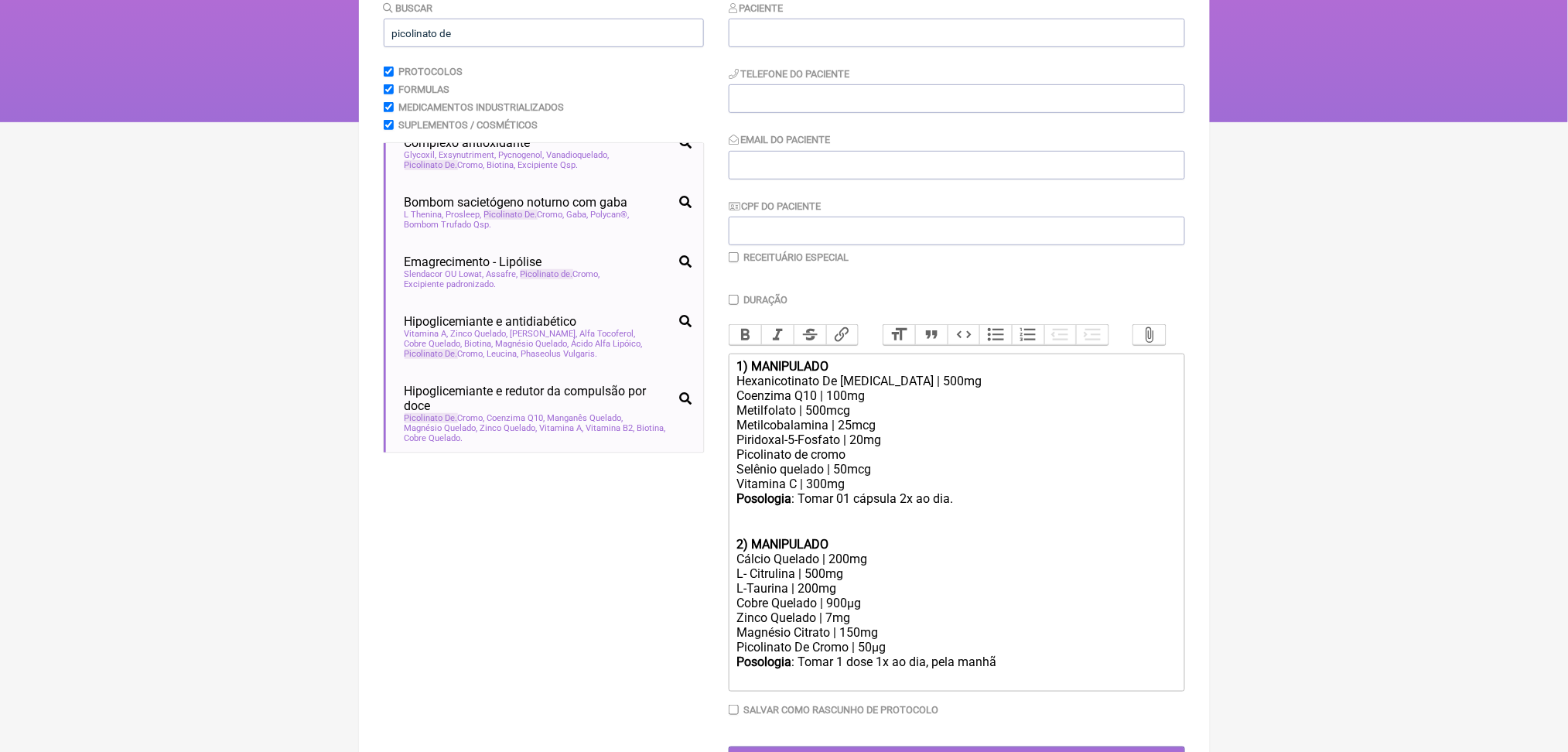
scroll to position [756, 0]
click at [558, 47] on input "picolinato de" at bounding box center [544, 33] width 321 height 29
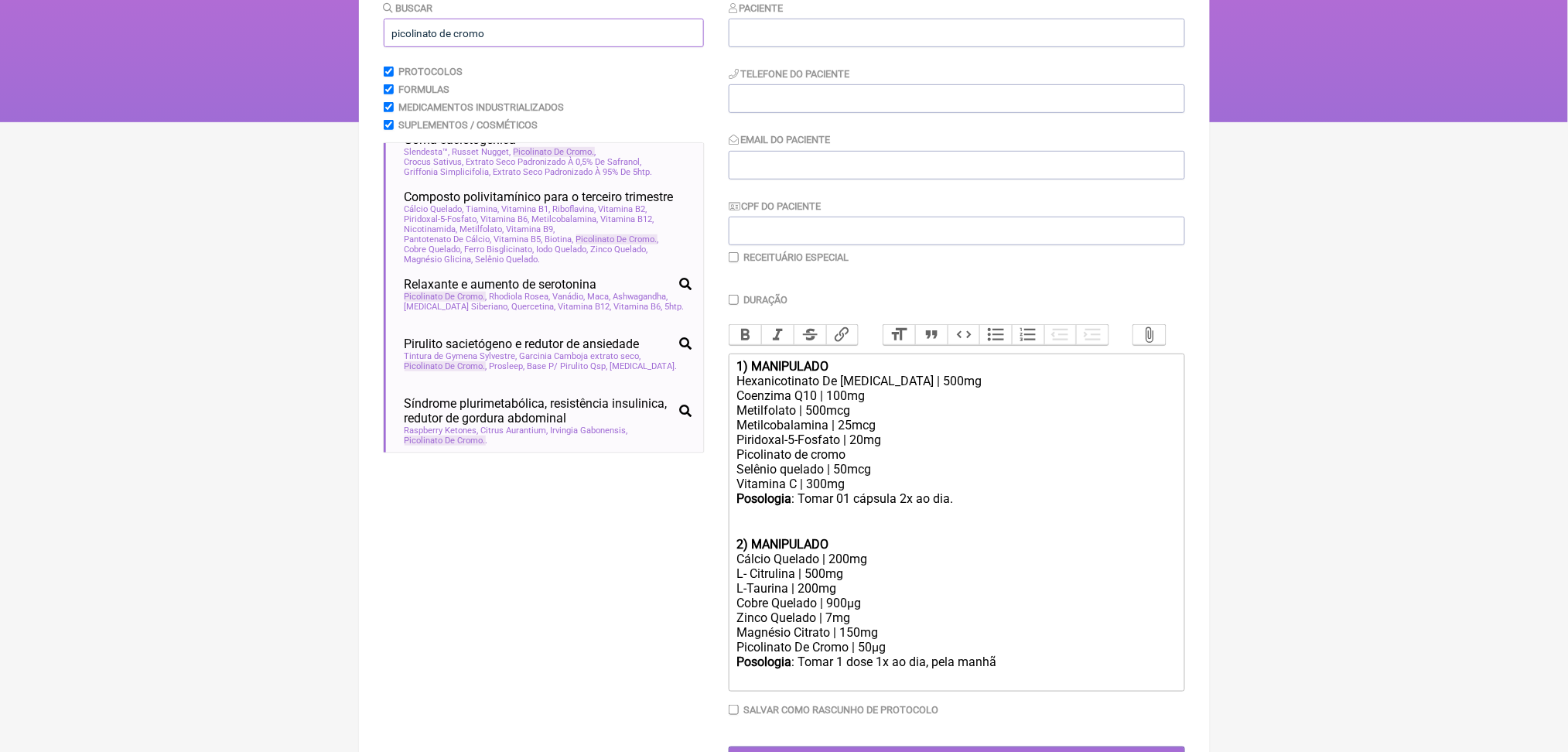
scroll to position [0, 0]
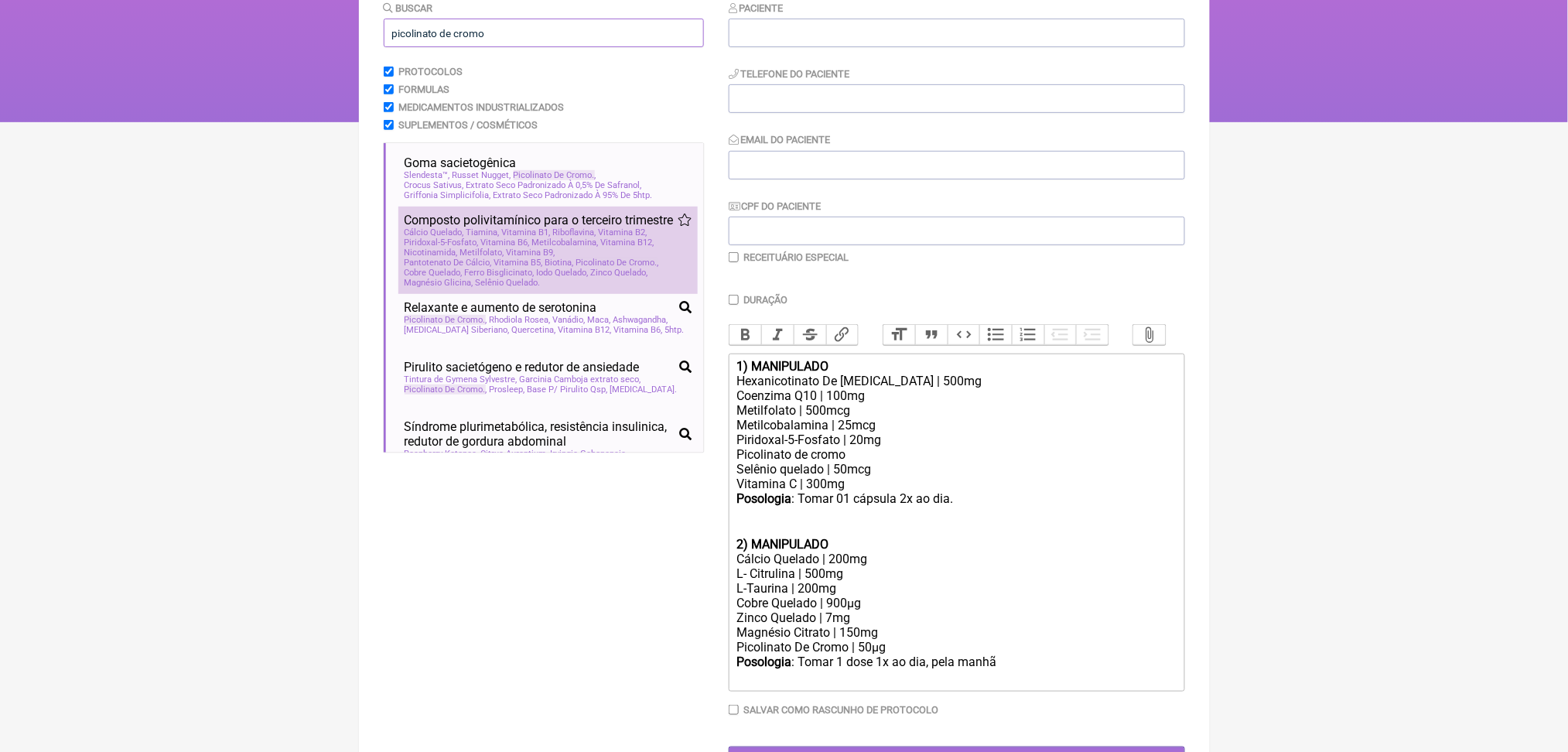
type input "picolinato de cromo"
click at [619, 278] on span "Zinco Quelado" at bounding box center [619, 272] width 57 height 10
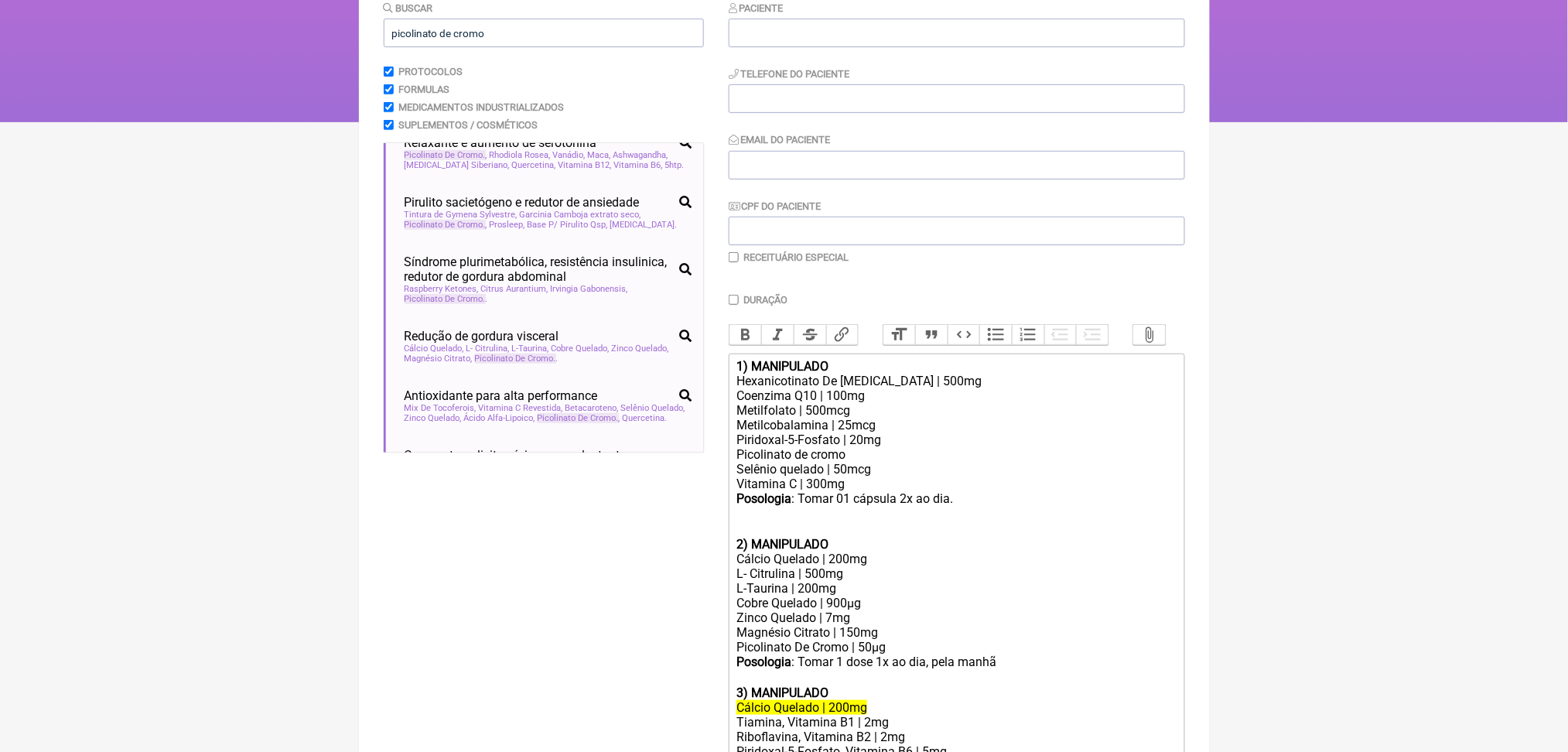
scroll to position [206, 0]
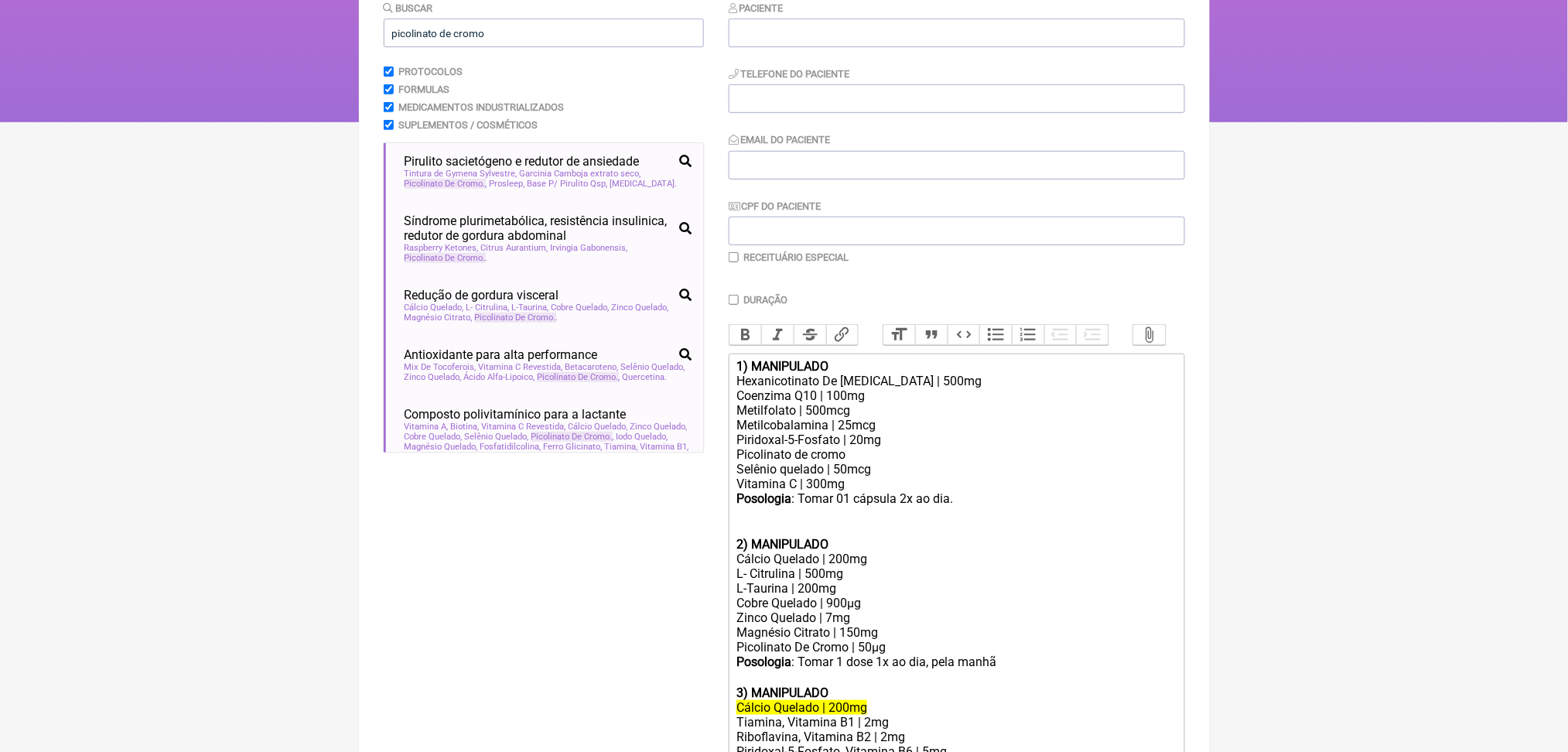
click at [510, 129] on span "[MEDICAL_DATA] Siberiano" at bounding box center [457, 124] width 106 height 10
click at [595, 188] on div "Tintura de Gymena Sylvestre Garcinia Camboja extrato seco Picolinato De Cromo P…" at bounding box center [547, 179] width 287 height 20
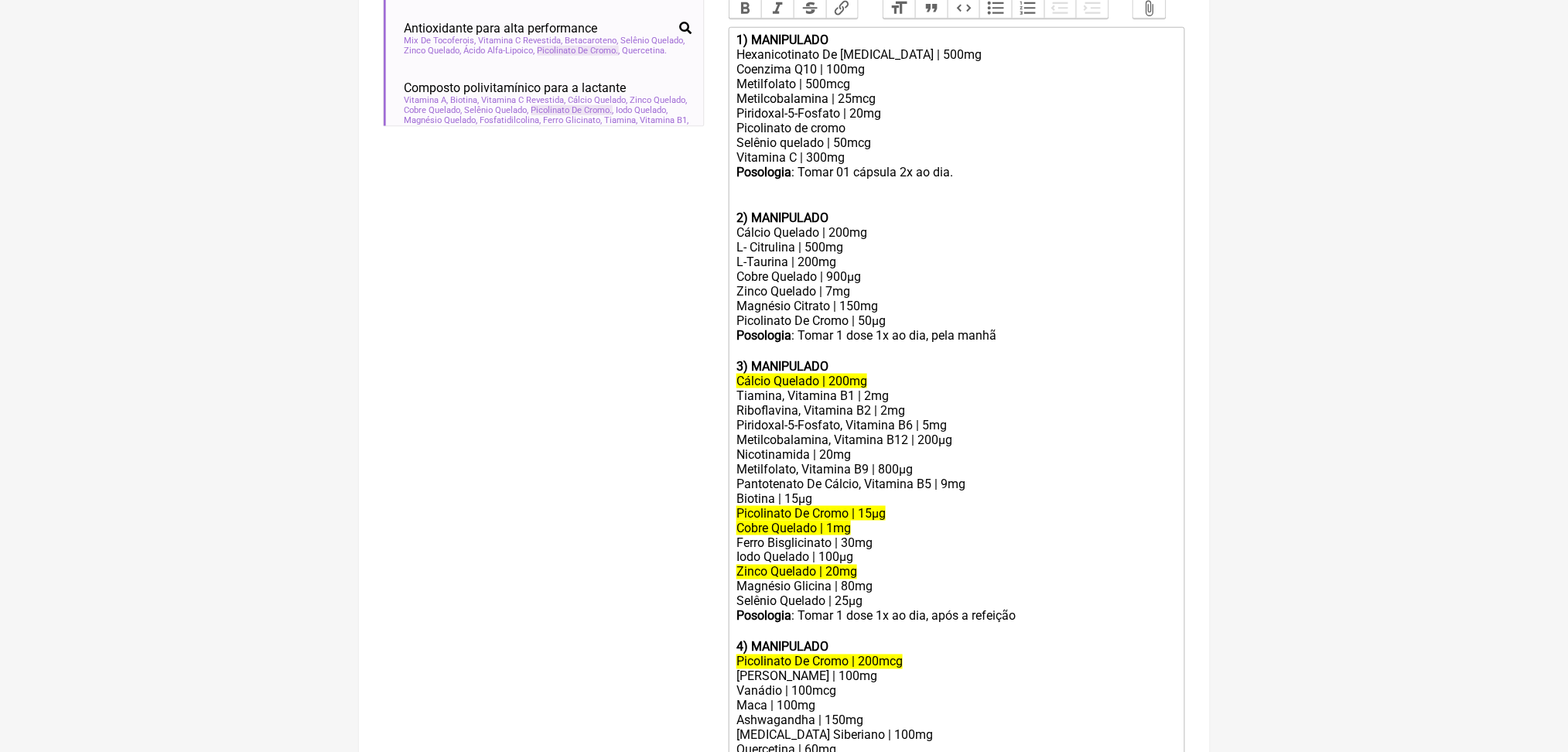
scroll to position [511, 0]
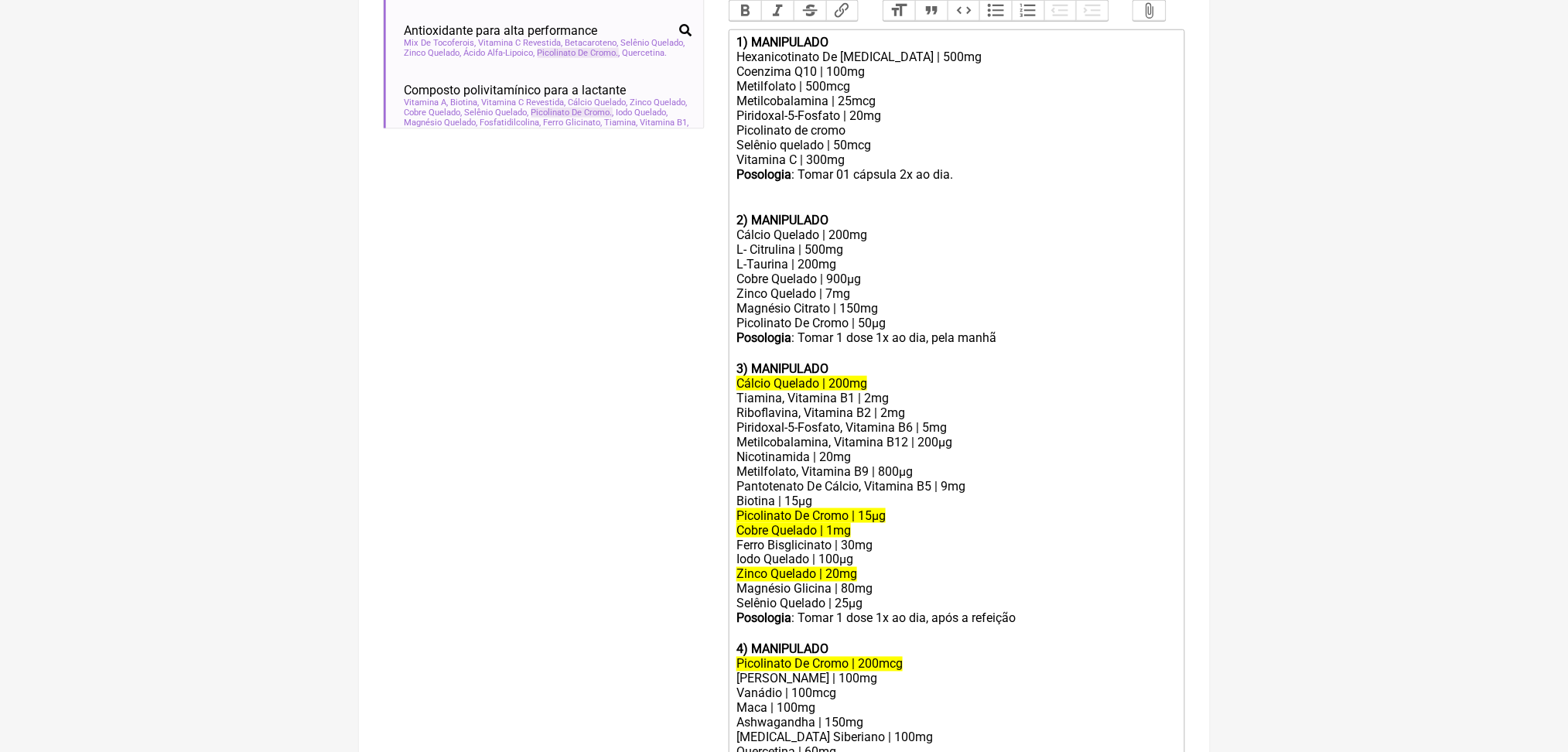
click at [899, 167] on div "Piridoxal-5-Fosfato | 20mg Picolinato de cromo Selênio quelado | 50mcg Vitamina…" at bounding box center [956, 138] width 440 height 59
click at [860, 167] on div "Piridoxal-5-Fosfato | 20mg Picolinato de cromo 200mcg Selênio quelado | 50mcg V…" at bounding box center [956, 138] width 440 height 59
copy div "|"
click at [886, 167] on div "Piridoxal-5-Fosfato | 20mg Picolinato de cromo 200mcg Selênio quelado | 50mcg V…" at bounding box center [956, 138] width 440 height 59
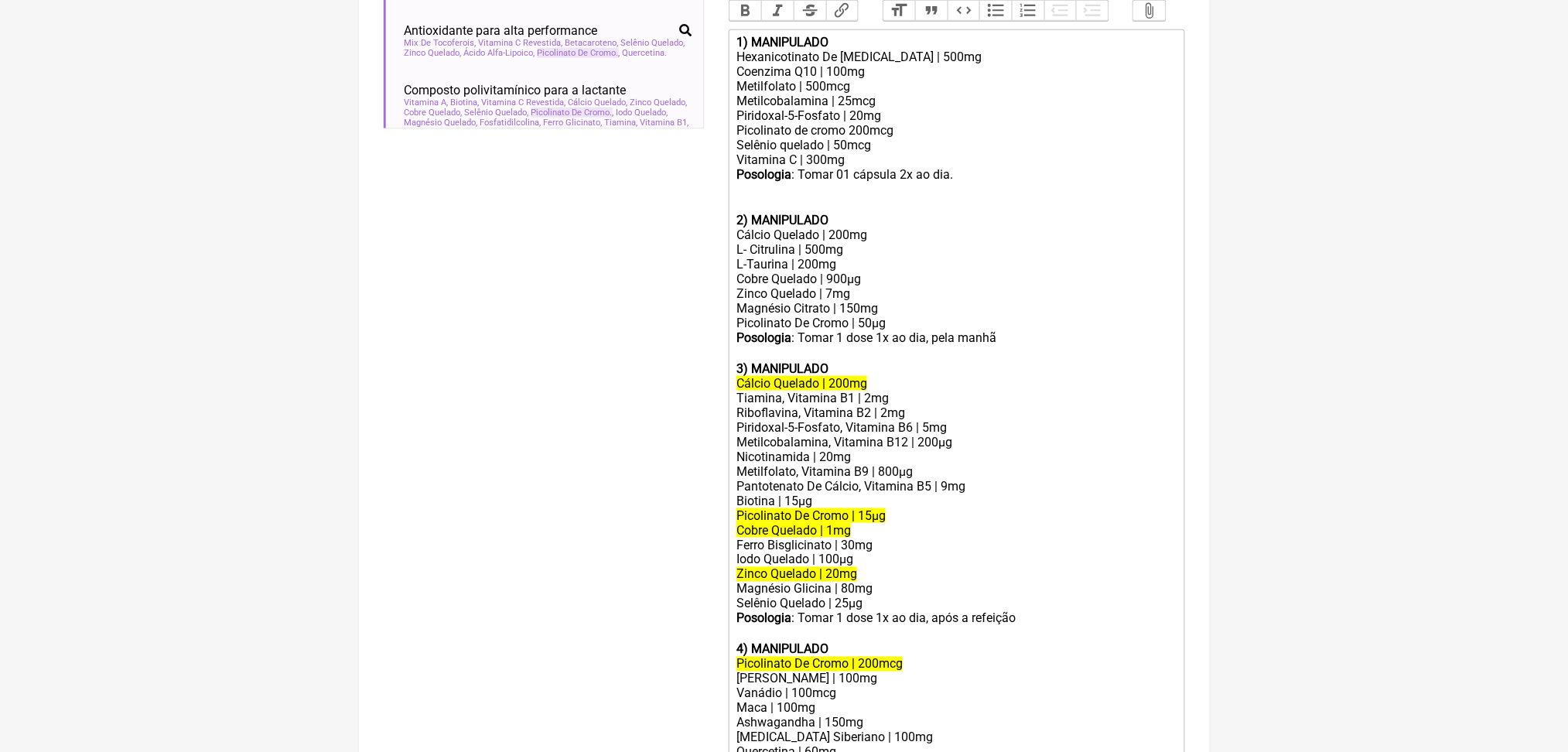
paste trix-editor "|"
click at [886, 167] on div "Piridoxal-5-Fosfato | 20mg Picolinato de cromo | 200mcg Selênio quelado | 50mcg…" at bounding box center [956, 138] width 440 height 59
click at [968, 167] on div "Piridoxal-5-Fosfato | 20mg Picolinato de cromo | 200mcg Selênio quelado | 50mcg…" at bounding box center [956, 138] width 440 height 59
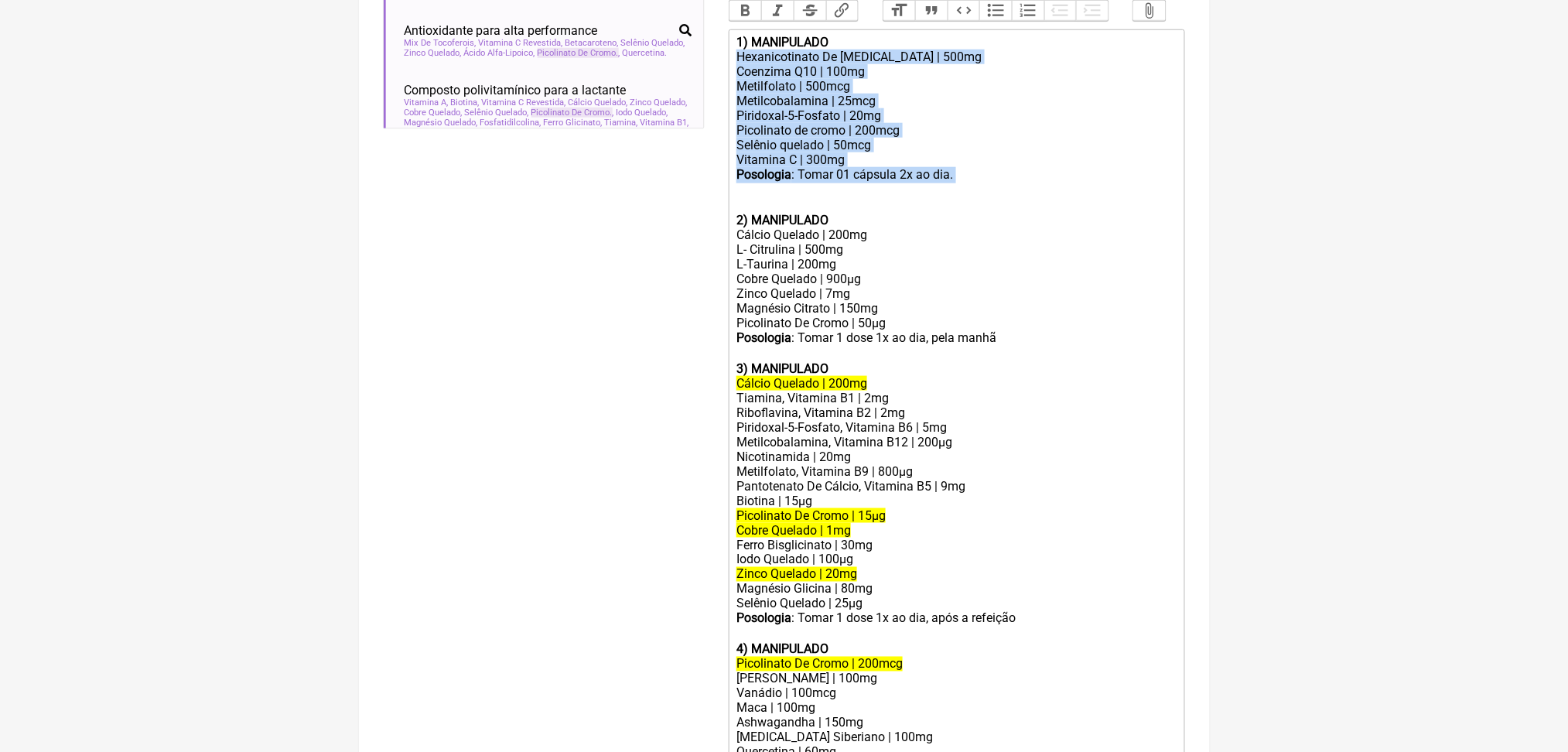
drag, startPoint x: 1025, startPoint y: 347, endPoint x: 738, endPoint y: 192, distance: 326.2
click at [738, 192] on trix-editor "1) MANIPULADO Hexanicotinato De [MEDICAL_DATA] | 500mg Coenzima Q10 | 100mg Met…" at bounding box center [957, 502] width 457 height 945
copy trix-editor "Hexanicotinato De [MEDICAL_DATA] | 500mg Coenzima Q10 | 100mg Metilfolato | 500…"
click at [1177, 286] on trix-editor "1) MANIPULADO Hexanicotinato De [MEDICAL_DATA] | 500mg Coenzima Q10 | 100mg Met…" at bounding box center [957, 502] width 457 height 945
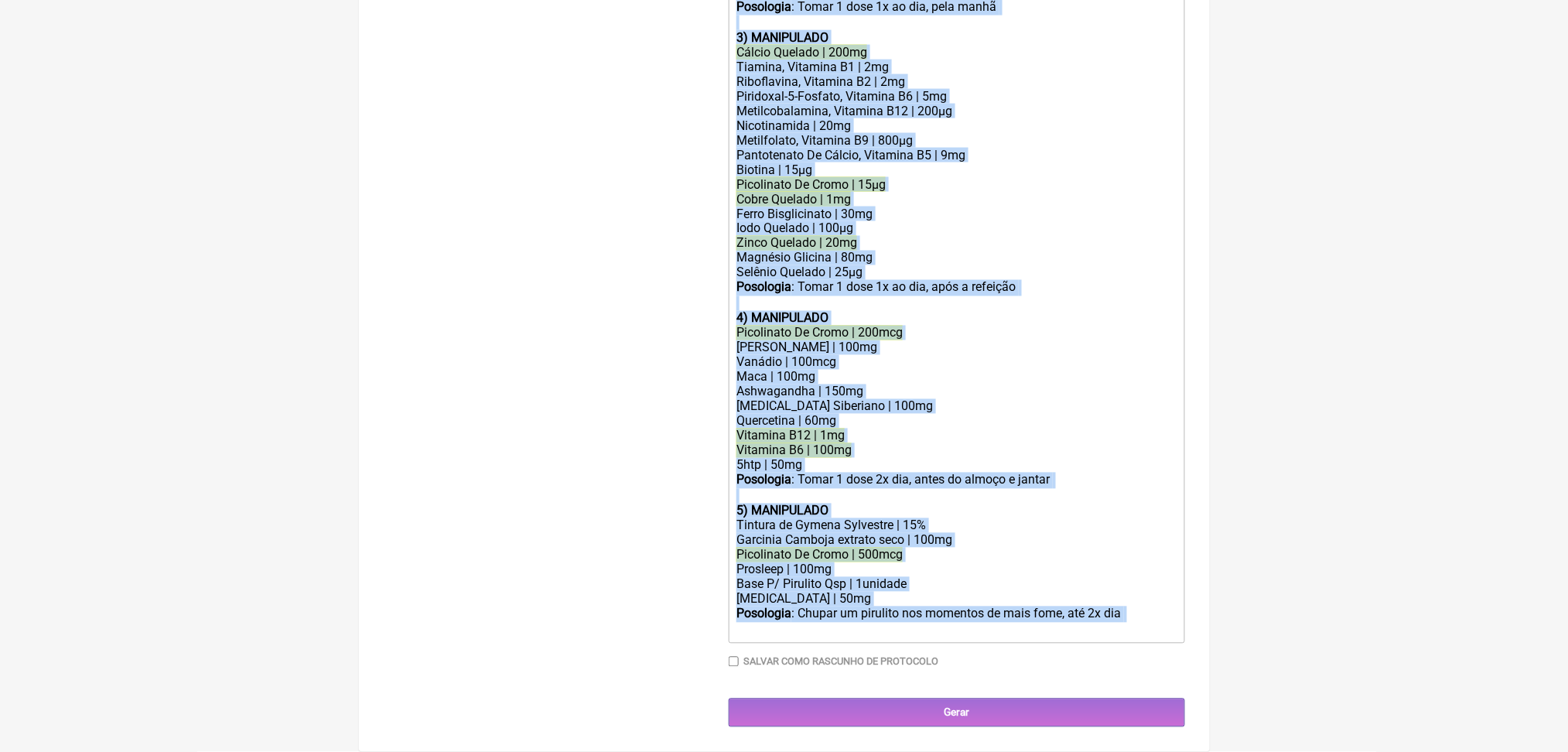
drag, startPoint x: 752, startPoint y: 165, endPoint x: 1061, endPoint y: 643, distance: 569.2
click at [1061, 643] on div "Duração Duração de 30 dias Bold Italic Strikethrough Link Heading Quote Code Bu…" at bounding box center [957, 159] width 457 height 1040
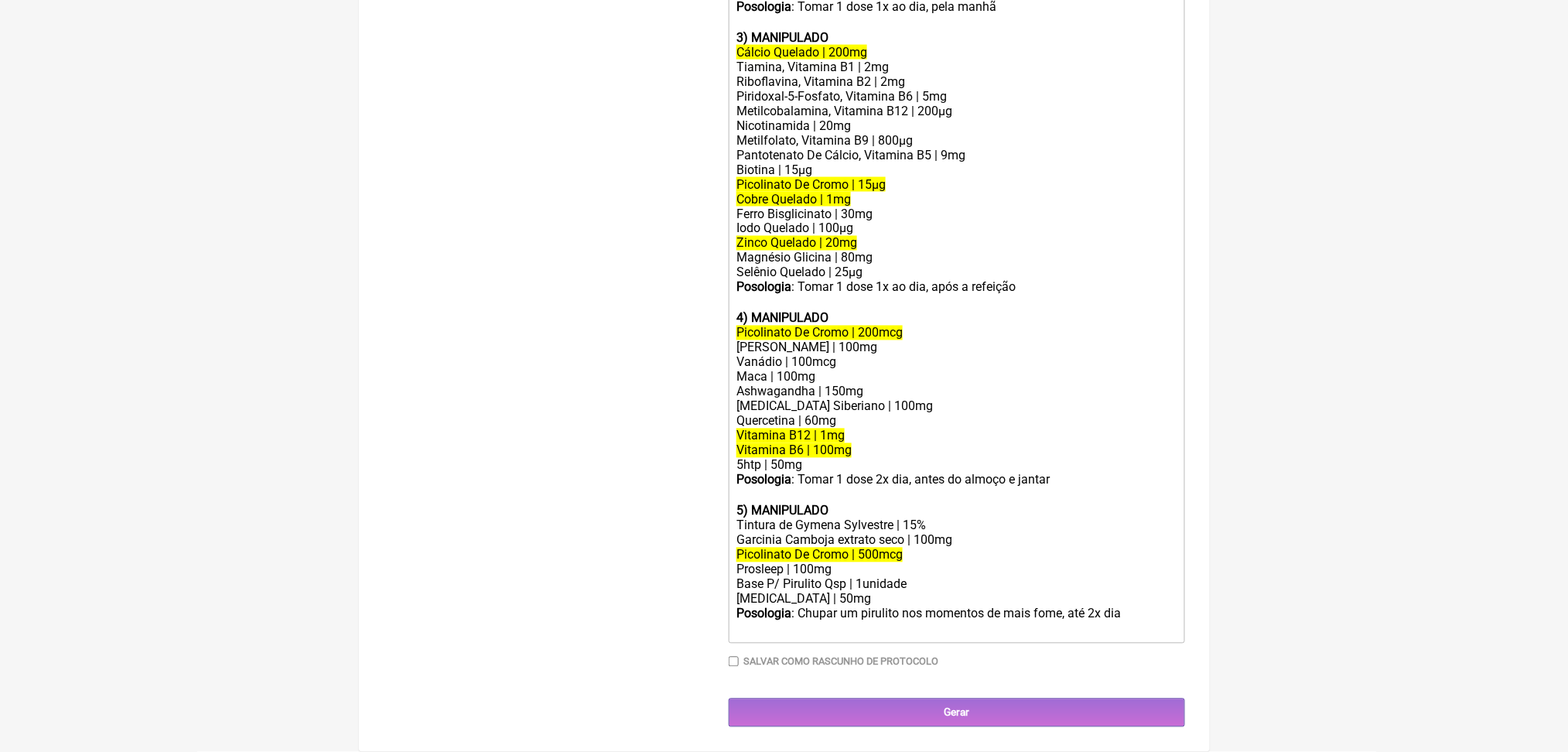
type trix-editor "<div><strong>1</strong></div>"
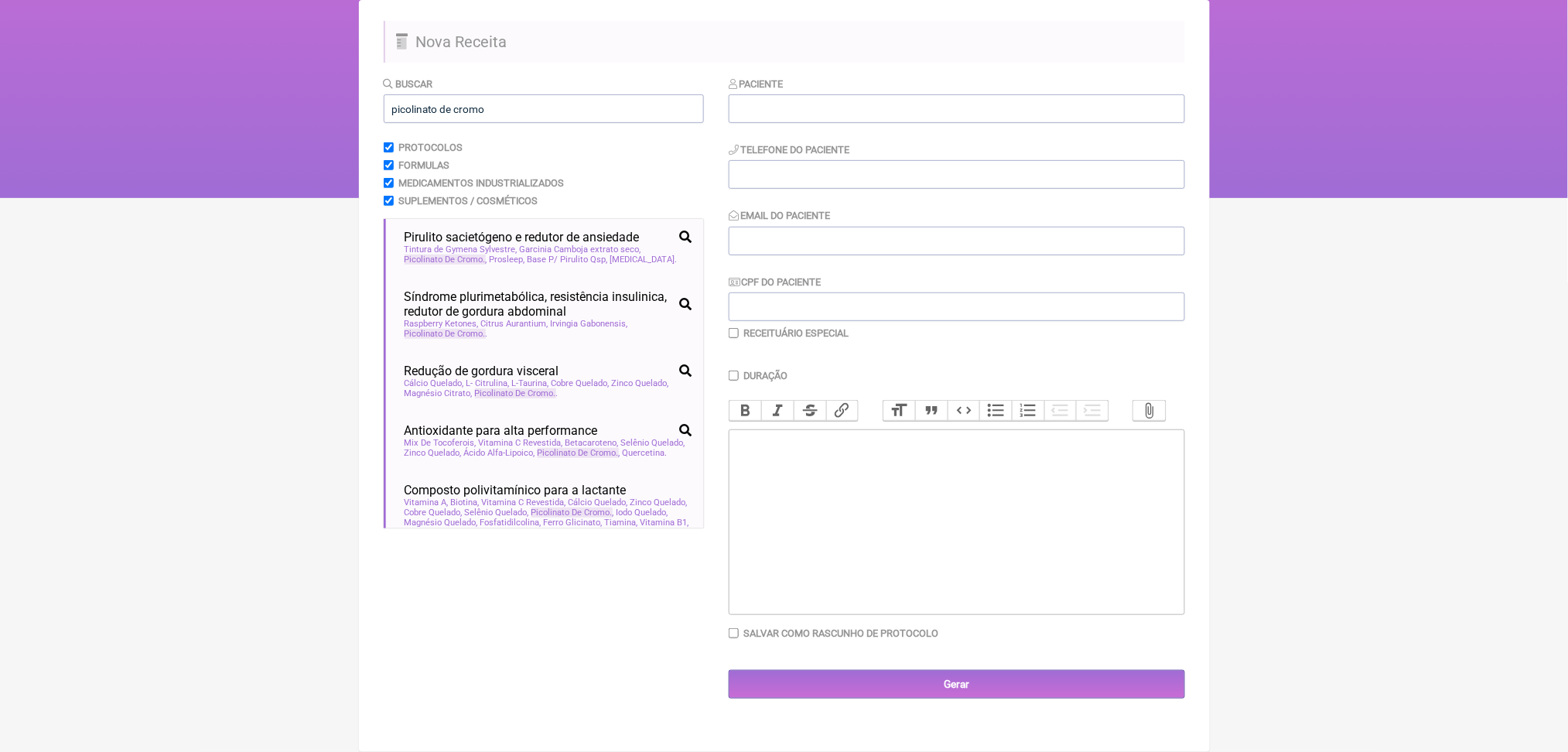
scroll to position [136, 0]
click at [551, 109] on input "picolinato de cromo" at bounding box center [544, 109] width 321 height 29
type input "p"
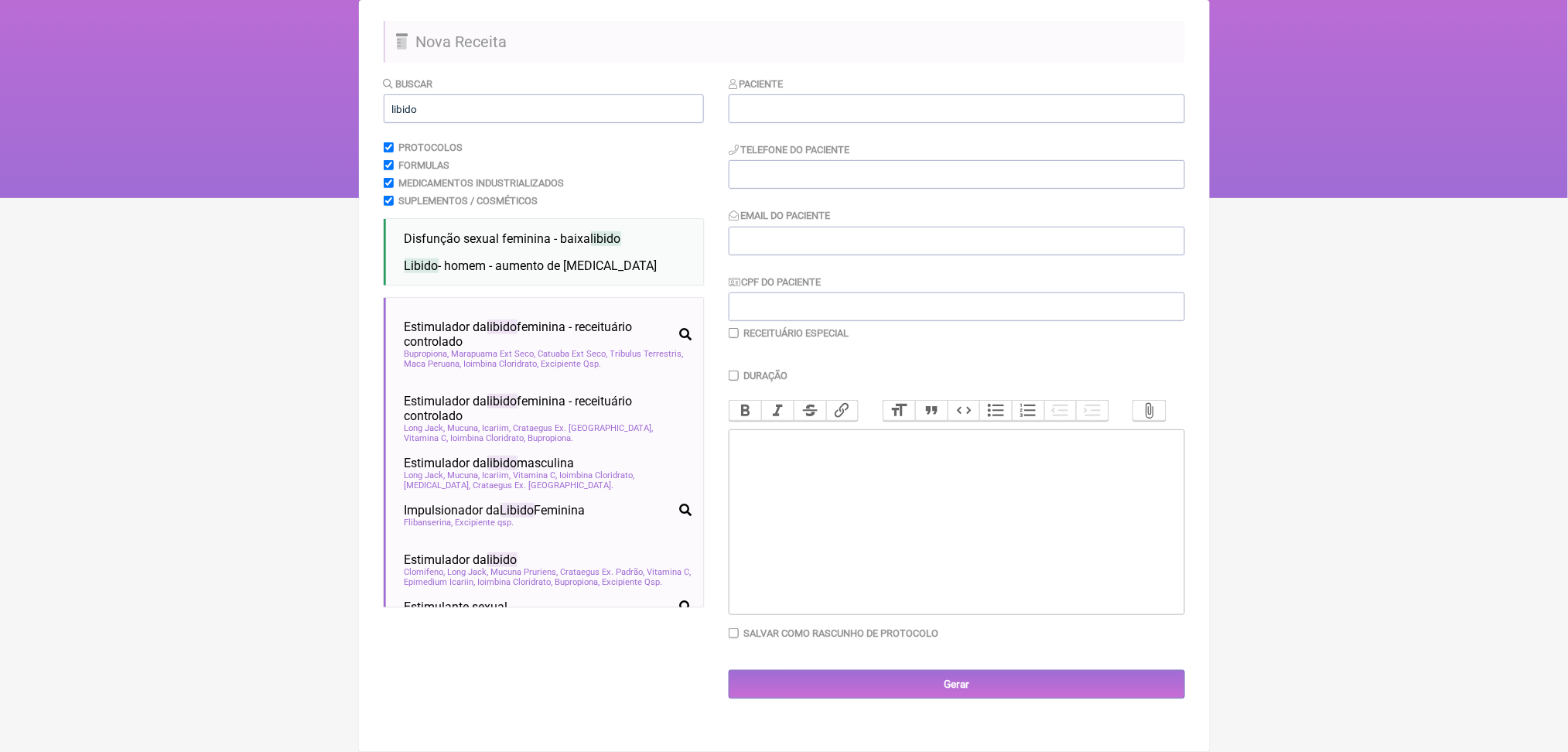
click at [246, 198] on html "FormulApp (Clínica Balance - Dra. Bruna Scalco) Sair [GEOGRAPHIC_DATA] Receitas…" at bounding box center [784, 44] width 1568 height 310
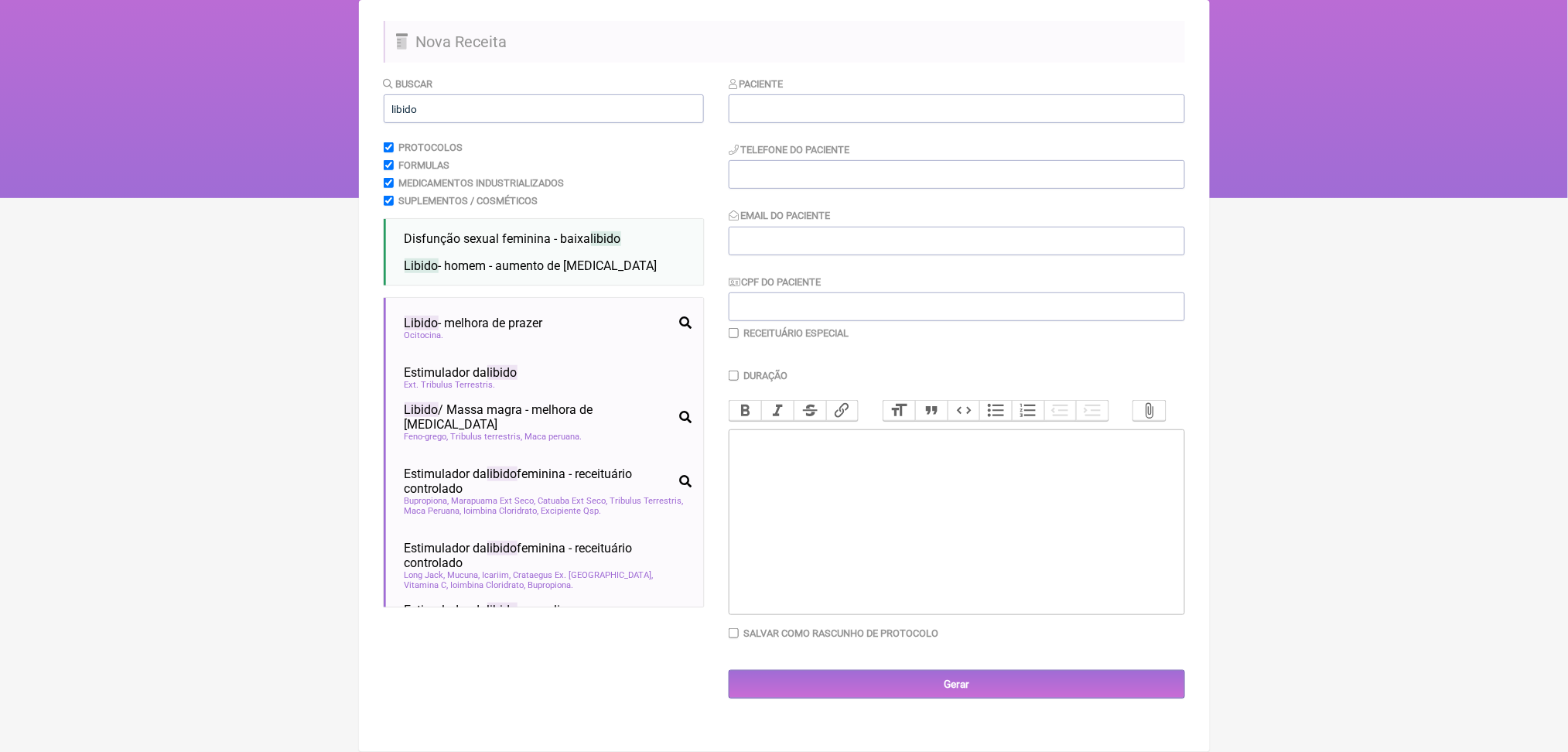
scroll to position [66, 0]
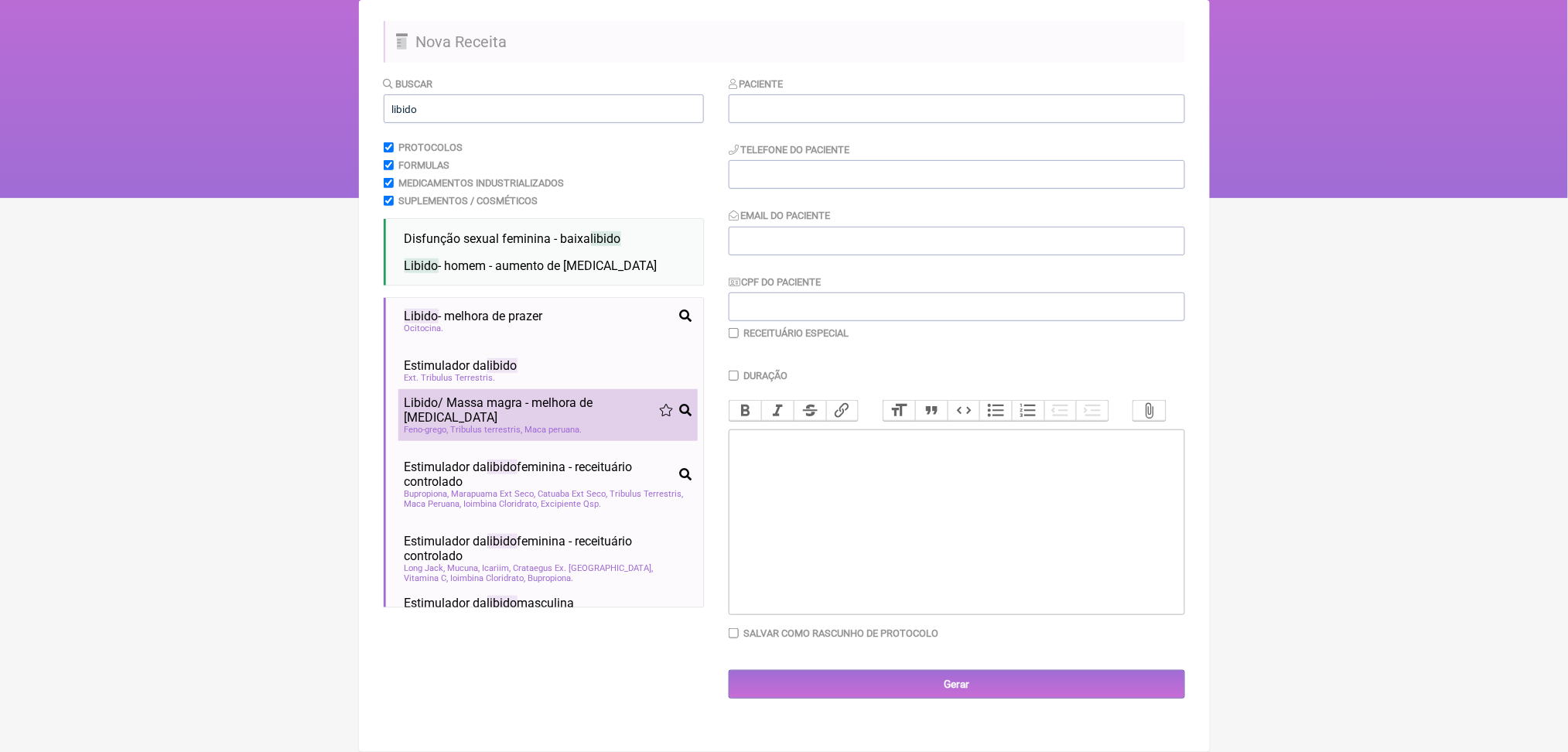
click at [597, 424] on span "Libido / Massa magra - melhora de [MEDICAL_DATA]" at bounding box center [531, 410] width 254 height 30
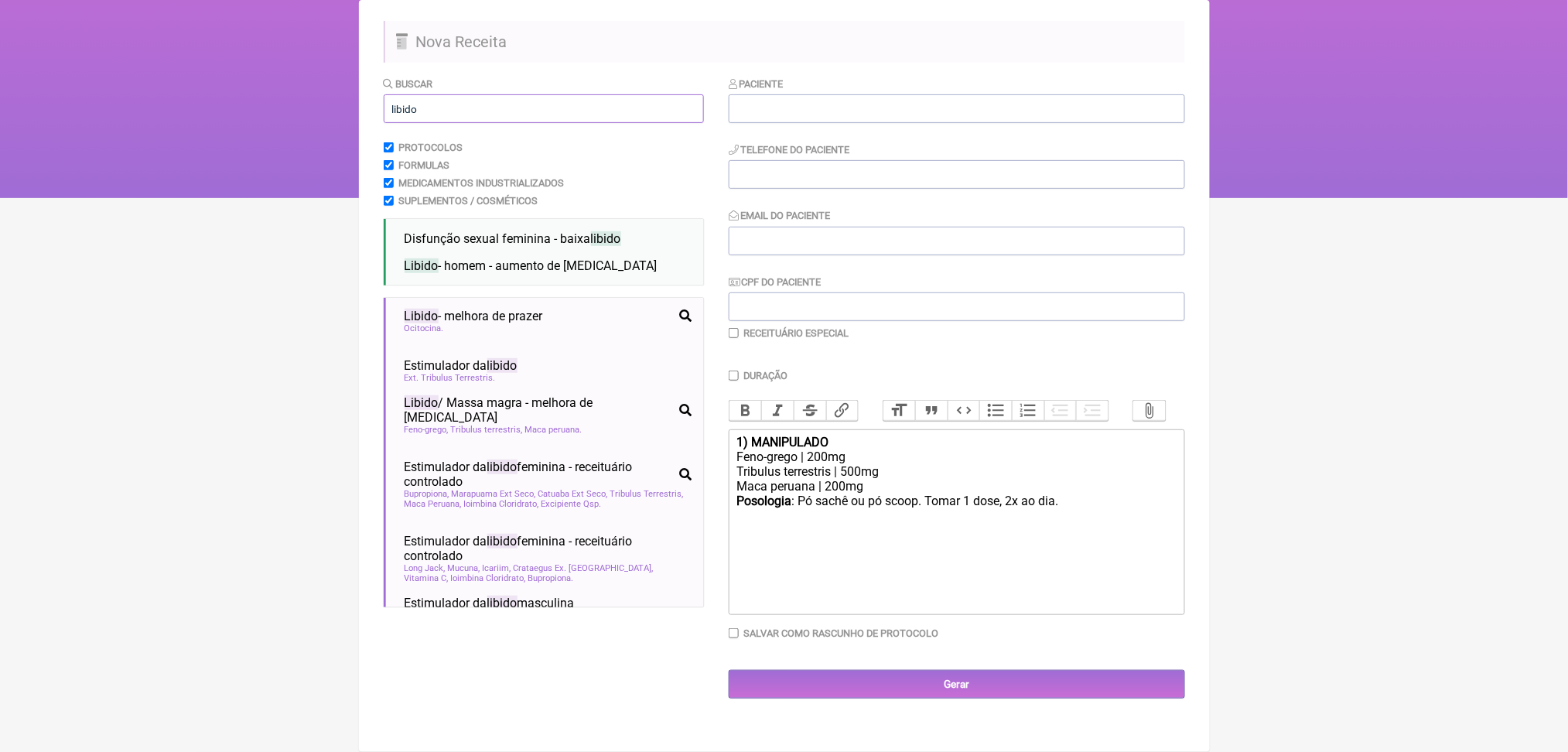
click at [491, 104] on input "libido" at bounding box center [544, 109] width 321 height 29
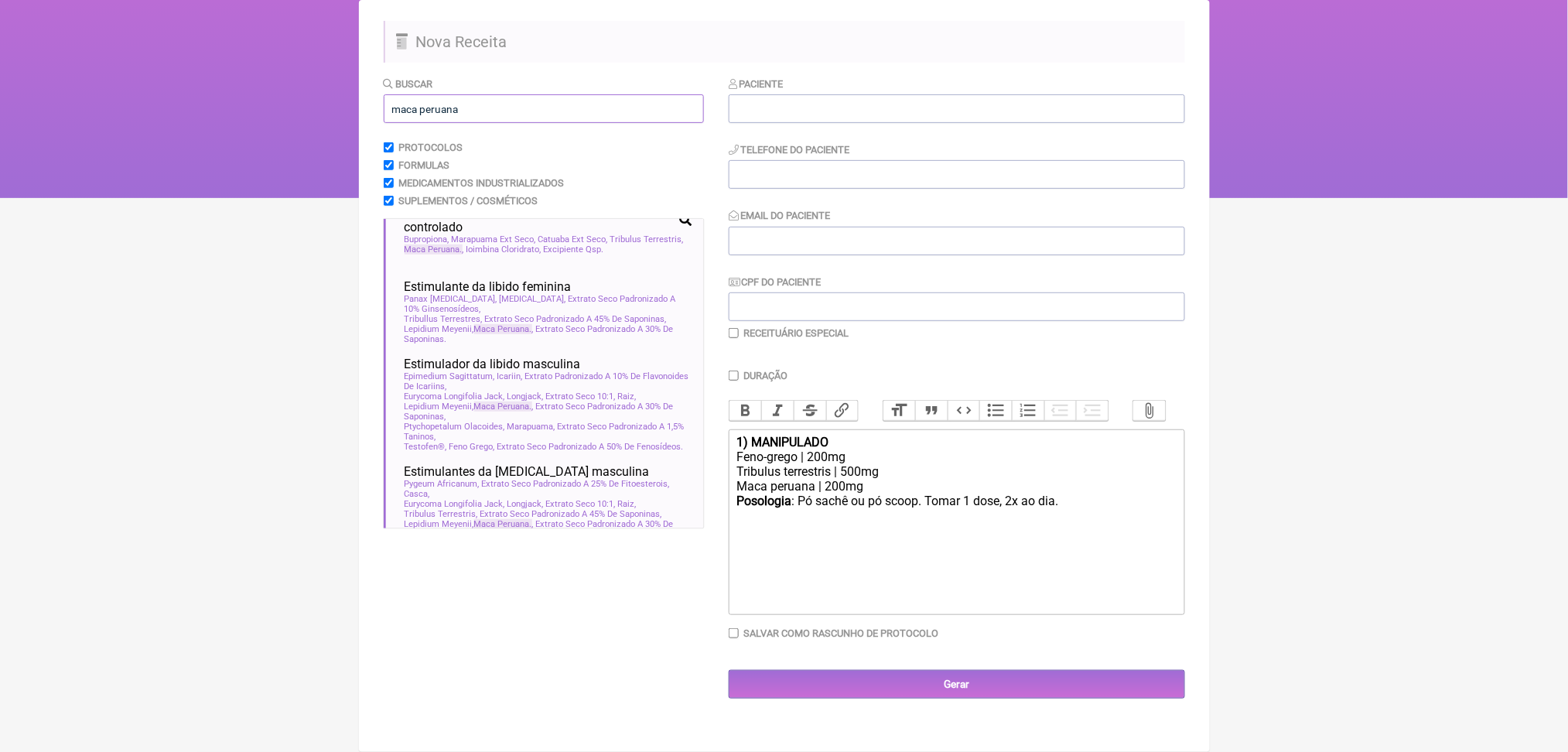
scroll to position [94, 0]
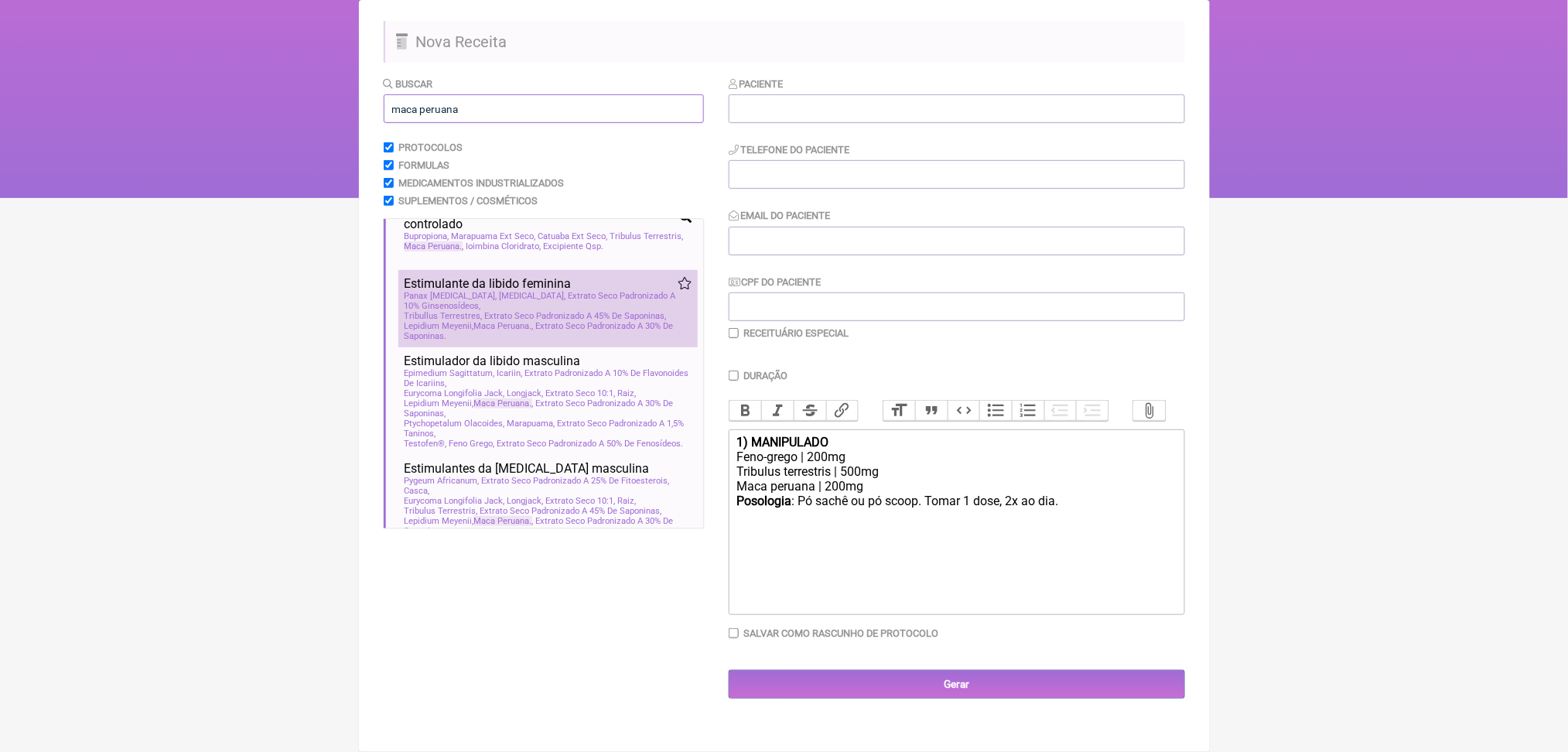
type input "maca peruana"
click at [560, 311] on span "Panax [MEDICAL_DATA], [MEDICAL_DATA], Extrato Seco Padronizado A 10% Ginsenosíd…" at bounding box center [547, 301] width 287 height 20
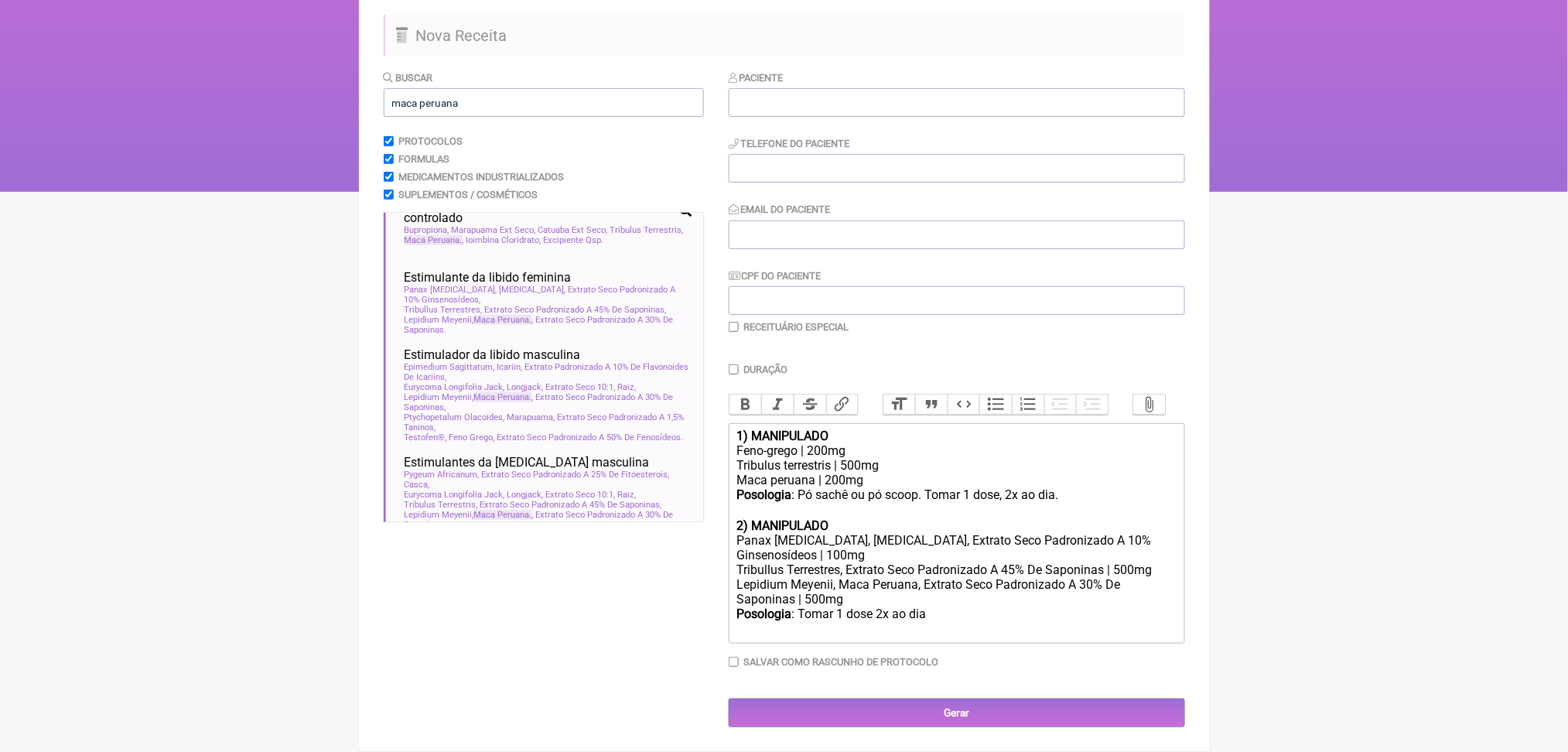
scroll to position [367, 0]
drag, startPoint x: 743, startPoint y: 540, endPoint x: 874, endPoint y: 538, distance: 131.0
click at [874, 538] on trix-editor "1) MANIPULADO Feno-grego | 200mg Tribulus terrestris | 500mg Maca peruana | 200…" at bounding box center [957, 533] width 457 height 220
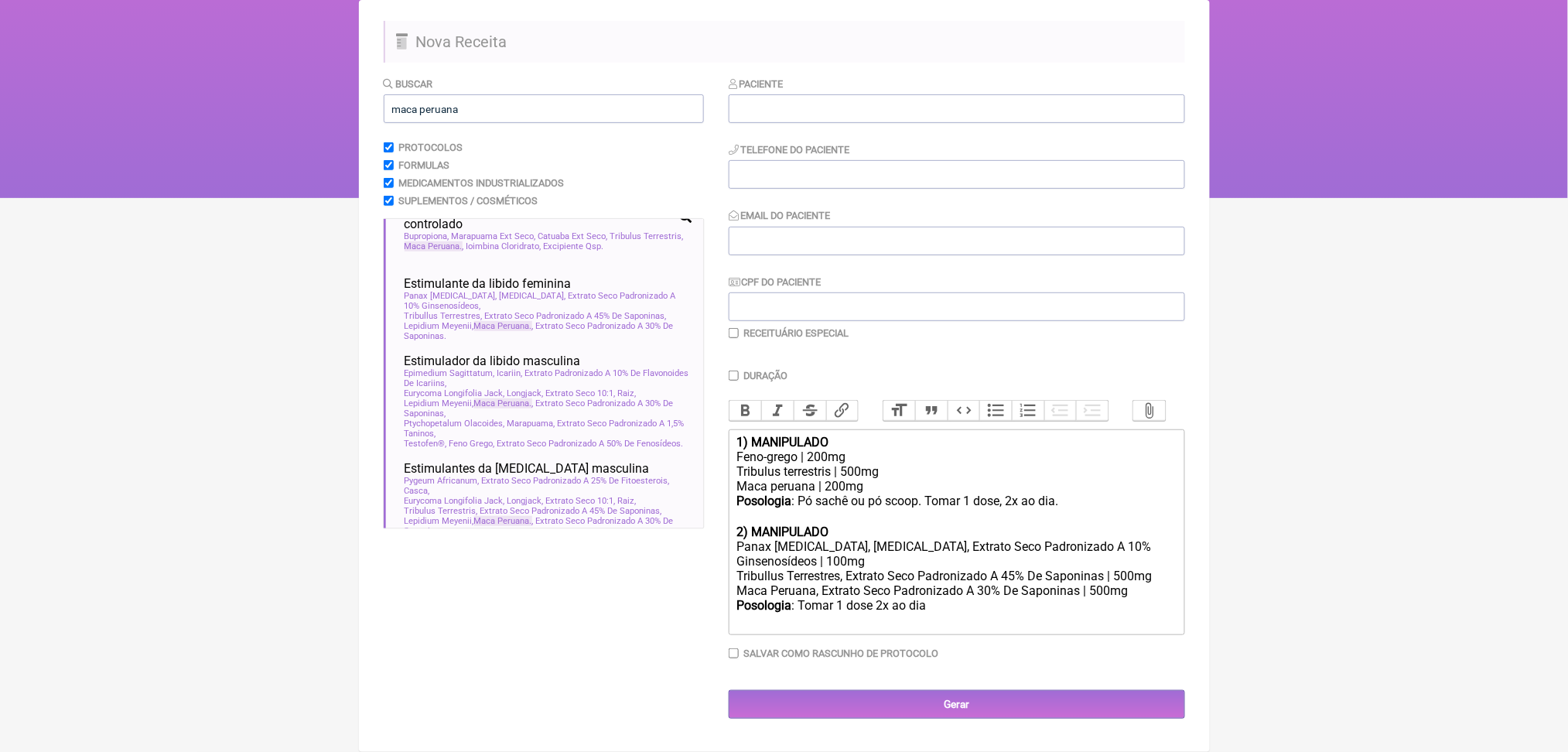
click at [845, 568] on div "Tribullus Terrestres, Extrato Seco Padronizado A 45% De Saponinas | 500mg" at bounding box center [956, 575] width 440 height 15
click at [845, 583] on div "Maca Peruana, Extrato Seco Padronizado A 30% De Saponinas | 500mg" at bounding box center [956, 590] width 440 height 15
drag, startPoint x: 920, startPoint y: 584, endPoint x: 1029, endPoint y: 600, distance: 110.2
click at [1029, 600] on div "Posologia : Tomar 1 dose 2x ao dia ㅤ" at bounding box center [956, 614] width 440 height 31
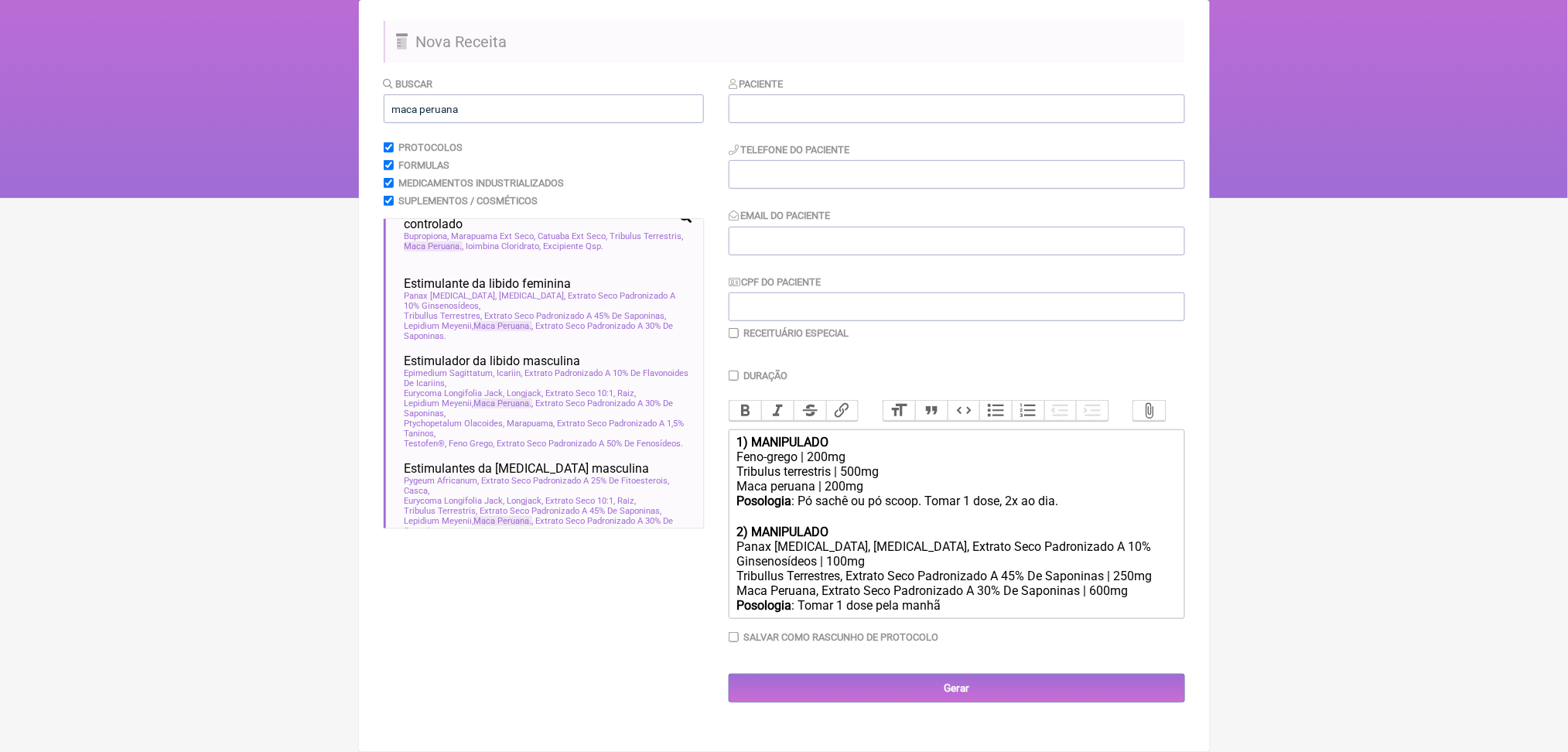
type trix-editor "<div><strong>1) MANIPULADO</strong></div><div>Feno-grego | 200mg</div><div>Trib…"
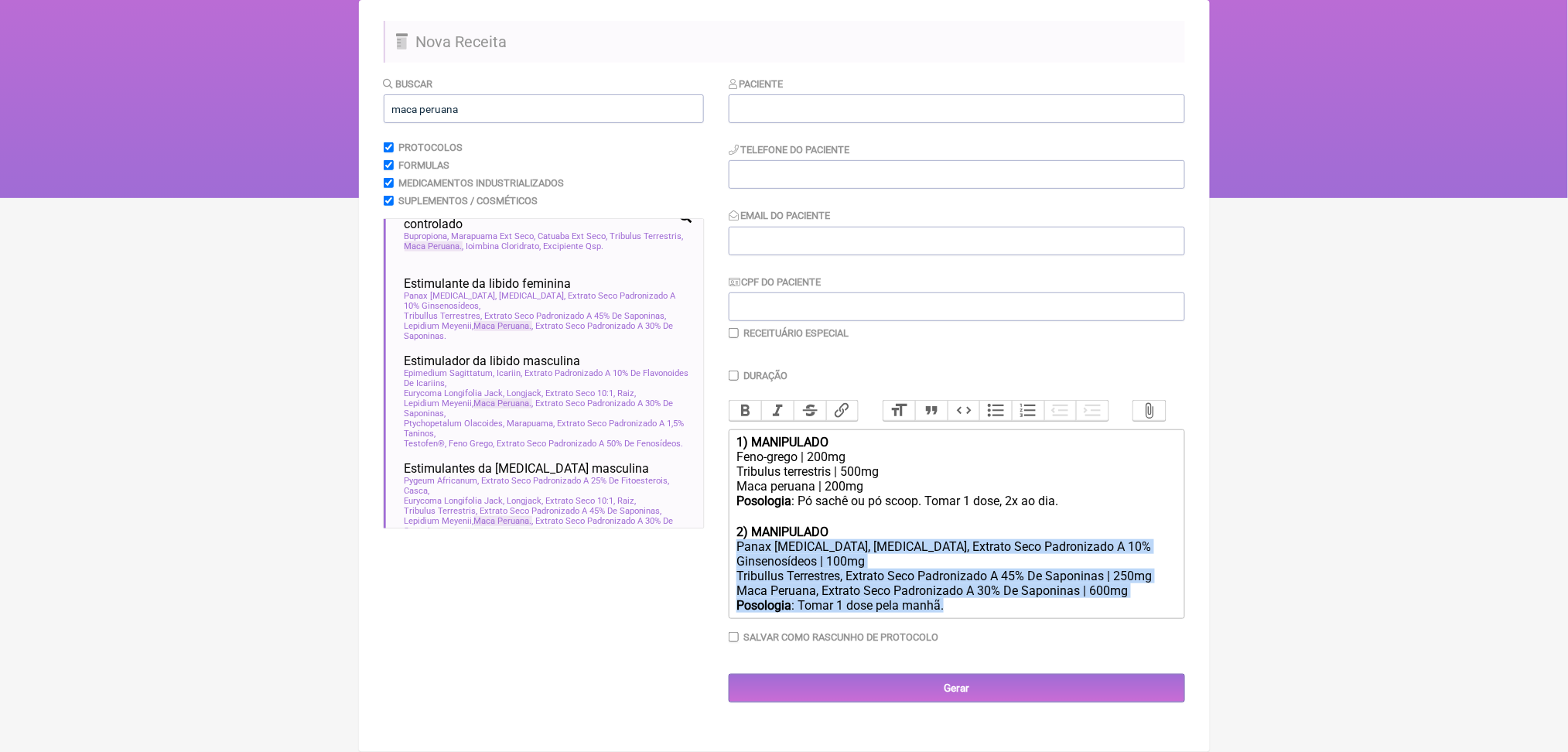
drag, startPoint x: 1024, startPoint y: 607, endPoint x: 740, endPoint y: 495, distance: 305.3
click at [740, 495] on trix-editor "1) MANIPULADO Feno-grego | 200mg Tribulus terrestris | 500mg Maca peruana | 200…" at bounding box center [957, 524] width 457 height 189
copy trix-editor "Panax [MEDICAL_DATA], [MEDICAL_DATA], Extrato Seco Padronizado A 10% Ginsenosíd…"
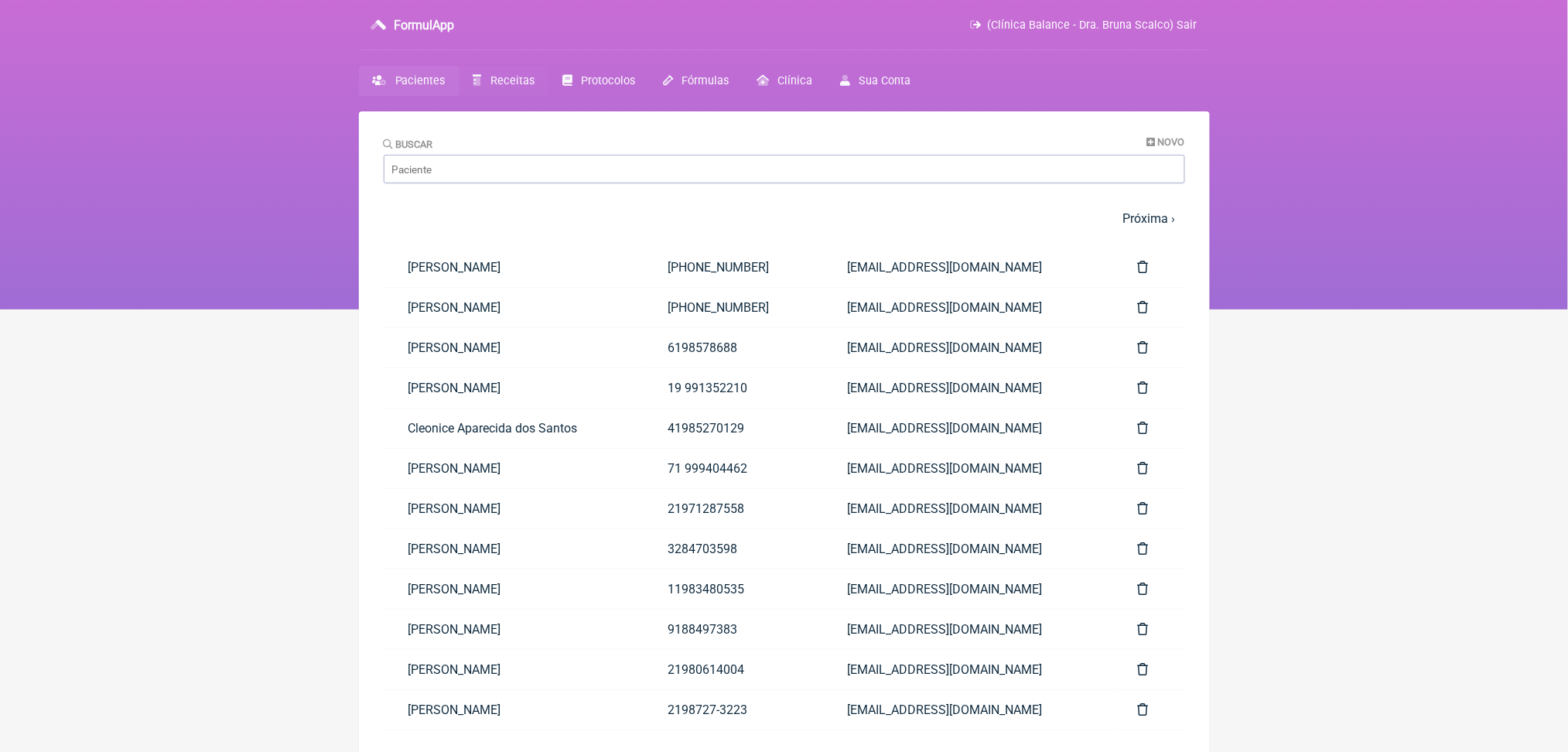
click at [535, 88] on span "Receitas" at bounding box center [512, 81] width 44 height 13
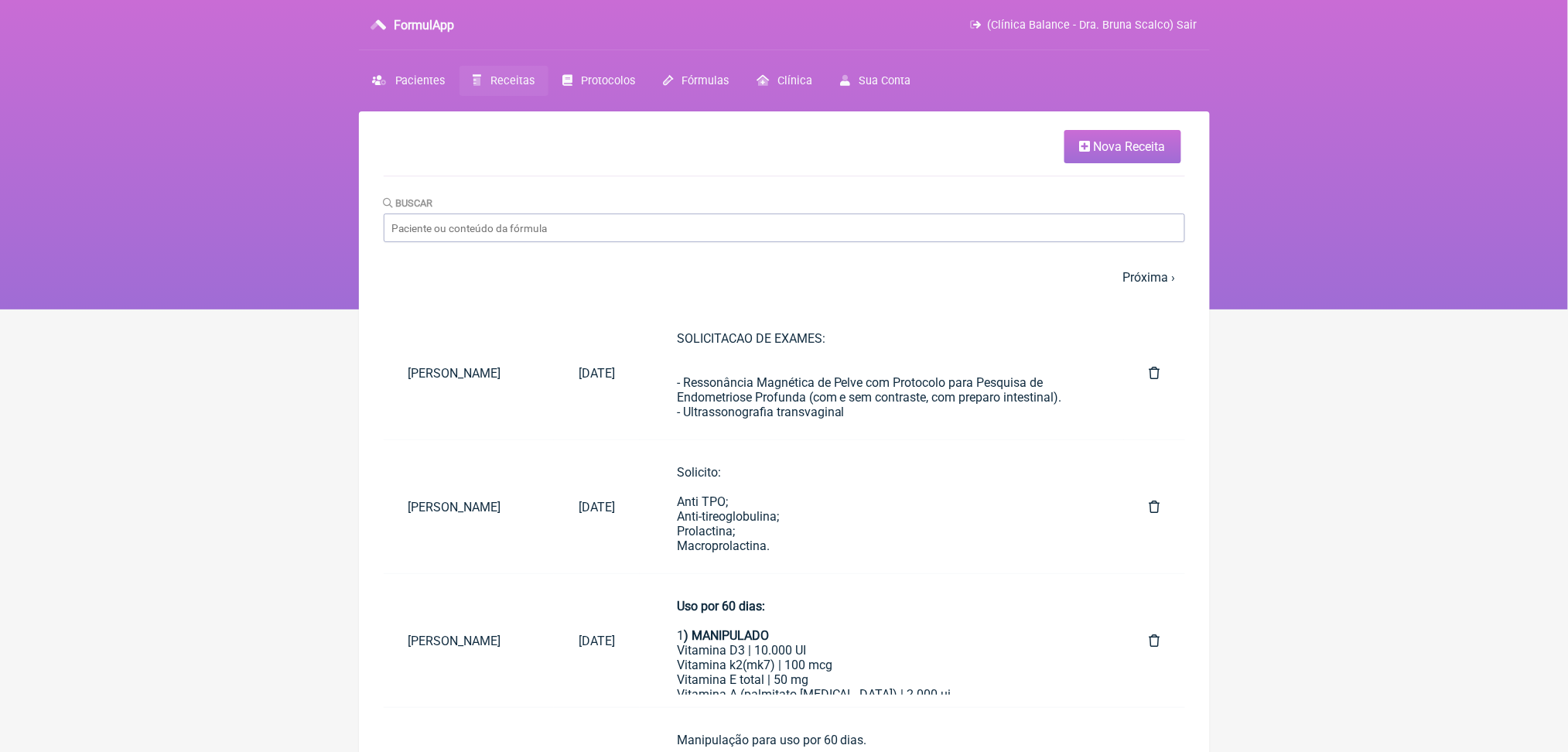
click at [1083, 163] on link "Nova Receita" at bounding box center [1122, 146] width 117 height 34
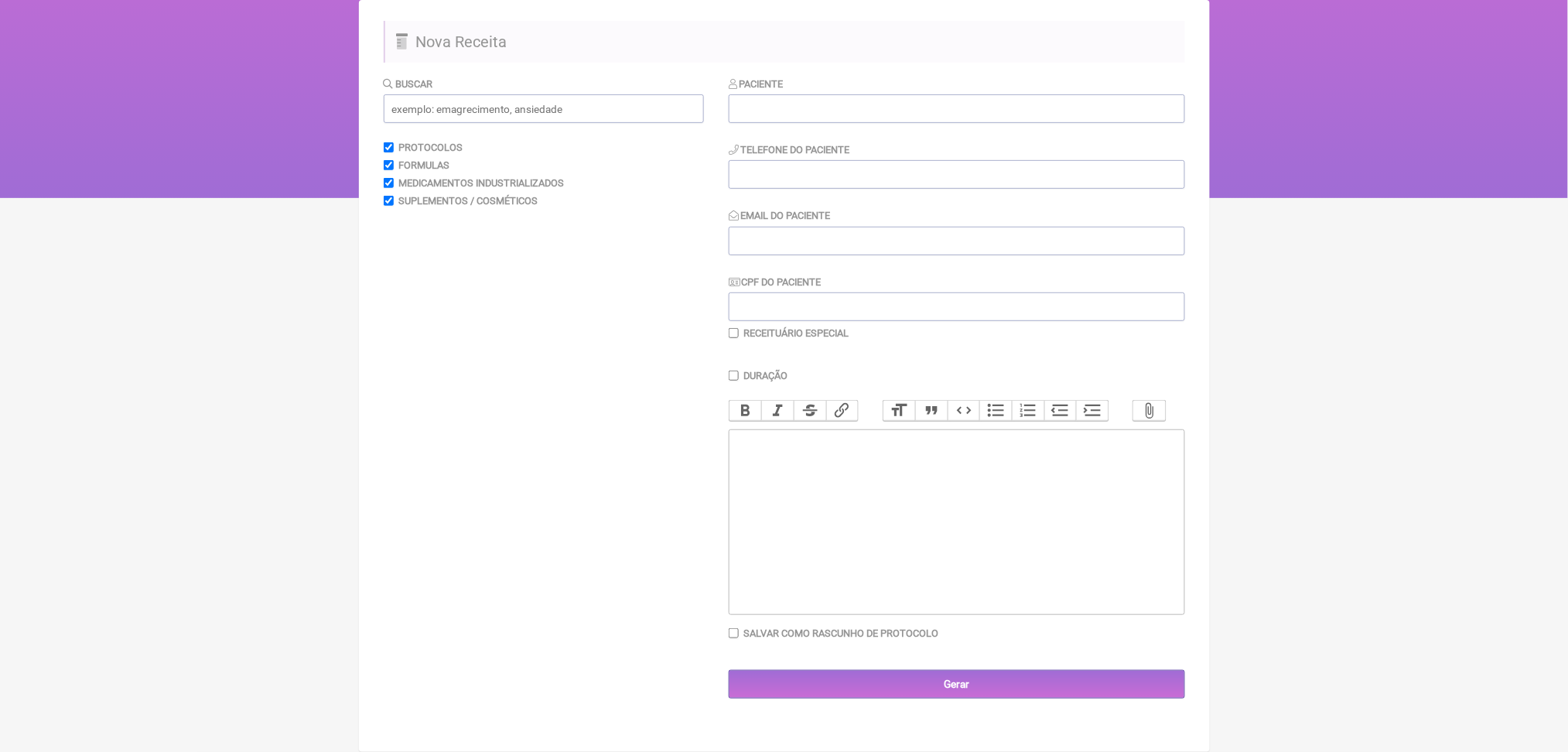
scroll to position [279, 0]
click at [792, 464] on trix-editor at bounding box center [957, 521] width 457 height 185
paste trix-editor "<div><br>Rhodiola rosea extrato padronizado 3% rosavina | 150mg<br><br></div><d…"
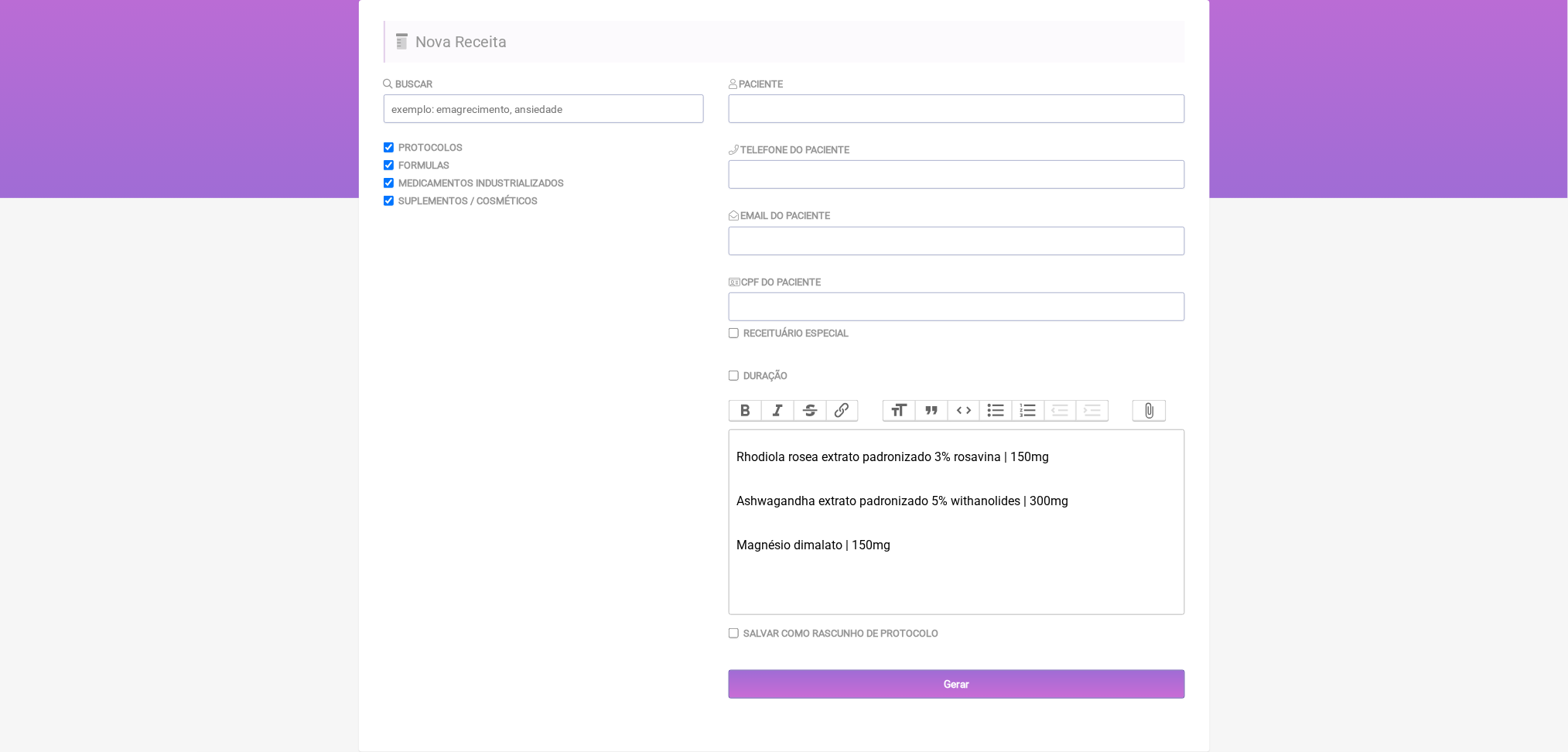
click at [793, 478] on div "Ashwagandha extrato padronizado 5% withanolides | 300mg" at bounding box center [956, 500] width 440 height 44
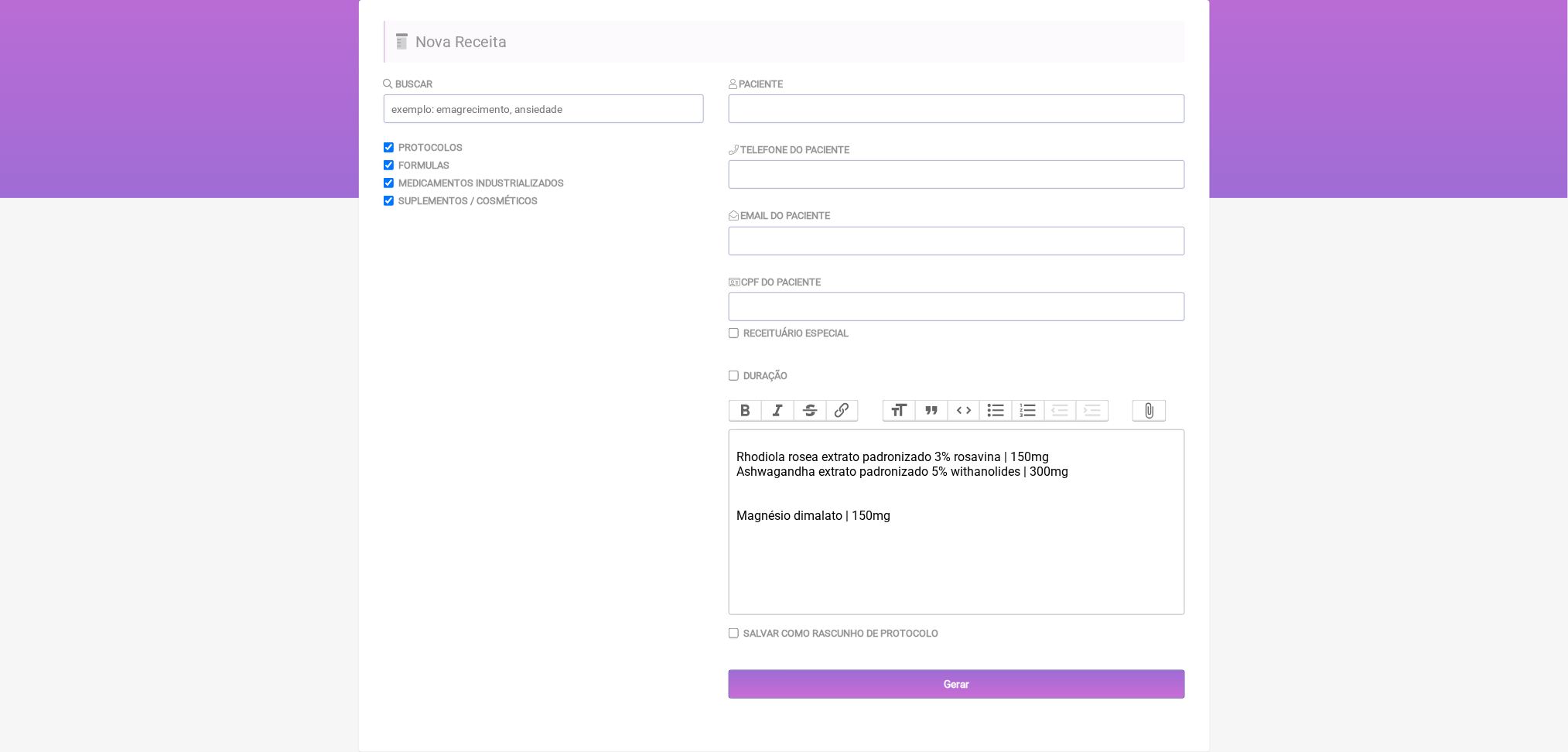
click at [793, 464] on div "Ashwagandha extrato padronizado 5% withanolides | 300mg" at bounding box center [956, 479] width 440 height 30
click at [982, 464] on div "Ashwagandha extrato padronizado 5% withanolides | 300mg Magnésio dimalato | 150…" at bounding box center [956, 486] width 440 height 44
paste trix-editor "Panax Ginseng, Extrato Seco Padronizado a 10% Ginsenosídeos | 100mg<br><br></di…"
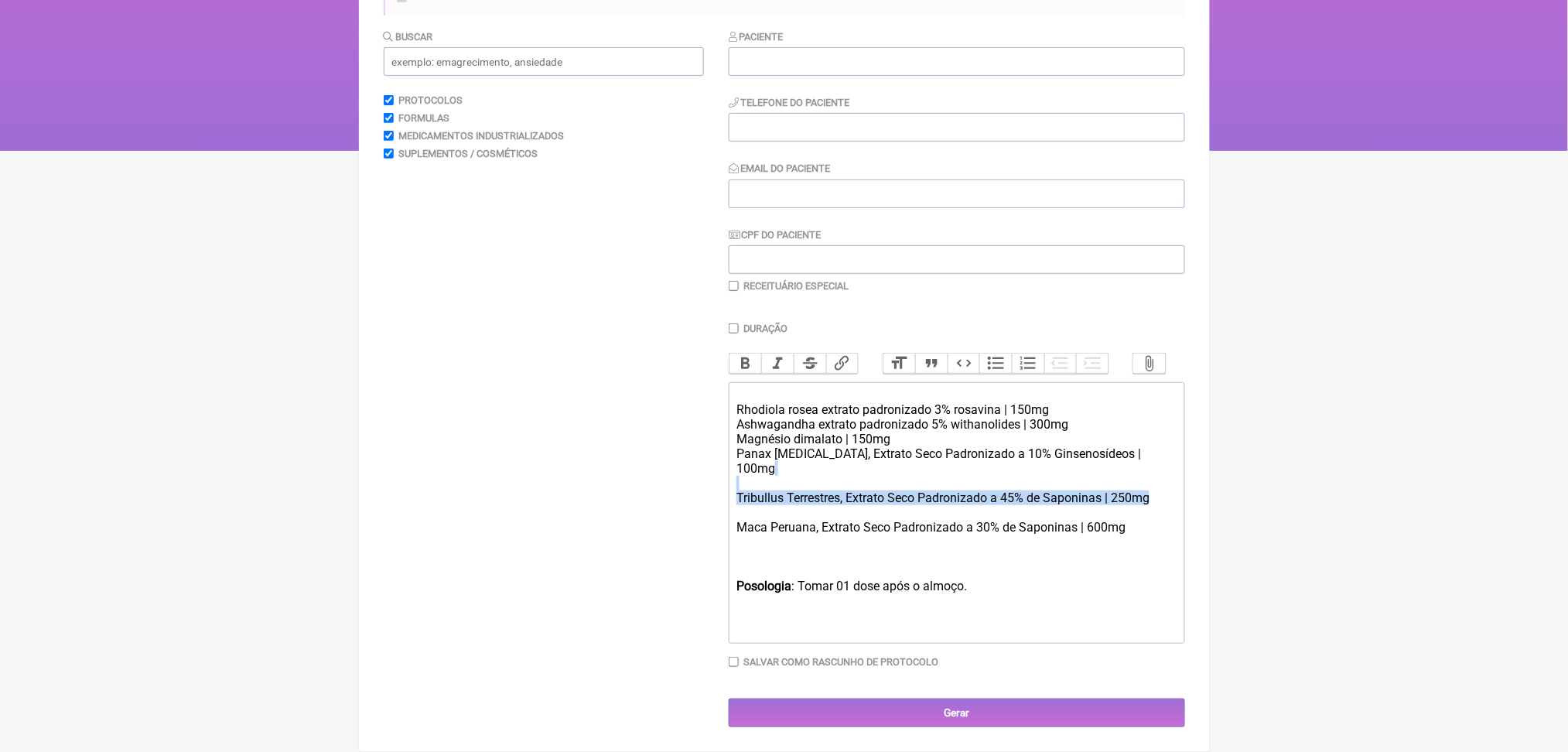
drag, startPoint x: 887, startPoint y: 560, endPoint x: 715, endPoint y: 513, distance: 178.3
click at [715, 513] on form "Buscar Protocolos Formulas Medicamentos Industrializados Suplementos / Cosmétic…" at bounding box center [784, 378] width 802 height 698
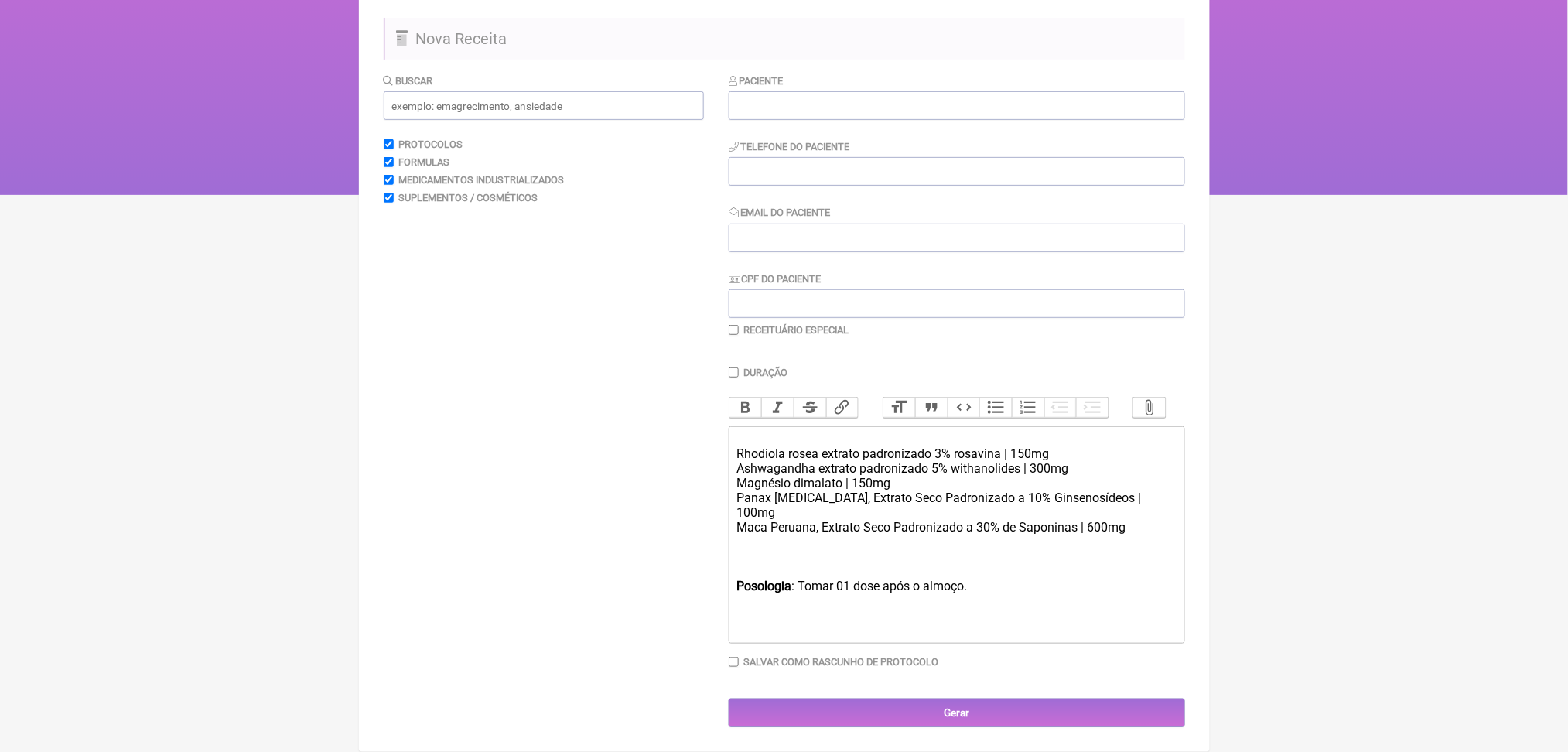
click at [830, 478] on div "Ashwagandha extrato padronizado 5% withanolides | 300mg Magnésio dimalato | 150…" at bounding box center [956, 505] width 440 height 88
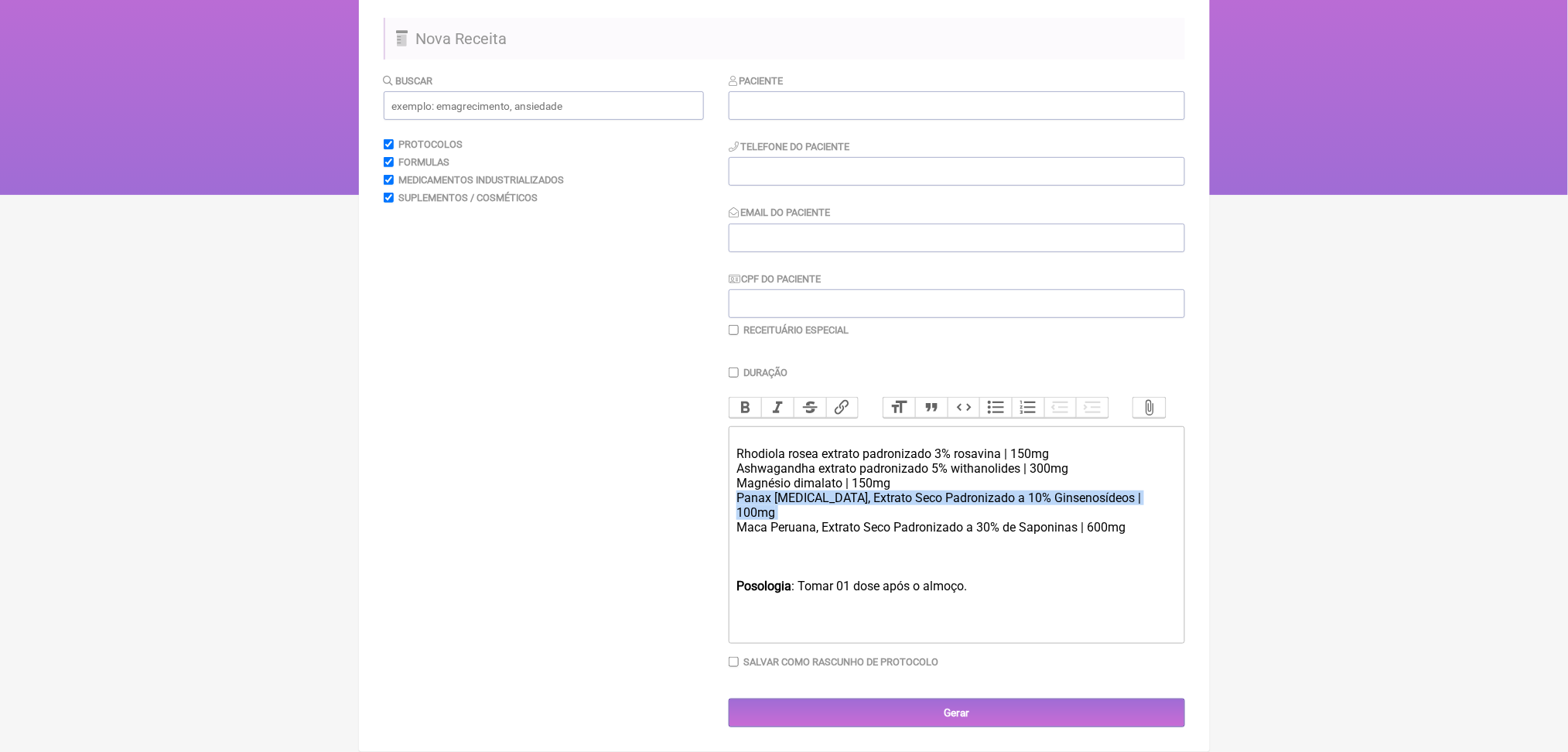
click at [830, 478] on div "Ashwagandha extrato padronizado 5% withanolides | 300mg Magnésio dimalato | 150…" at bounding box center [956, 505] width 440 height 88
click at [818, 432] on div "Rhodiola rosea extrato padronizado 3% rosavina | 150mg" at bounding box center [956, 446] width 440 height 30
click at [819, 461] on div "Ashwagandha extrato padronizado 5% withanolides | 300mg Magnésio dimalato | 150…" at bounding box center [956, 505] width 440 height 88
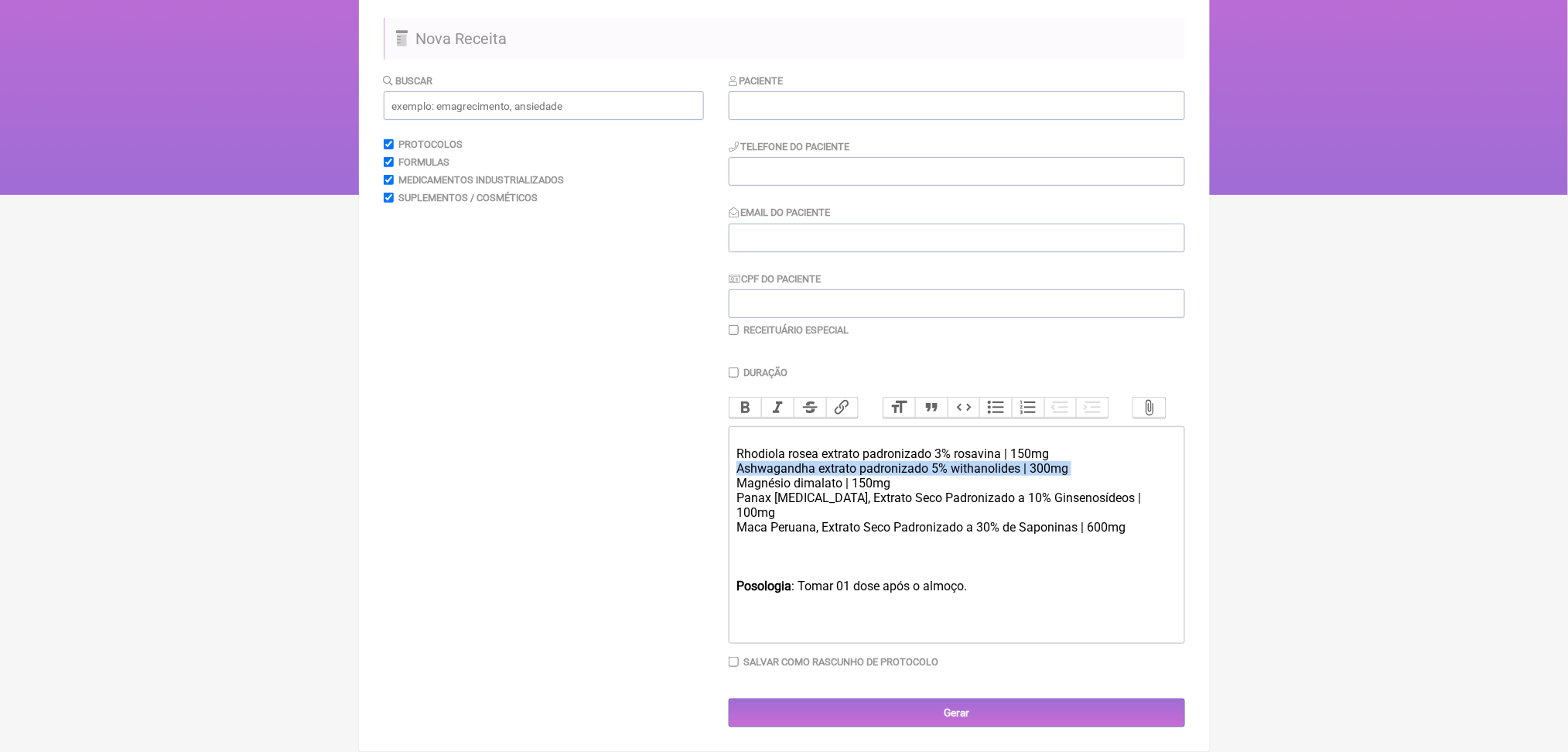
click at [819, 461] on div "Ashwagandha extrato padronizado 5% withanolides | 300mg Magnésio dimalato | 150…" at bounding box center [956, 505] width 440 height 88
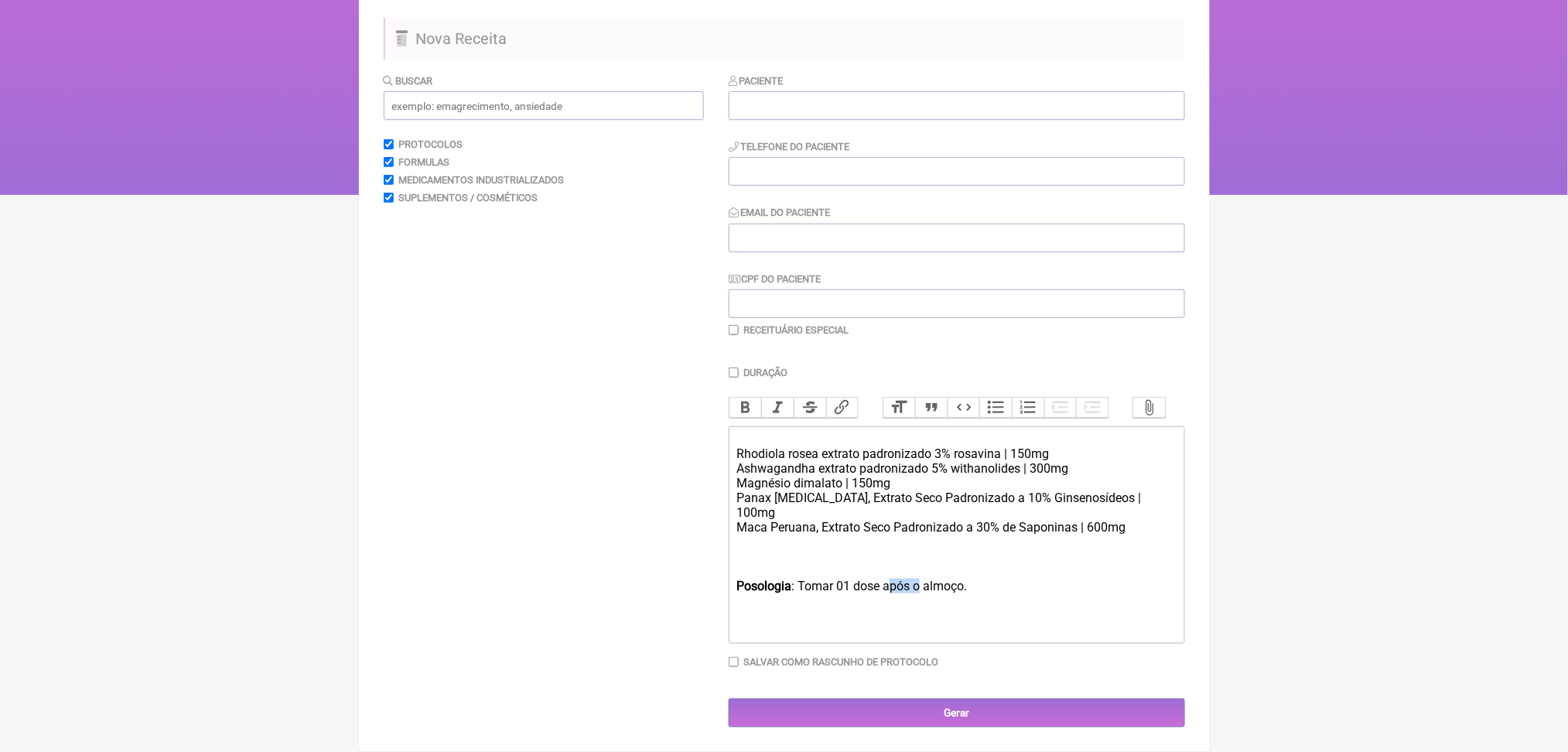
drag, startPoint x: 935, startPoint y: 611, endPoint x: 976, endPoint y: 619, distance: 41.8
click at [976, 608] on div "Posologia : Tomar 01 dose após o almoço." at bounding box center [956, 593] width 440 height 30
click at [837, 527] on div "Ashwagandha extrato padronizado 5% withanolides | 300mg Magnésio dimalato | 150…" at bounding box center [956, 505] width 440 height 88
click at [877, 495] on div "Ashwagandha extrato padronizado 5% withanolides | 300mg Magnésio dimalato | 150…" at bounding box center [956, 505] width 440 height 88
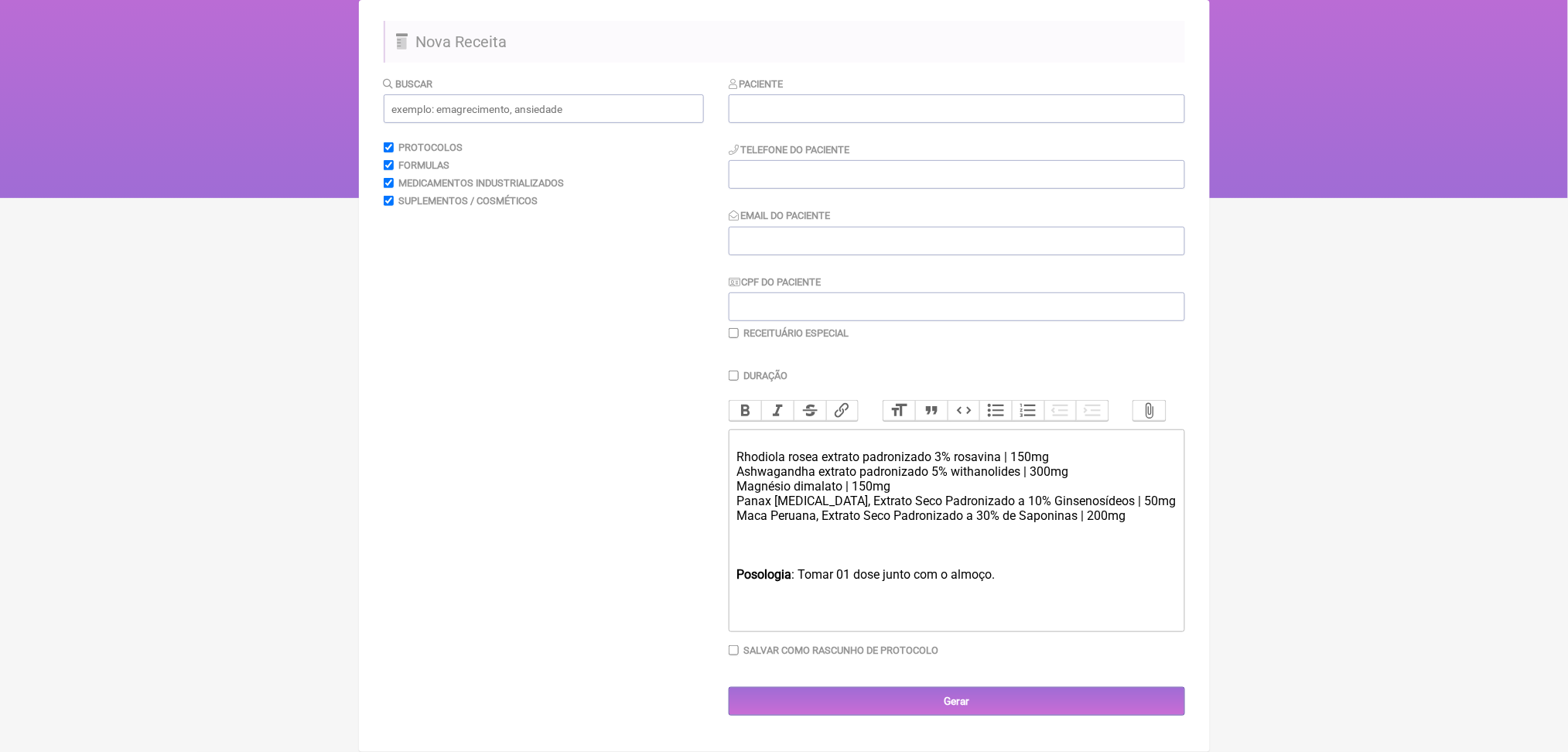
click at [896, 501] on div "Ashwagandha extrato padronizado 5% withanolides | 300mg Magnésio dimalato | 150…" at bounding box center [956, 501] width 440 height 73
click at [889, 538] on div "Ashwagandha extrato padronizado 5% withanolides | 300mg Magnésio dimalato | 150…" at bounding box center [956, 501] width 440 height 73
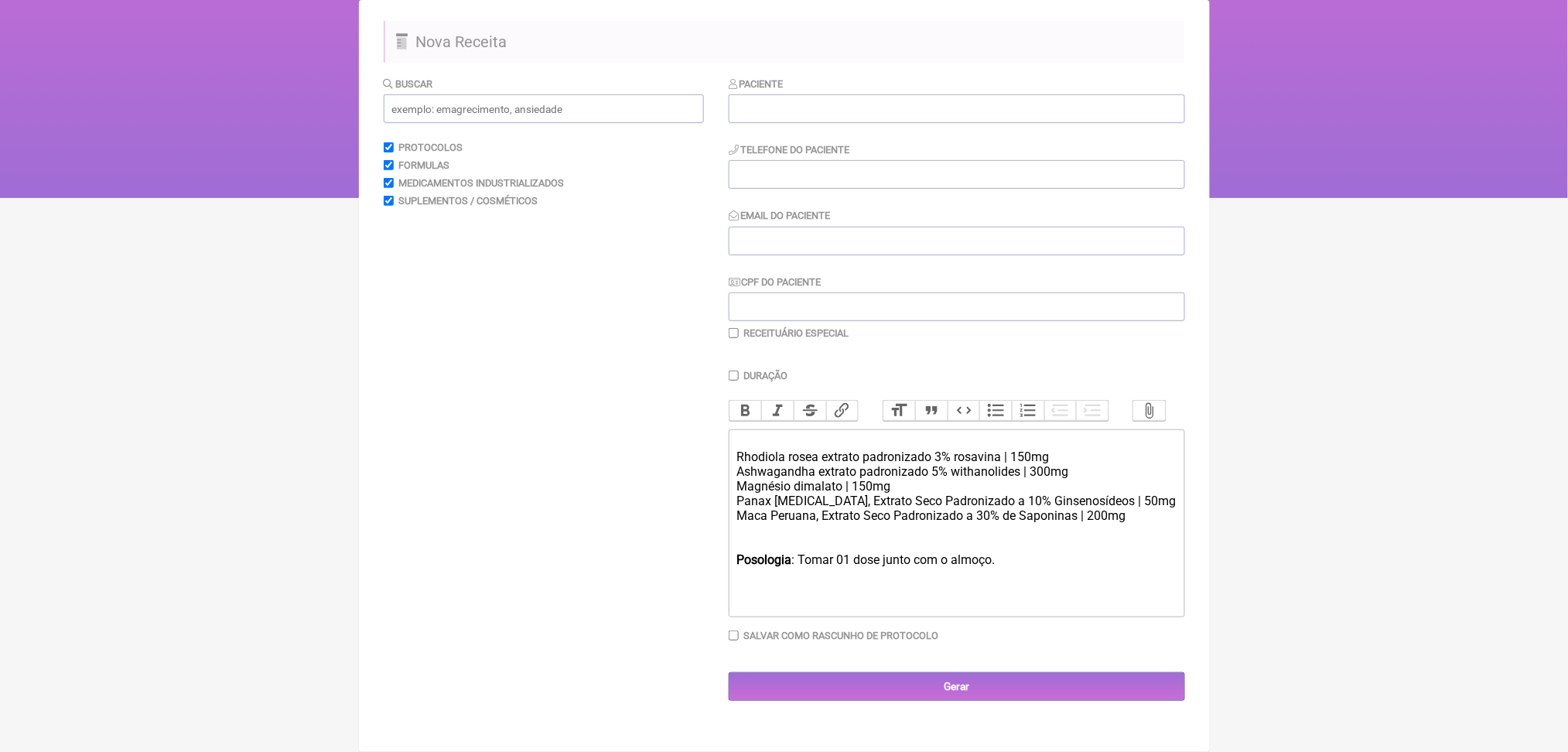
click at [870, 489] on div "Ashwagandha extrato padronizado 5% withanolides | 300mg Magnésio dimalato | 150…" at bounding box center [956, 493] width 440 height 59
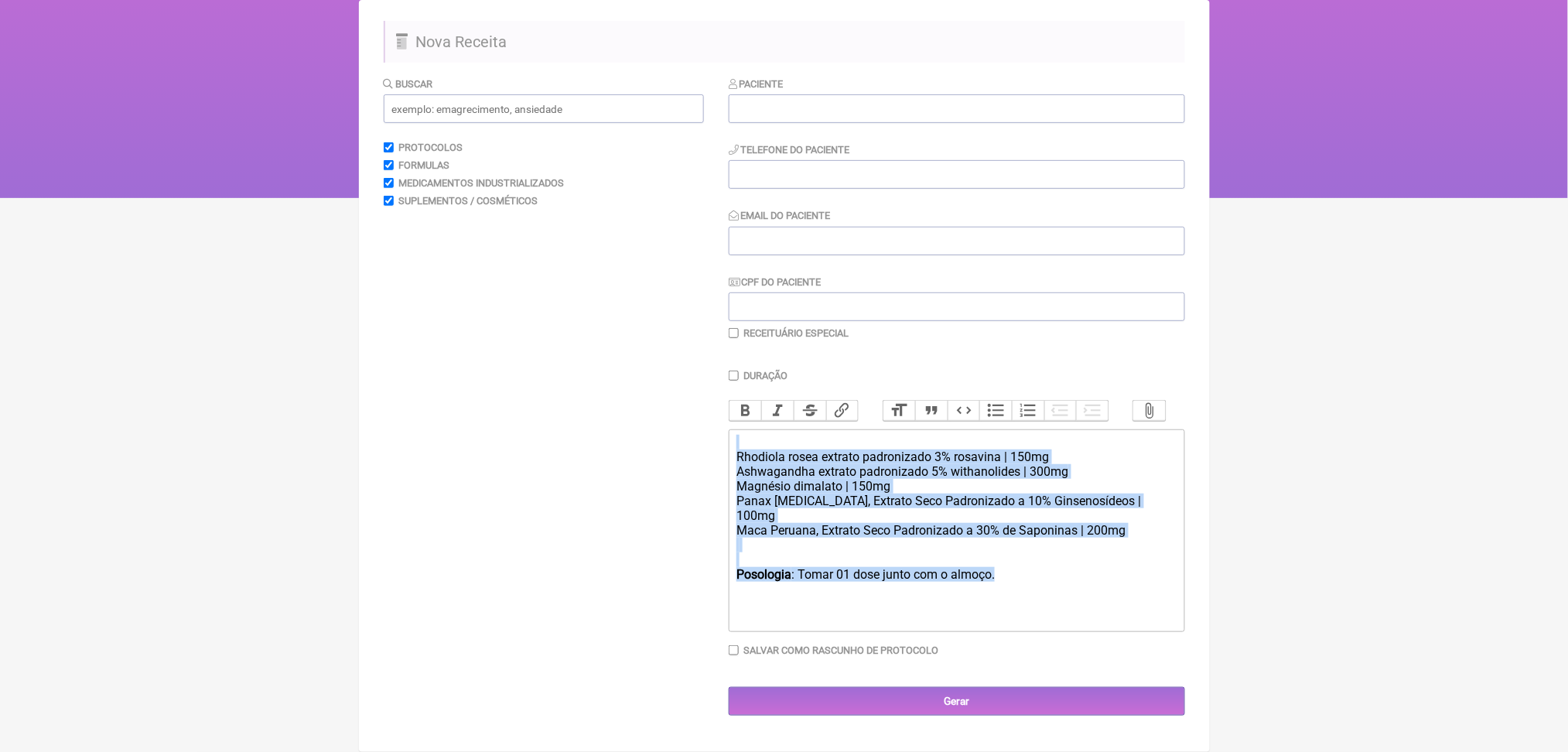
drag, startPoint x: 1080, startPoint y: 597, endPoint x: 737, endPoint y: 410, distance: 390.7
click at [737, 429] on trix-editor "Rhodiola rosea extrato padronizado 3% rosavina | 150mg Ashwagandha extrato padr…" at bounding box center [957, 530] width 457 height 202
copy trix-editor "Rhodiola rosea extrato padronizado 3% rosavina | 150mg Ashwagandha extrato padr…"
click at [843, 514] on div "Ashwagandha extrato padronizado 5% withanolides | 300mg Magnésio dimalato | 150…" at bounding box center [956, 501] width 440 height 73
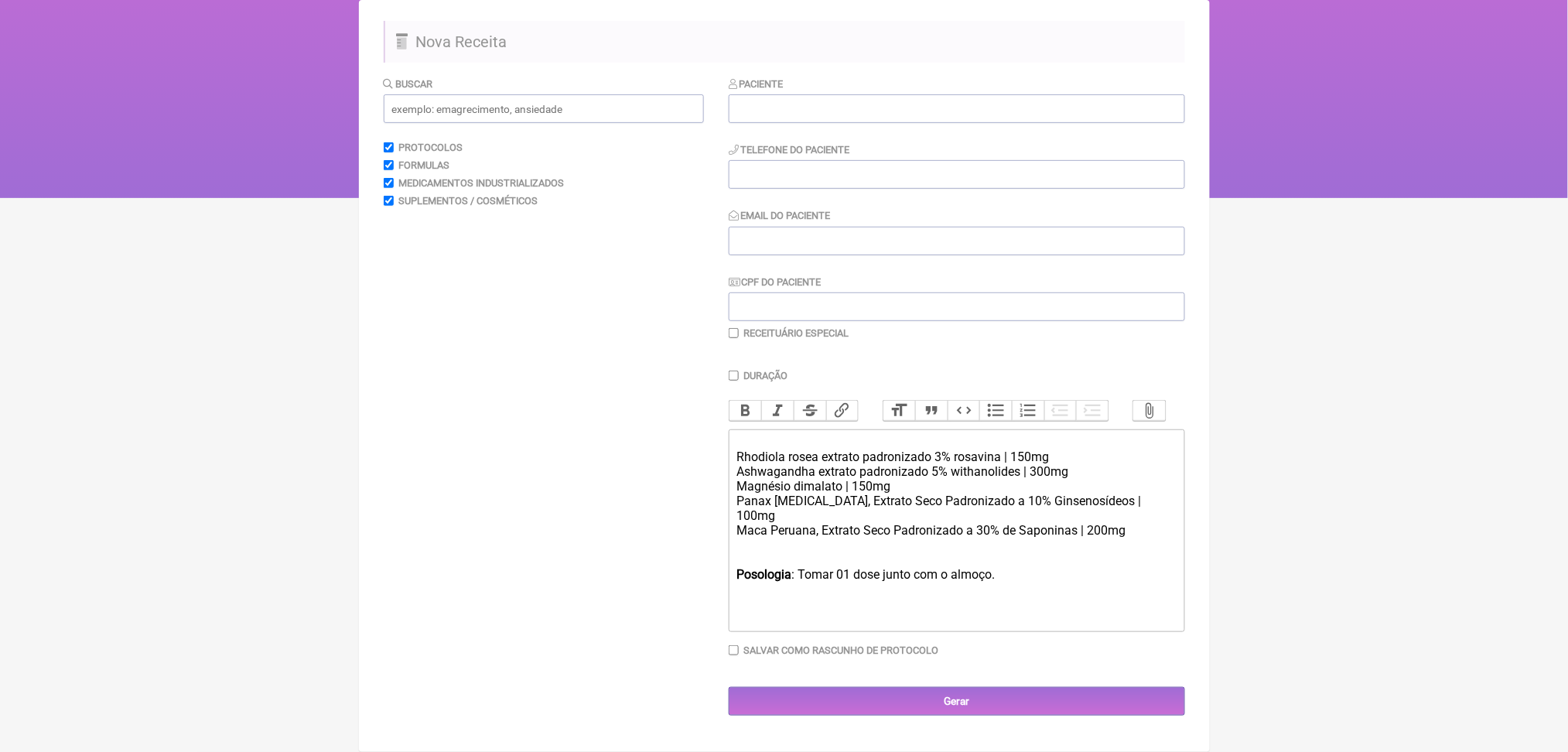
click at [825, 474] on div "Ashwagandha extrato padronizado 5% withanolides | 300mg Magnésio dimalato | 150…" at bounding box center [956, 501] width 440 height 73
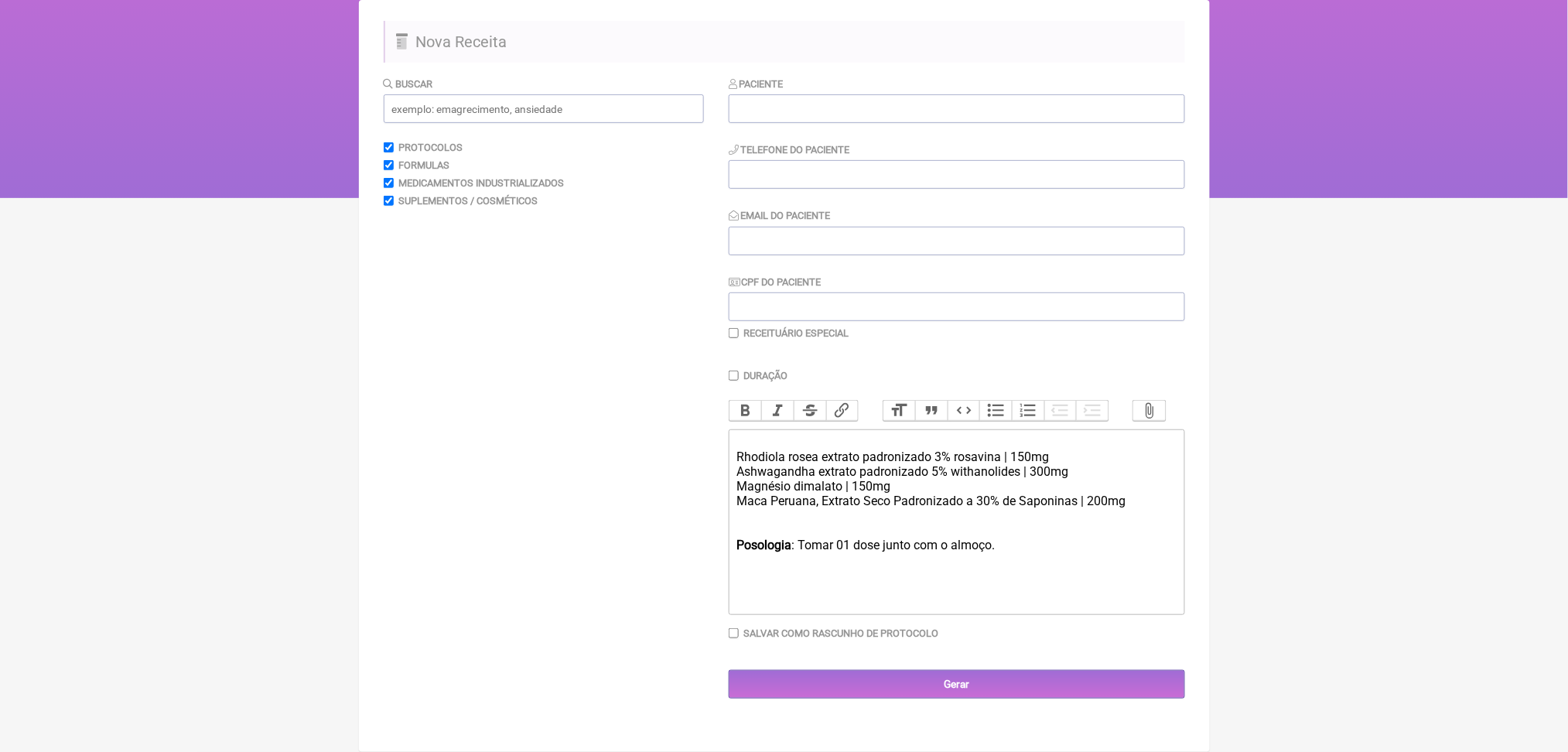
click at [867, 464] on div "Ashwagandha extrato padronizado 5% withanolides | 300mg Magnésio dimalato | 150…" at bounding box center [956, 486] width 440 height 44
copy div "Magnésio dimalato | 150mg"
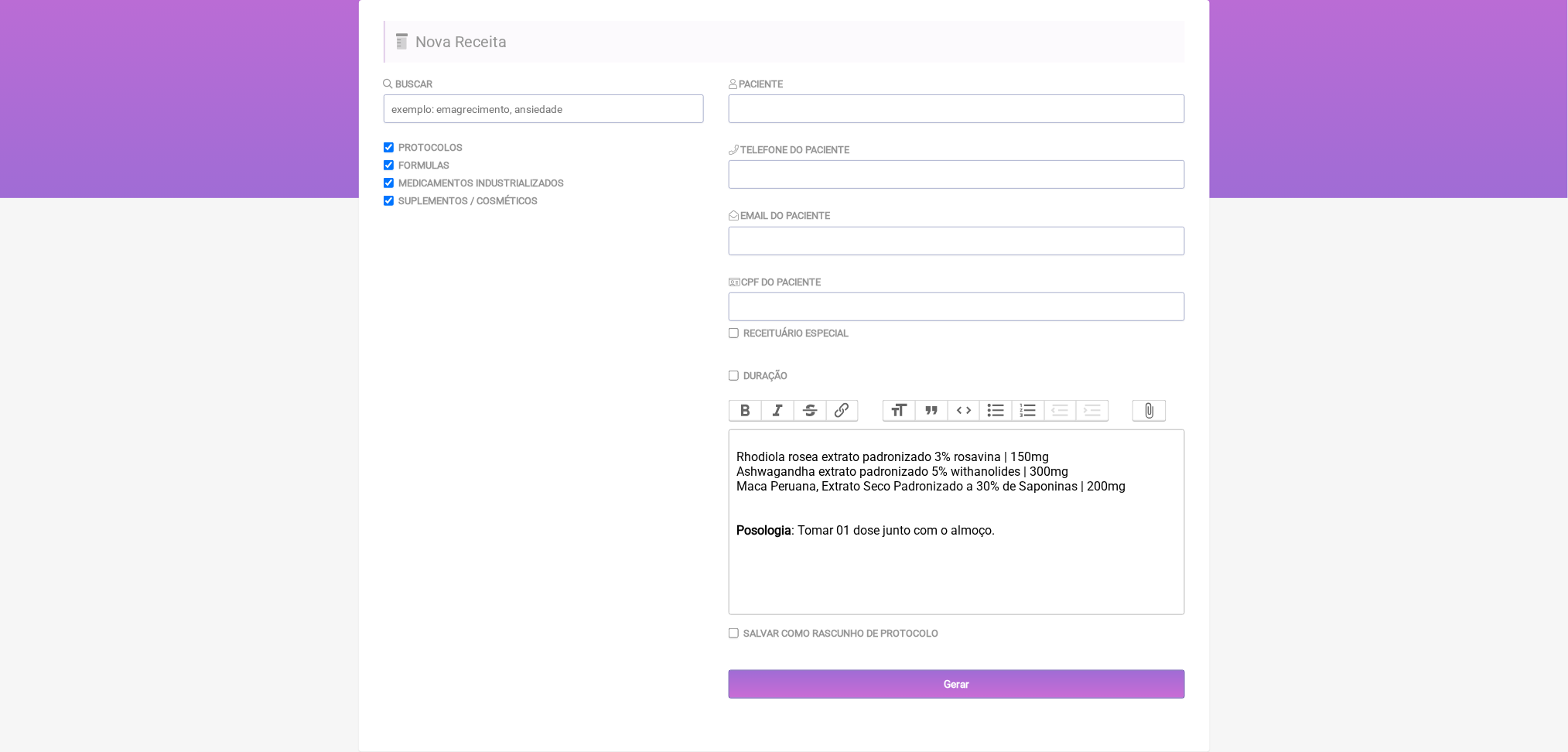
click at [906, 478] on div "Ashwagandha extrato padronizado 5% withanolides | 300mg Maca Peruana, Extrato S…" at bounding box center [956, 479] width 440 height 30
paste trix-editor "Magnésio dimalato | 150mg<br>"
type trix-editor "<div><br>Rhodiola rosea extrato padronizado 3% rosavina | 150mg</div><div>Ashwa…"
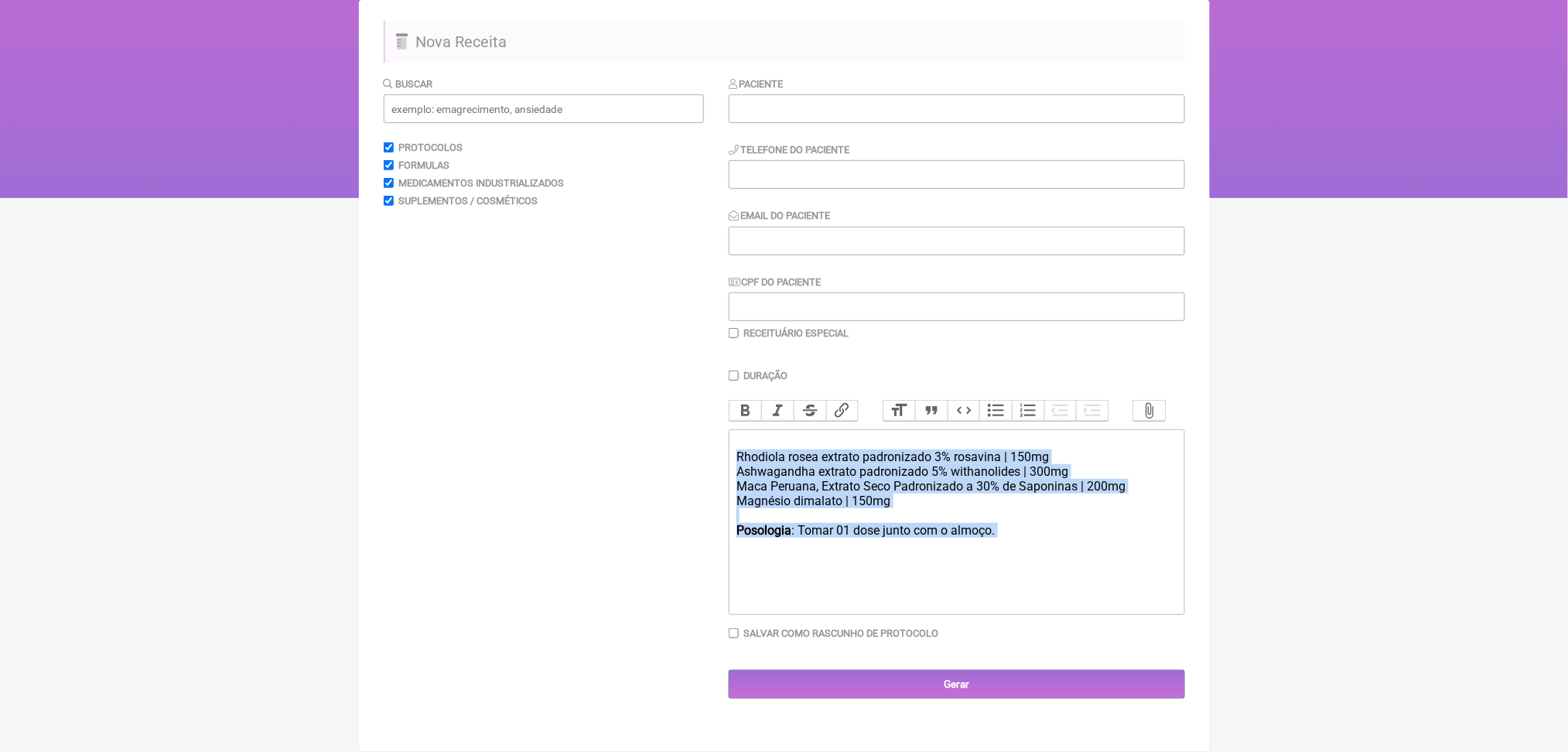
drag, startPoint x: 1072, startPoint y: 545, endPoint x: 745, endPoint y: 422, distance: 349.4
click at [745, 429] on trix-editor "Rhodiola rosea extrato padronizado 3% rosavina | 150mg Ashwagandha extrato padr…" at bounding box center [957, 521] width 457 height 185
copy trix-editor "Rhodiola rosea extrato padronizado 3% rosavina | 150mg Ashwagandha extrato padr…"
